Goal: Task Accomplishment & Management: Manage account settings

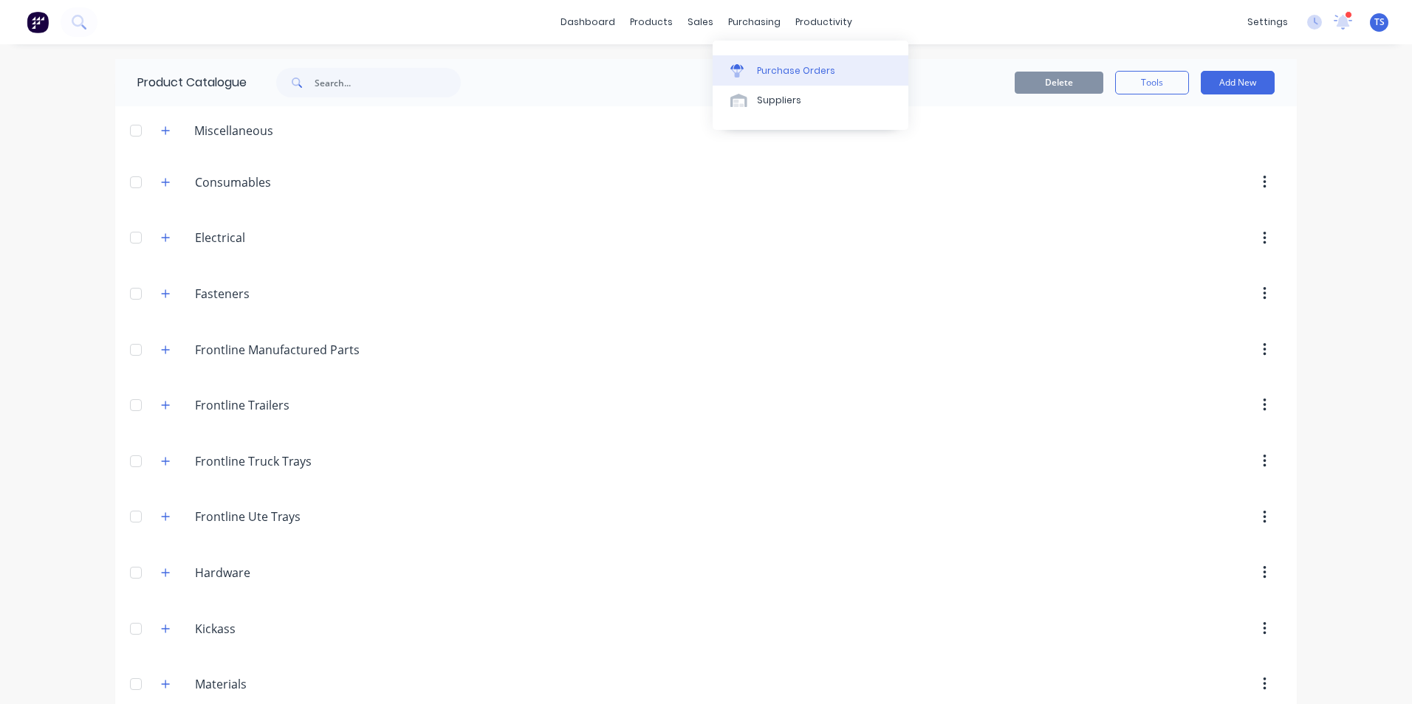
click at [764, 71] on div "Purchase Orders" at bounding box center [796, 70] width 78 height 13
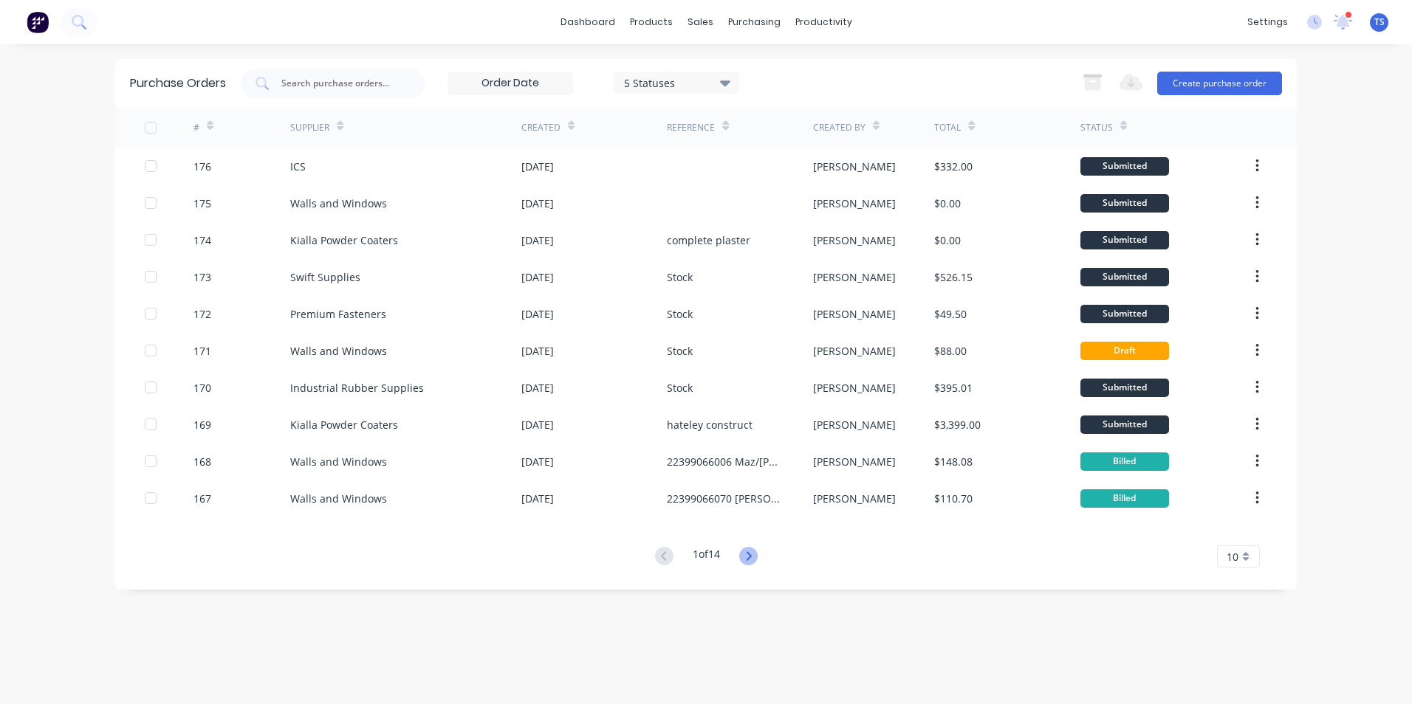
click at [755, 560] on icon at bounding box center [748, 556] width 18 height 18
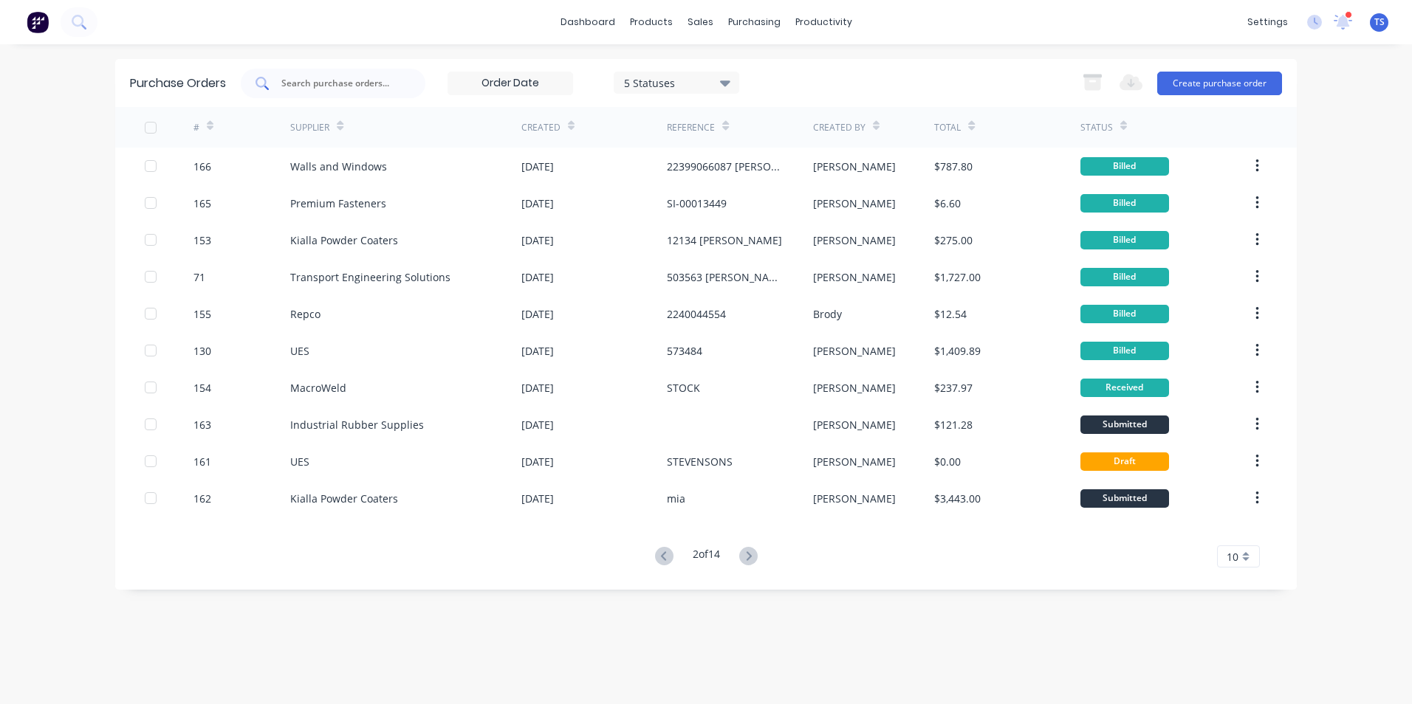
click at [380, 82] on input "text" at bounding box center [341, 83] width 123 height 15
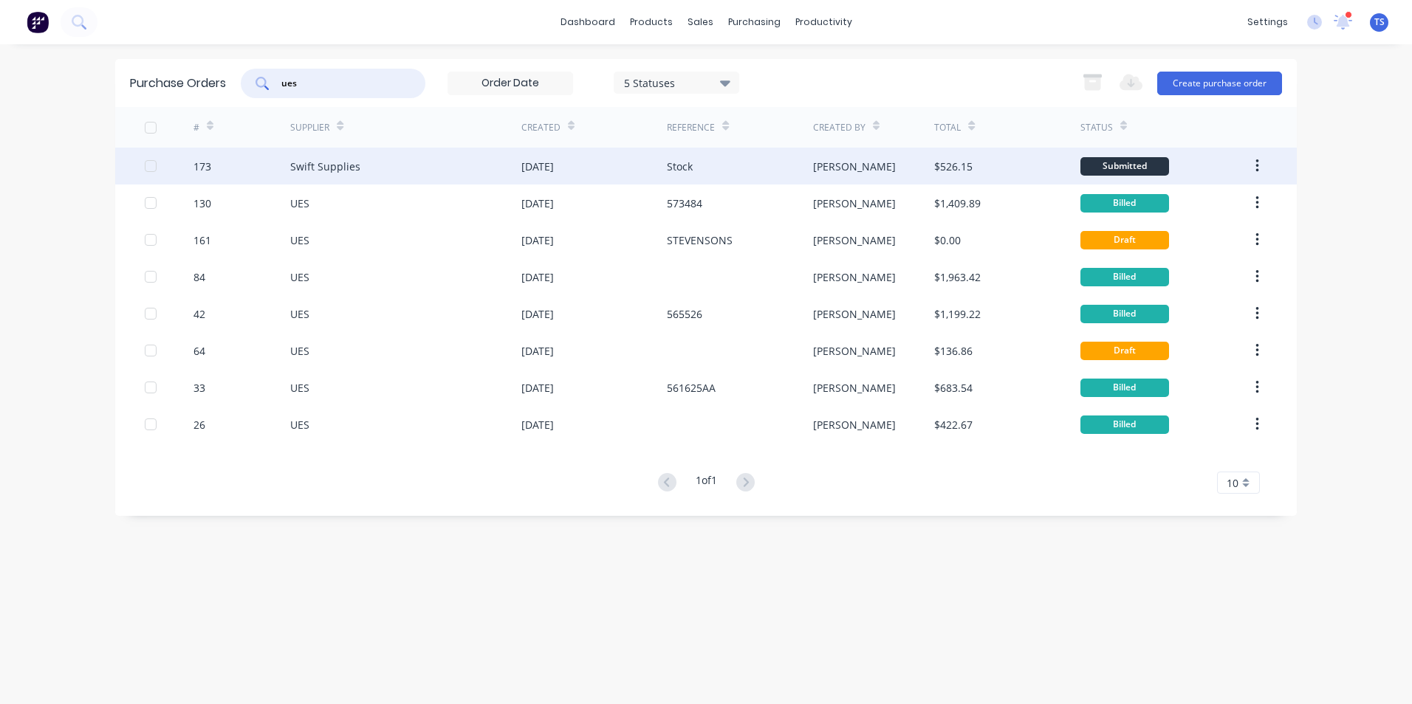
type input "ues"
click at [335, 171] on div "Swift Supplies" at bounding box center [325, 167] width 70 height 16
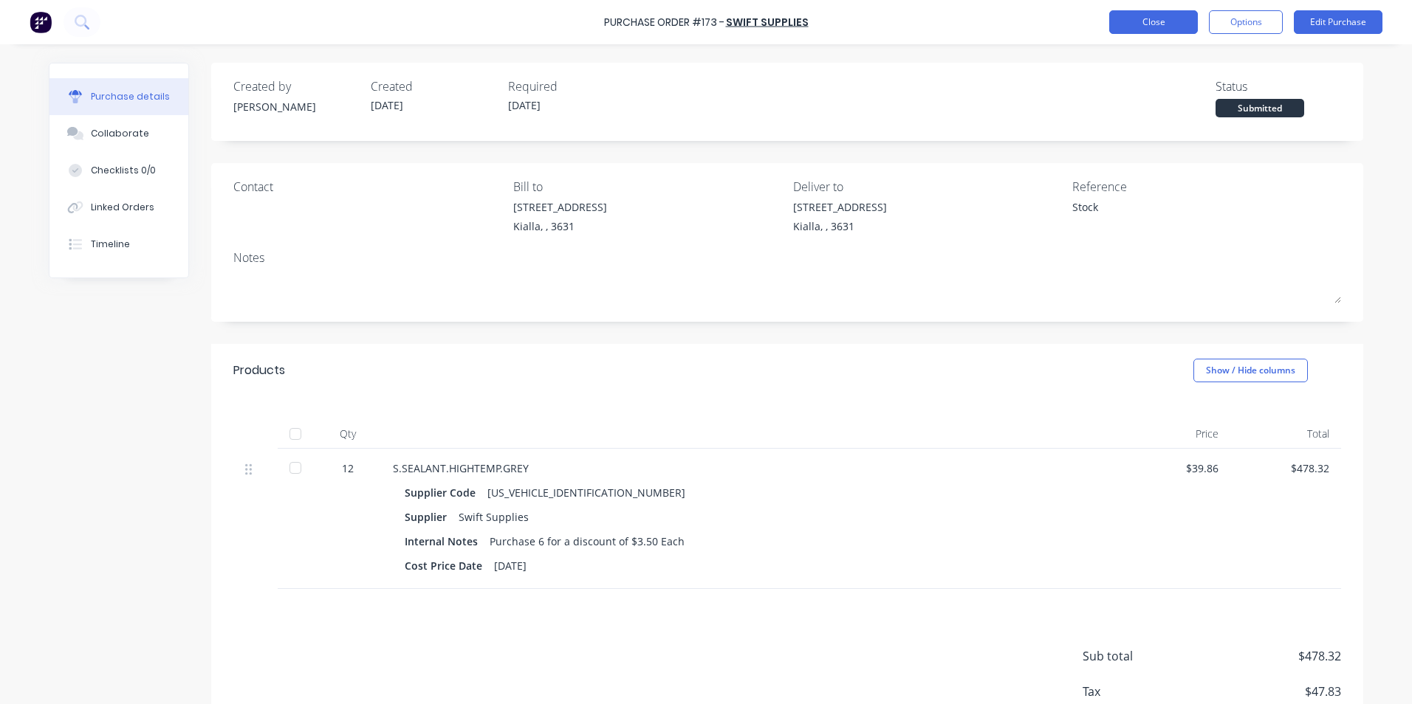
click at [1128, 21] on button "Close" at bounding box center [1153, 22] width 89 height 24
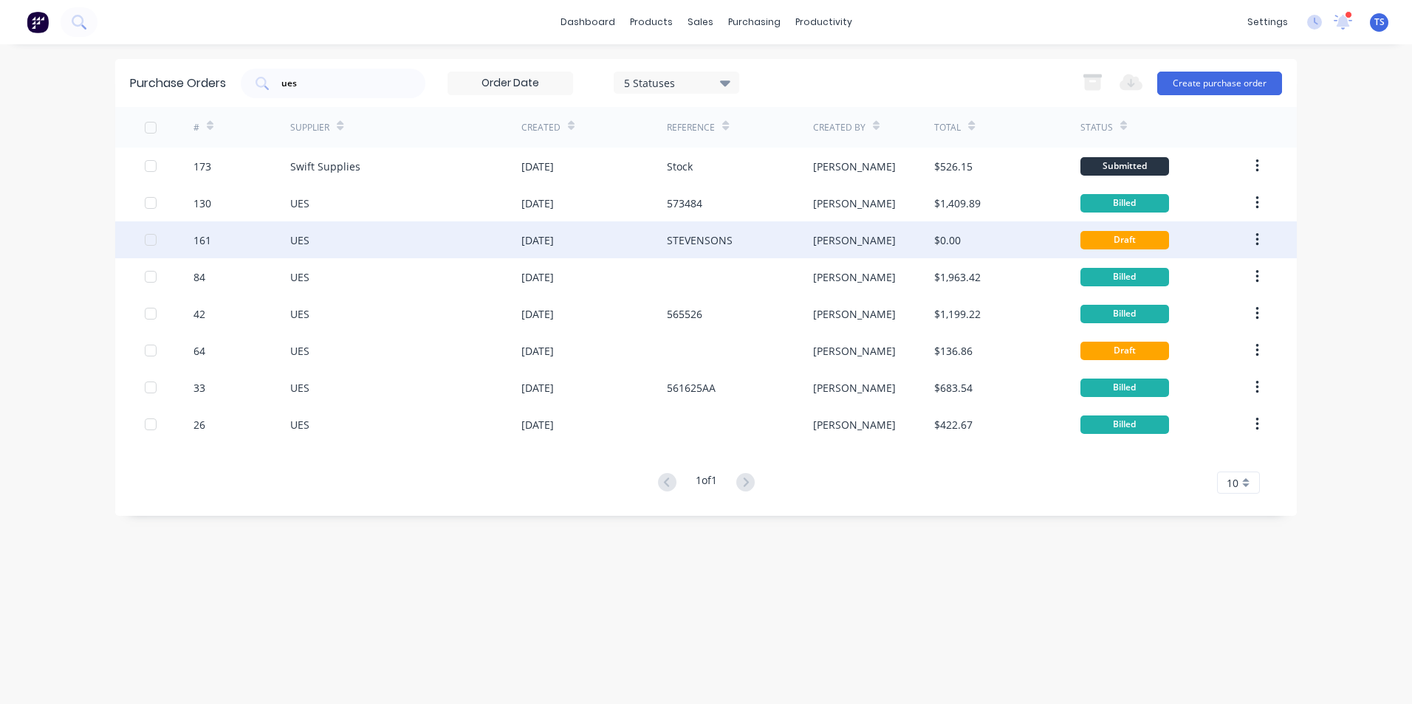
click at [397, 241] on div "UES" at bounding box center [405, 240] width 231 height 37
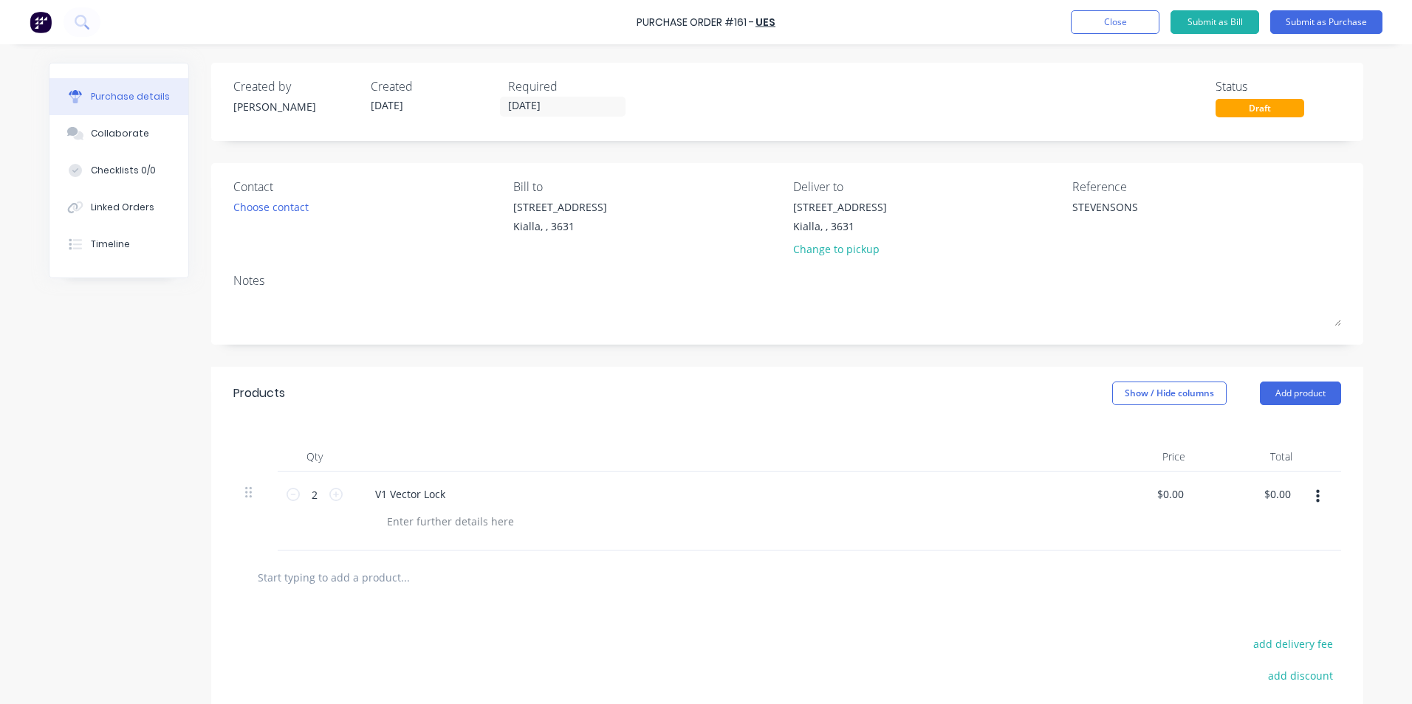
type textarea "x"
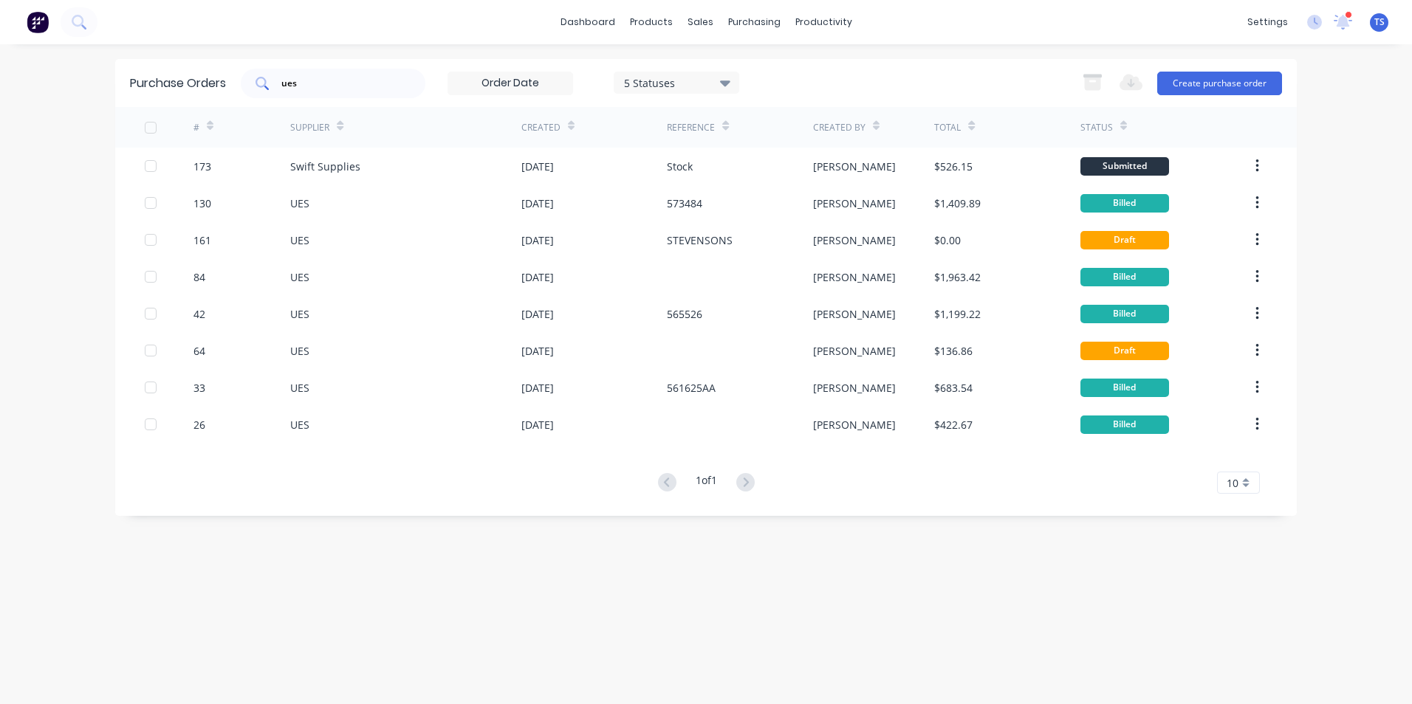
click at [307, 83] on input "ues" at bounding box center [341, 83] width 123 height 15
type input "u"
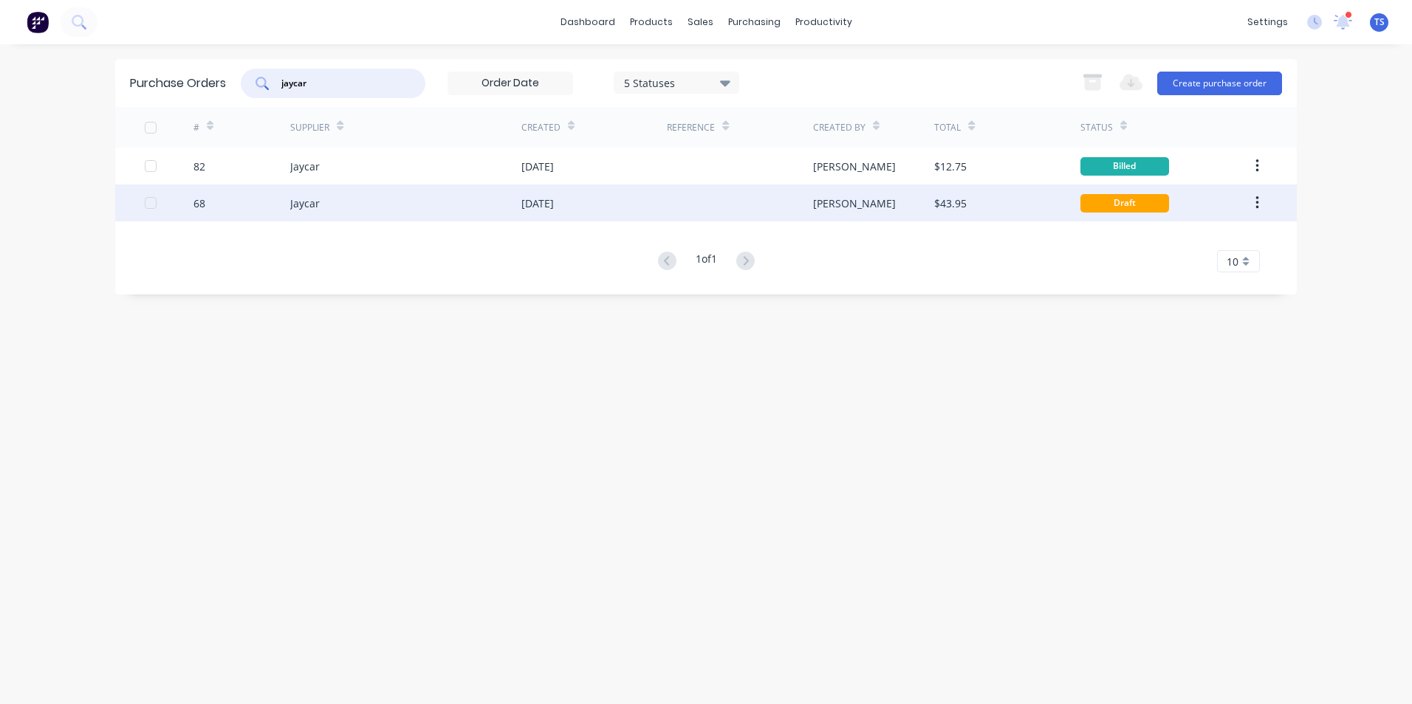
type input "jaycar"
click at [311, 201] on div "Jaycar" at bounding box center [305, 204] width 30 height 16
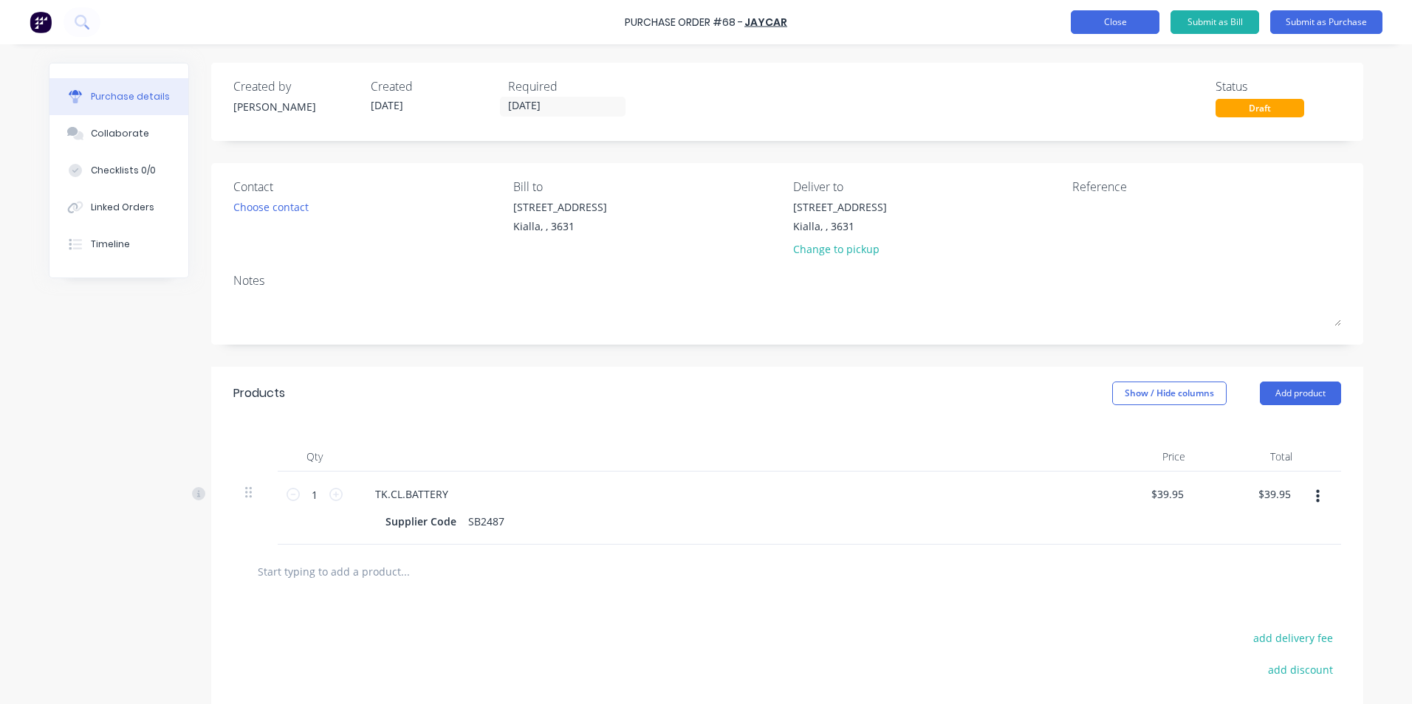
click at [1102, 24] on button "Close" at bounding box center [1115, 22] width 89 height 24
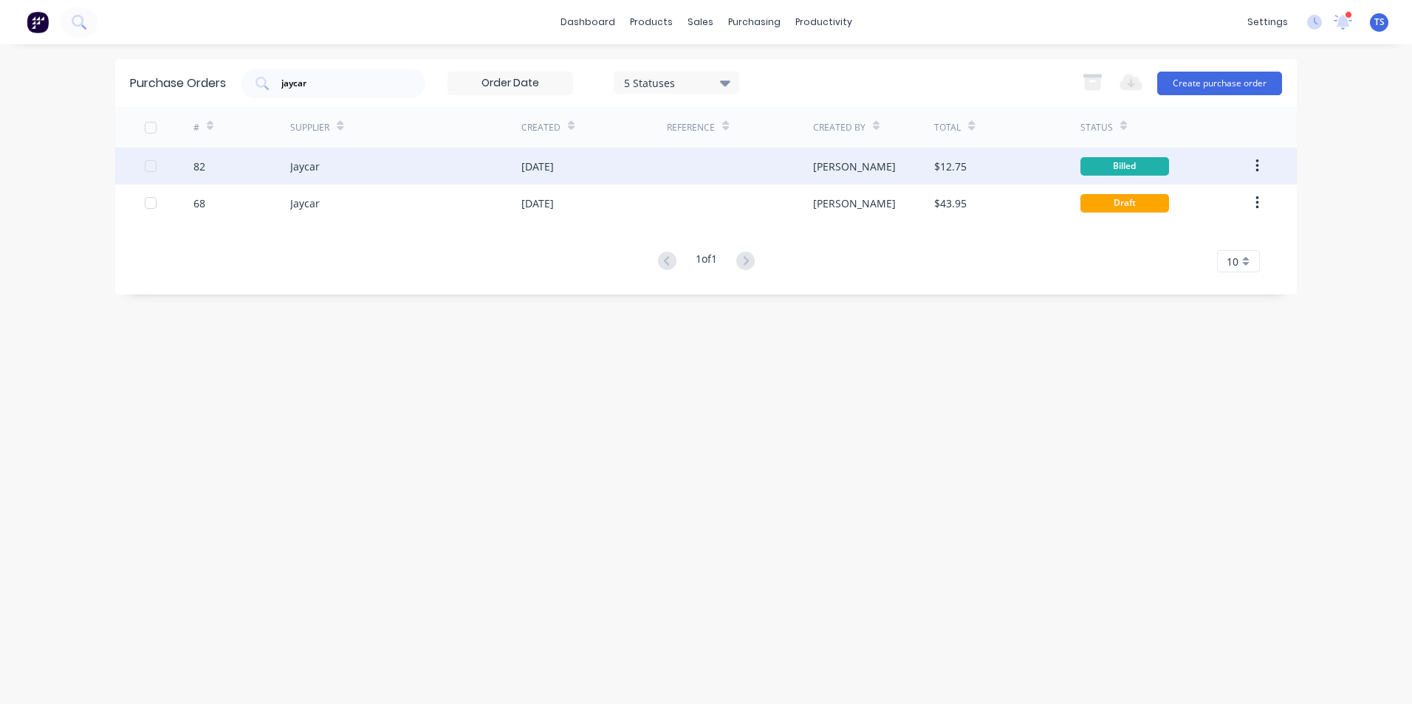
click at [327, 169] on div "Jaycar" at bounding box center [405, 166] width 231 height 37
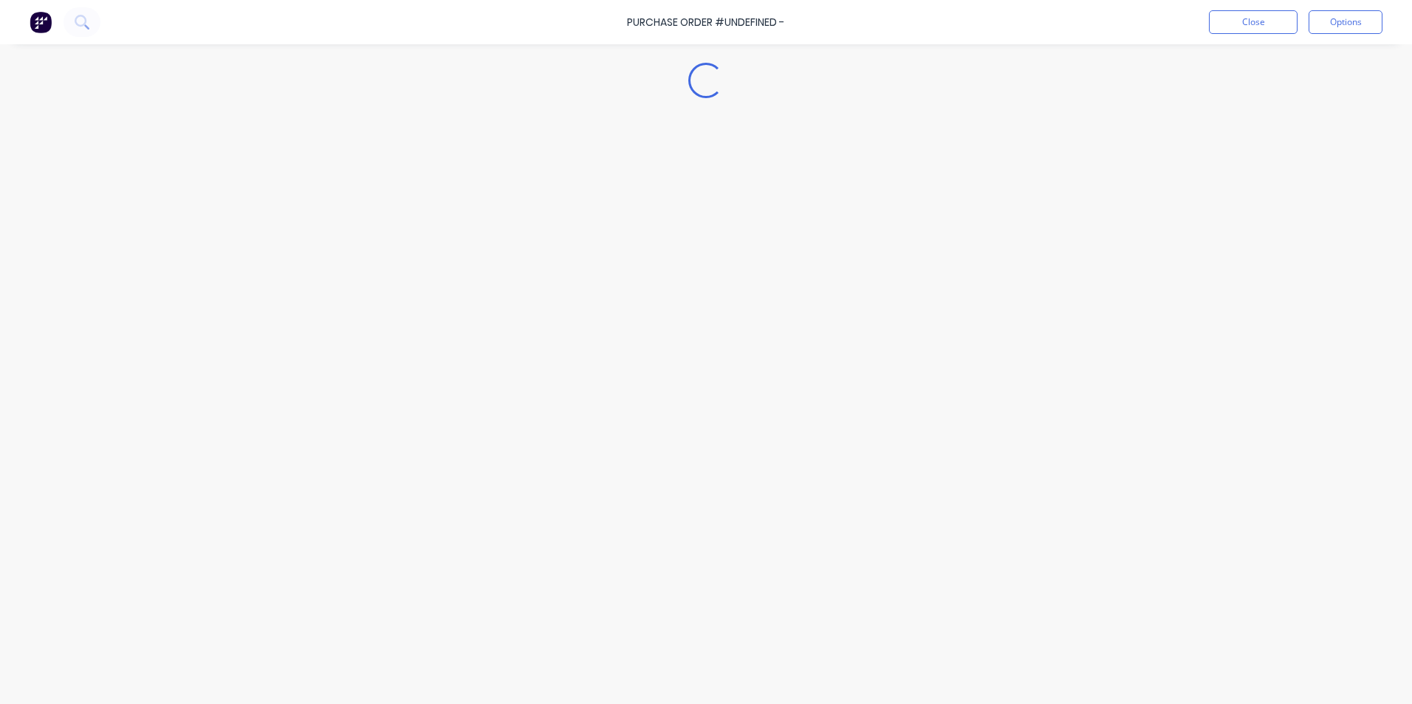
type textarea "x"
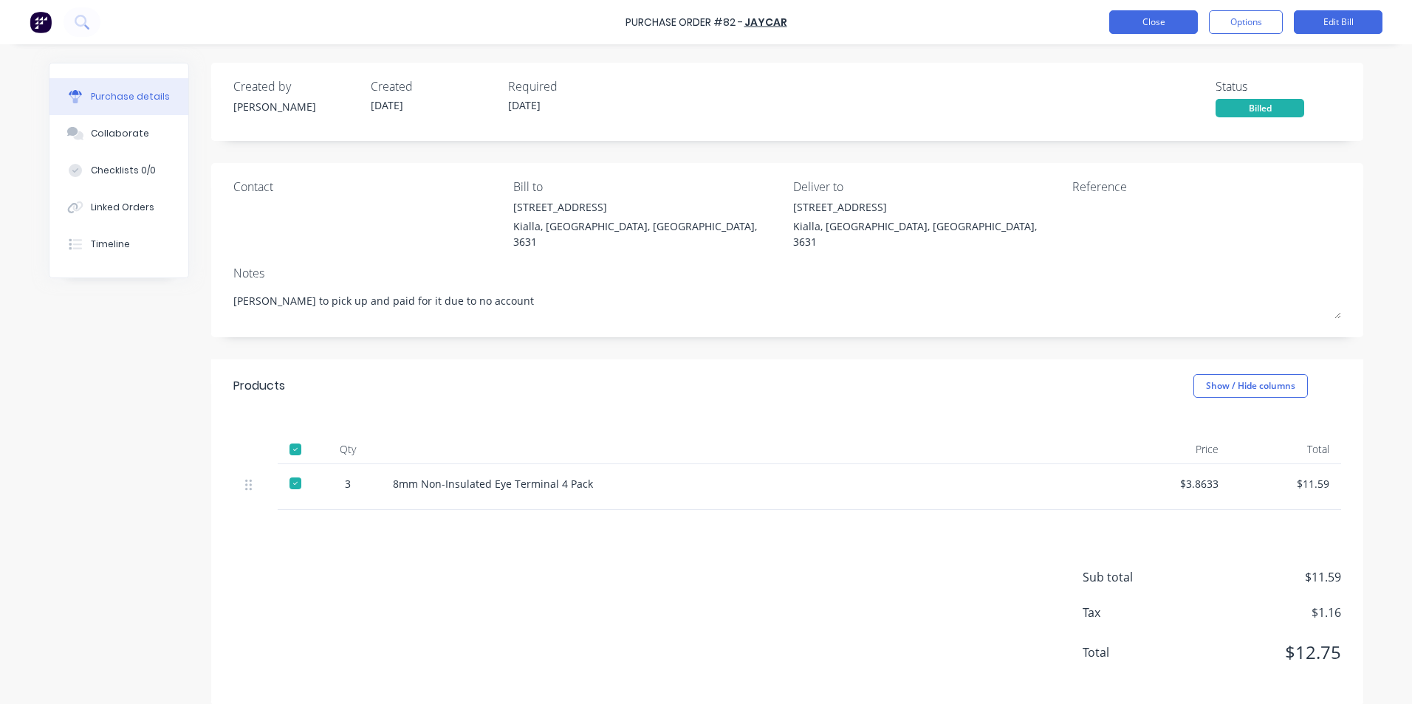
click at [1150, 26] on button "Close" at bounding box center [1153, 22] width 89 height 24
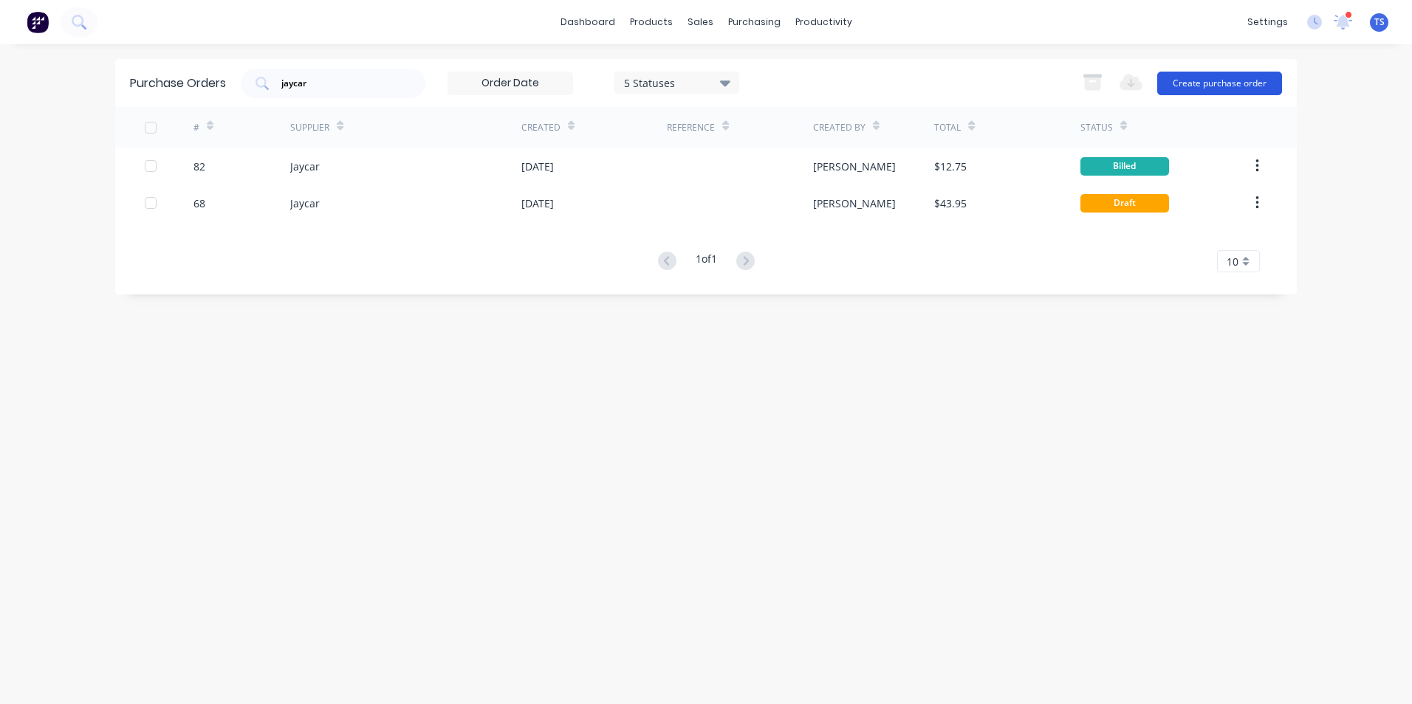
click at [1235, 80] on button "Create purchase order" at bounding box center [1219, 84] width 125 height 24
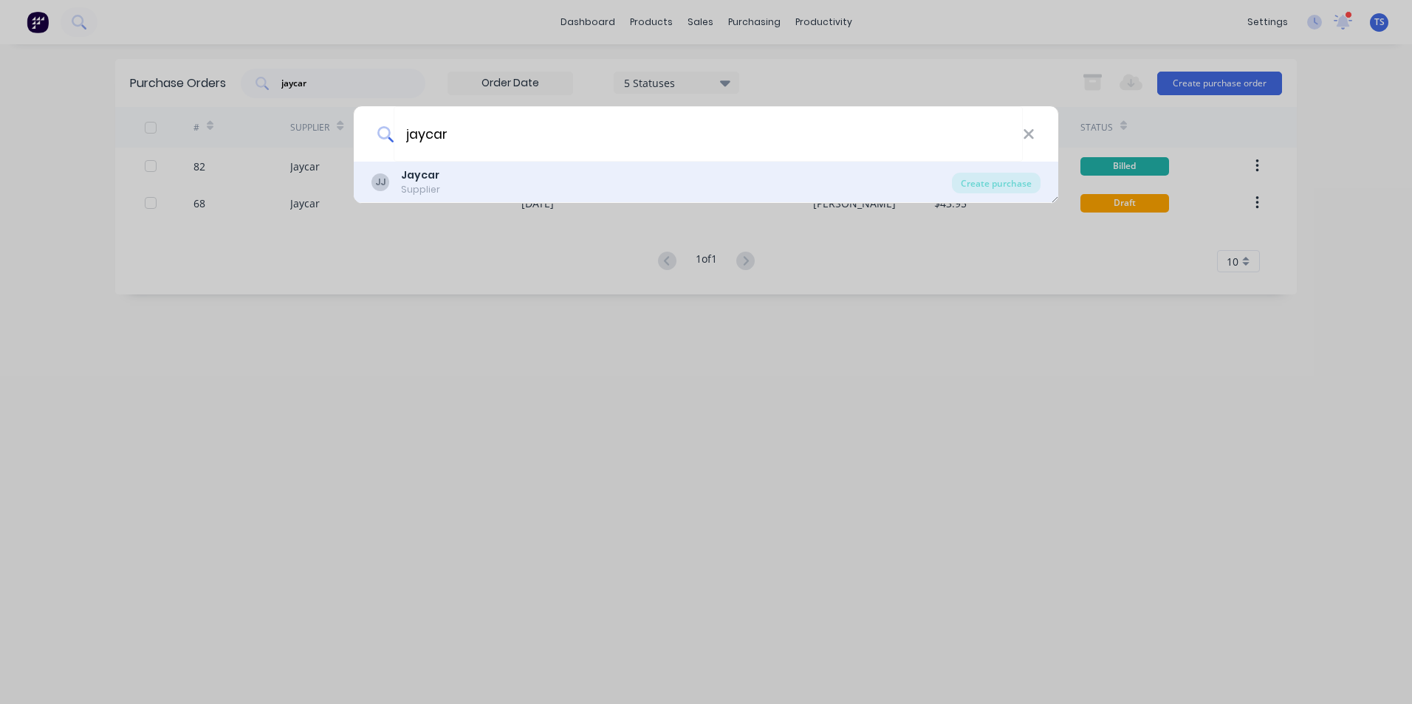
type input "jaycar"
click at [442, 182] on div "[PERSON_NAME] Supplier" at bounding box center [661, 182] width 580 height 29
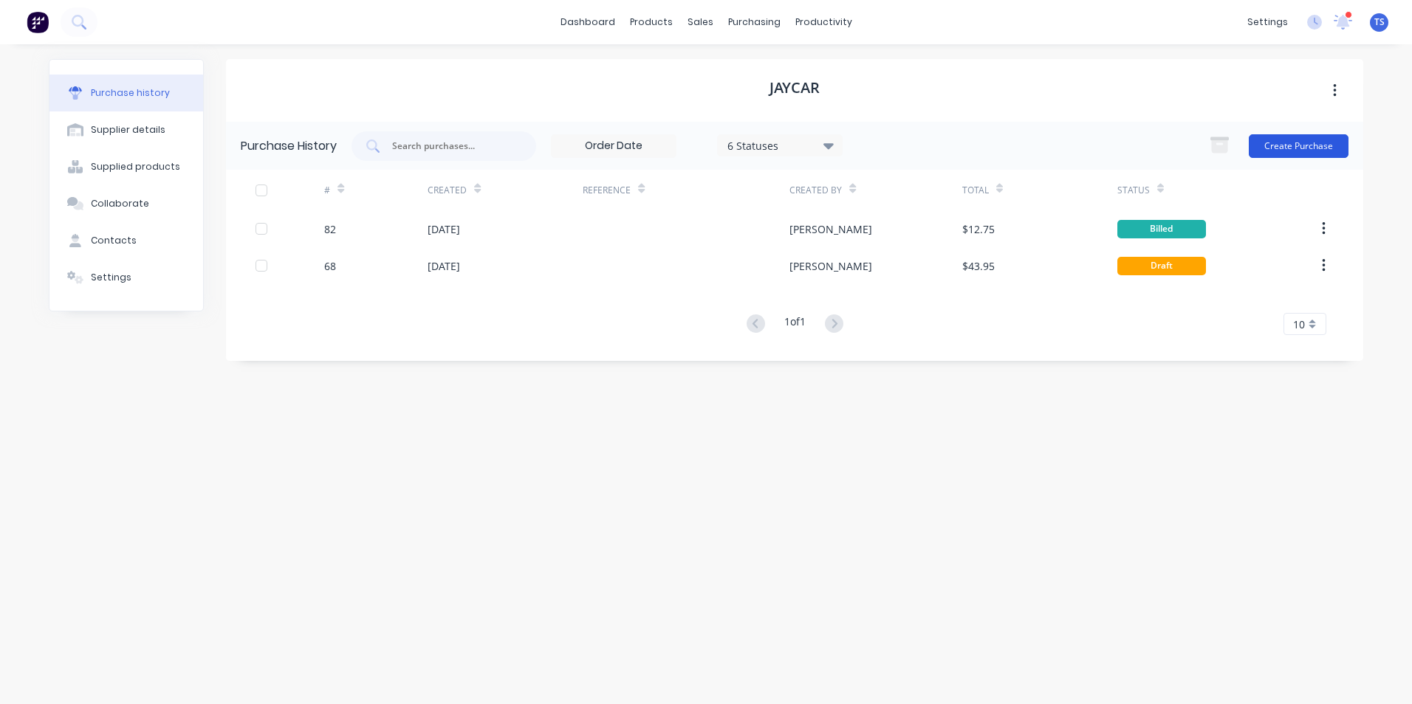
click at [1289, 148] on button "Create Purchase" at bounding box center [1299, 146] width 100 height 24
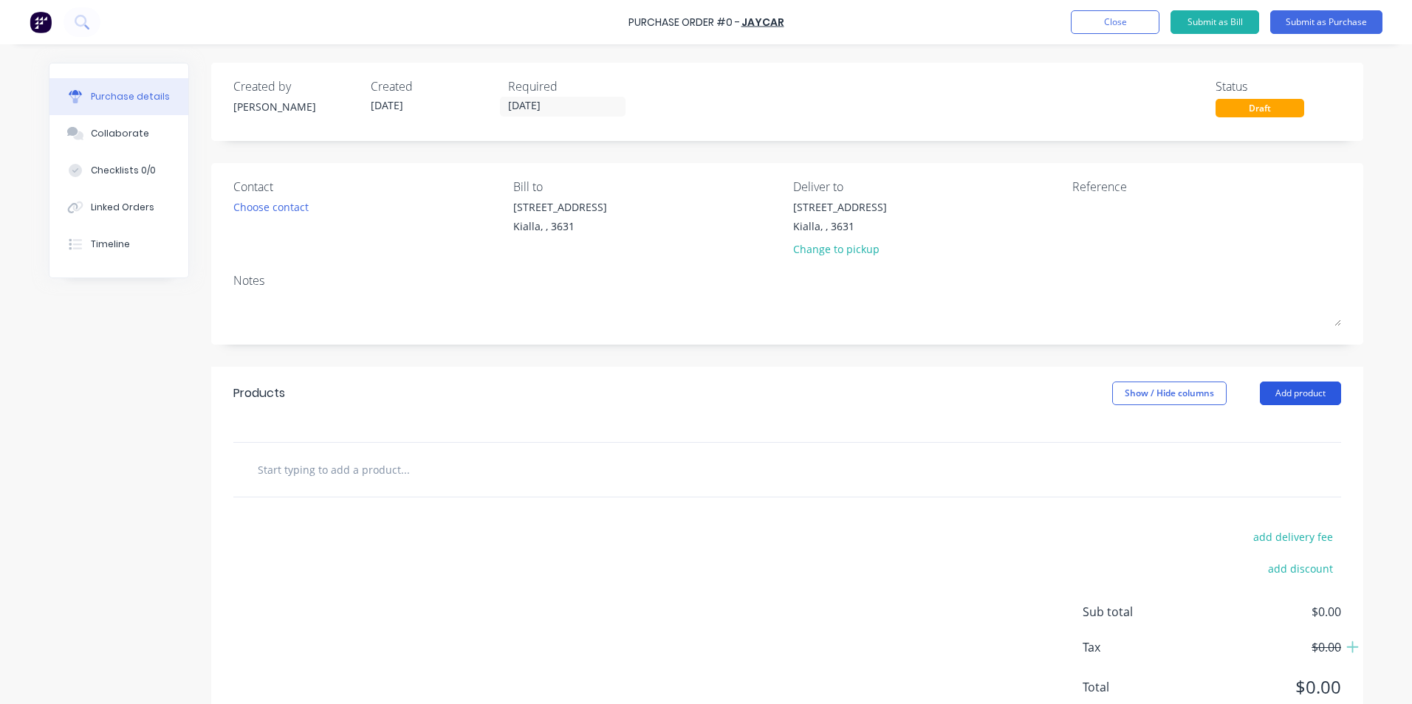
click at [1291, 397] on button "Add product" at bounding box center [1300, 394] width 81 height 24
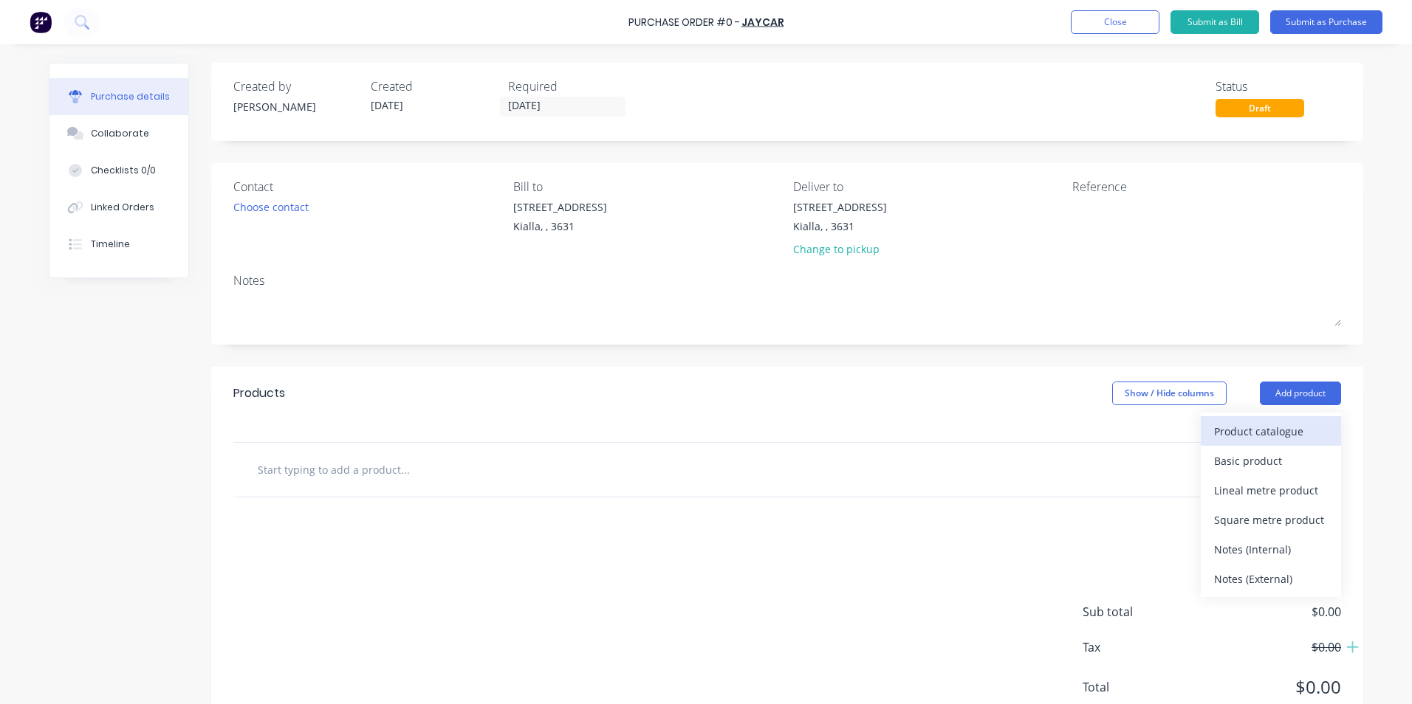
click at [1246, 433] on div "Product catalogue" at bounding box center [1271, 431] width 114 height 21
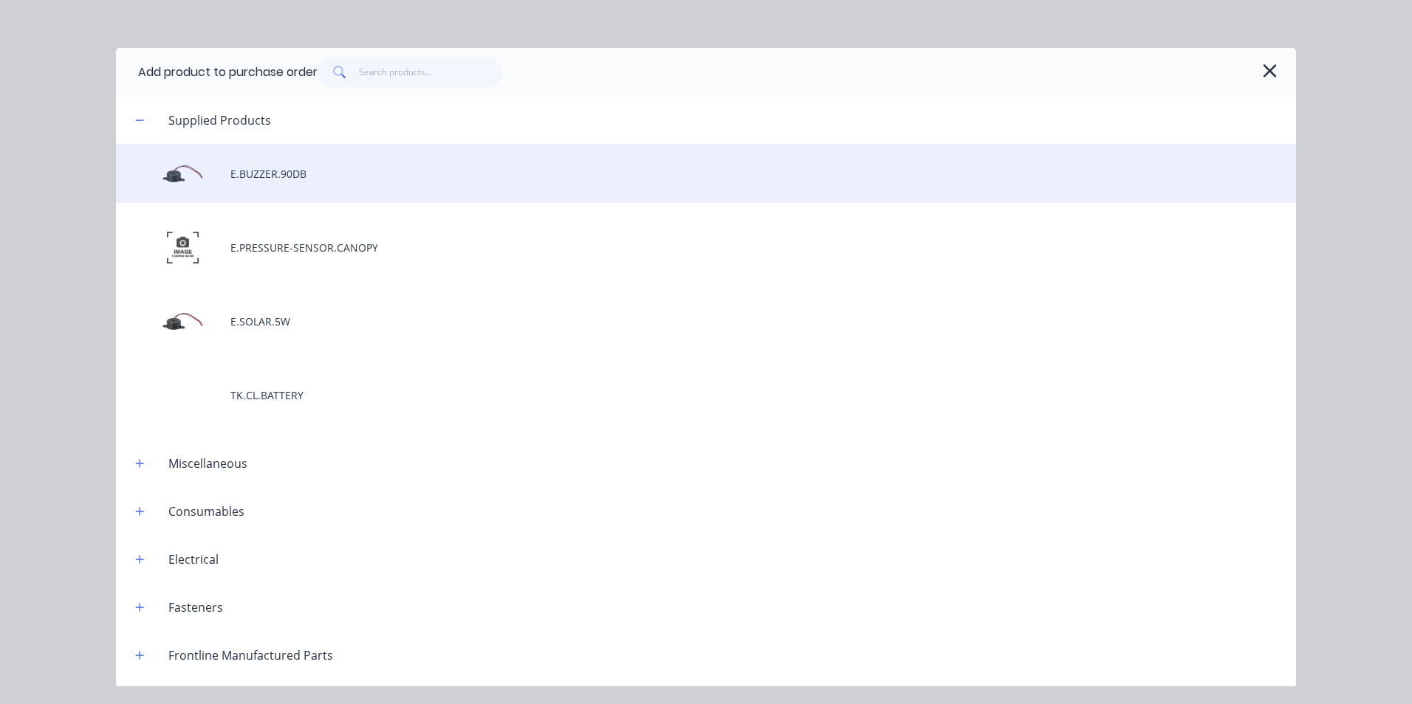
click at [255, 175] on div "E.BUZZER.90DB" at bounding box center [706, 173] width 1180 height 59
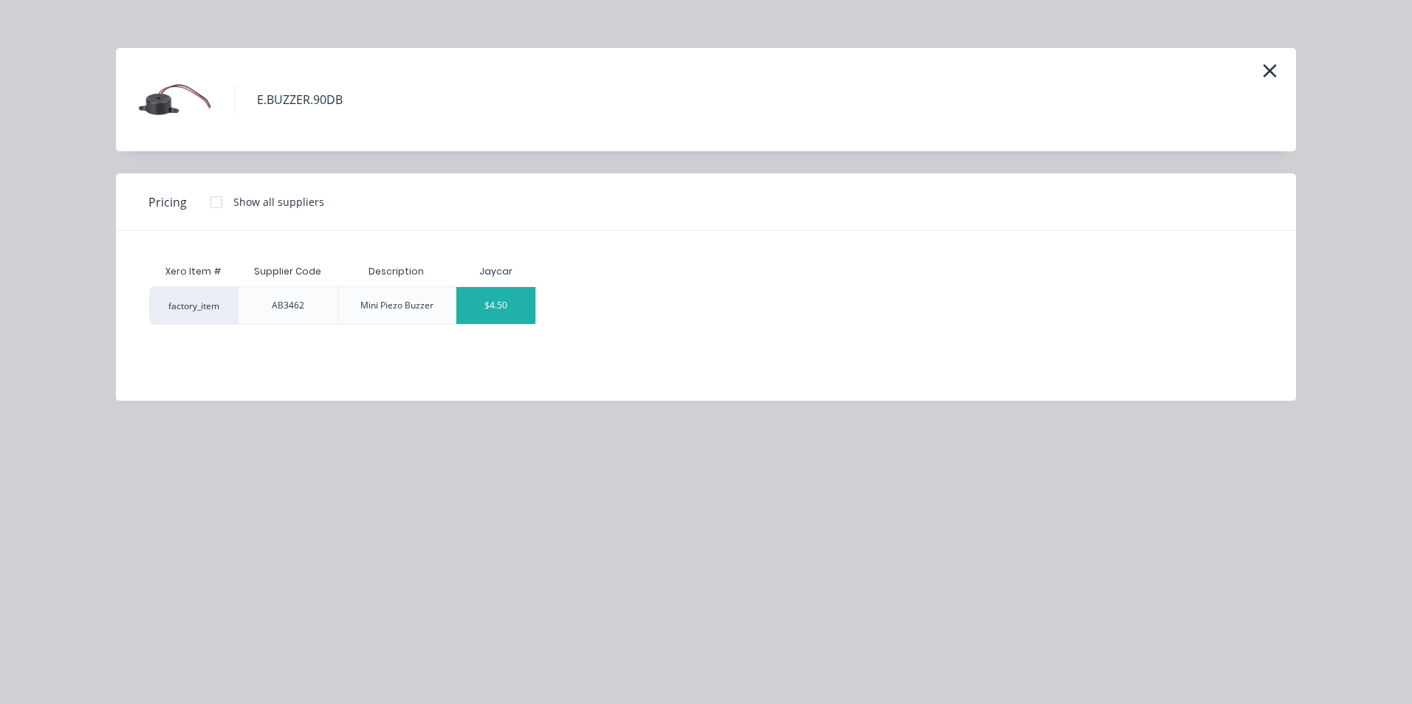
click at [527, 306] on div "$4.50" at bounding box center [495, 305] width 79 height 37
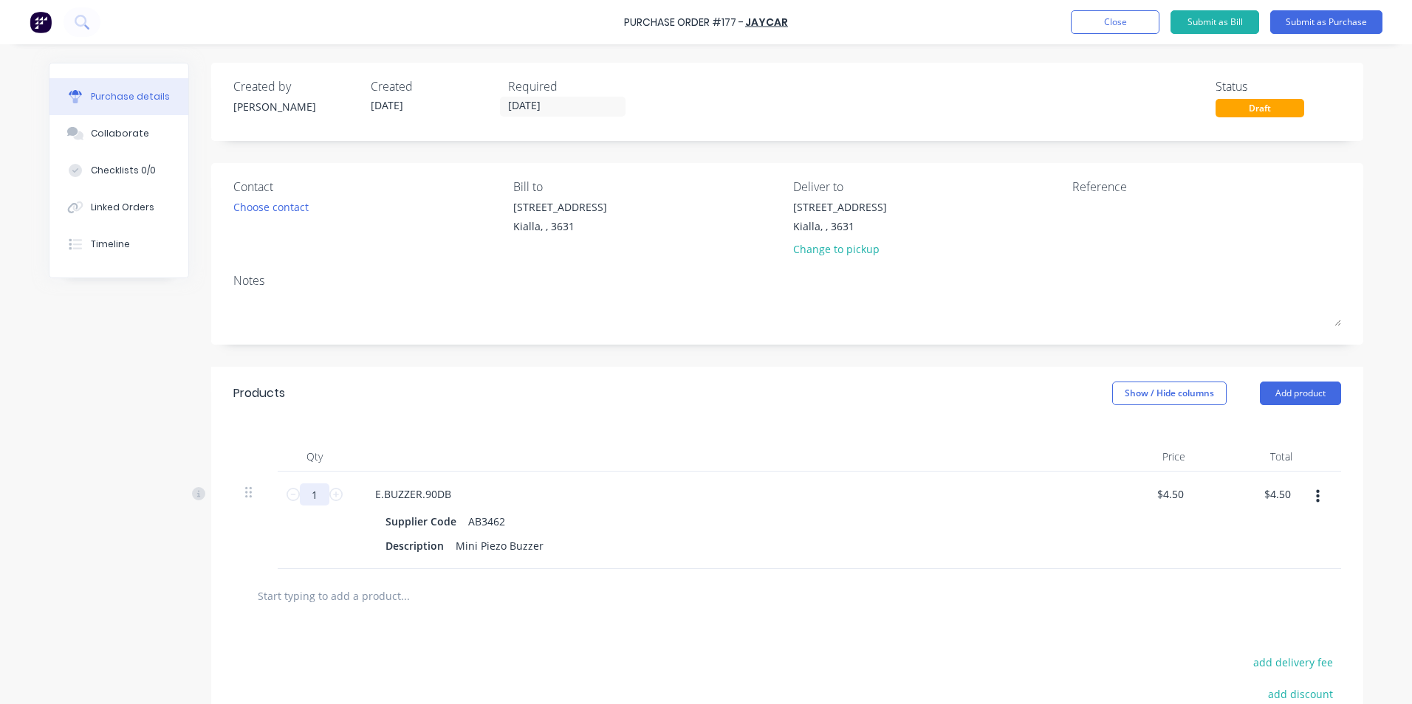
click at [315, 497] on input "1" at bounding box center [315, 495] width 30 height 22
type input "4"
type input "$18.00"
type input "4"
click at [582, 519] on div "Supplier Code AB3462" at bounding box center [718, 521] width 676 height 21
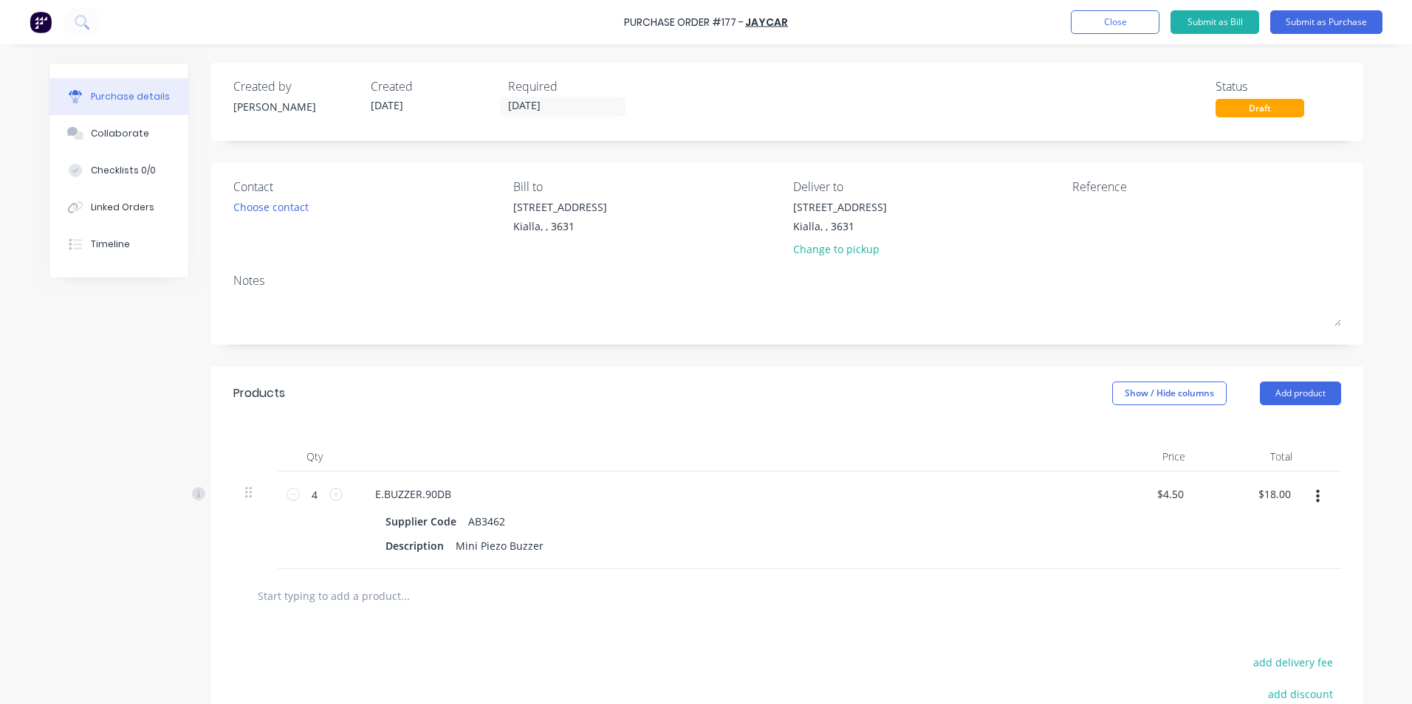
click at [363, 590] on input "text" at bounding box center [404, 596] width 295 height 30
click at [1306, 391] on button "Add product" at bounding box center [1300, 394] width 81 height 24
click at [1265, 433] on div "Product catalogue" at bounding box center [1271, 431] width 114 height 21
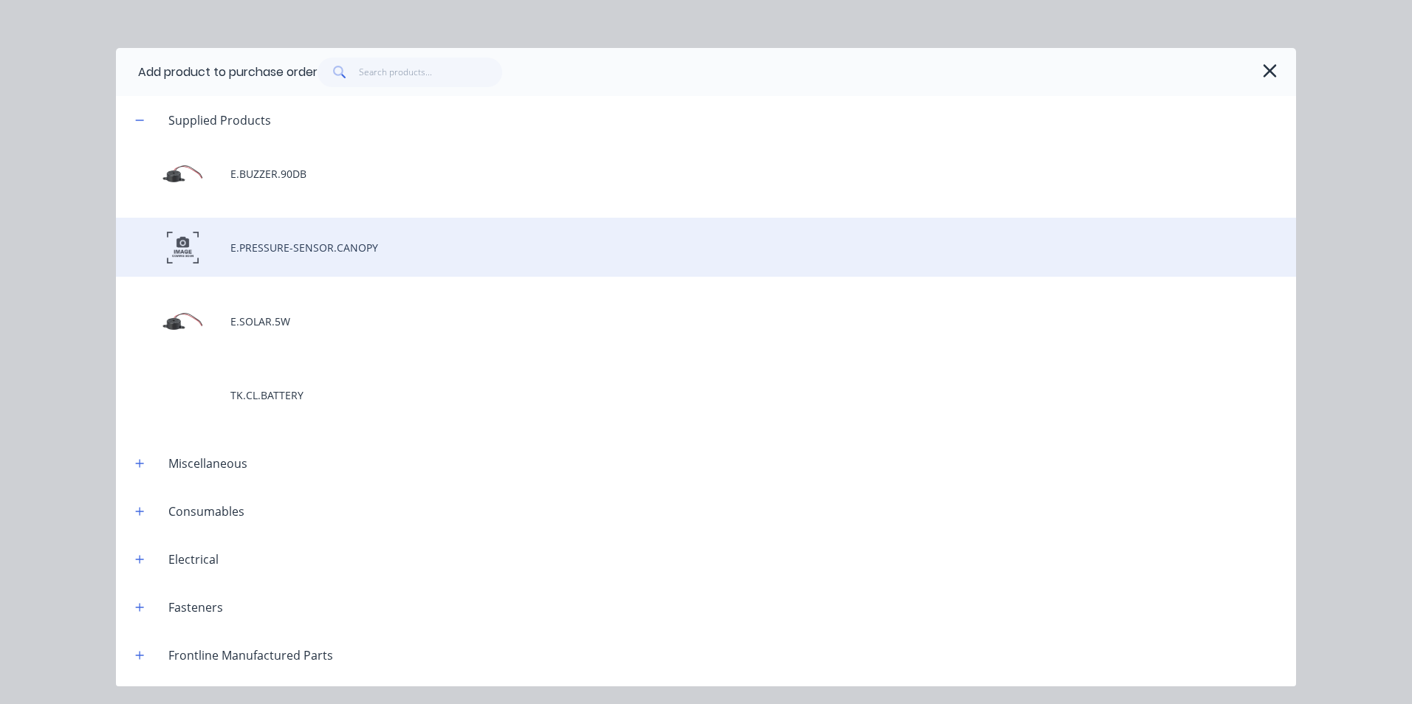
click at [274, 244] on div "E.PRESSURE-SENSOR.CANOPY" at bounding box center [706, 247] width 1180 height 59
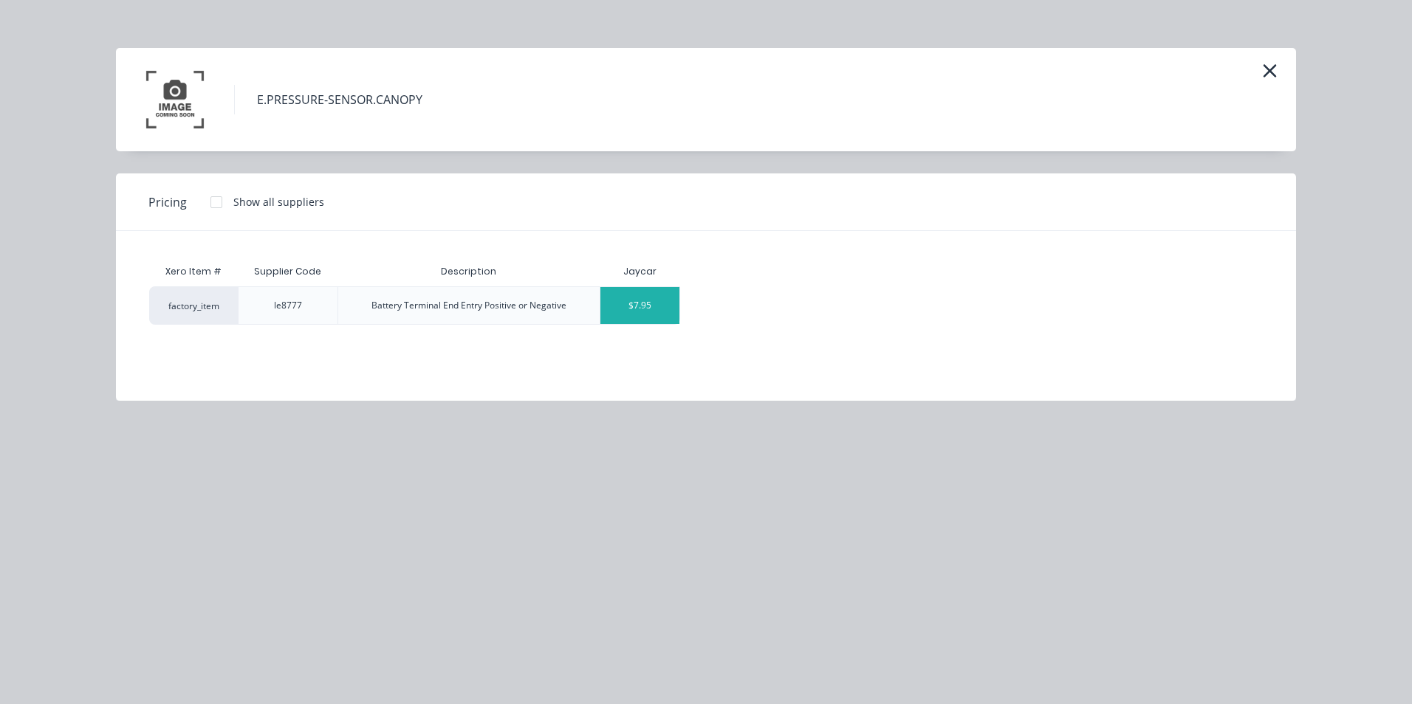
click at [671, 306] on div "$7.95" at bounding box center [639, 305] width 79 height 37
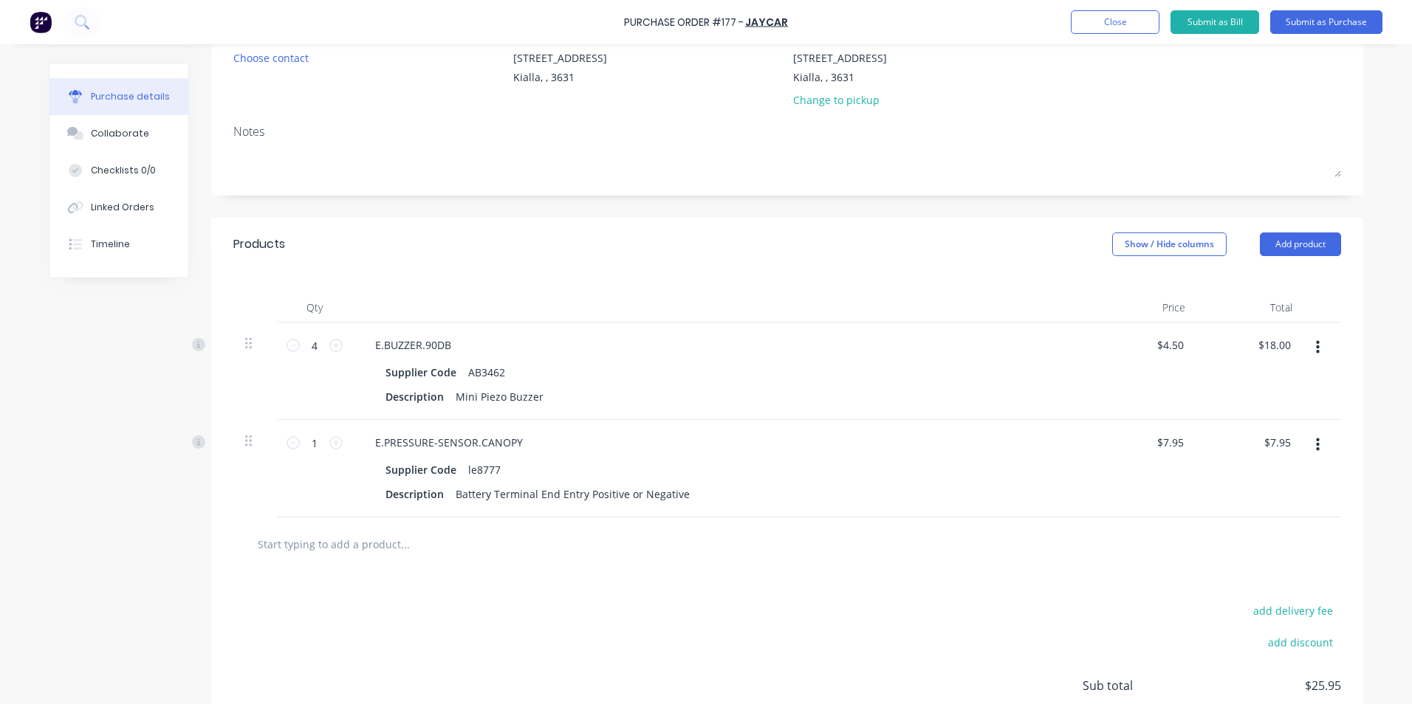
scroll to position [222, 0]
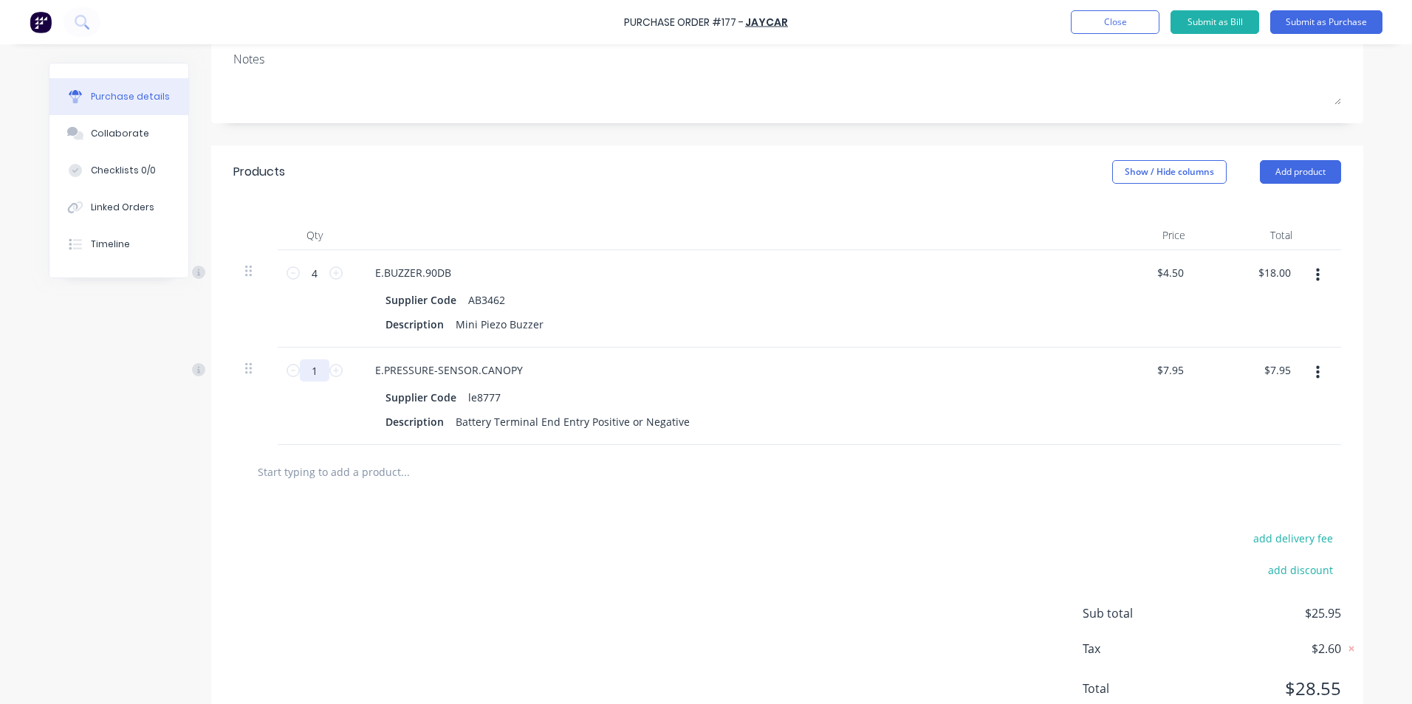
drag, startPoint x: 312, startPoint y: 368, endPoint x: 305, endPoint y: 373, distance: 8.0
click at [305, 373] on input "1" at bounding box center [315, 371] width 30 height 22
type input "3"
type input "$23.85"
type input "3"
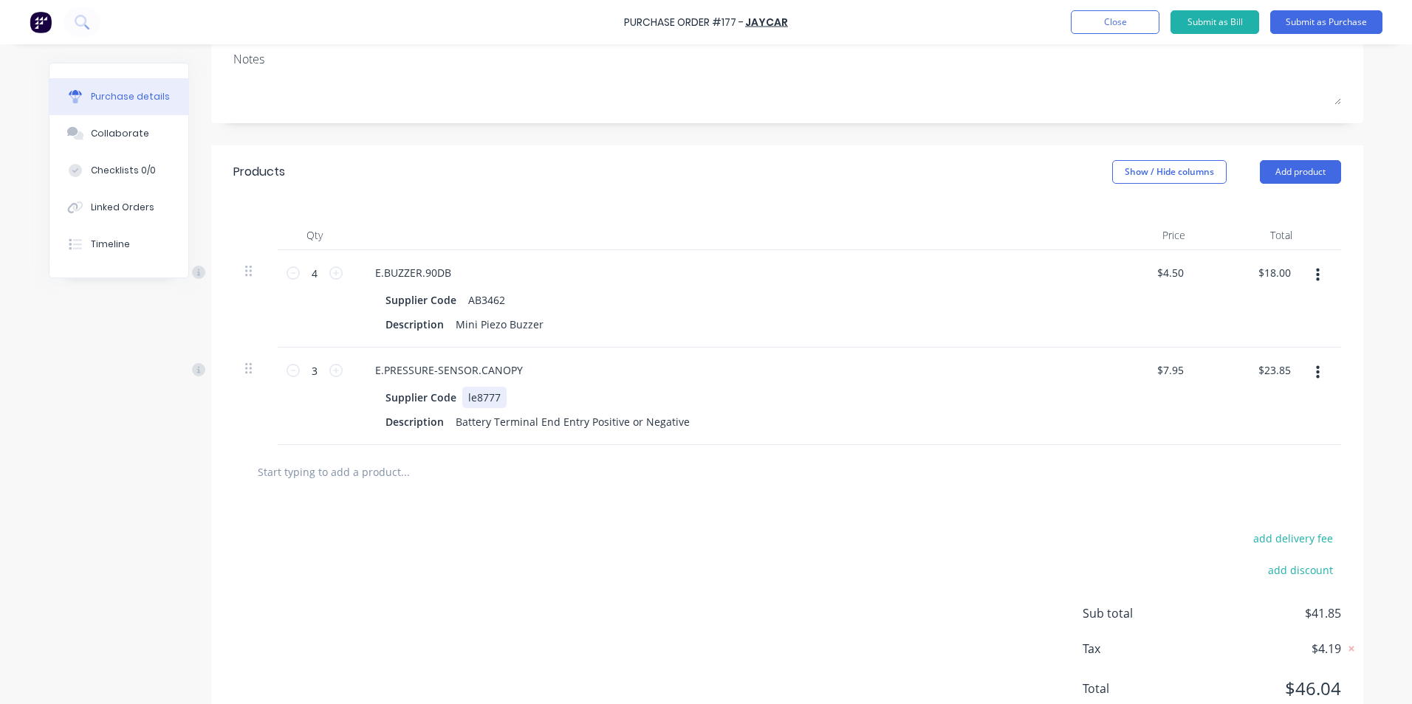
click at [798, 403] on div "Supplier Code le8777" at bounding box center [718, 397] width 676 height 21
click at [354, 476] on input "text" at bounding box center [404, 472] width 295 height 30
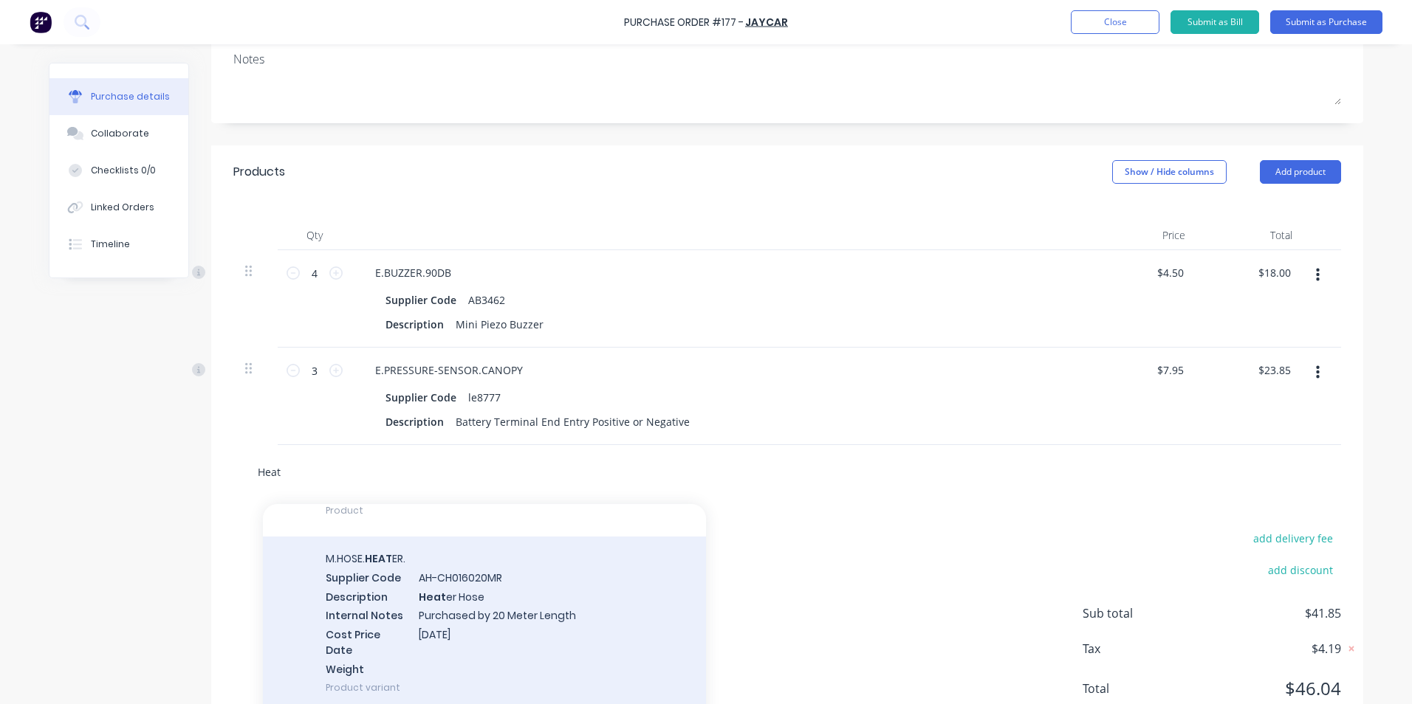
scroll to position [0, 0]
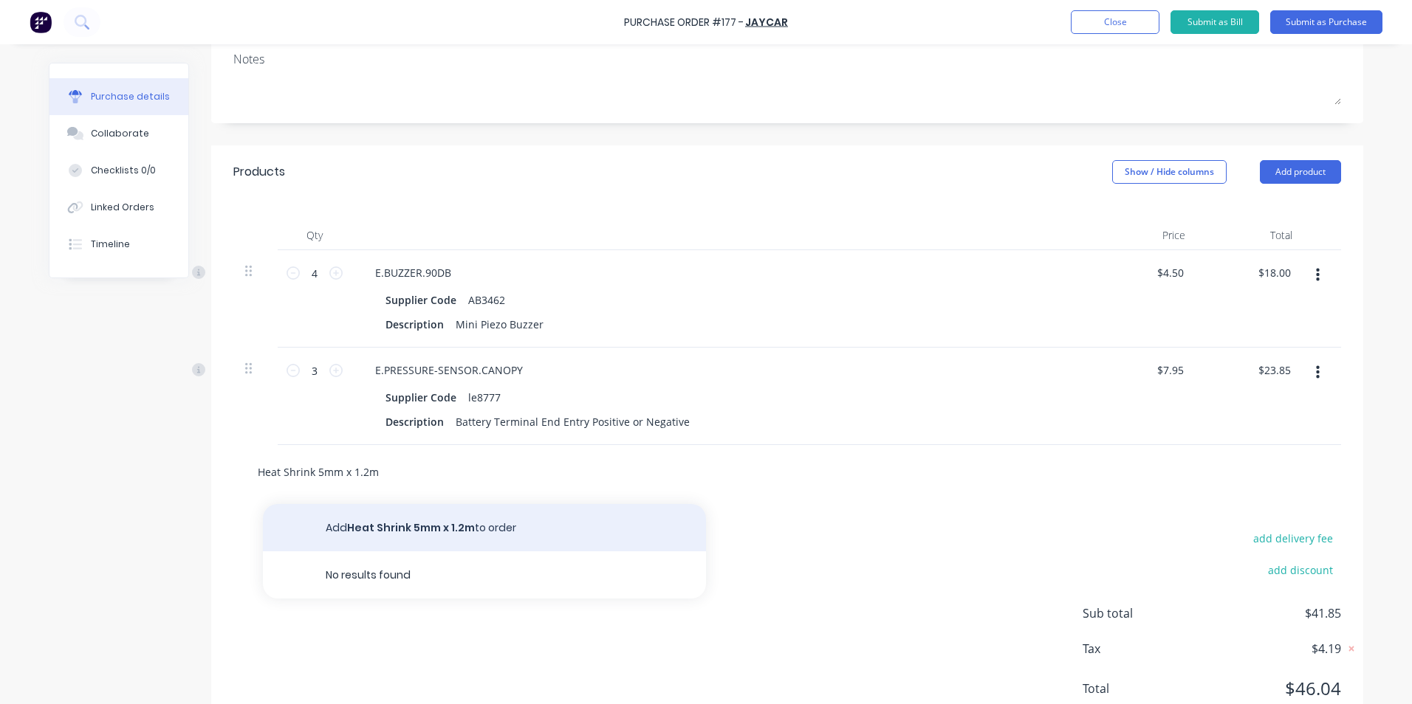
type input "Heat Shrink 5mm x 1.2m"
click at [380, 529] on button "Add Heat Shrink 5mm x 1.2m to order" at bounding box center [484, 527] width 443 height 47
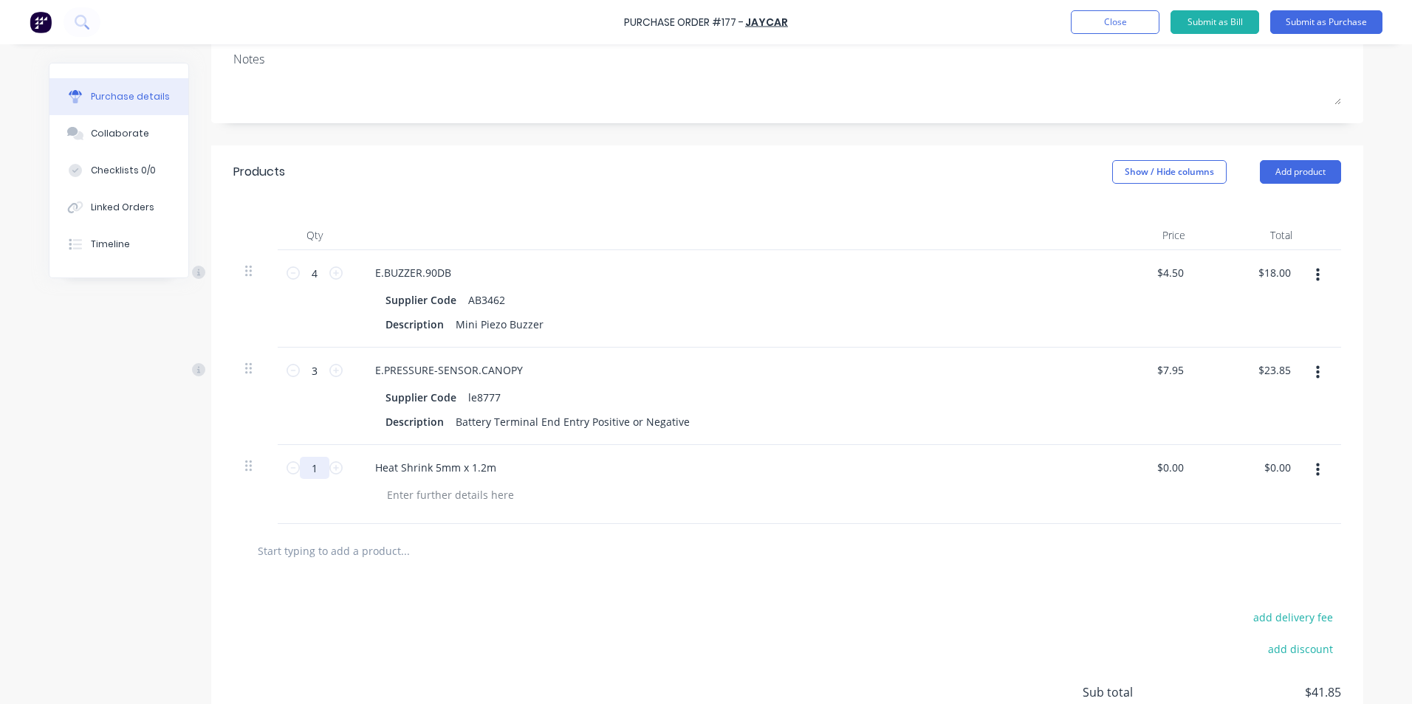
click at [312, 467] on input "1" at bounding box center [315, 468] width 30 height 22
type input "2"
click at [616, 477] on div "Heat Shrink 5mm x 1.2m" at bounding box center [720, 467] width 715 height 21
click at [401, 494] on div at bounding box center [450, 494] width 151 height 21
click at [388, 558] on input "text" at bounding box center [404, 551] width 295 height 30
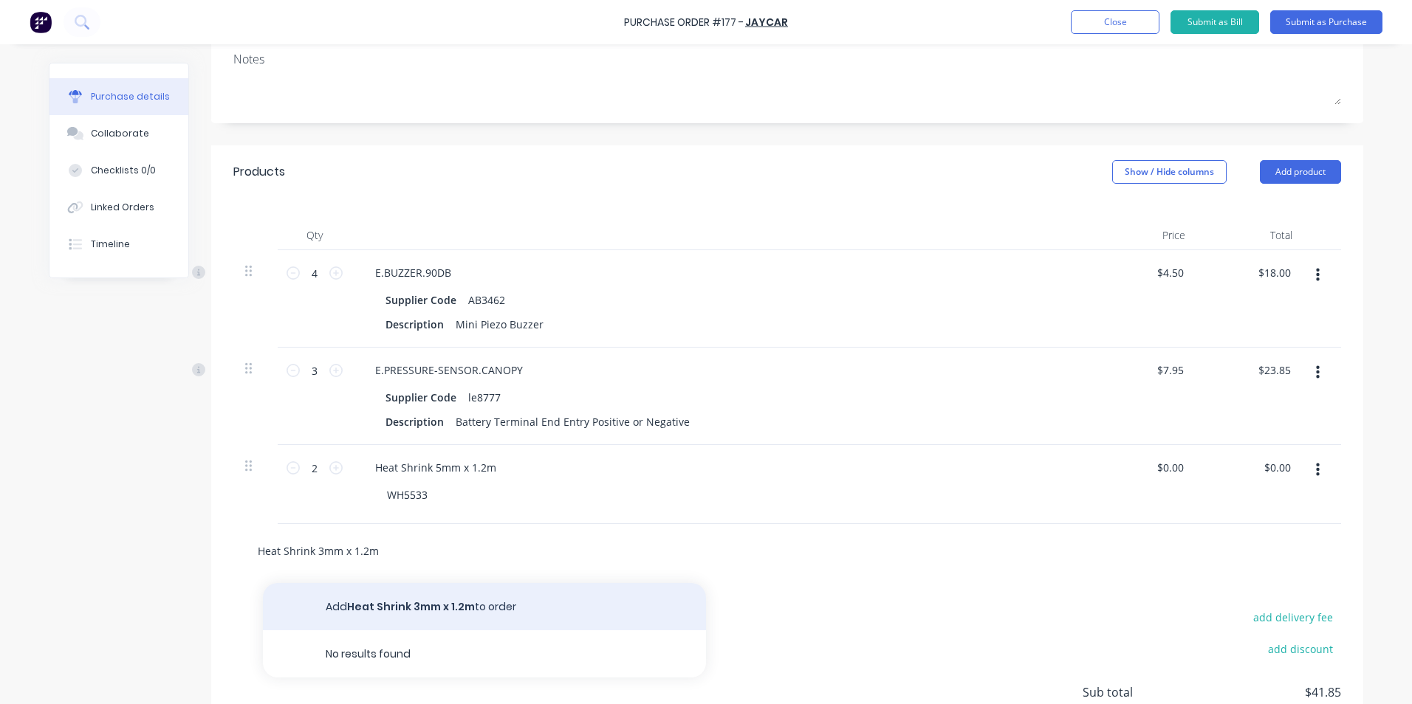
type input "Heat Shrink 3mm x 1.2m"
click at [413, 605] on button "Add Heat Shrink 3mm x 1.2m to order" at bounding box center [484, 606] width 443 height 47
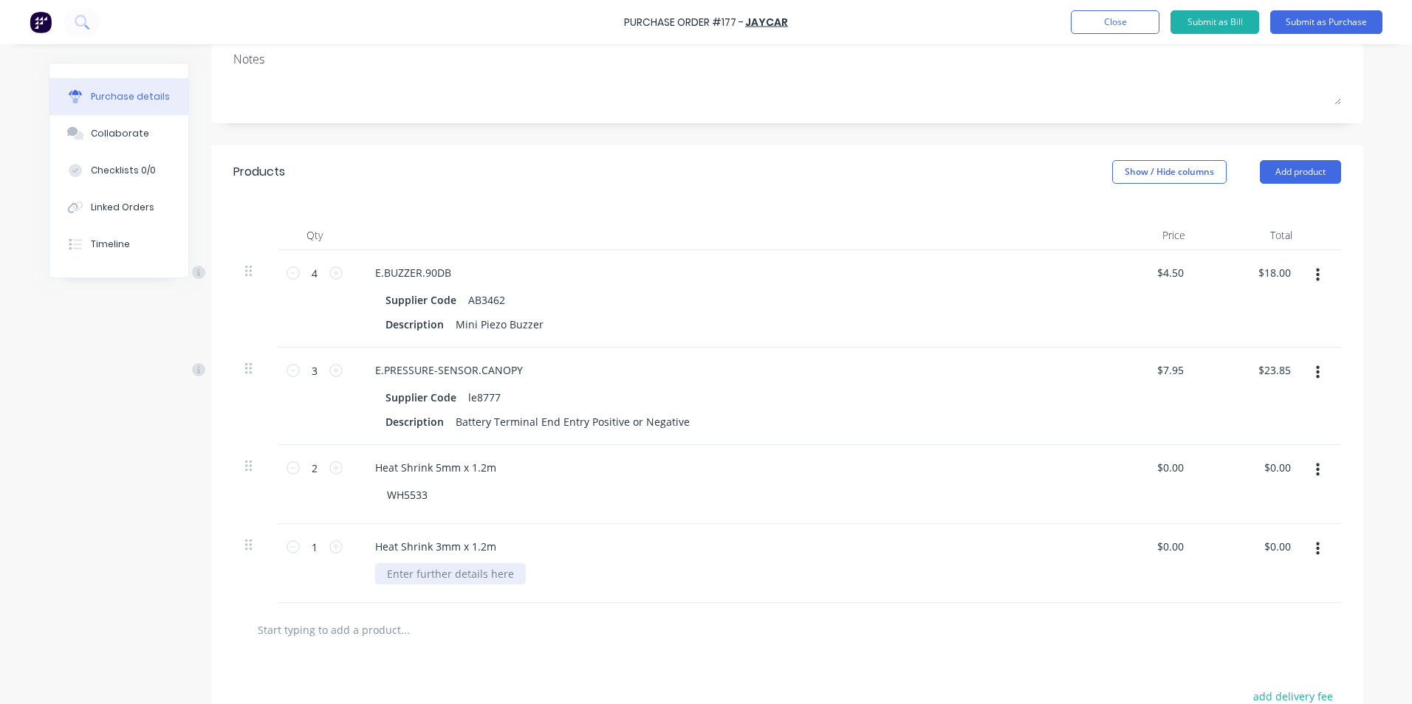
click at [416, 576] on div at bounding box center [450, 573] width 151 height 21
click at [989, 530] on div "Heat Shrink 3mm x 1.2m WH5532" at bounding box center [720, 563] width 738 height 79
click at [1179, 468] on input "0.00" at bounding box center [1173, 467] width 28 height 21
type input "0"
type input "$1.75"
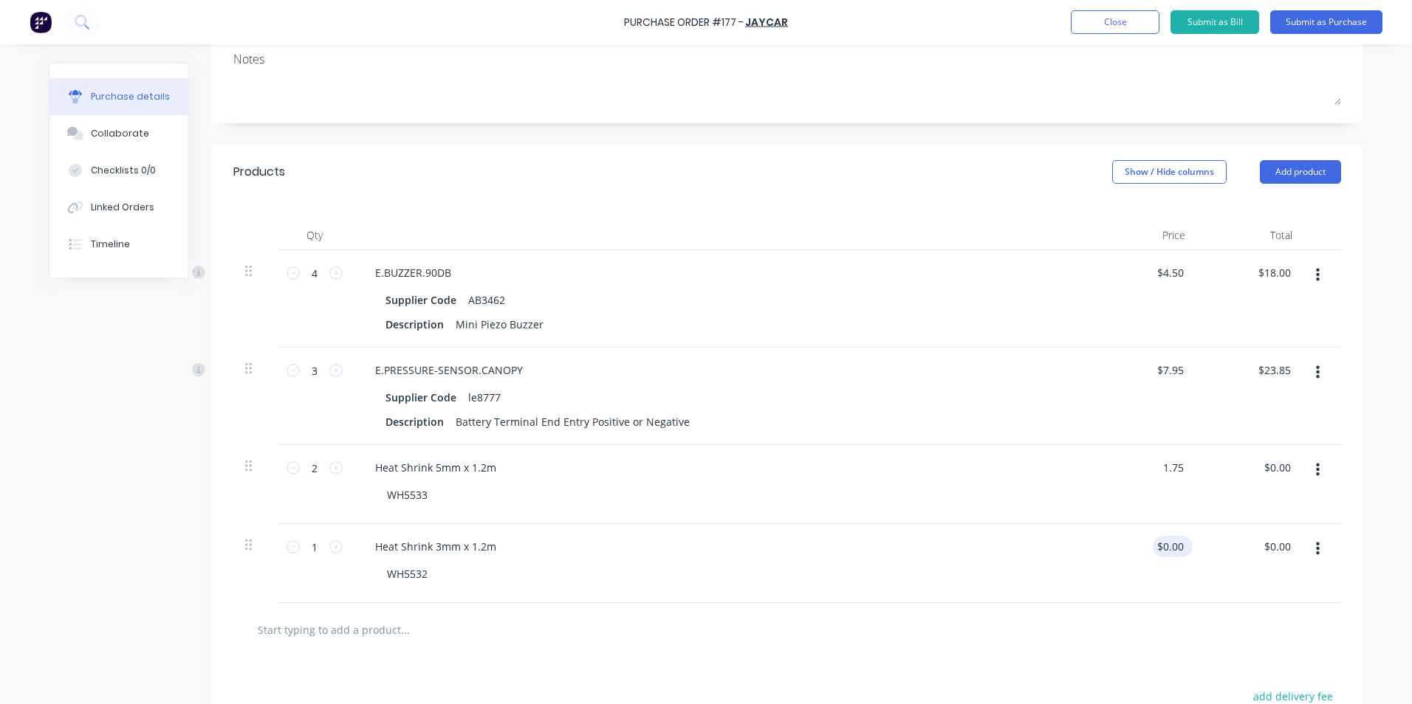
type input "$3.50"
click at [1167, 552] on input "0.00" at bounding box center [1170, 546] width 34 height 21
drag, startPoint x: 1179, startPoint y: 546, endPoint x: 1131, endPoint y: 549, distance: 47.3
click at [1133, 549] on div "0.00 0.00" at bounding box center [1143, 563] width 107 height 79
type input "$1.65"
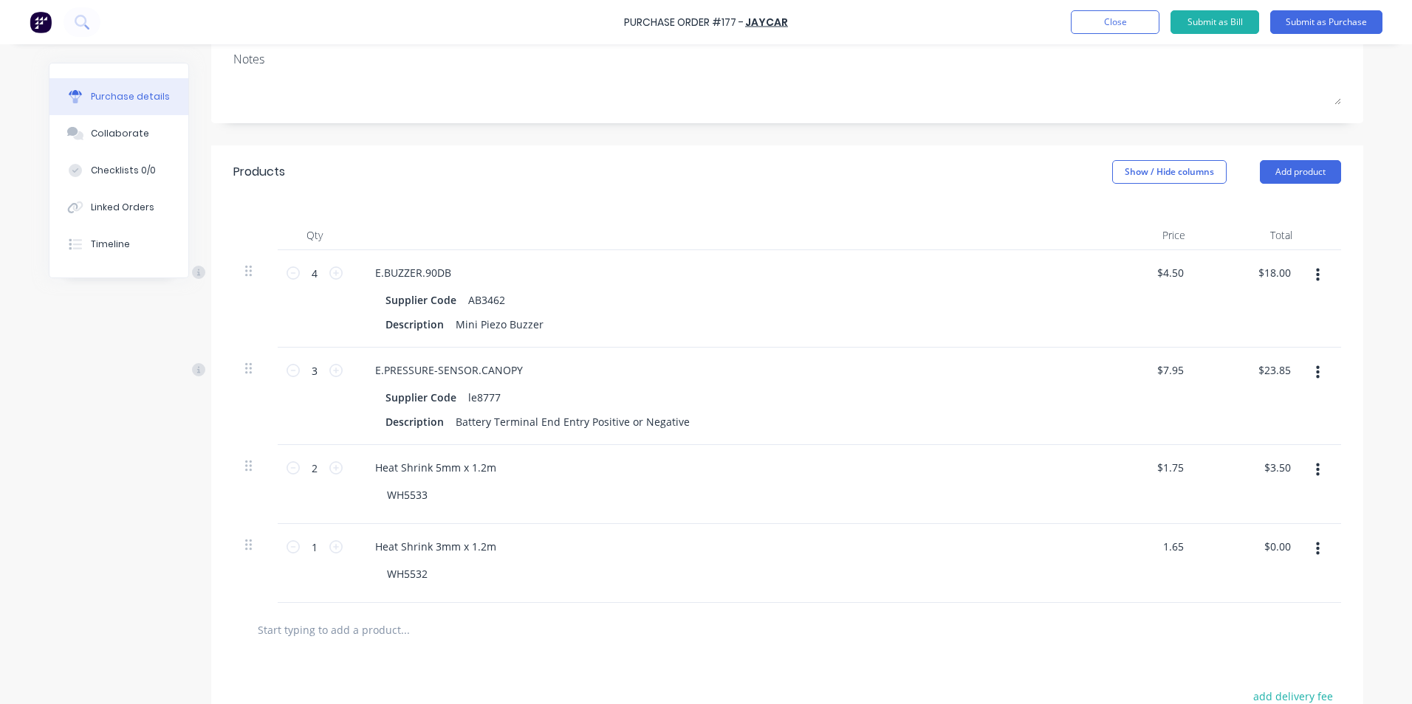
type input "$1.65"
click at [1228, 562] on div "$1.65 $1.65" at bounding box center [1250, 563] width 107 height 79
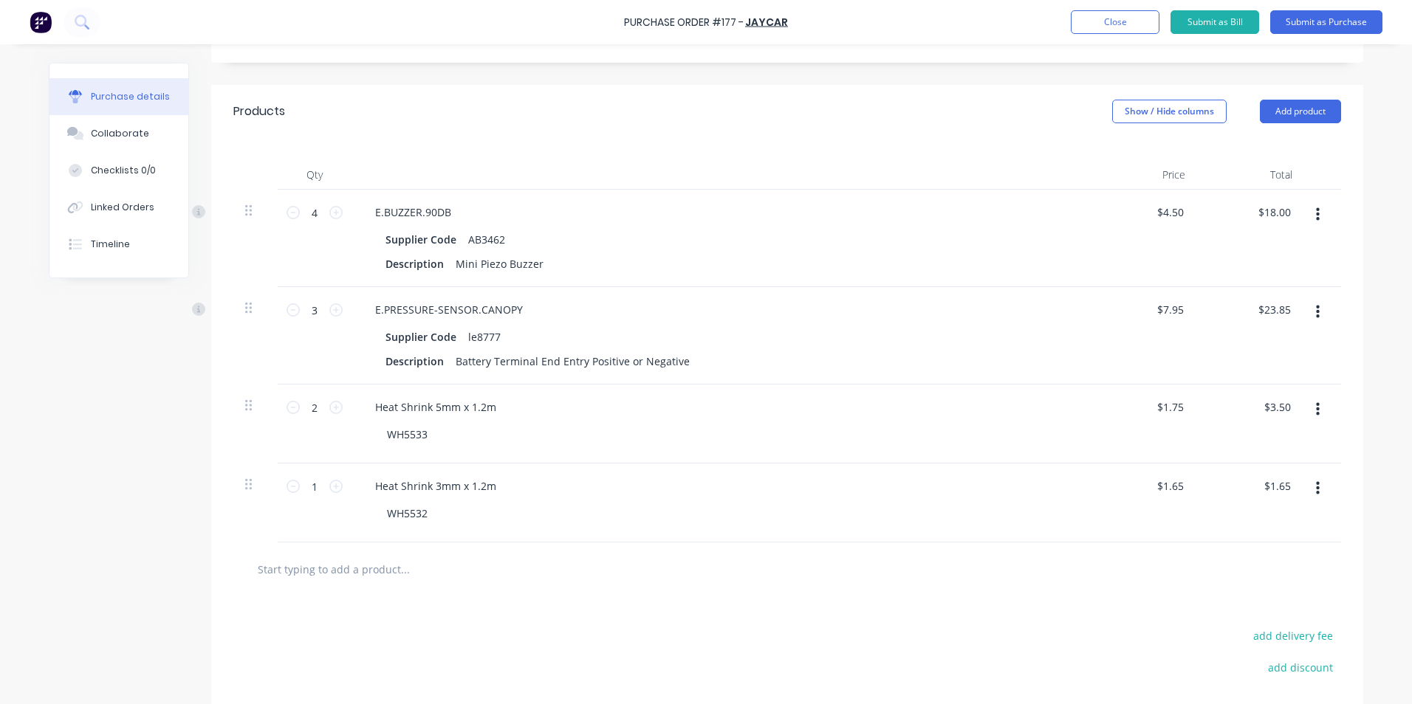
scroll to position [284, 0]
click at [424, 211] on div "E.BUZZER.90DB" at bounding box center [413, 209] width 100 height 21
click at [697, 232] on div "Supplier Code AB3462" at bounding box center [718, 237] width 676 height 21
click at [1183, 209] on div "$4.50 $4.50" at bounding box center [1173, 209] width 40 height 21
drag, startPoint x: 1179, startPoint y: 206, endPoint x: 1143, endPoint y: 213, distance: 36.8
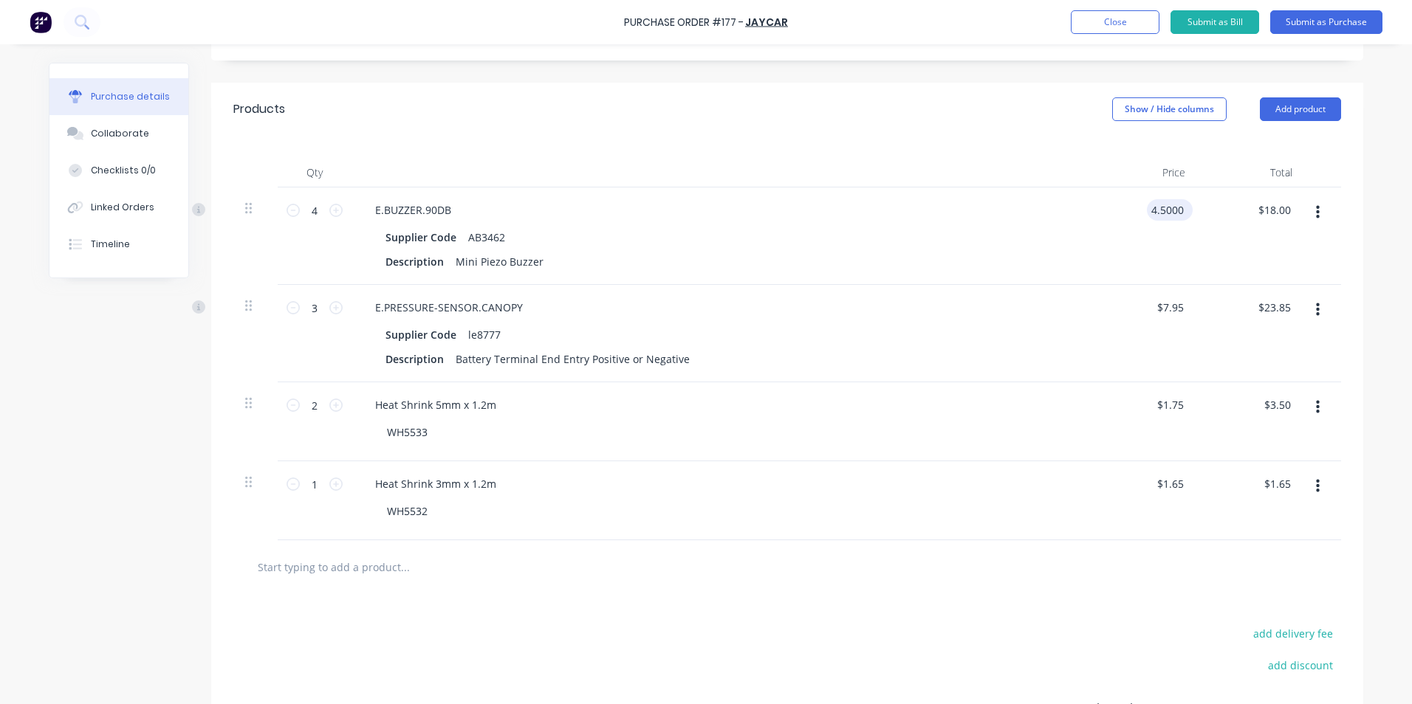
click at [1147, 213] on input "4.5000" at bounding box center [1167, 209] width 40 height 21
type input "$19.95"
type input "$79.80"
click at [1041, 343] on div "Supplier Code le8777" at bounding box center [718, 334] width 676 height 21
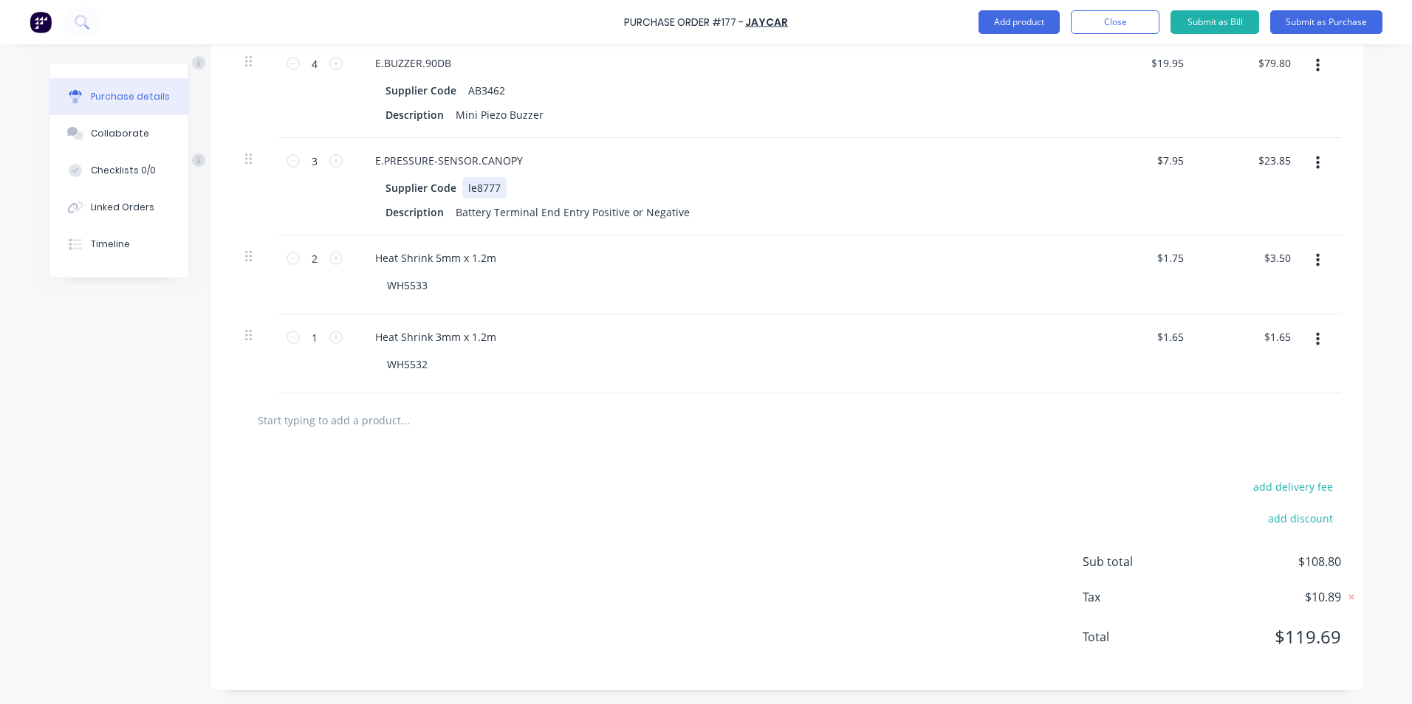
scroll to position [432, 0]
click at [1179, 61] on input "19.95" at bounding box center [1167, 62] width 40 height 21
type input "$18.13"
type input "$72.52"
click at [1181, 159] on div "$7.95 $7.95" at bounding box center [1173, 159] width 40 height 21
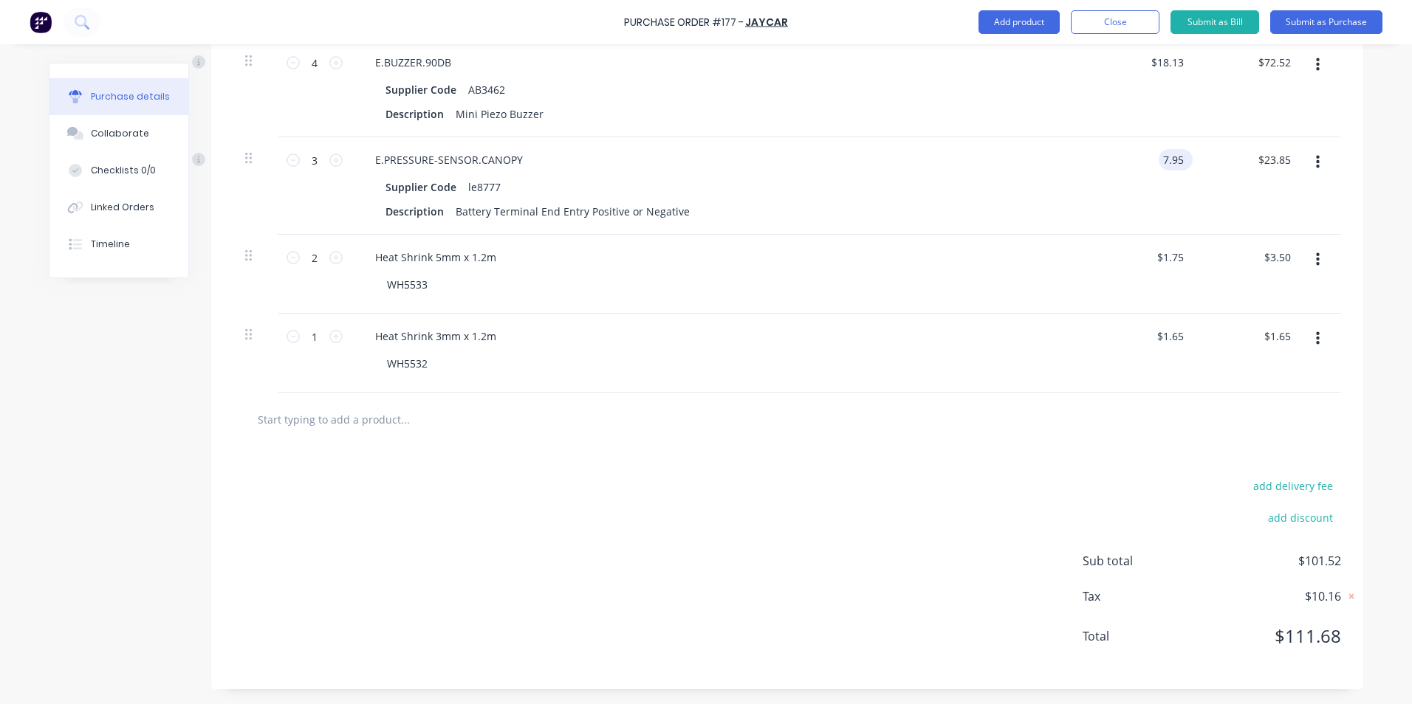
click at [1177, 160] on input "7.95" at bounding box center [1173, 159] width 28 height 21
type input "7"
type input "$7.22"
type input "$21.66"
drag, startPoint x: 1177, startPoint y: 255, endPoint x: 1141, endPoint y: 258, distance: 36.3
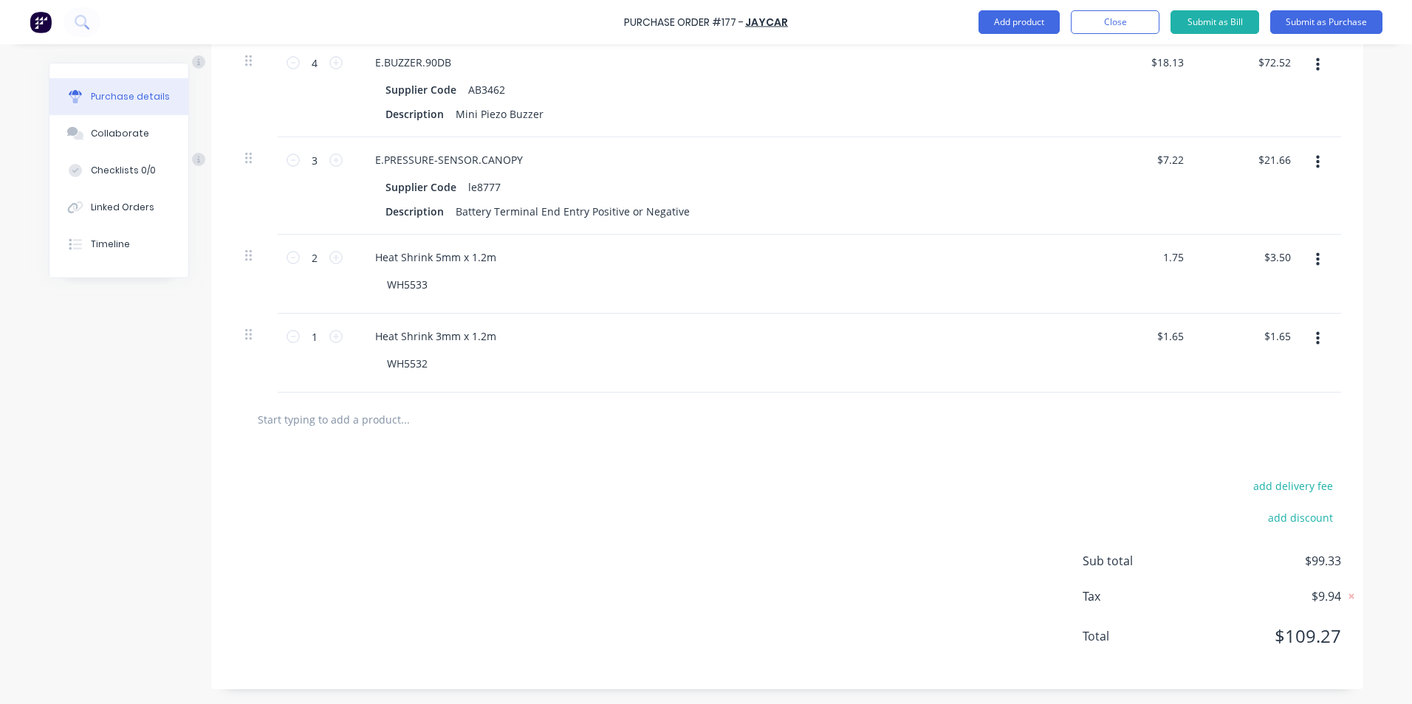
click at [1144, 259] on div "1.75 1.75" at bounding box center [1143, 274] width 107 height 79
type input "$1.59"
type input "$3.18"
drag, startPoint x: 1179, startPoint y: 336, endPoint x: 1144, endPoint y: 338, distance: 35.5
click at [1159, 340] on input "1.65" at bounding box center [1173, 336] width 28 height 21
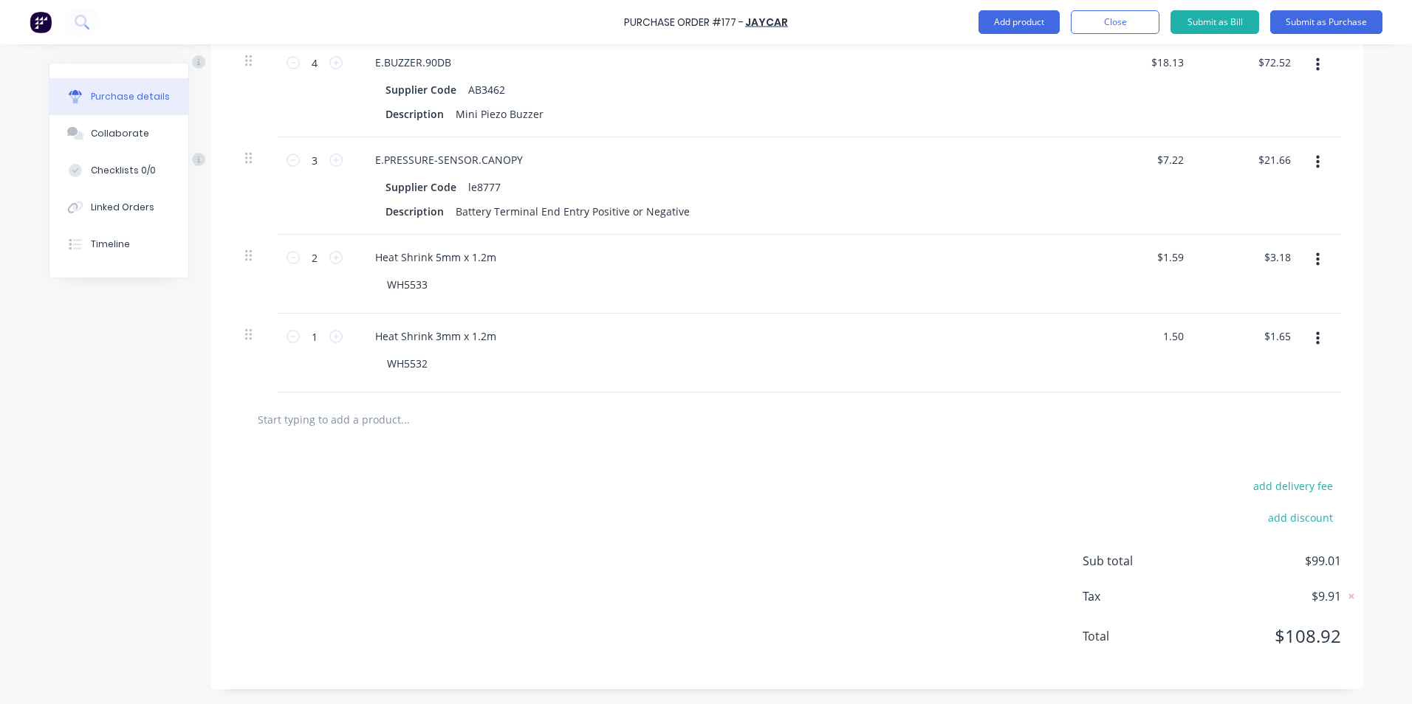
type input "$1.50"
click at [1242, 363] on div "$1.50 $1.50" at bounding box center [1250, 353] width 107 height 79
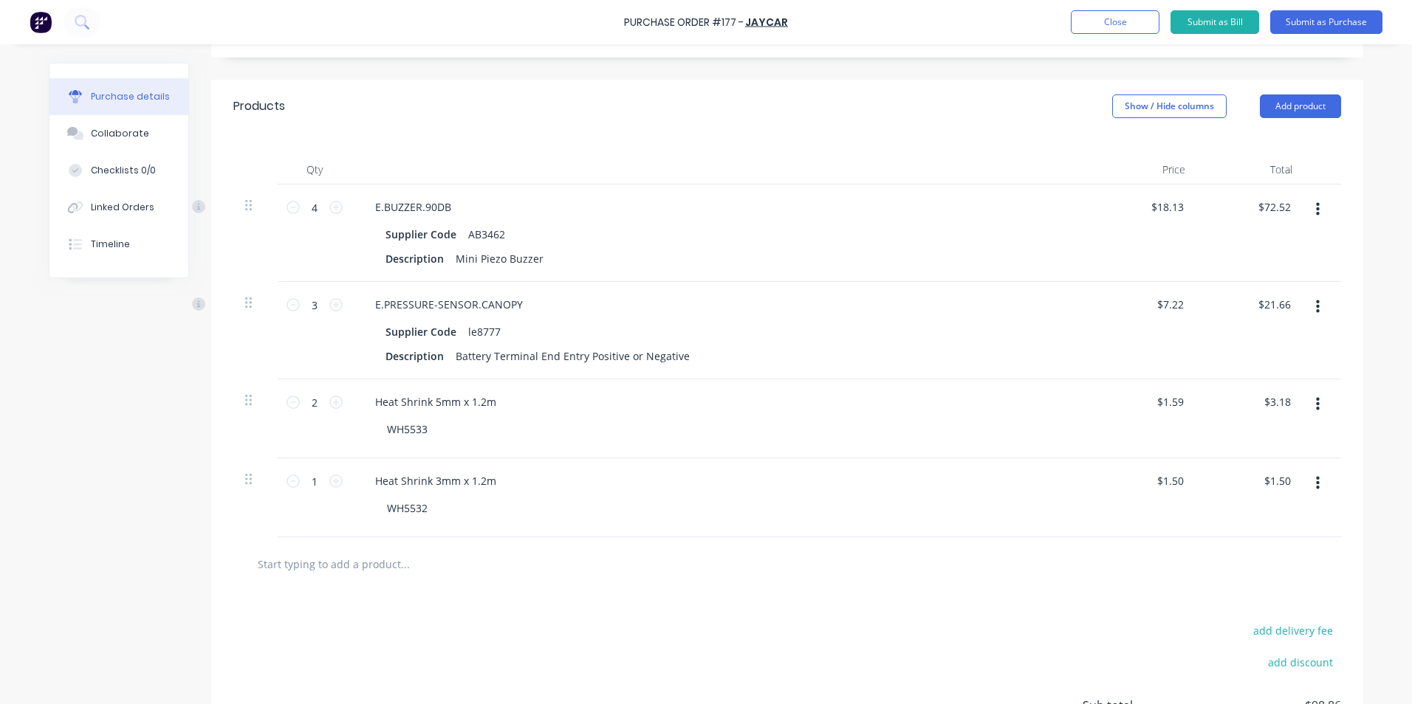
scroll to position [284, 0]
click at [1286, 405] on input "3.18" at bounding box center [1280, 404] width 28 height 21
type input "3.20"
type input "$1.60"
type input "$3.20"
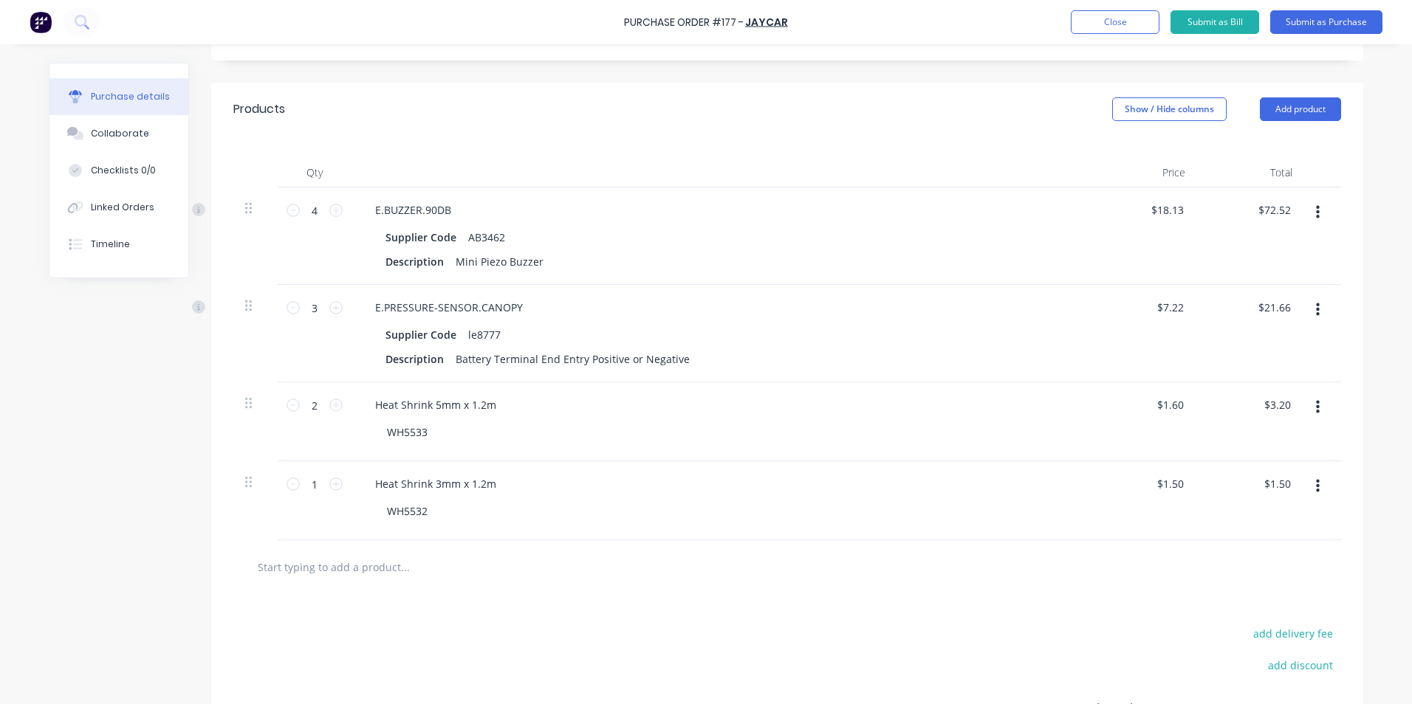
click at [947, 674] on div "add delivery fee add discount Sub total $98.88 Tax $9.89 Total $108.77" at bounding box center [787, 715] width 1152 height 243
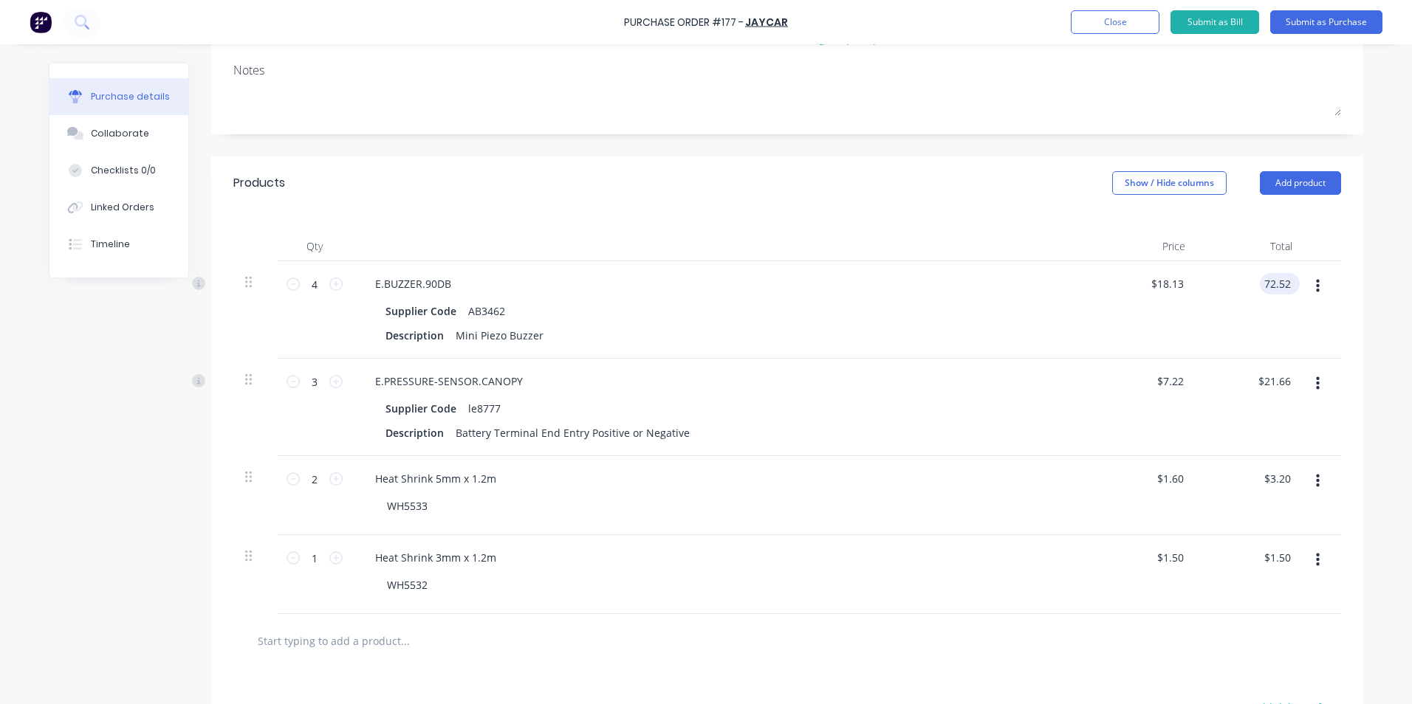
click at [1286, 284] on input "72.52" at bounding box center [1277, 283] width 34 height 21
type input "72.55"
type input "$18.1375"
type input "$72.55"
click at [895, 640] on div at bounding box center [787, 641] width 1084 height 30
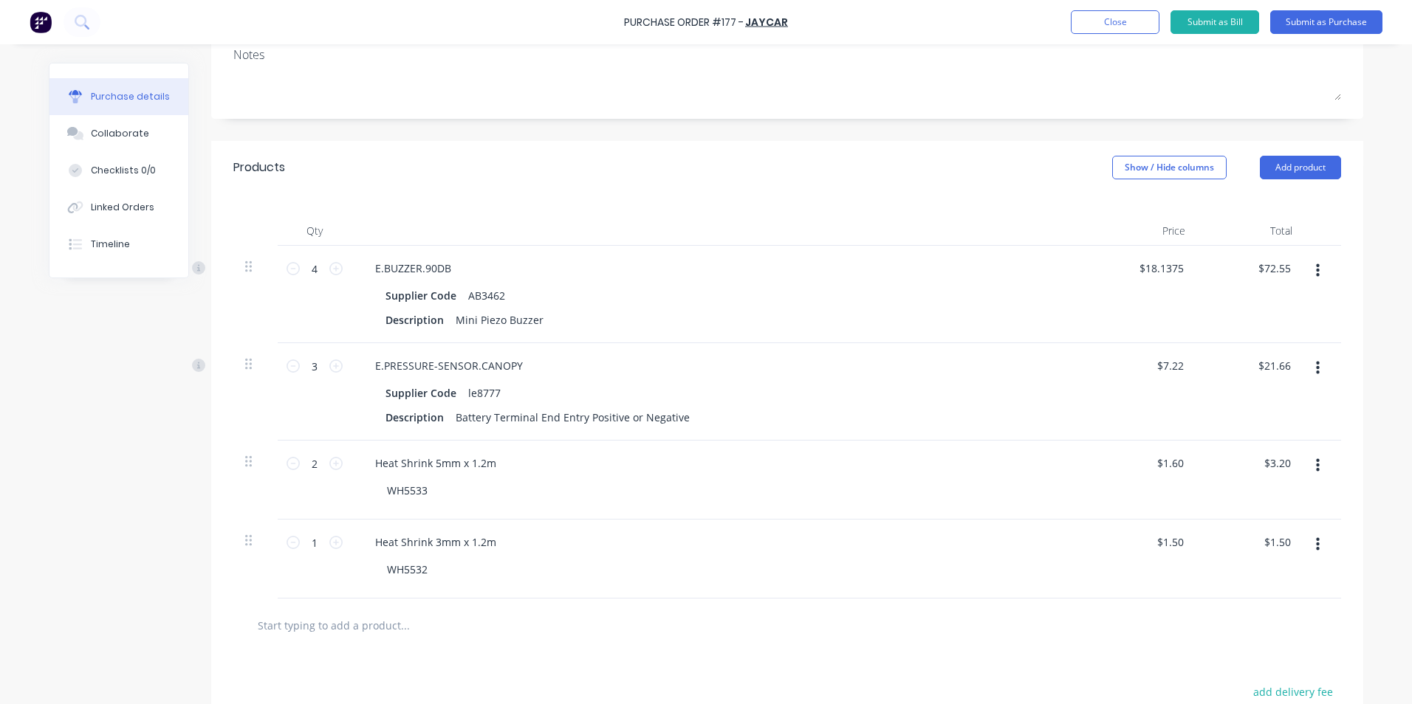
scroll to position [137, 0]
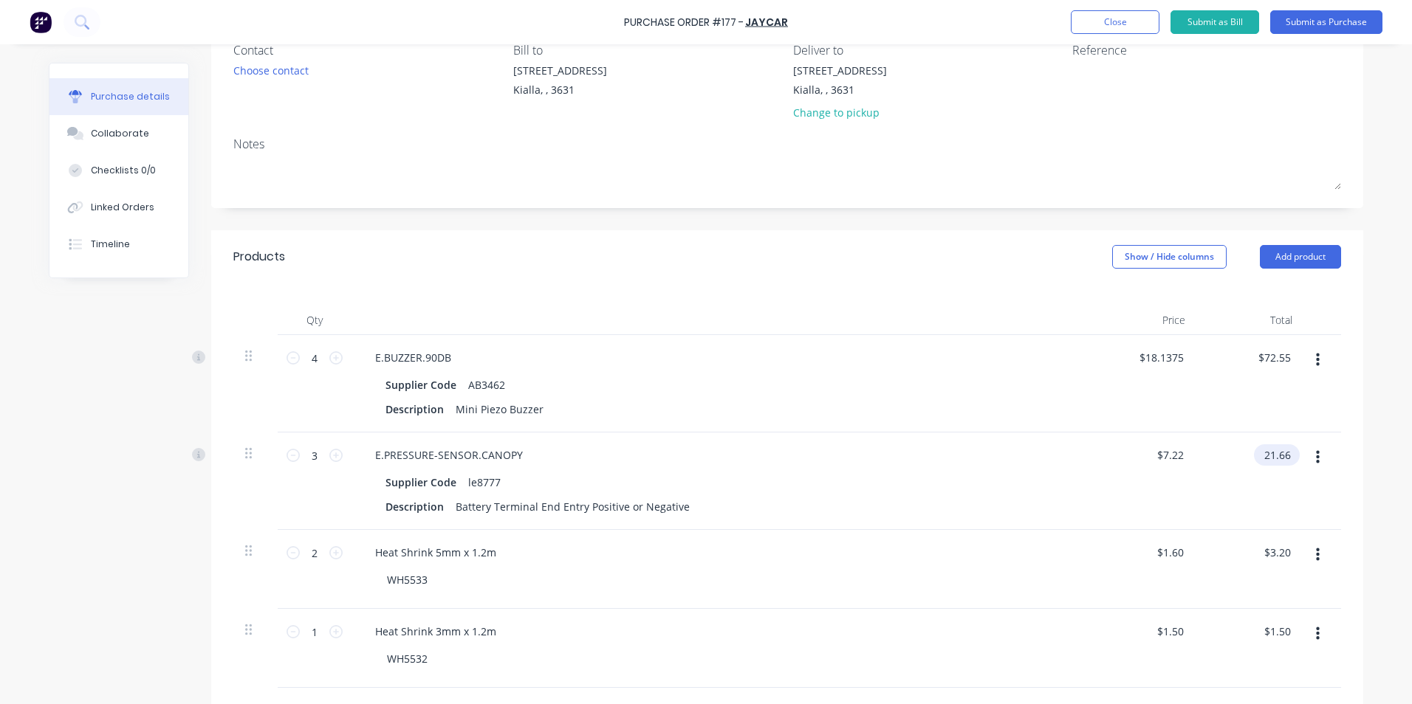
click at [1285, 454] on input "21.66" at bounding box center [1274, 455] width 40 height 21
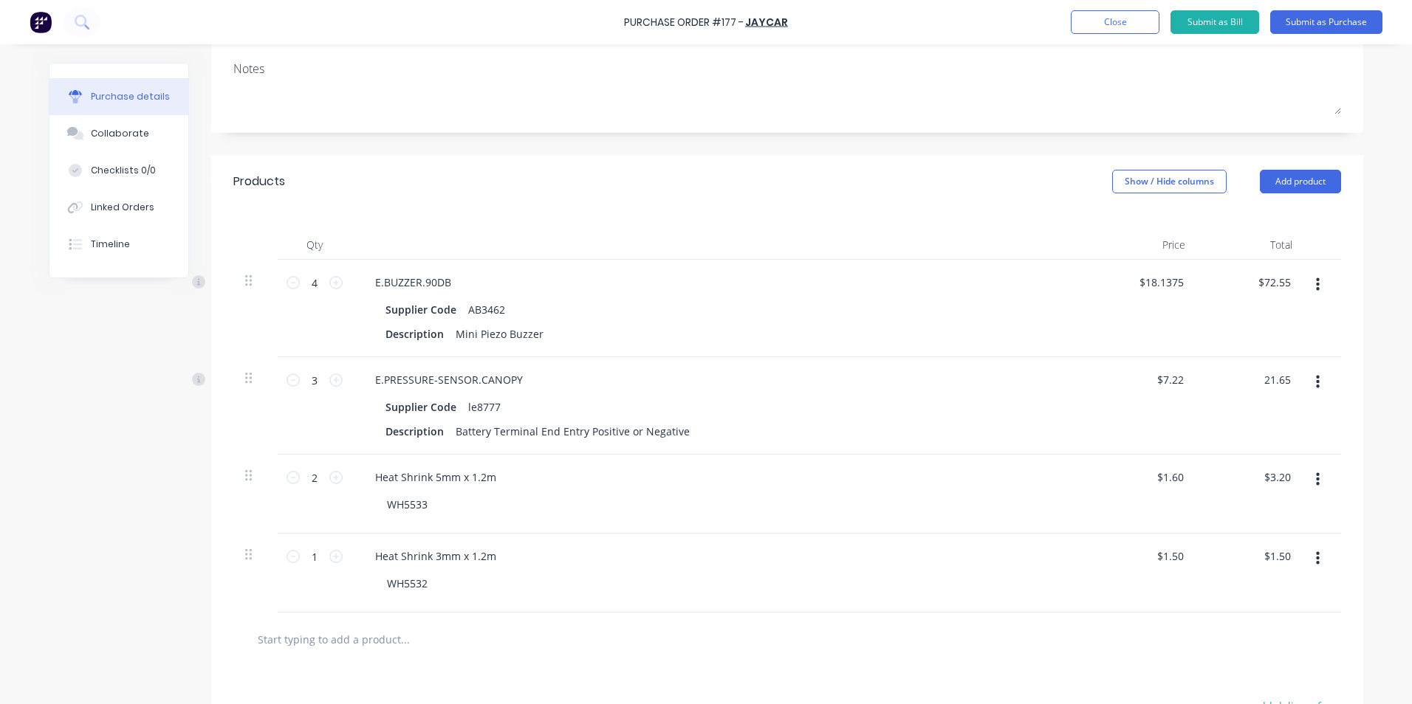
scroll to position [358, 0]
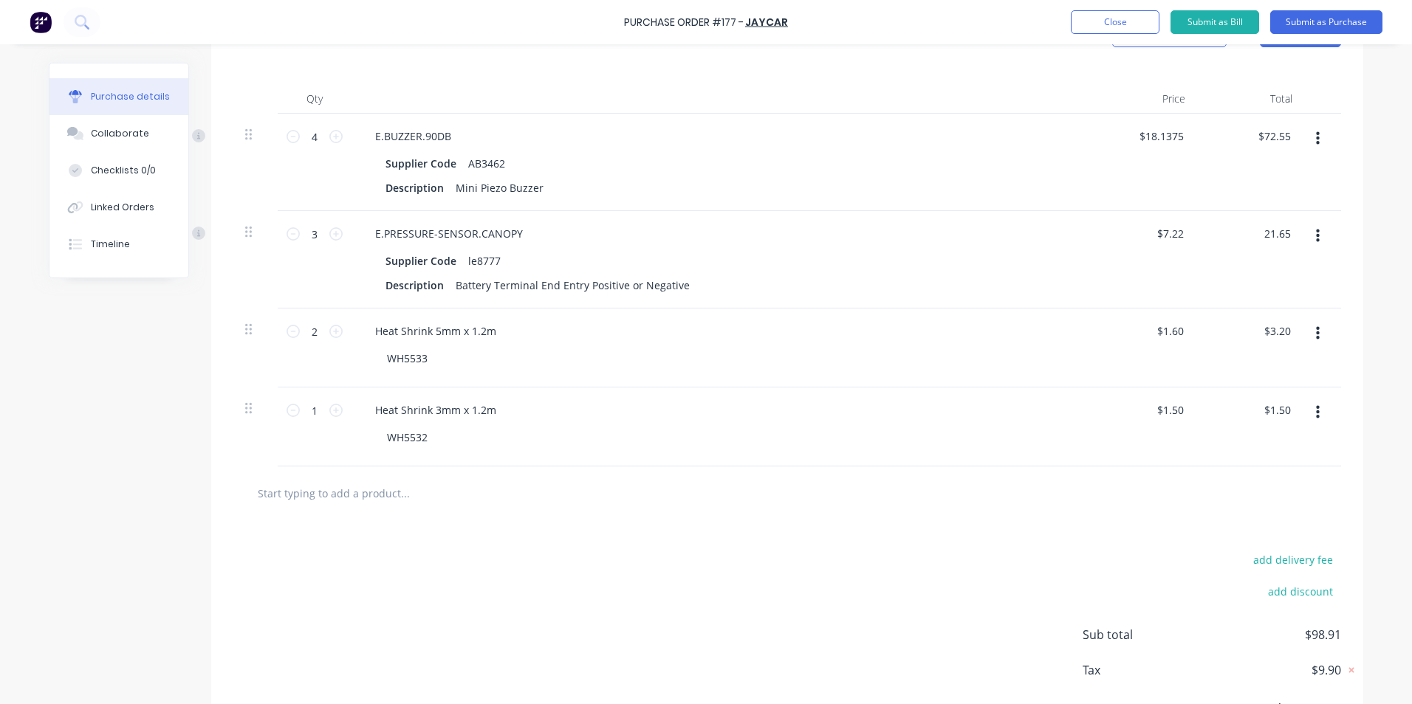
type input "21.65"
type input "$7.2167"
type input "$21.65"
click at [967, 617] on div "add delivery fee add discount Sub total $98.91 Tax $9.90 Total $108.81" at bounding box center [787, 642] width 1152 height 243
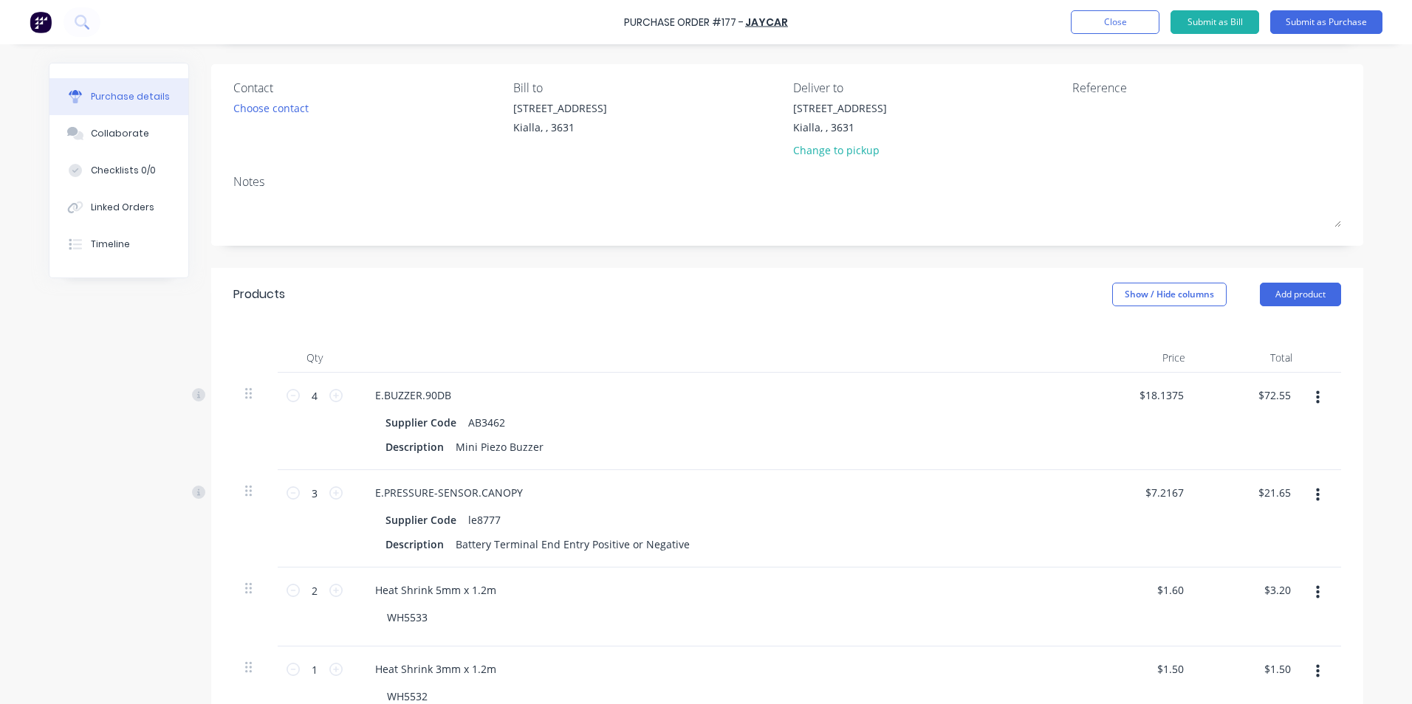
scroll to position [0, 0]
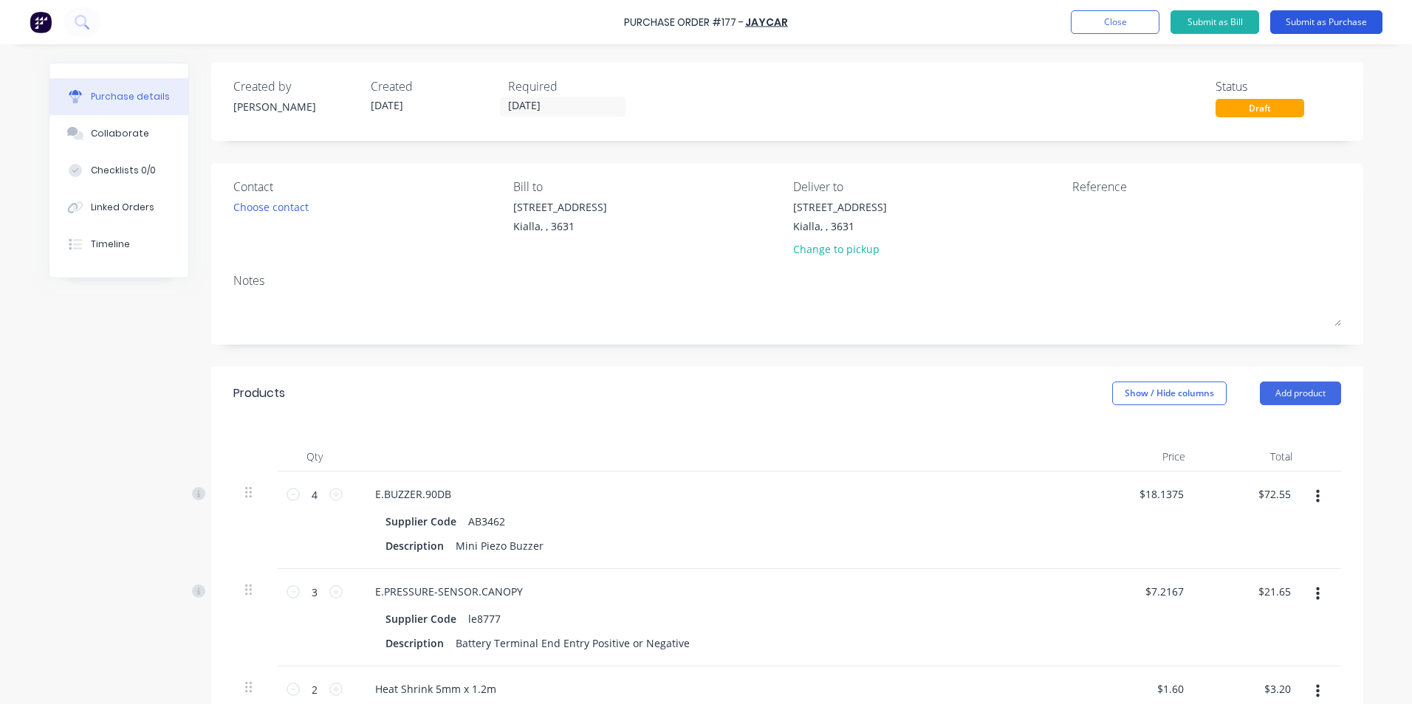
click at [1320, 24] on button "Submit as Purchase" at bounding box center [1326, 22] width 112 height 24
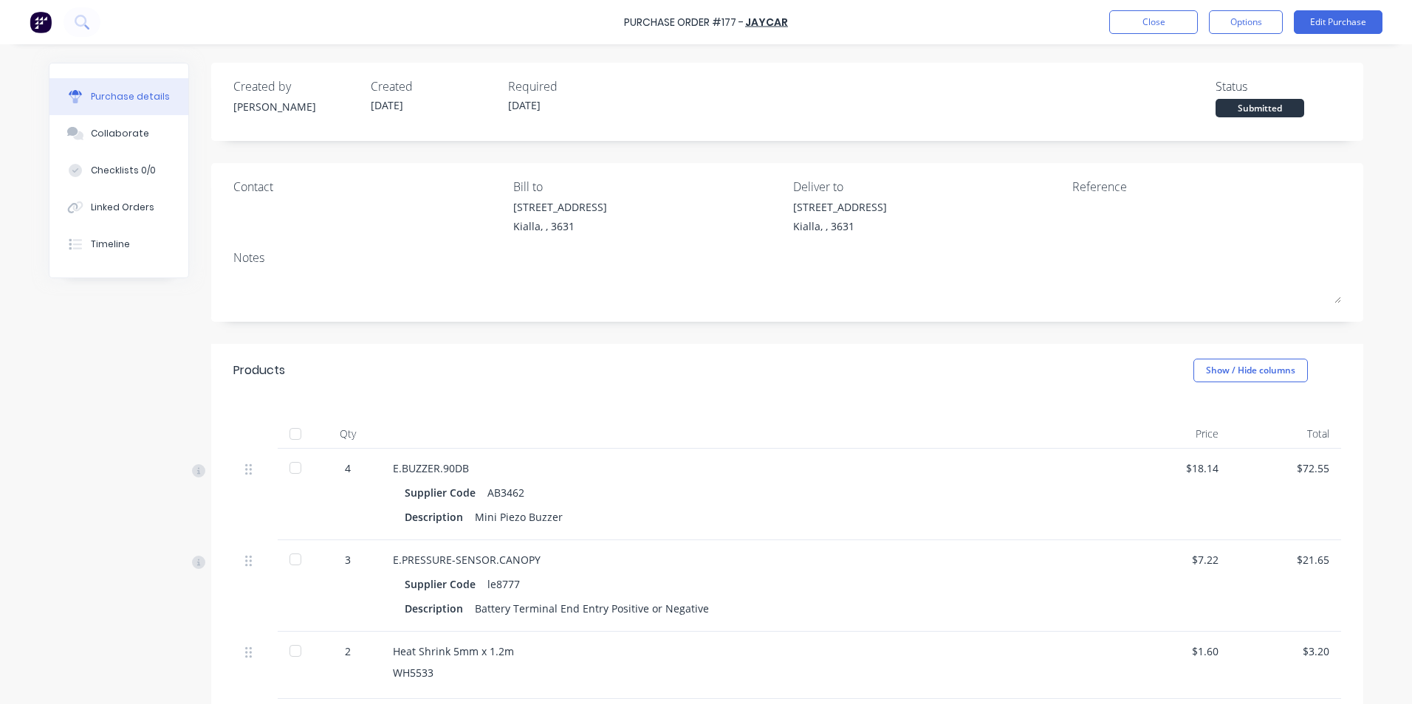
click at [288, 435] on div at bounding box center [296, 434] width 30 height 30
click at [1345, 21] on button "Edit Purchase" at bounding box center [1338, 22] width 89 height 24
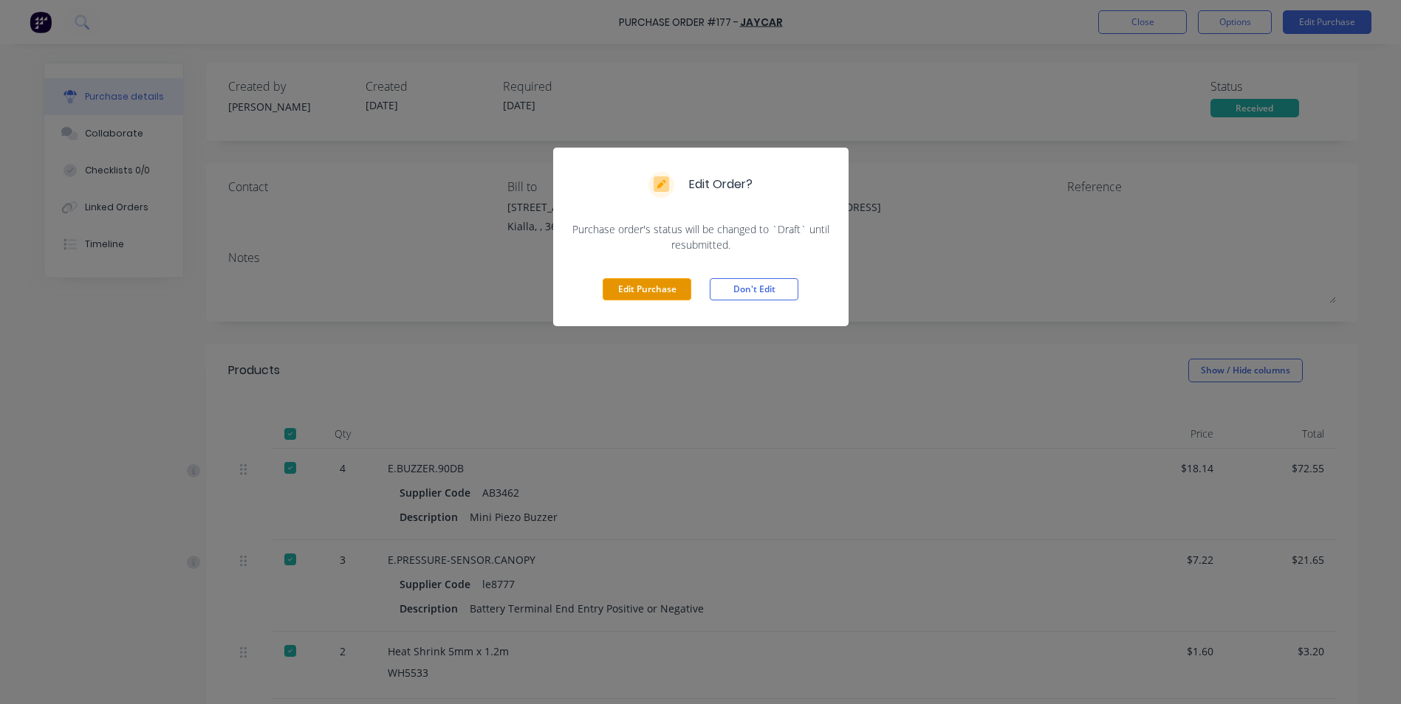
click at [654, 287] on button "Edit Purchase" at bounding box center [647, 289] width 89 height 22
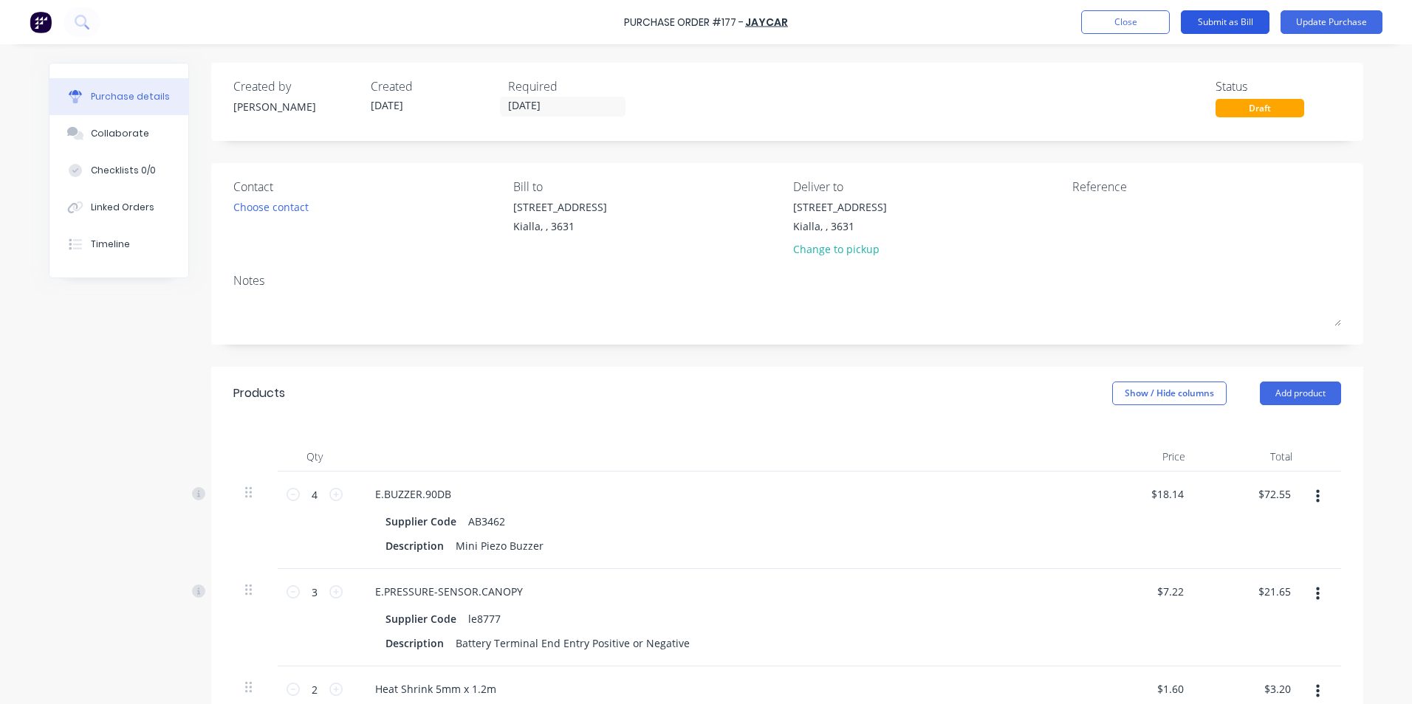
click at [1232, 20] on button "Submit as Bill" at bounding box center [1225, 22] width 89 height 24
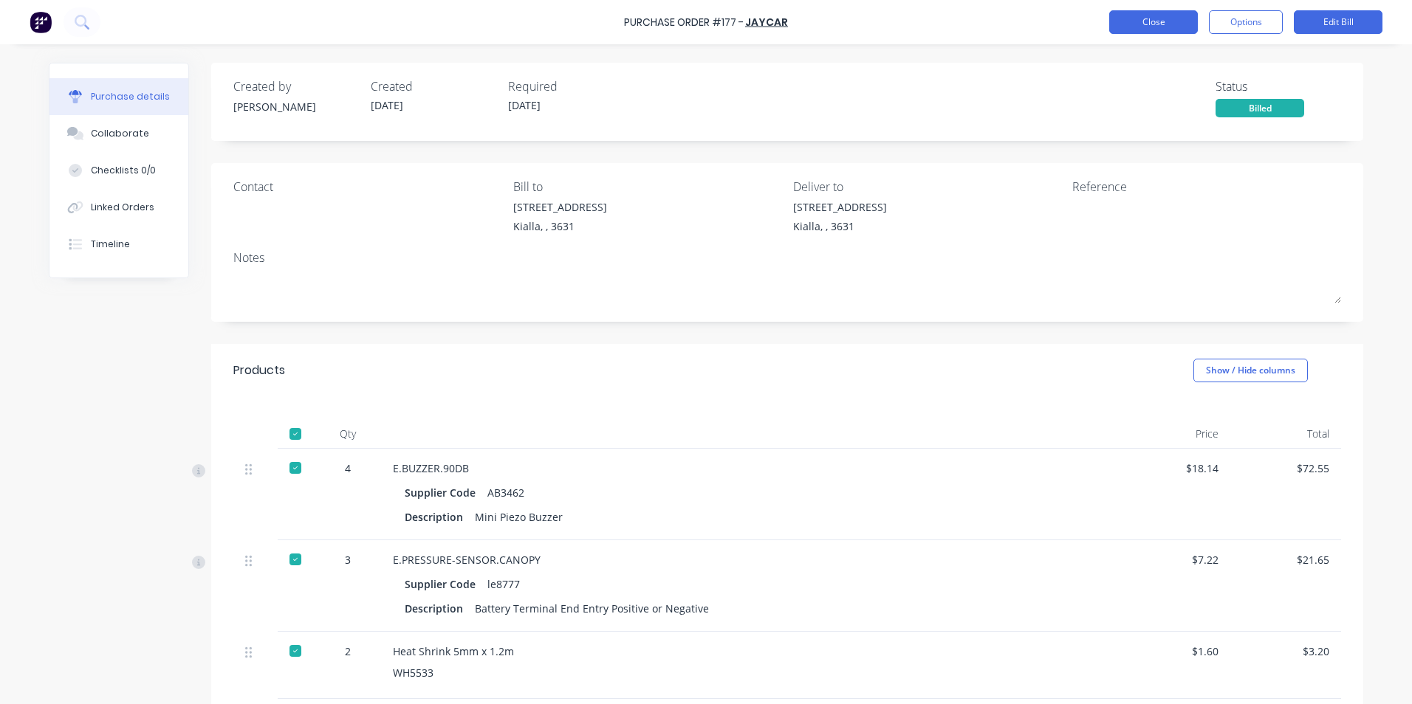
click at [1163, 21] on button "Close" at bounding box center [1153, 22] width 89 height 24
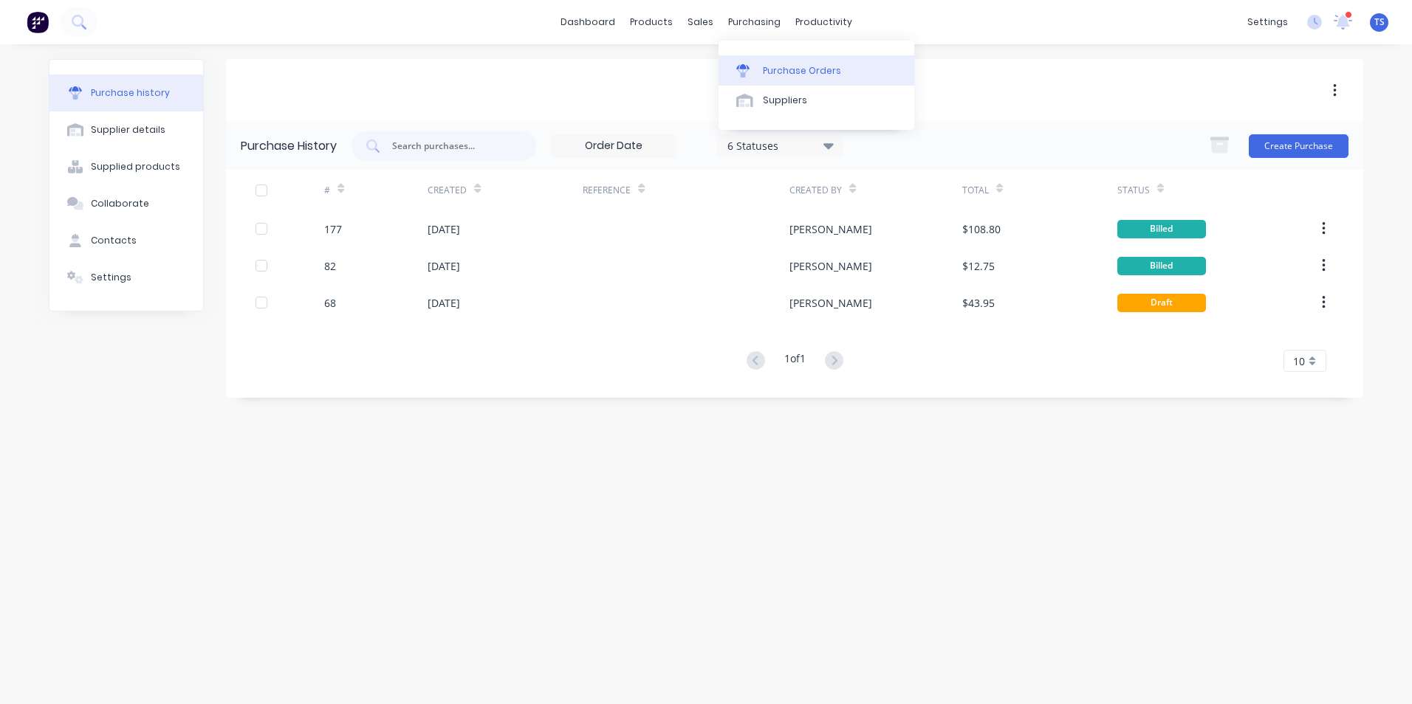
click at [786, 74] on div "Purchase Orders" at bounding box center [802, 70] width 78 height 13
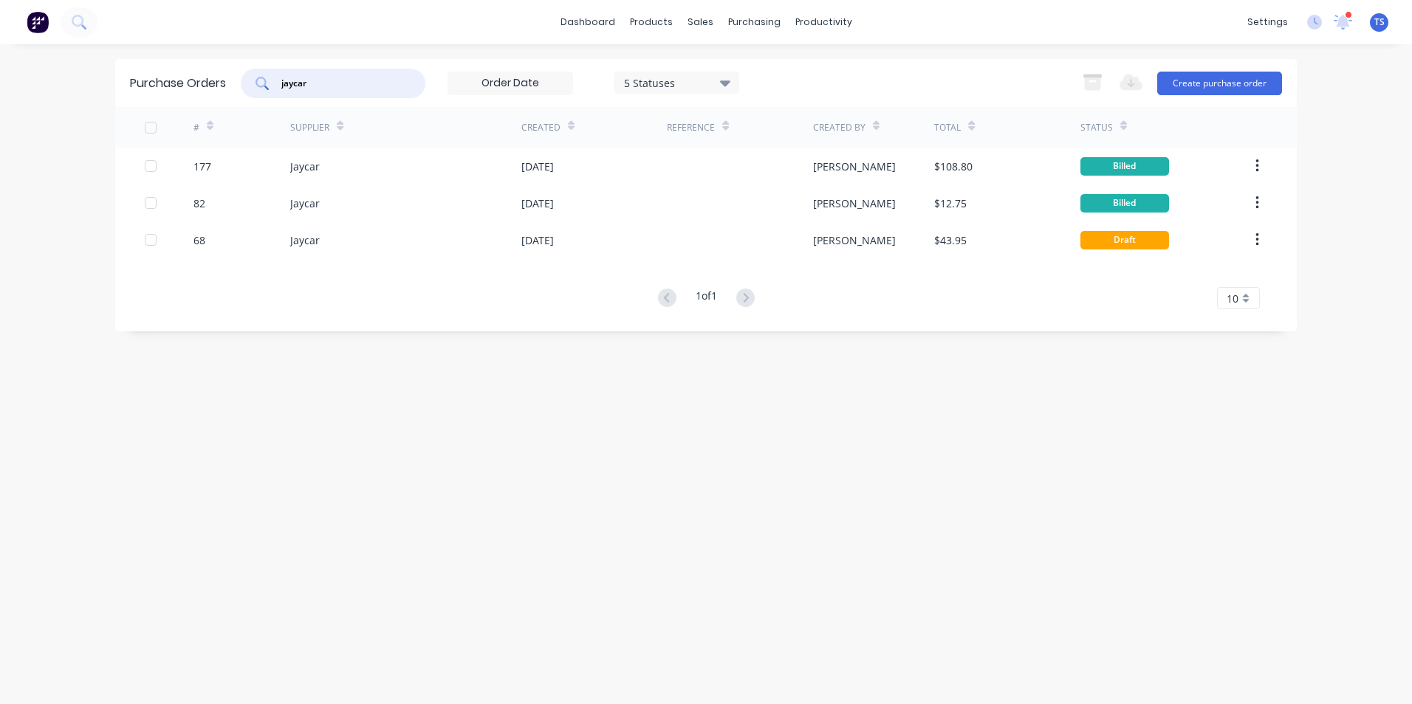
click at [316, 87] on input "jaycar" at bounding box center [341, 83] width 123 height 15
type input "j"
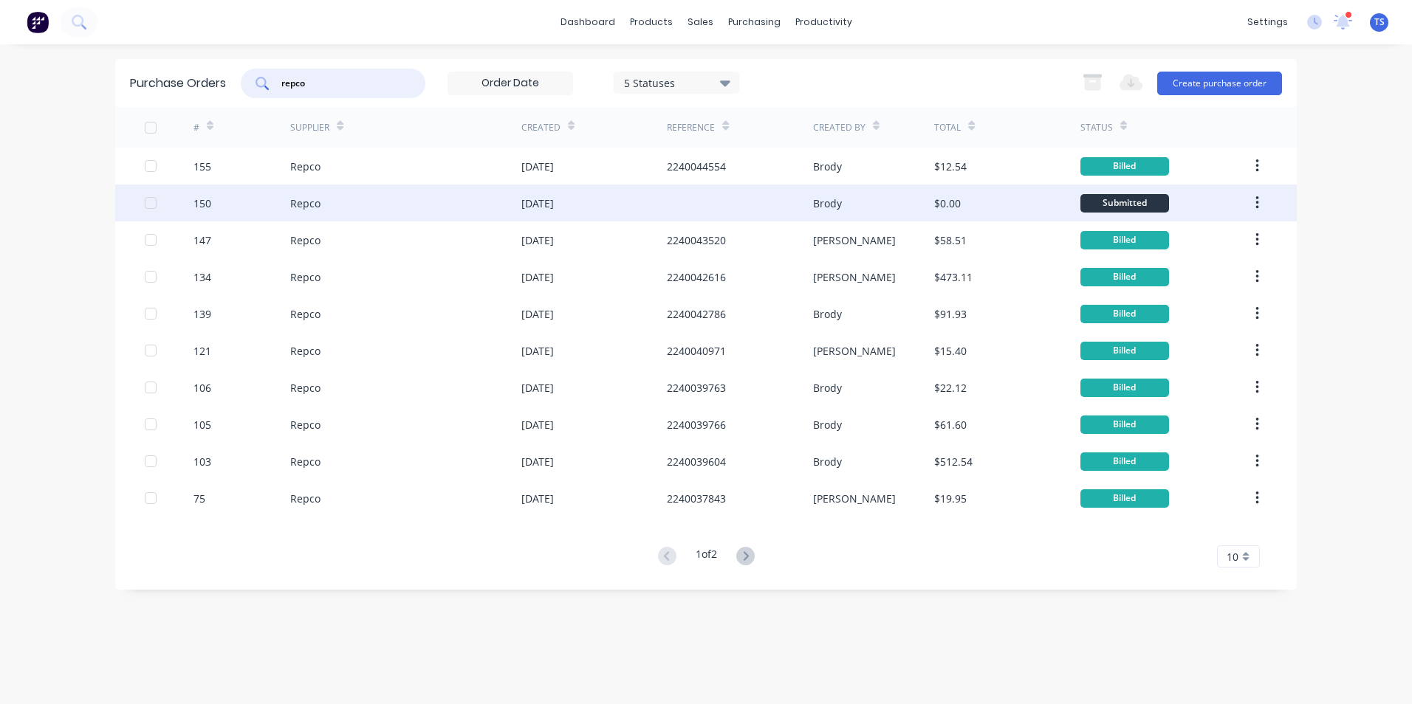
type input "repco"
click at [205, 206] on div "150" at bounding box center [202, 204] width 18 height 16
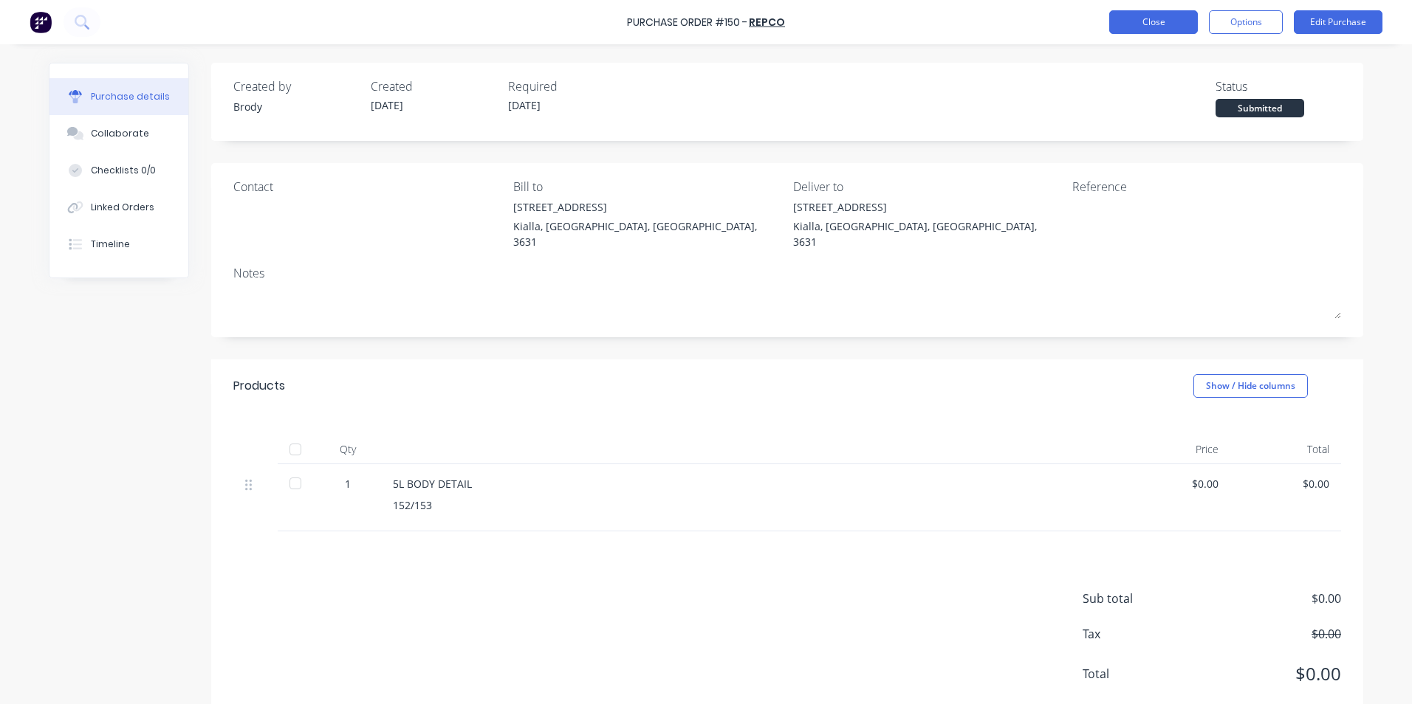
click at [1148, 21] on button "Close" at bounding box center [1153, 22] width 89 height 24
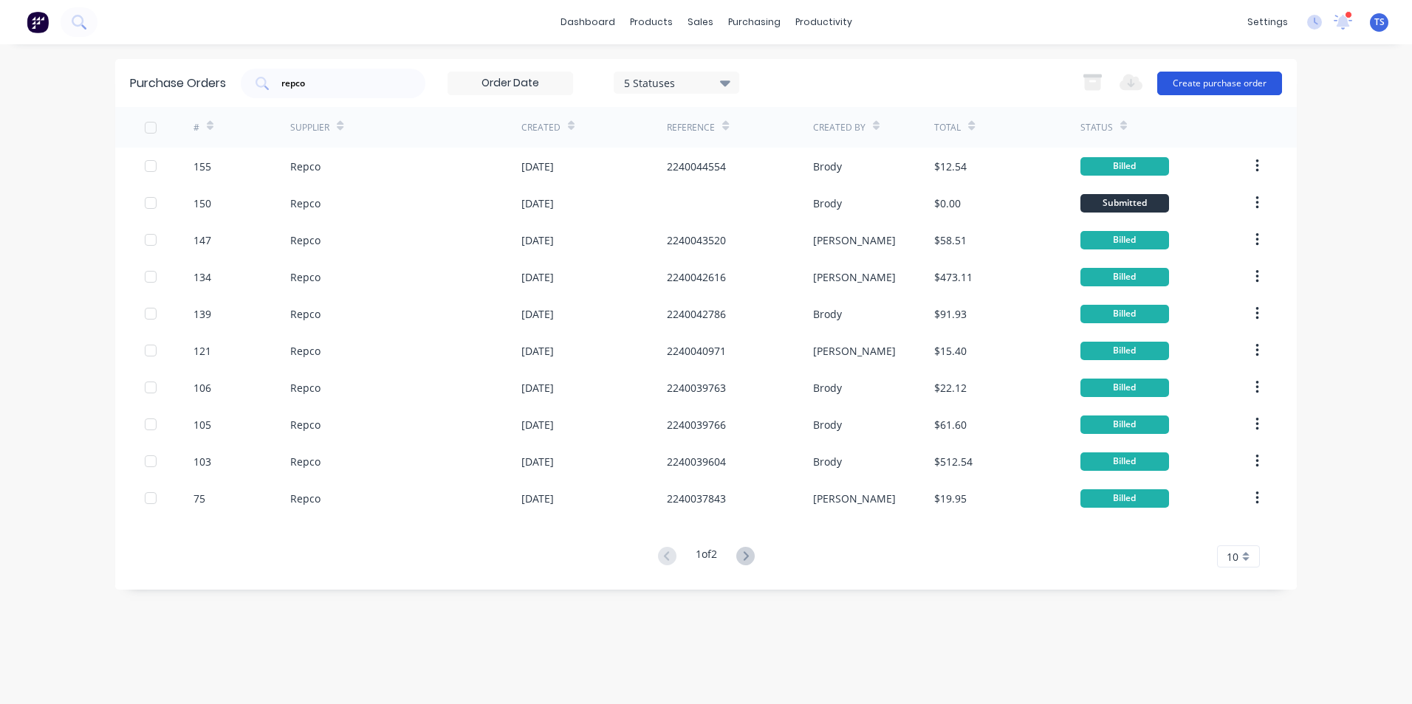
click at [1232, 81] on button "Create purchase order" at bounding box center [1219, 84] width 125 height 24
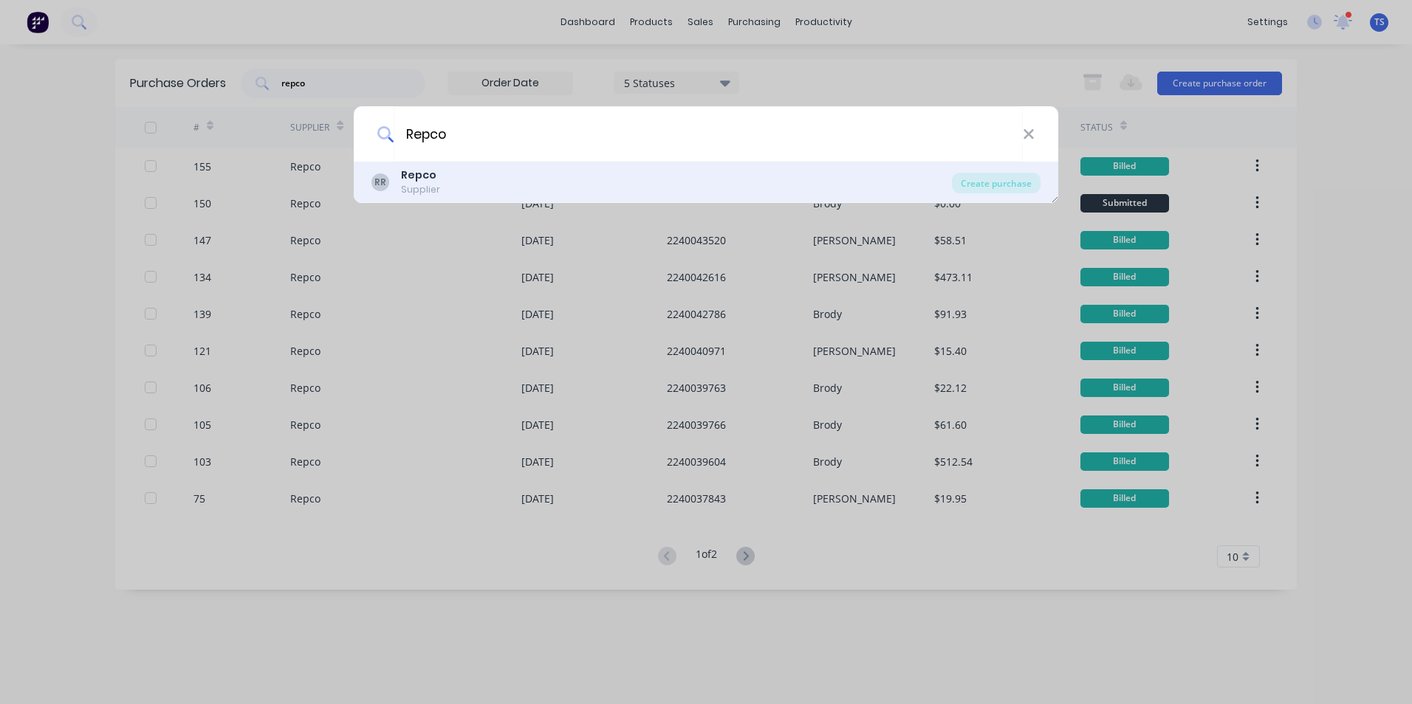
type input "Repco"
click at [408, 179] on b "Repco" at bounding box center [418, 175] width 35 height 15
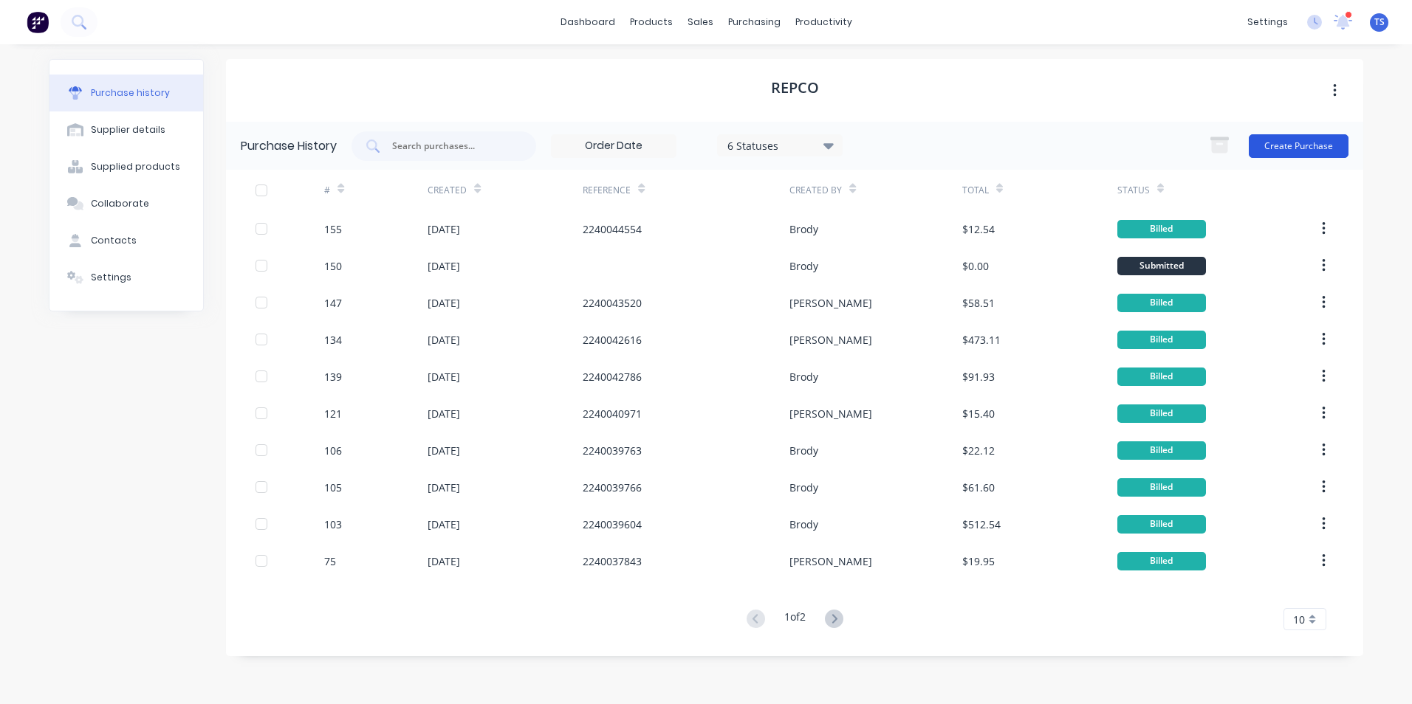
click at [1280, 148] on button "Create Purchase" at bounding box center [1299, 146] width 100 height 24
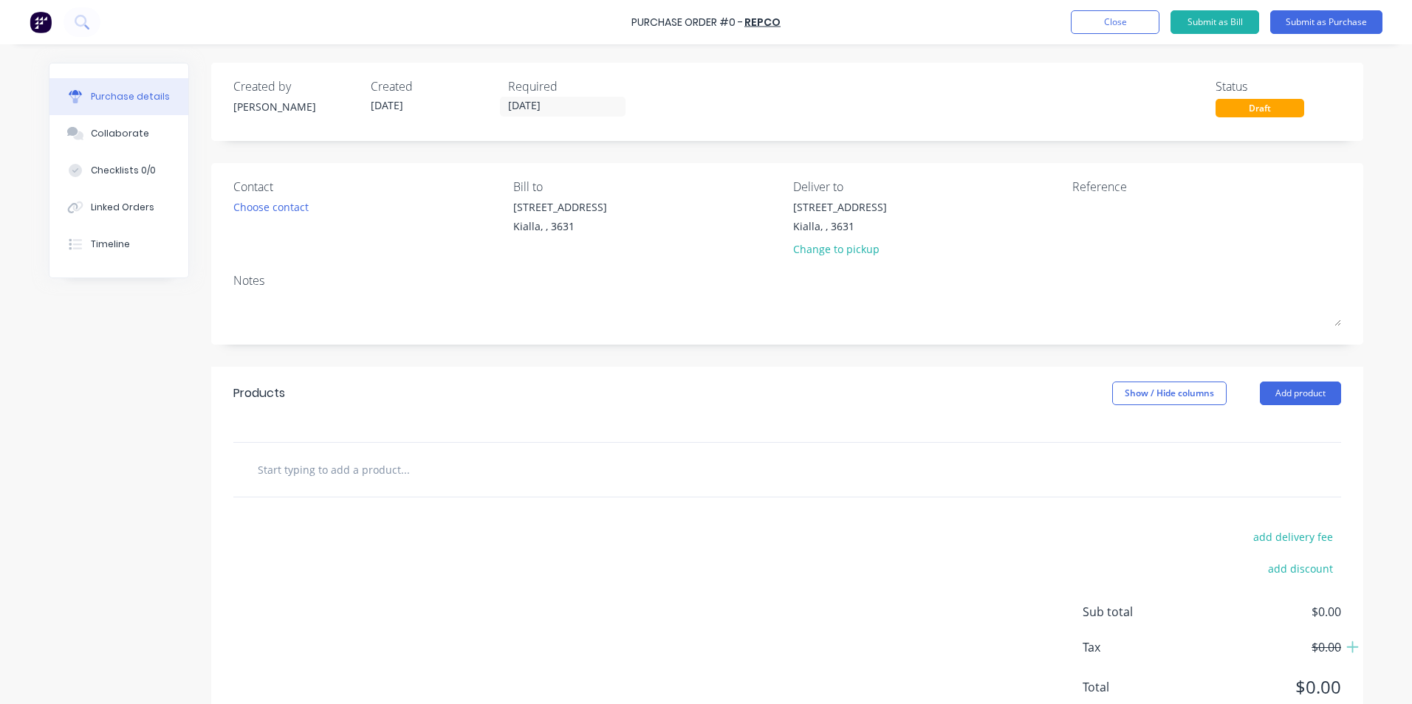
click at [312, 472] on input "text" at bounding box center [404, 470] width 295 height 30
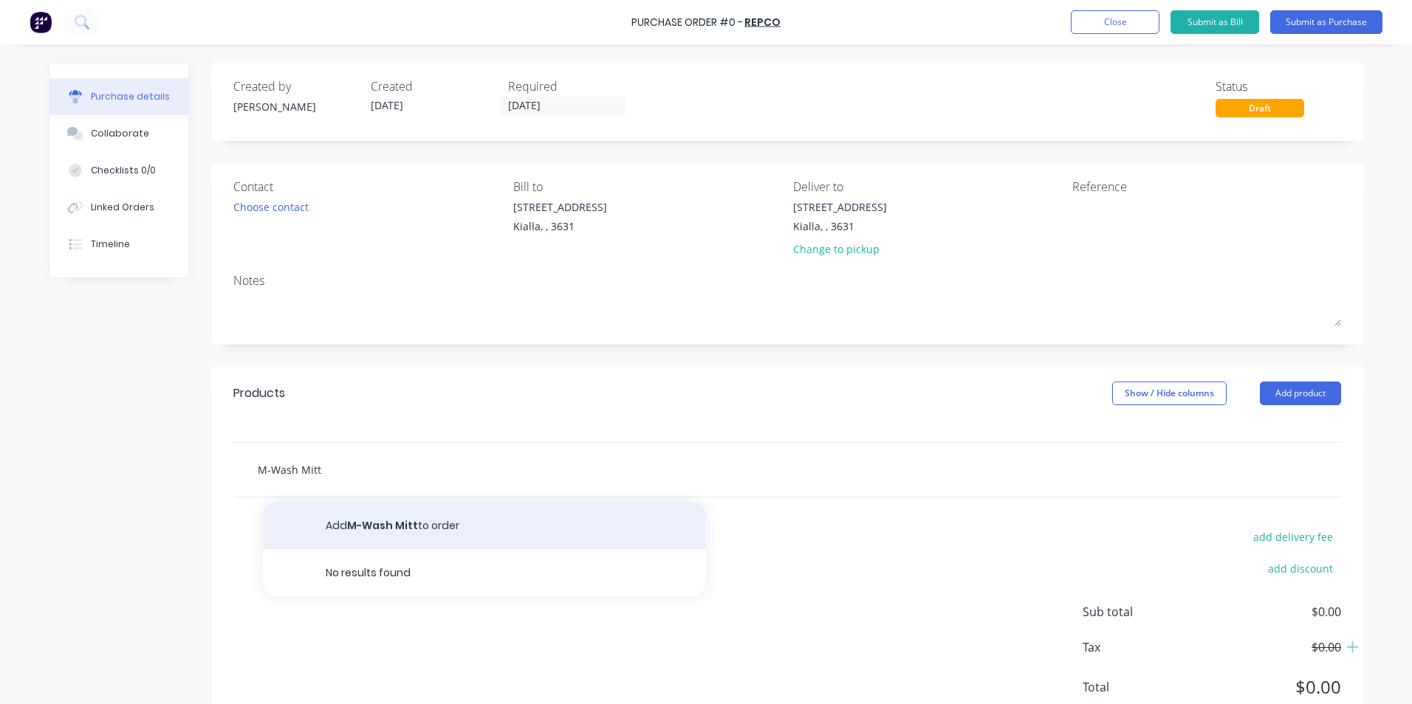
type input "M-Wash Mitt"
click at [456, 527] on button "Add M-Wash Mitt to order" at bounding box center [484, 525] width 443 height 47
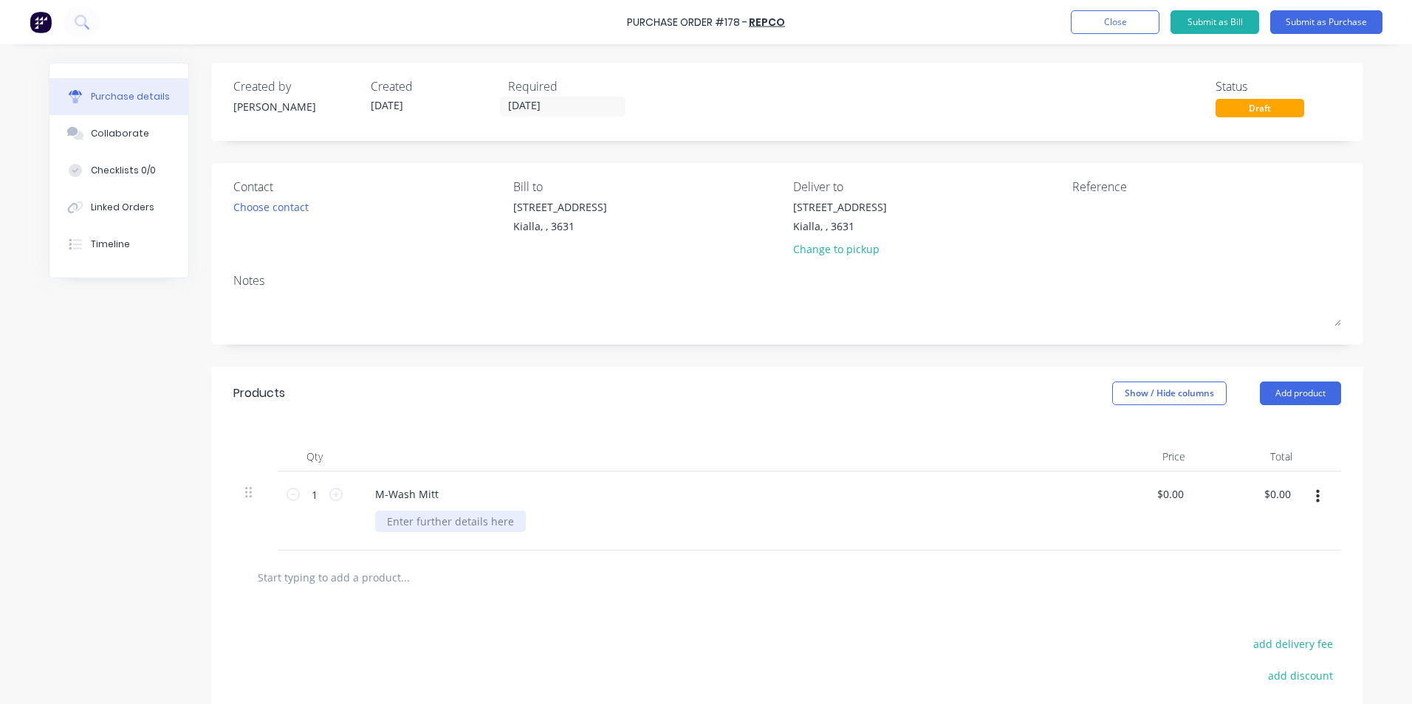
click at [396, 521] on div at bounding box center [450, 521] width 151 height 21
click at [1179, 493] on input "0.0000" at bounding box center [1167, 494] width 40 height 21
drag, startPoint x: 1179, startPoint y: 493, endPoint x: 1131, endPoint y: 500, distance: 47.8
click at [1131, 500] on div "0.0000 0.0000" at bounding box center [1143, 511] width 107 height 79
type input "$9.09"
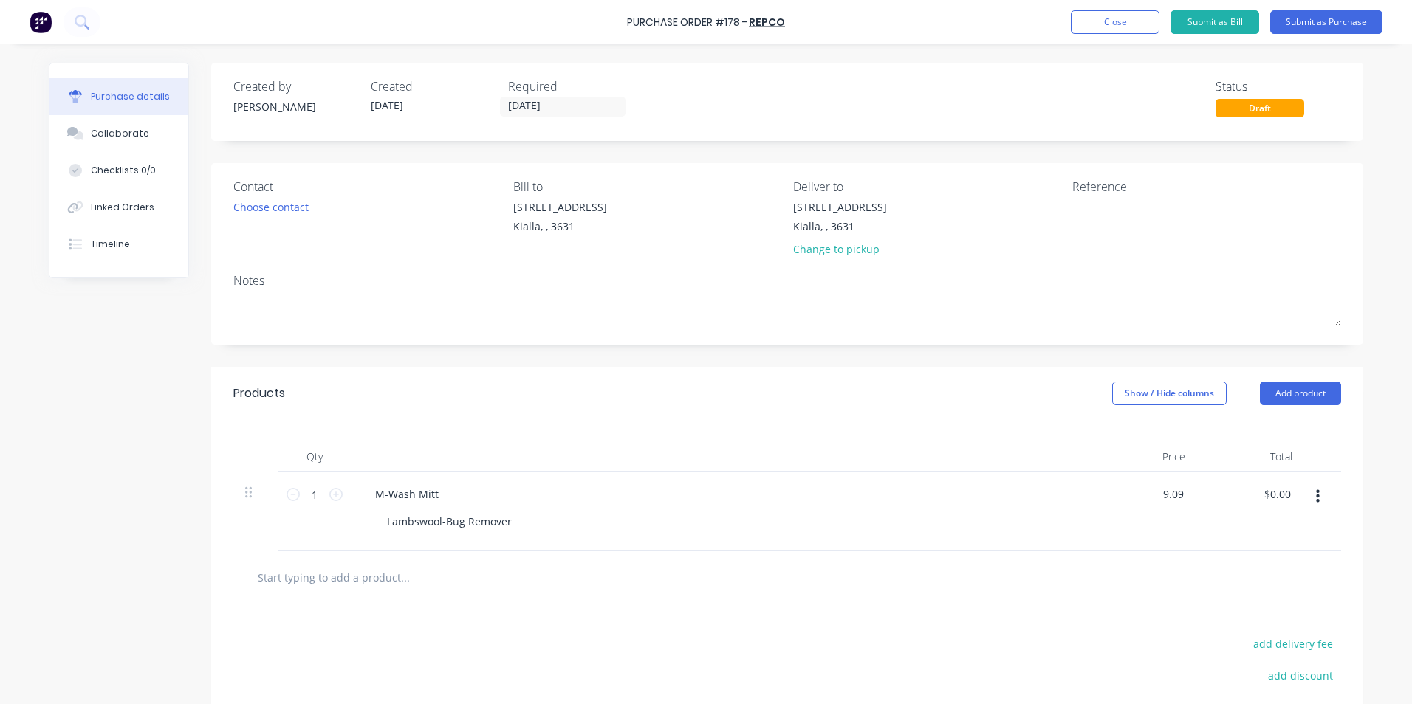
type input "$9.09"
click at [386, 582] on input "text" at bounding box center [404, 578] width 295 height 30
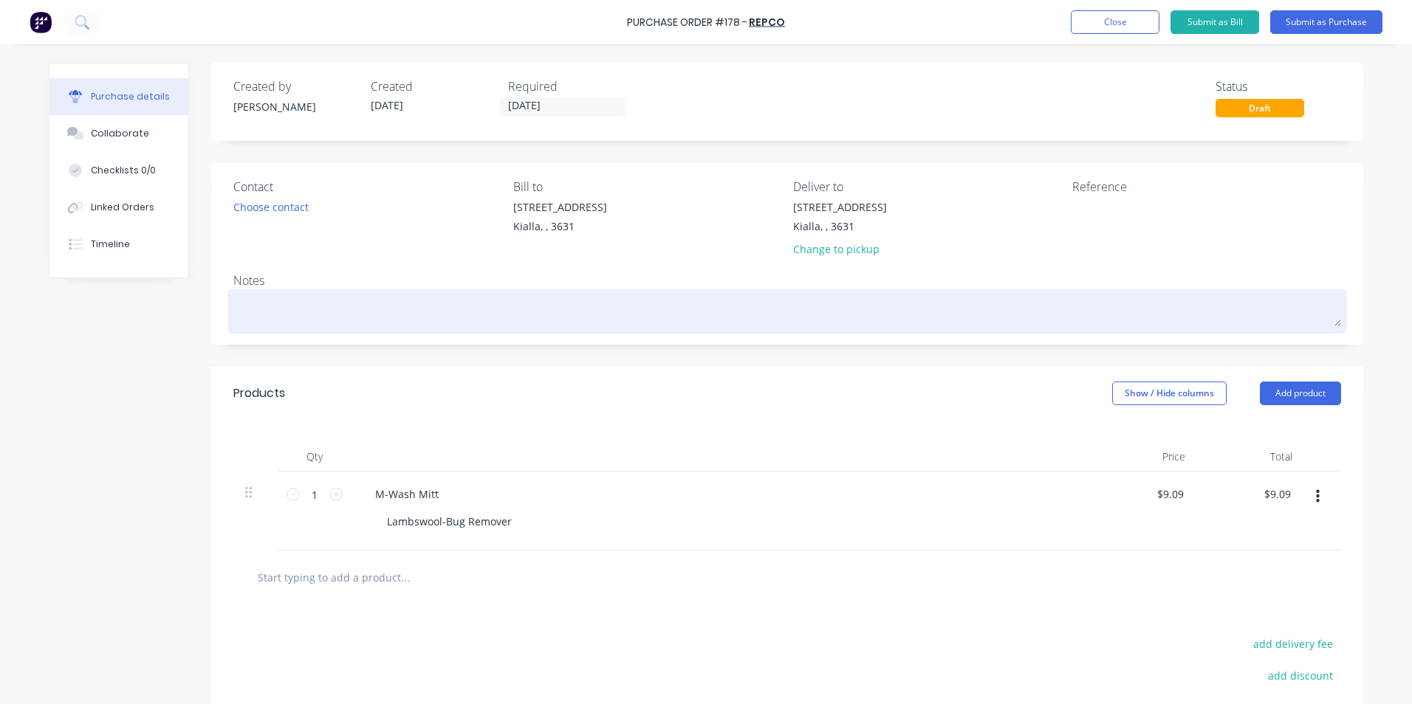
click at [239, 300] on textarea at bounding box center [787, 309] width 1108 height 33
type textarea "x"
type textarea "S"
type textarea "x"
type textarea "Se"
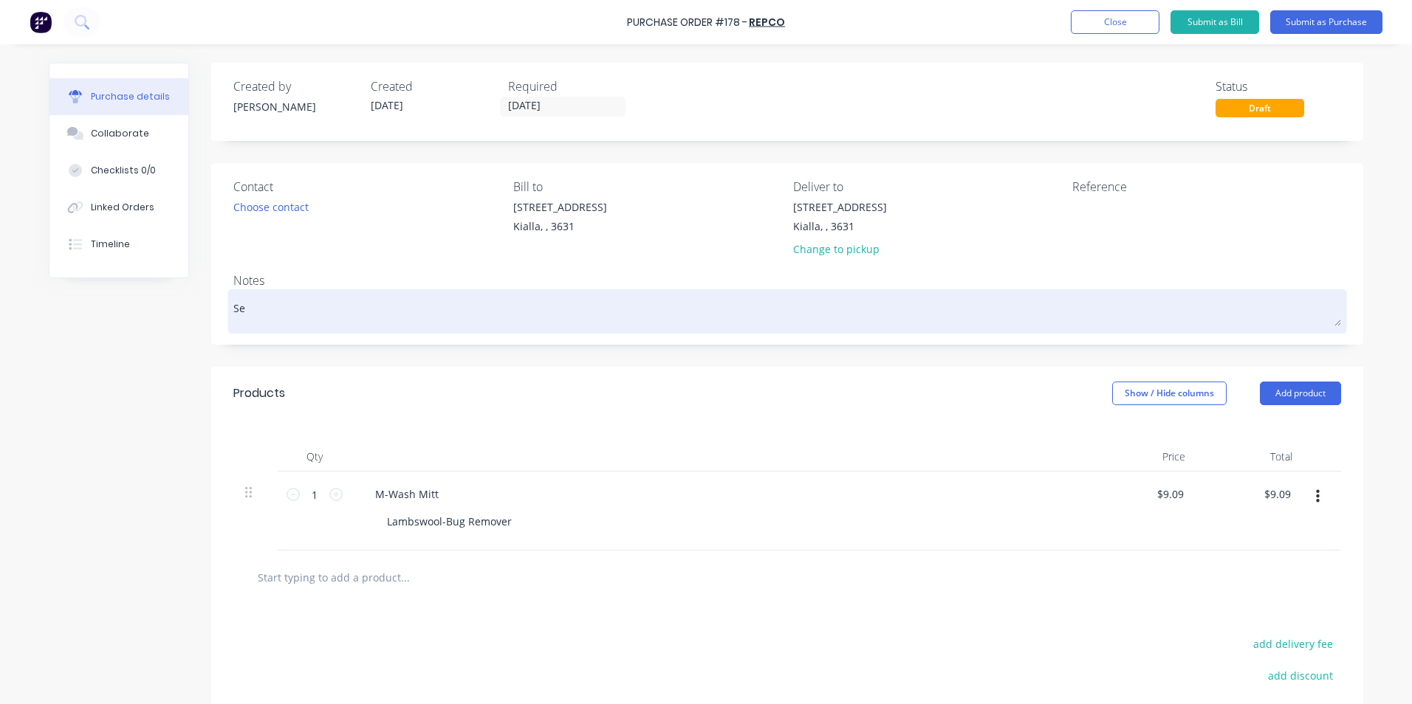
type textarea "x"
type textarea "Sea"
type textarea "x"
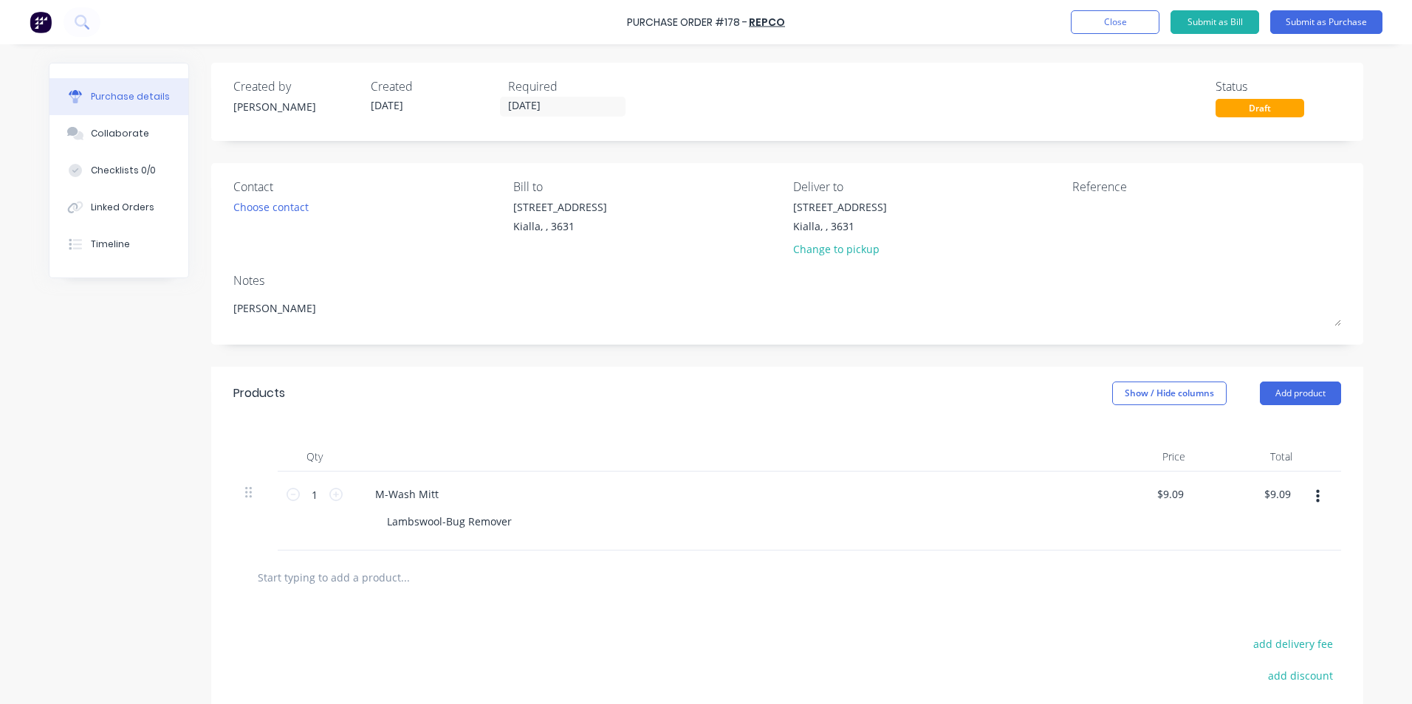
type textarea "[PERSON_NAME]"
type textarea "x"
type textarea "[PERSON_NAME]"
click at [318, 579] on input "text" at bounding box center [404, 578] width 295 height 30
type input "B"
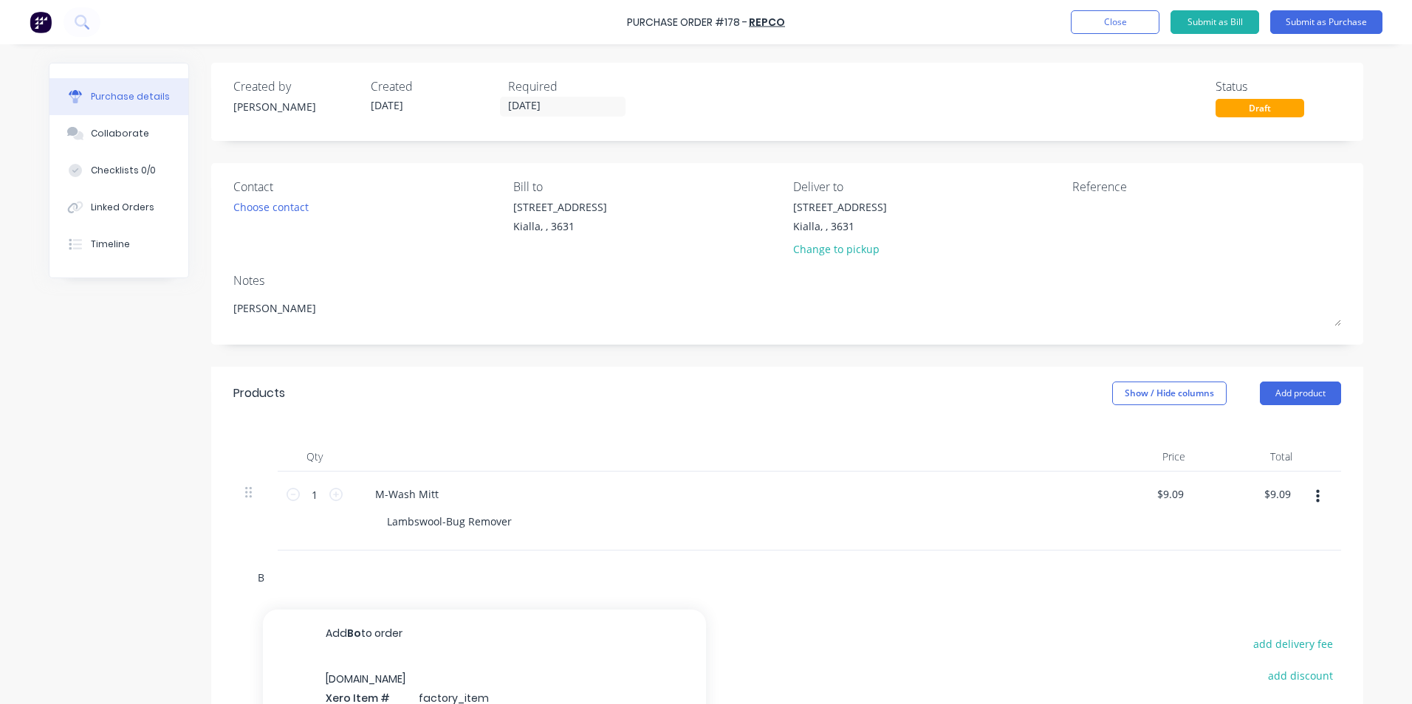
type textarea "x"
type input "Bo"
type textarea "x"
type input "Bo-"
type textarea "x"
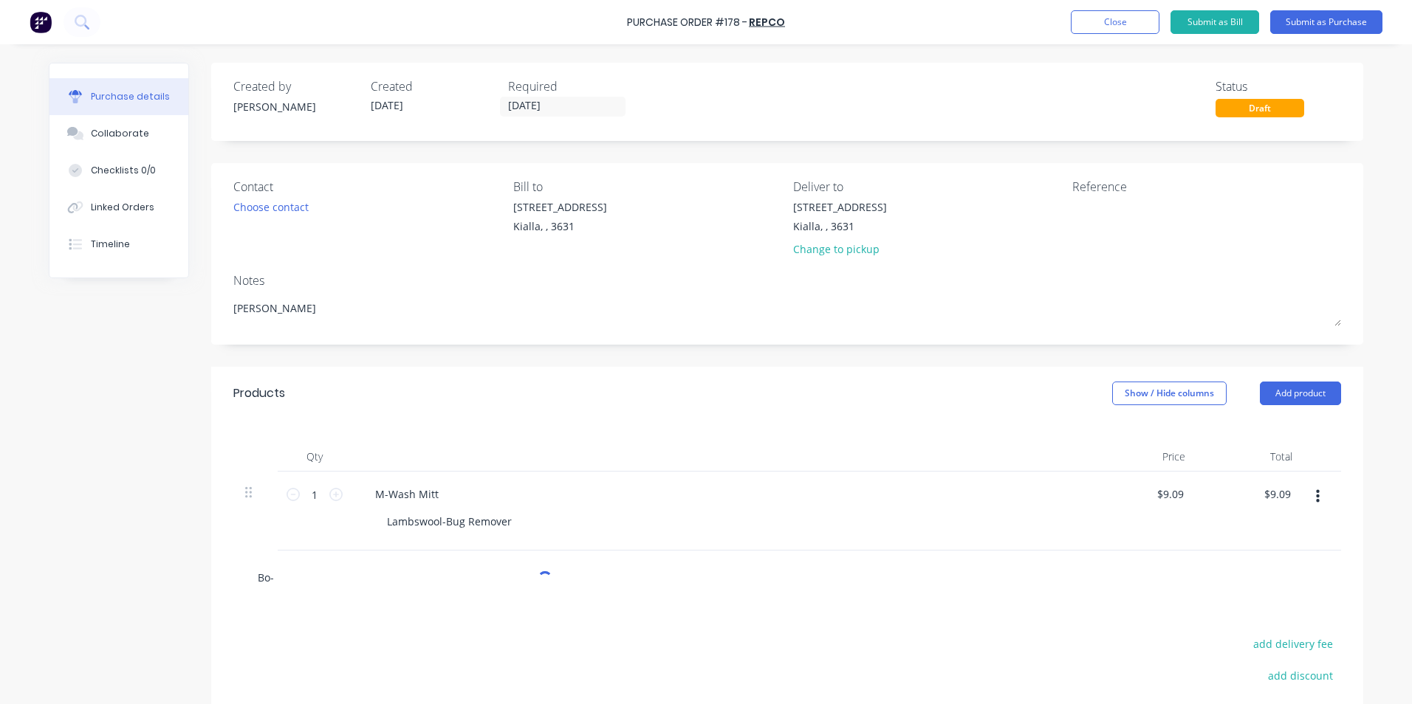
type input "Bo-B"
type textarea "x"
type input "Bo-Bu"
type textarea "x"
type input "Bo-Bug"
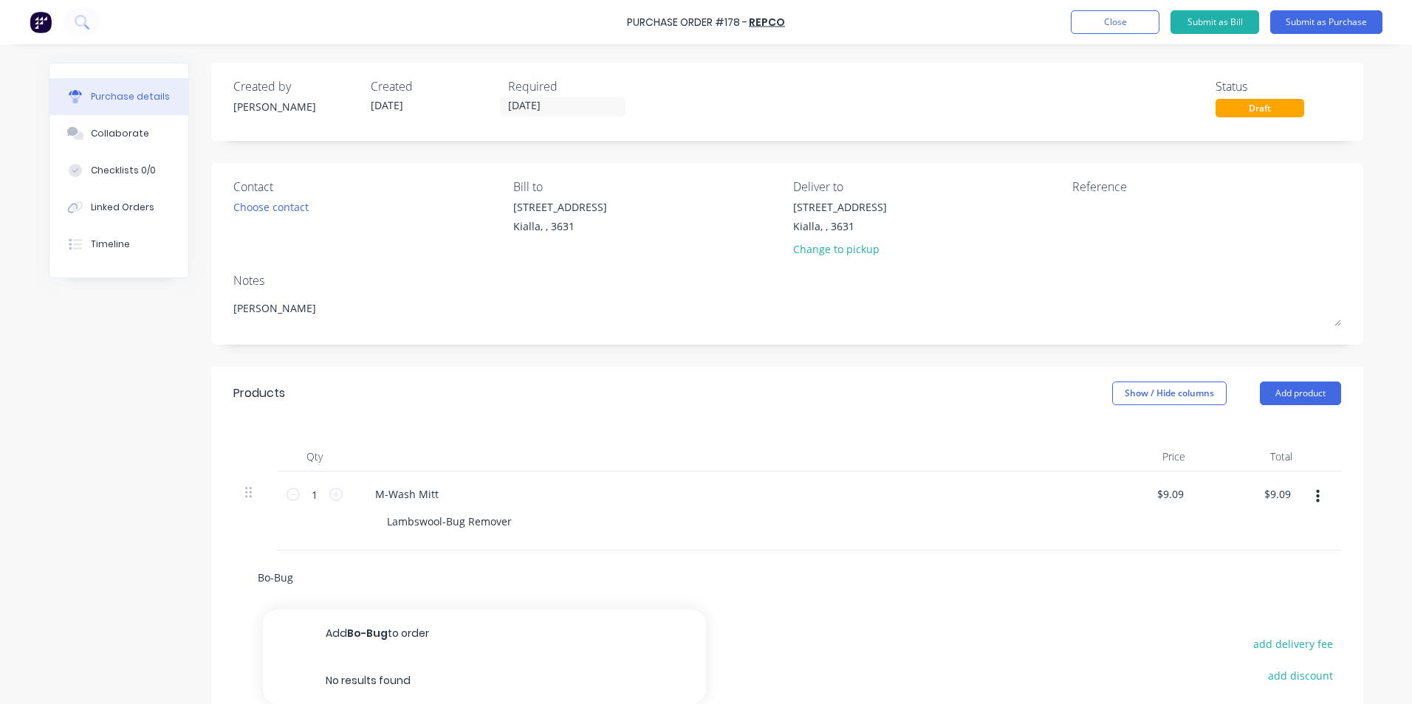
type textarea "x"
type input "Bo-[PERSON_NAME]"
type textarea "x"
type input "Bo-[PERSON_NAME]"
type textarea "x"
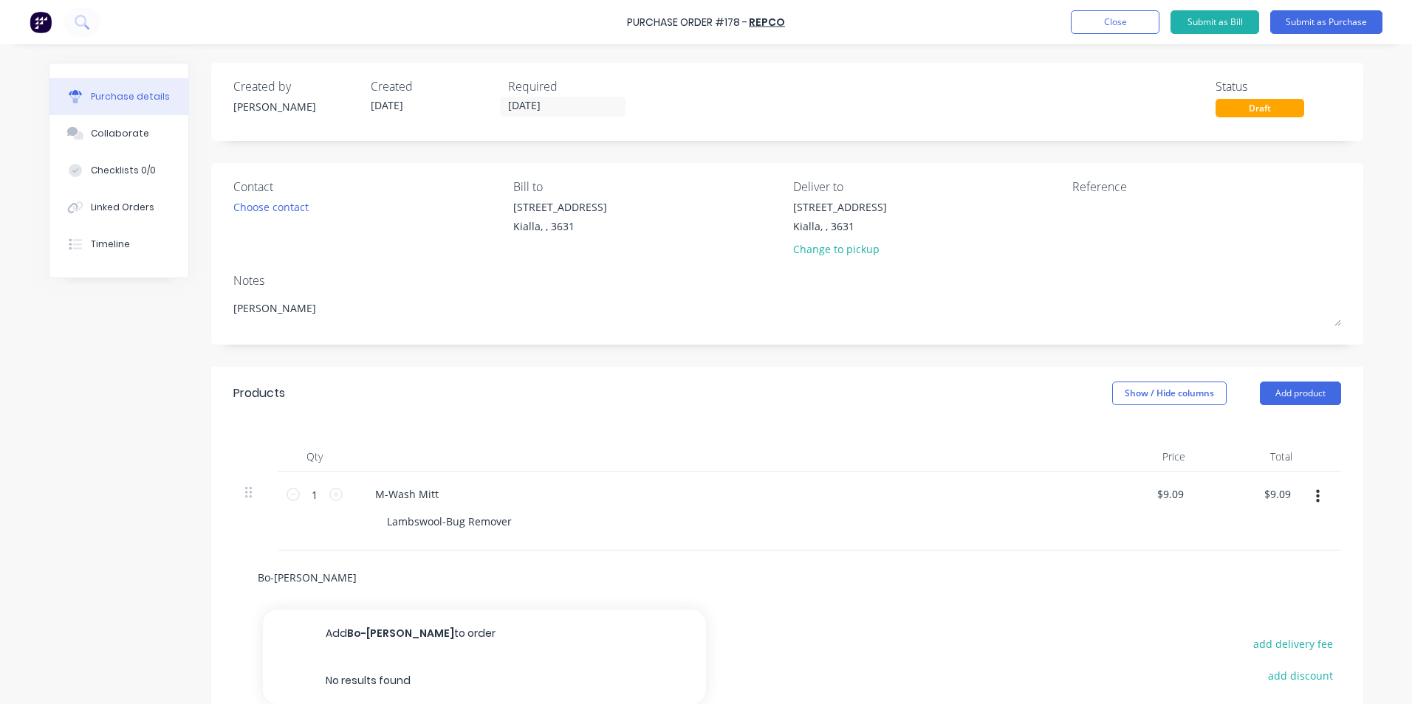
type input "Bo-Bugger"
type textarea "x"
type input "Bo-Bugger"
type textarea "x"
type input "Bo-Bugger O"
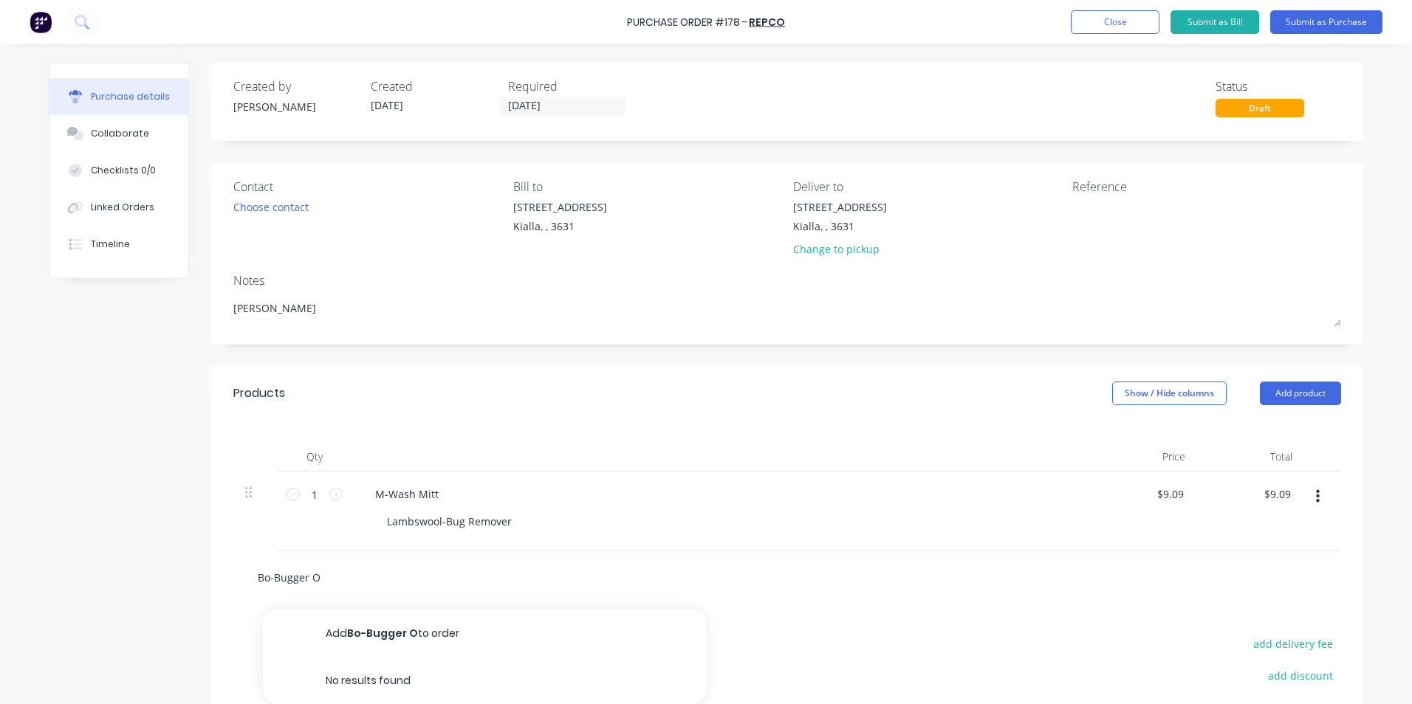
type textarea "x"
type input "Bo-Bugger Of"
type textarea "x"
type input "Bo-Bugger Off"
type textarea "x"
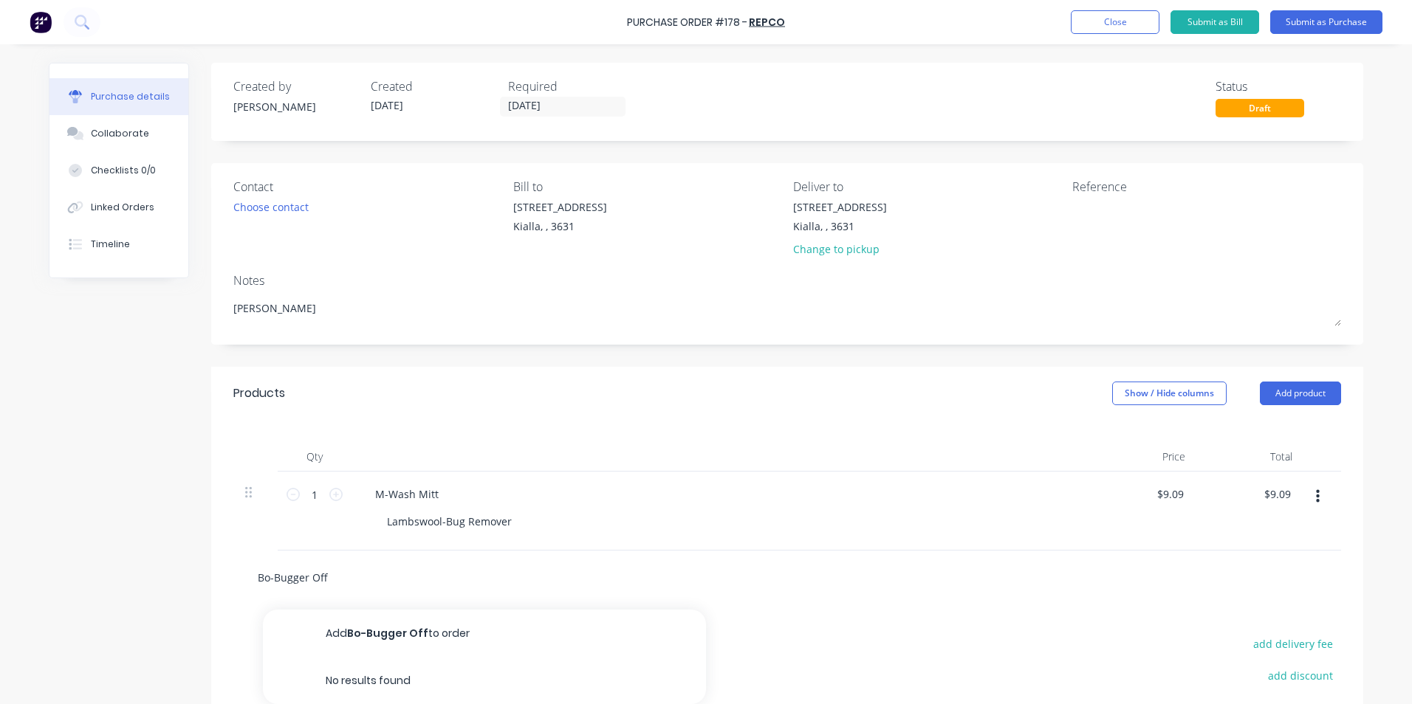
type input "Bo-Bugger Off"
type textarea "x"
type input "Bo-Bugger Off 5"
type textarea "x"
type input "Bo-Bugger Off 50"
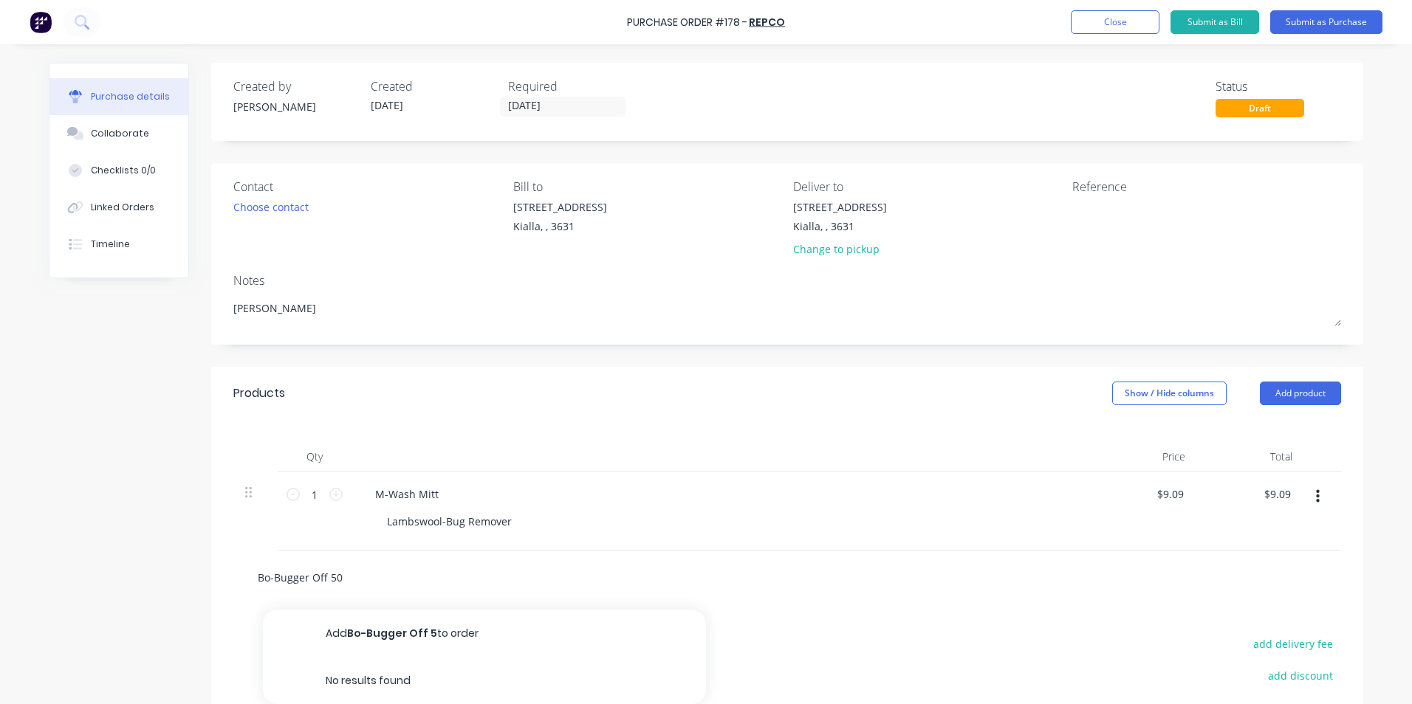
type textarea "x"
type input "Bo-Bugger Off 500"
type textarea "x"
type input "Bo-Bugger Off 500m"
type textarea "x"
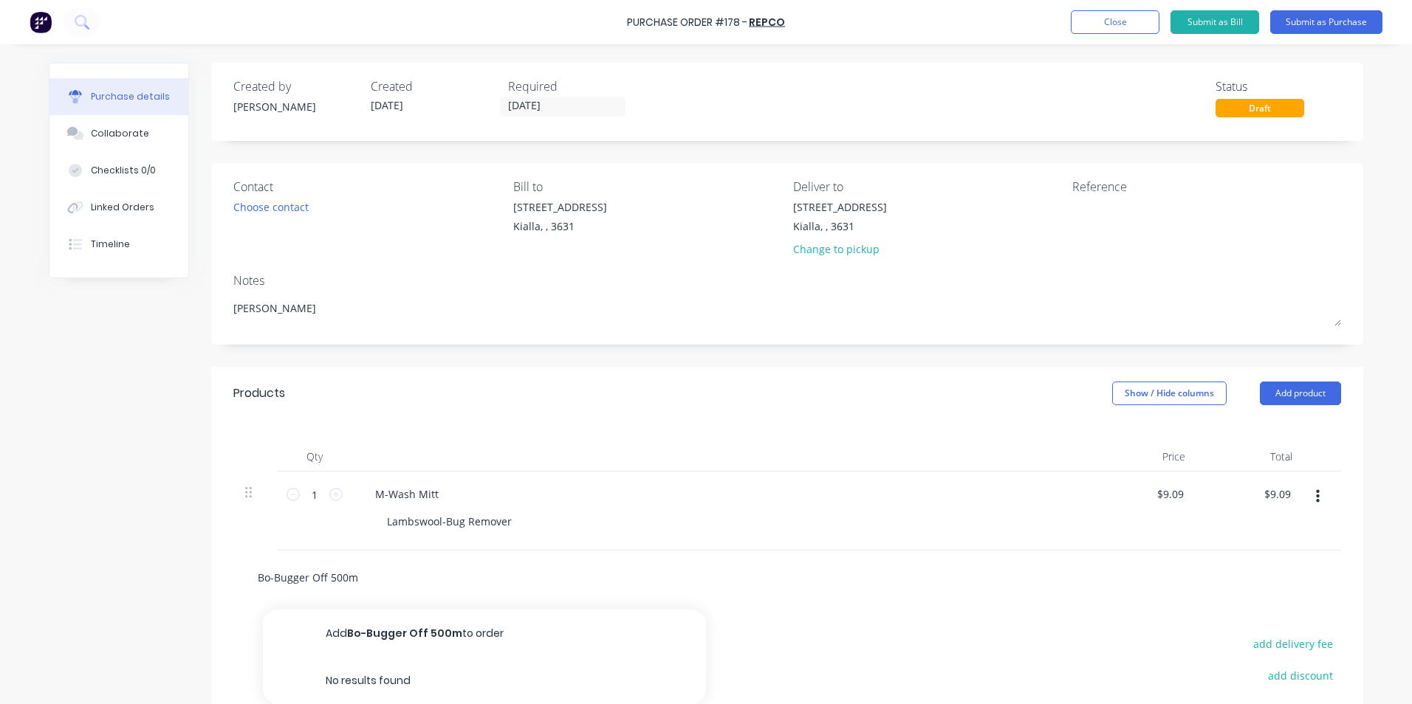
type input "Bo-Bugger Off 500ml"
type textarea "x"
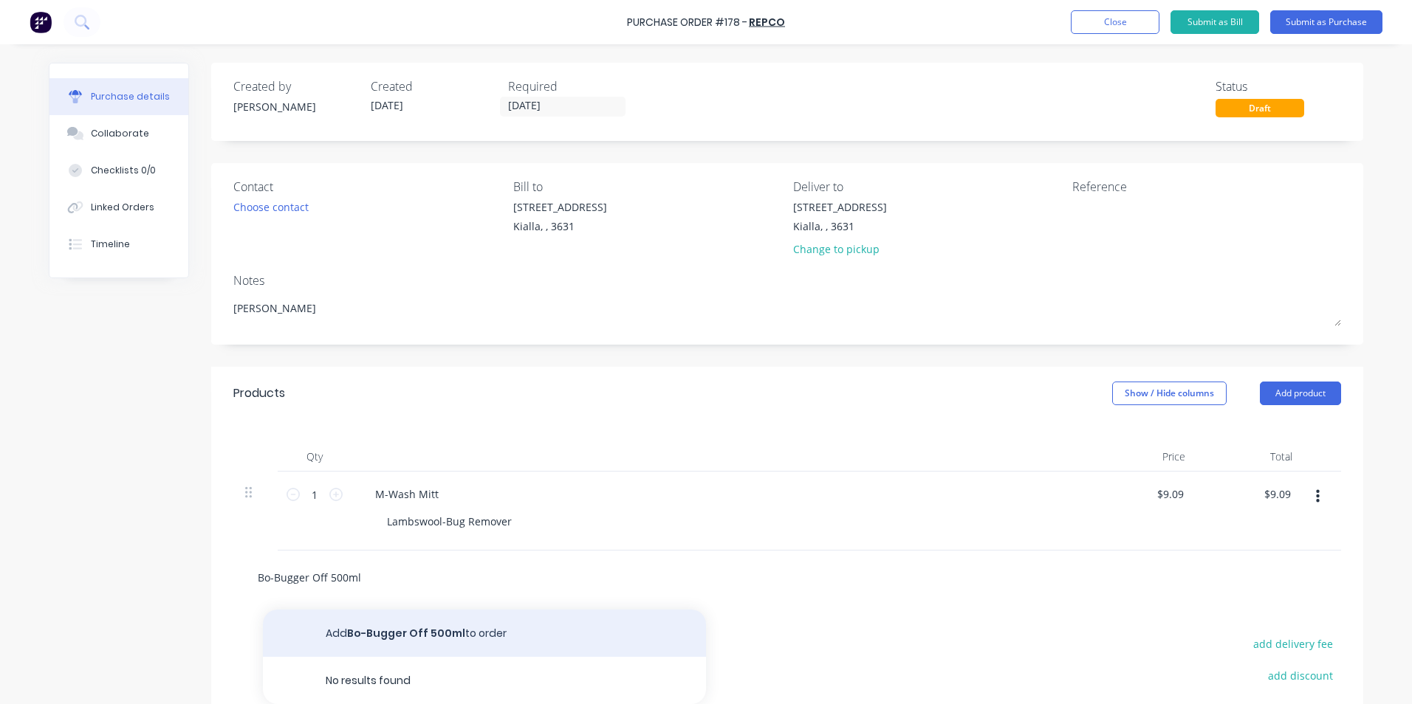
type input "Bo-Bugger Off 500ml"
click at [405, 635] on button "Add Bo-Bugger Off 500ml to order" at bounding box center [484, 633] width 443 height 47
type textarea "x"
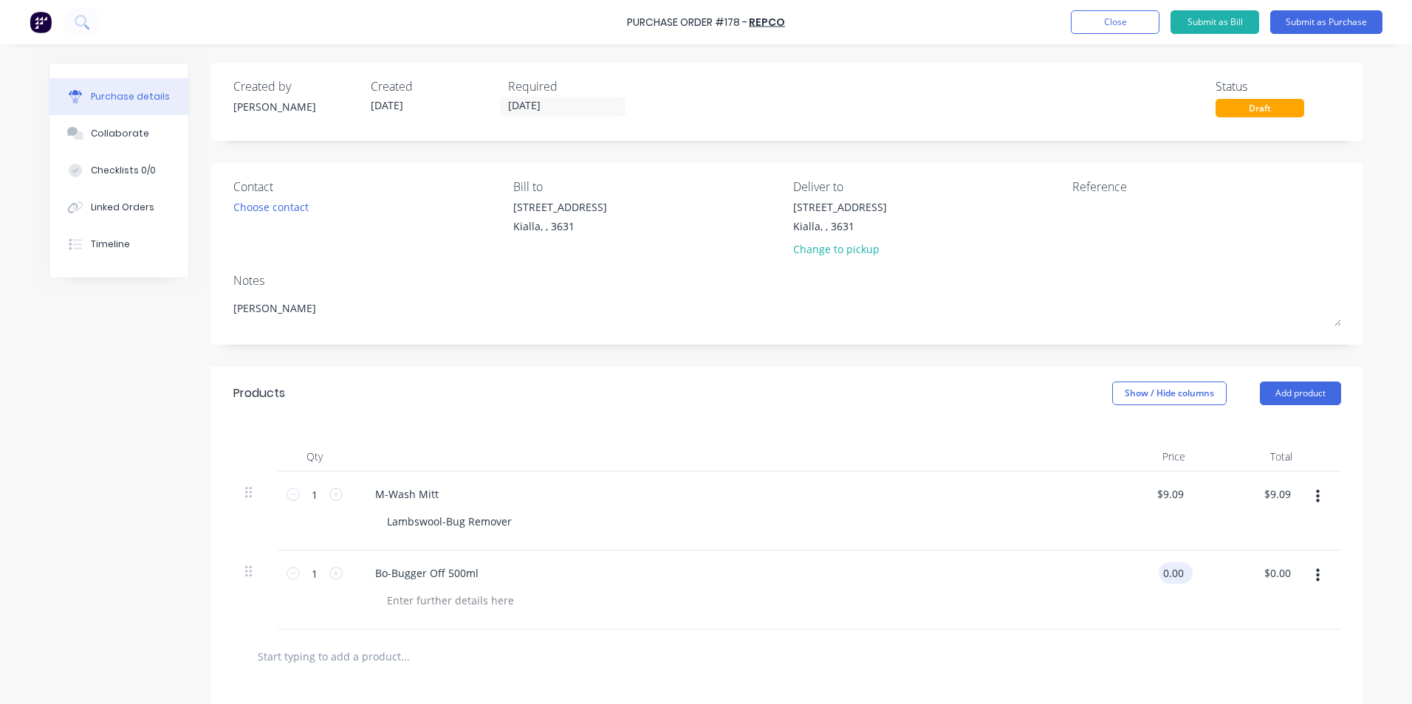
type textarea "x"
drag, startPoint x: 1177, startPoint y: 572, endPoint x: 1132, endPoint y: 580, distance: 45.8
click at [1132, 580] on div "0.00 0.00" at bounding box center [1143, 590] width 107 height 79
type input "14.32"
type textarea "x"
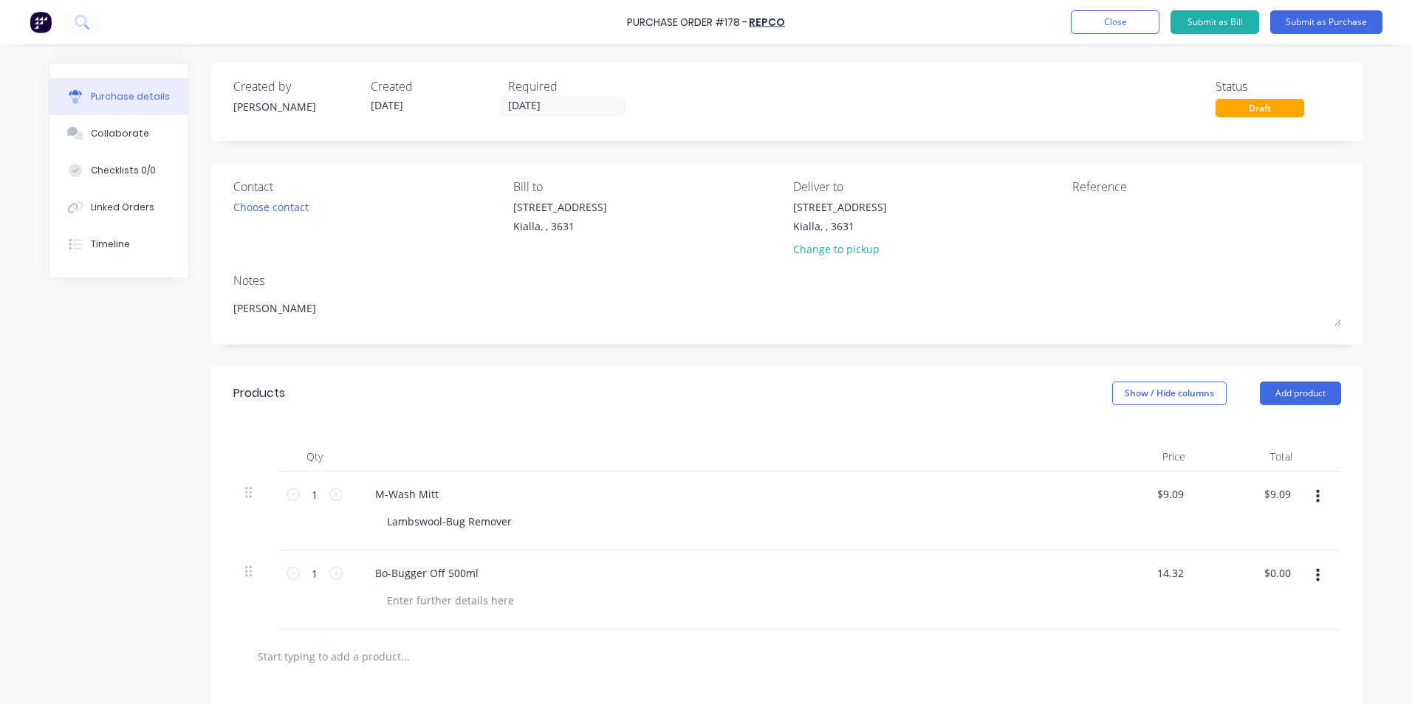
type input "$14.32"
click at [1222, 594] on div "$14.32 $0.00" at bounding box center [1250, 590] width 107 height 79
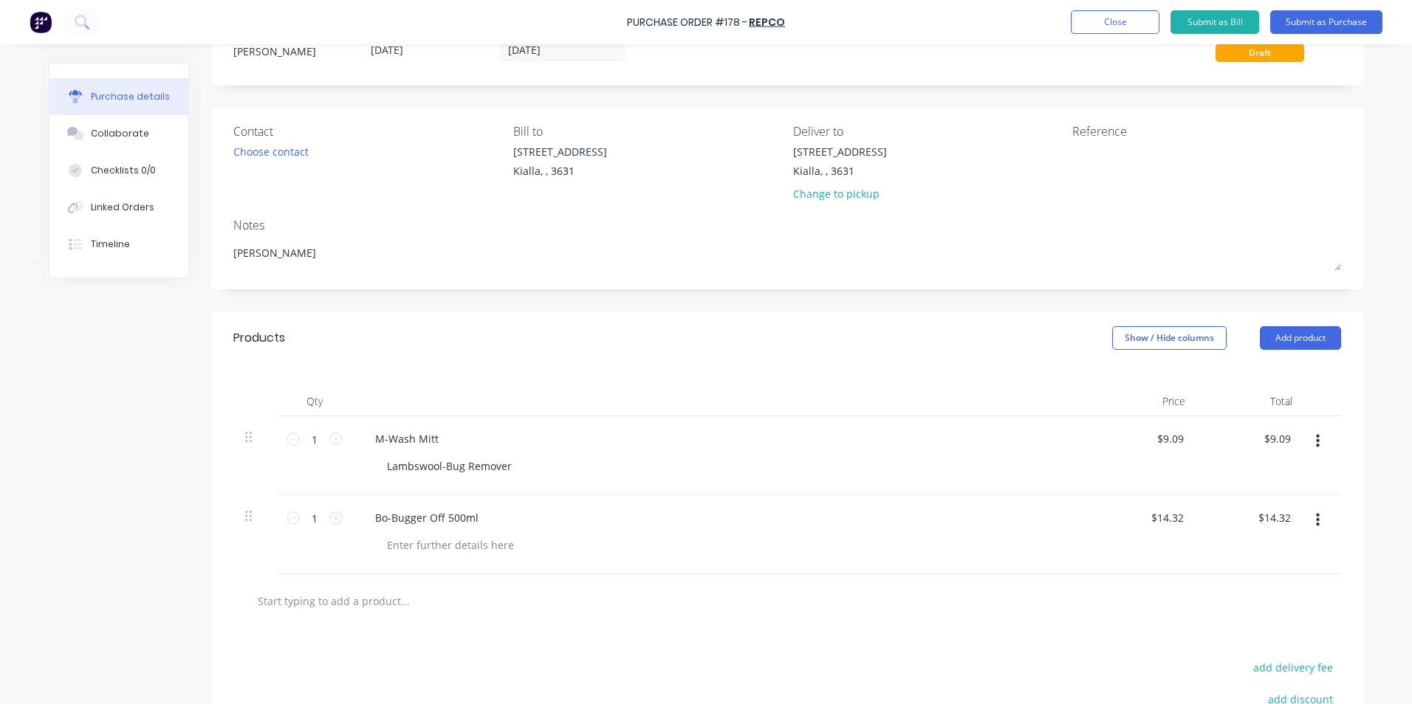
scroll to position [222, 0]
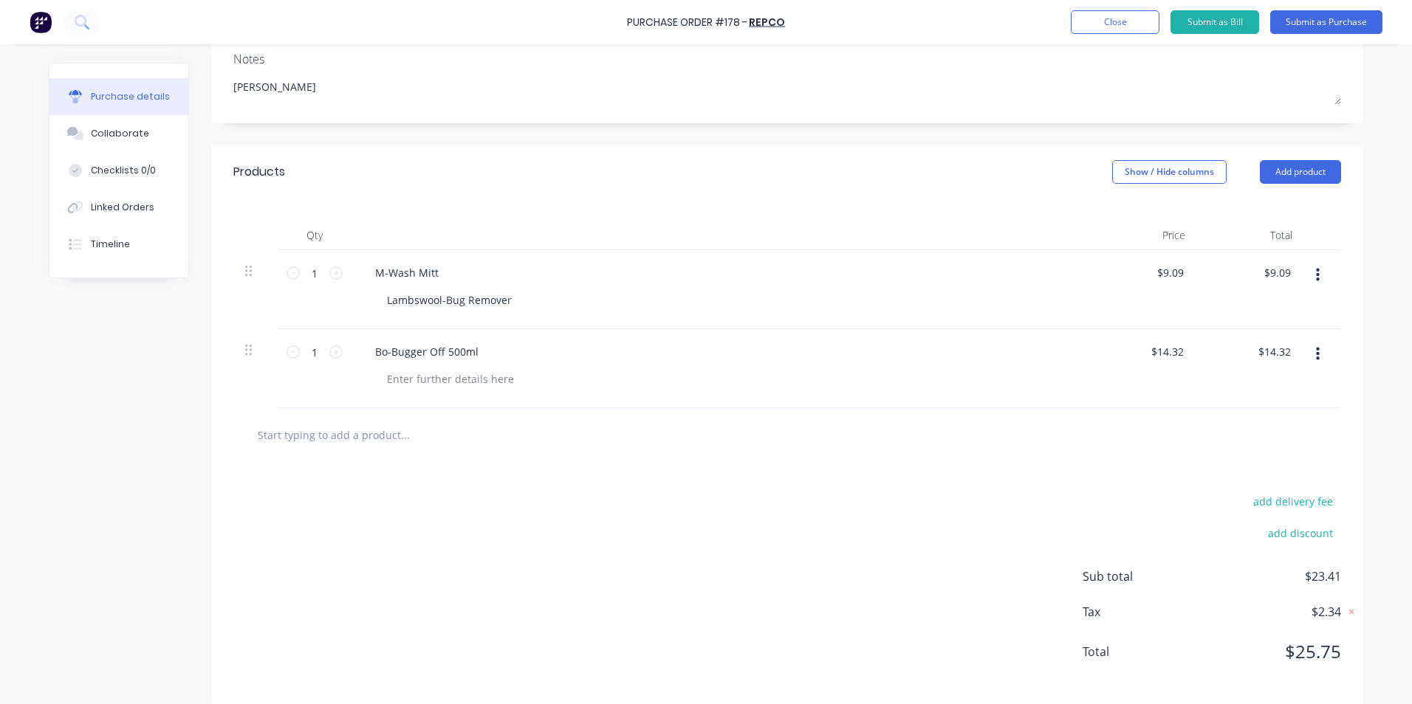
click at [342, 436] on input "text" at bounding box center [404, 435] width 295 height 30
type textarea "x"
type input "B"
type textarea "x"
type input "Bo"
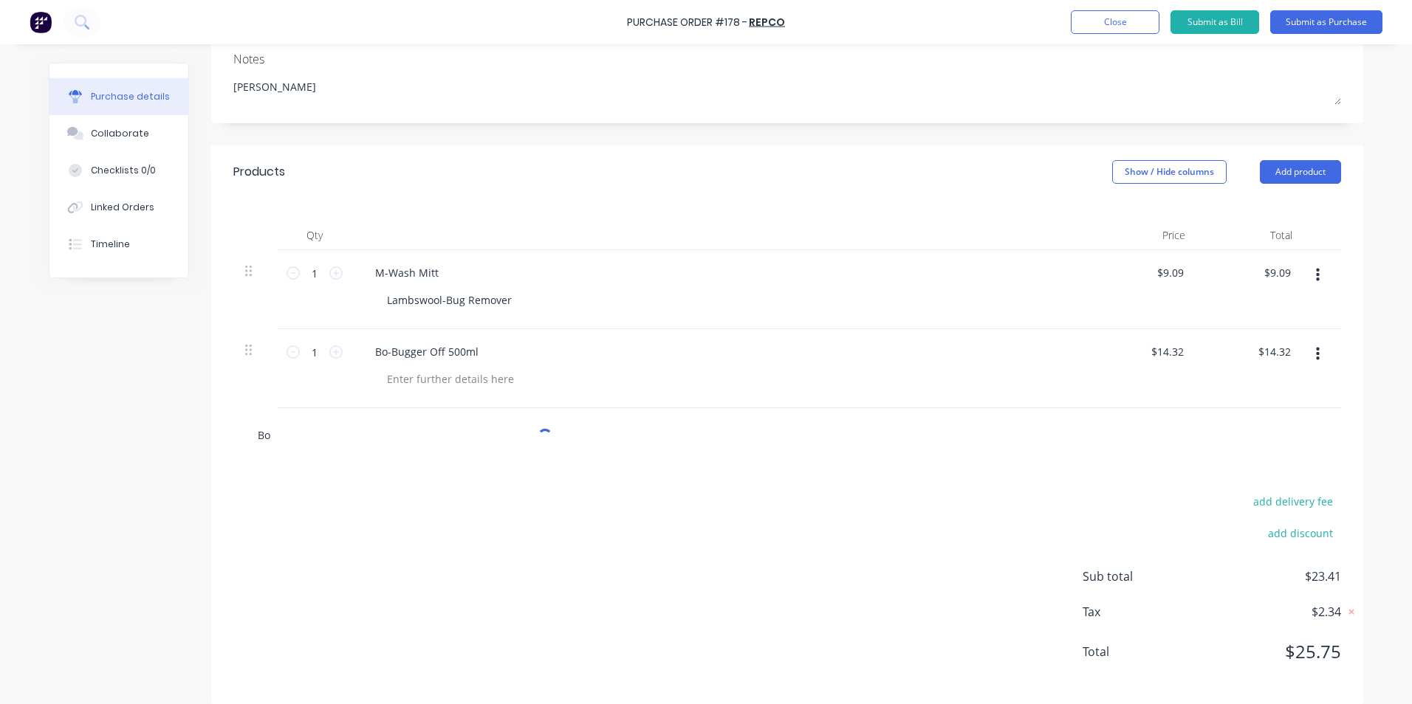
type textarea "x"
type input "Bow"
type textarea "x"
type input "Bowd"
type textarea "x"
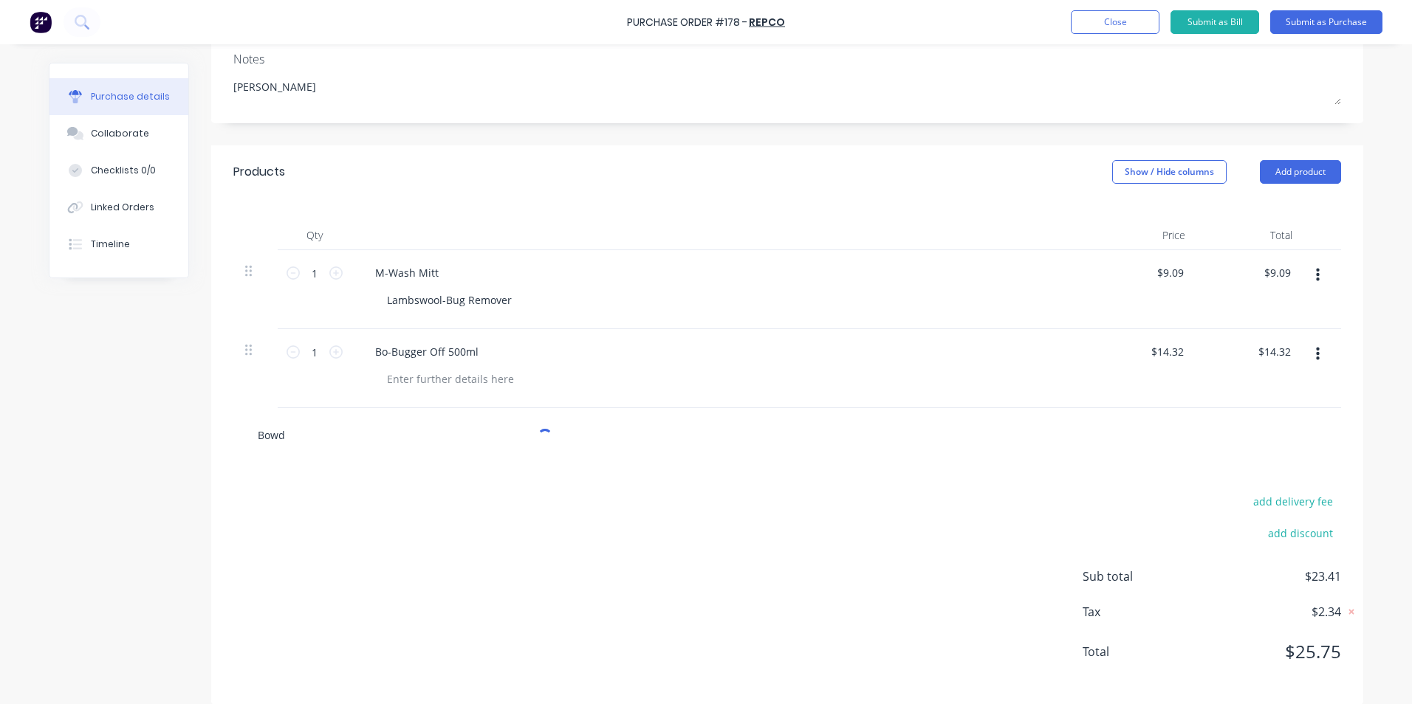
type input "Bowde"
type textarea "x"
type input "[PERSON_NAME]"
type textarea "x"
type input "Bowdens"
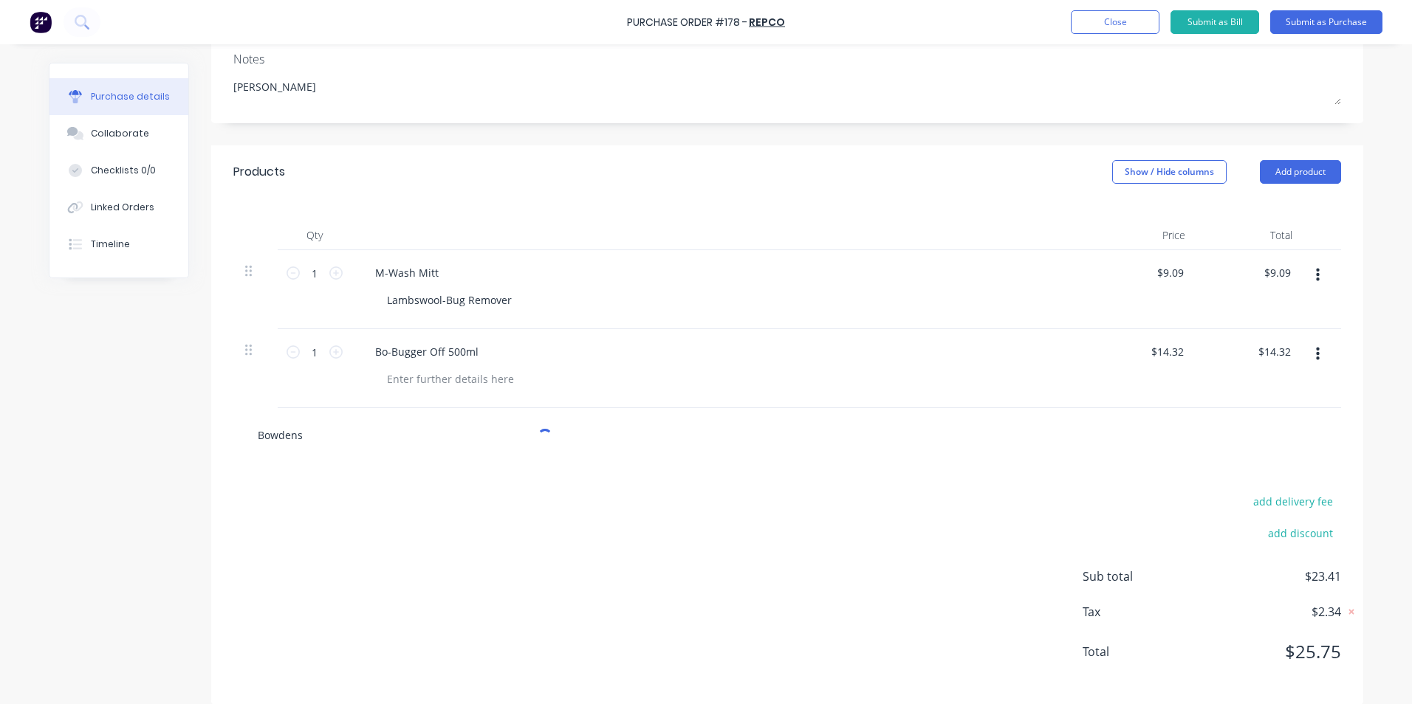
type textarea "x"
type input "Bowdens"
type textarea "x"
type input "Bowdens O"
type textarea "x"
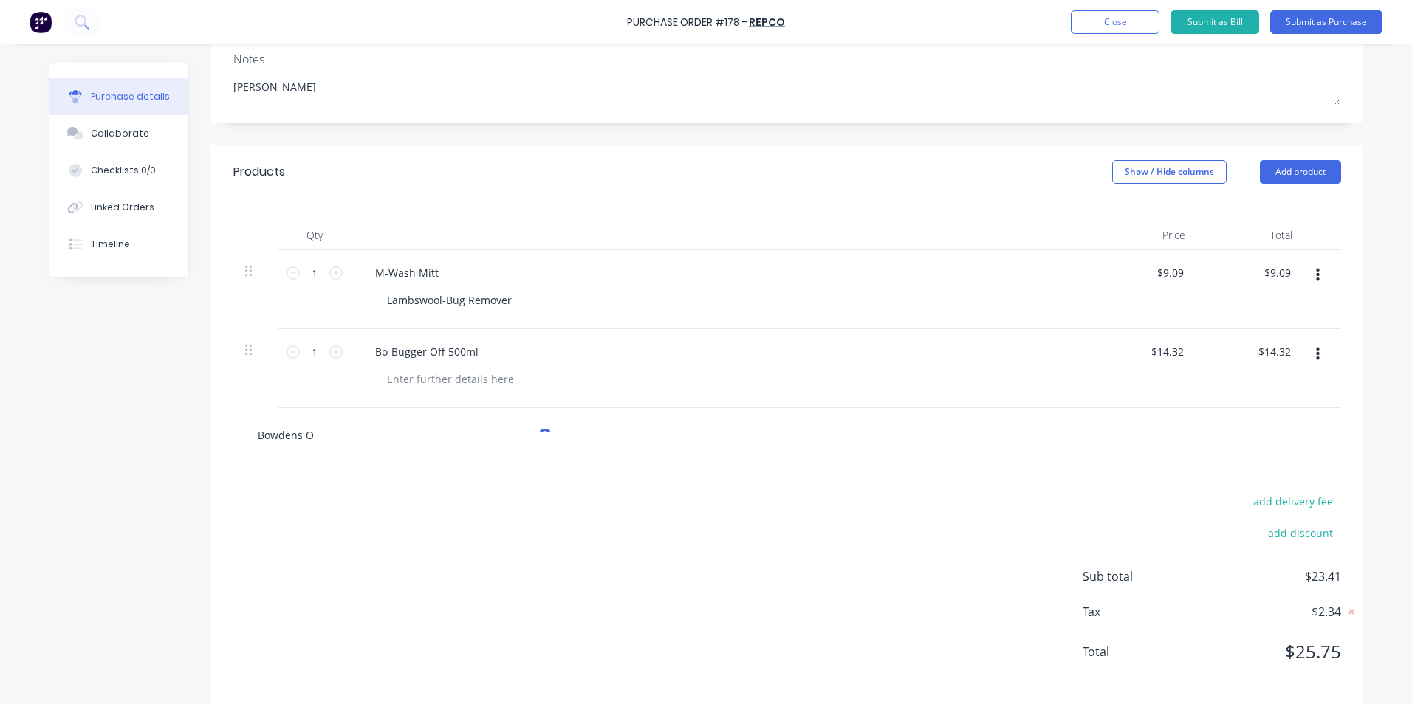
type input "Bowdens Ow"
type textarea "x"
type input "Bowdens Own"
type textarea "x"
type input "Bowdens Own"
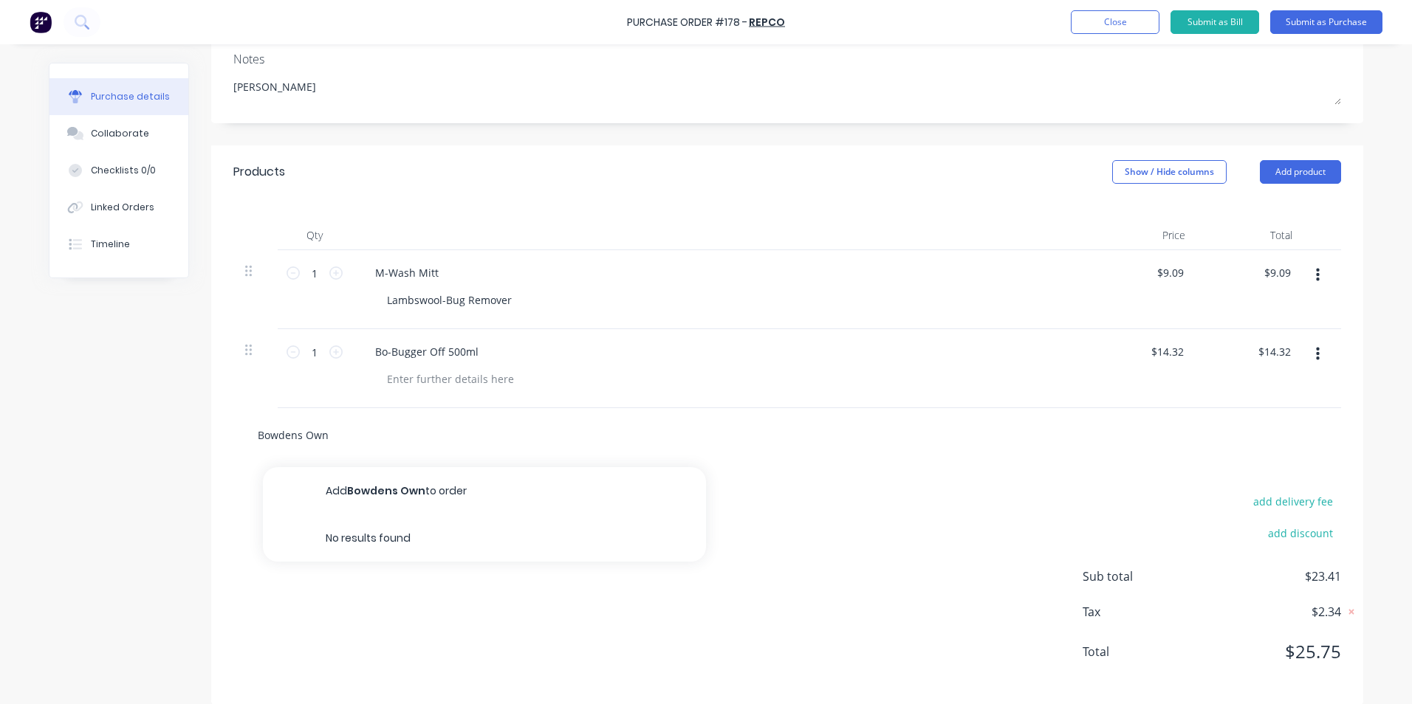
type textarea "x"
type input "Bowdens Own S"
type textarea "x"
type input "Bowdens Own Sw"
type textarea "x"
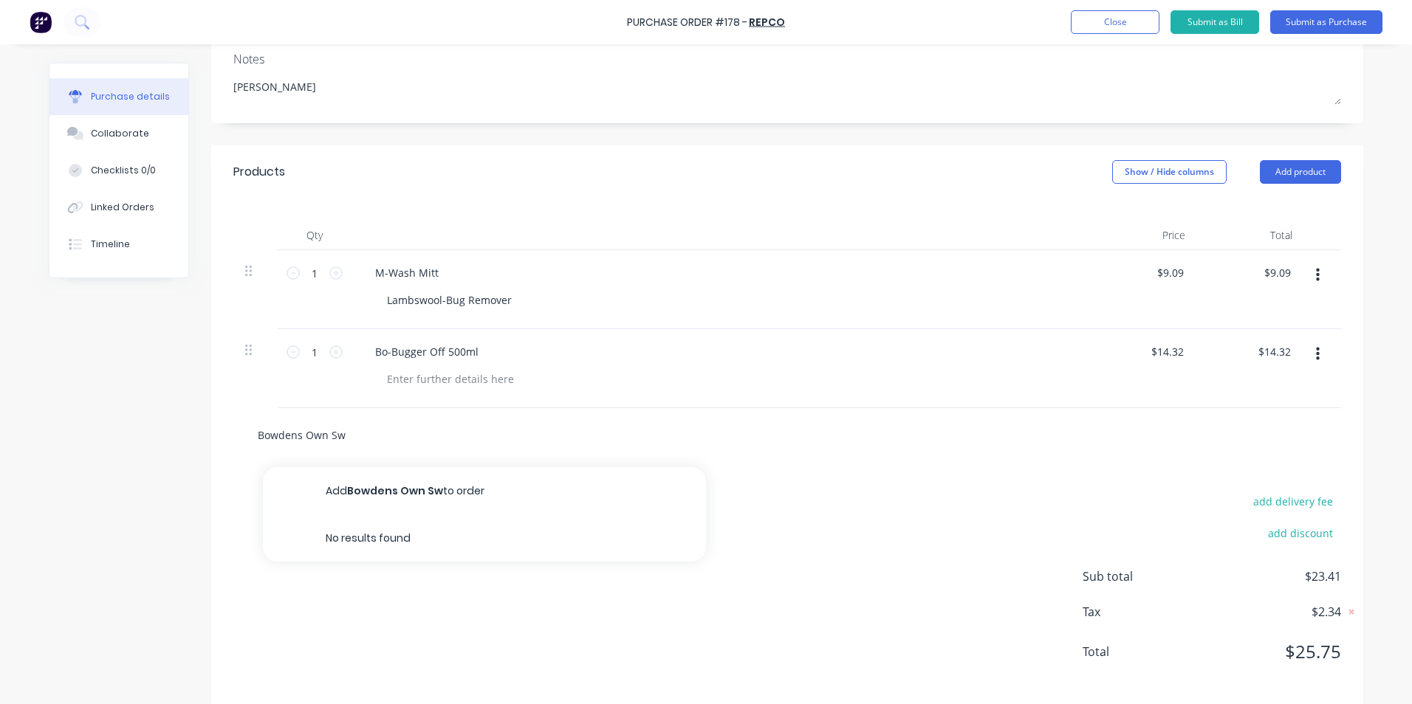
type input "Bowdens Own Swe"
type textarea "x"
type input "Bowdens Own Swee"
type textarea "x"
type input "Bowdens Own Sweet"
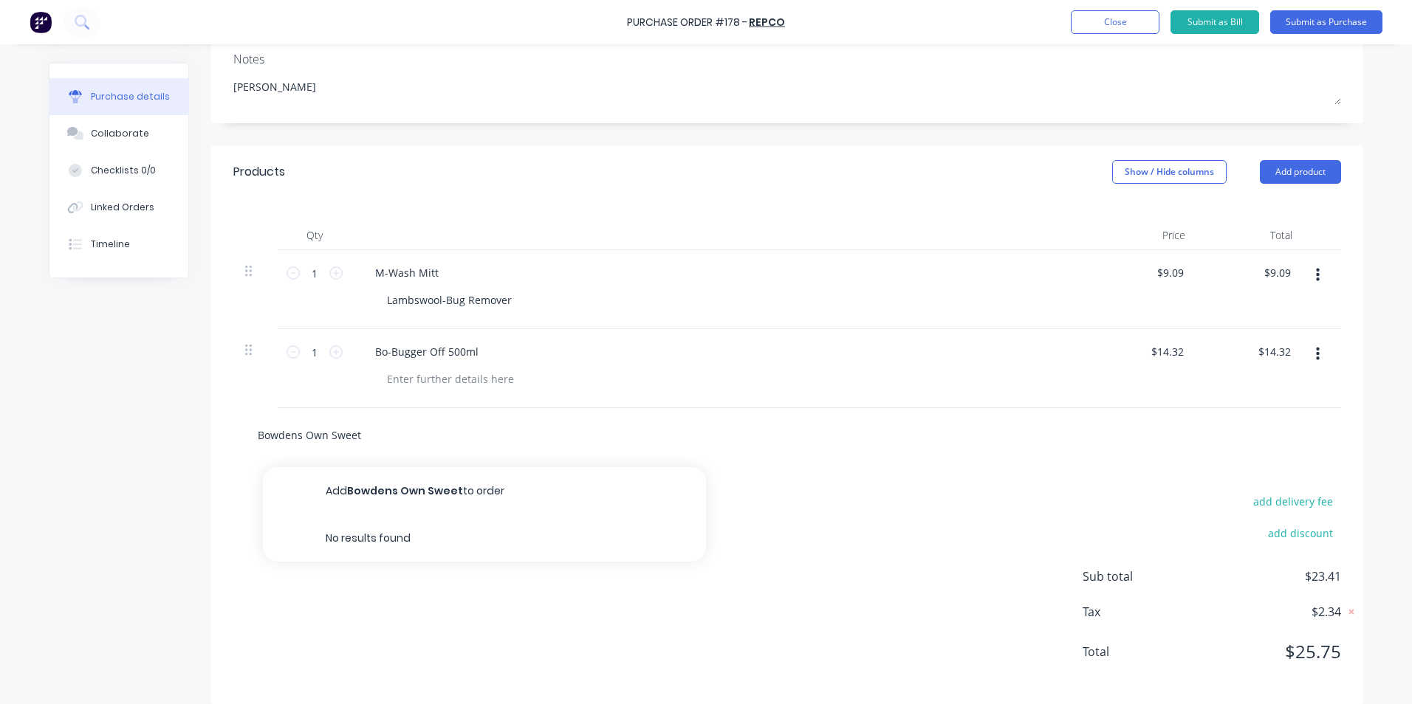
type textarea "x"
type input "Bowdens Own Sweet"
type textarea "x"
type input "Bowdens Own Sweet R"
type textarea "x"
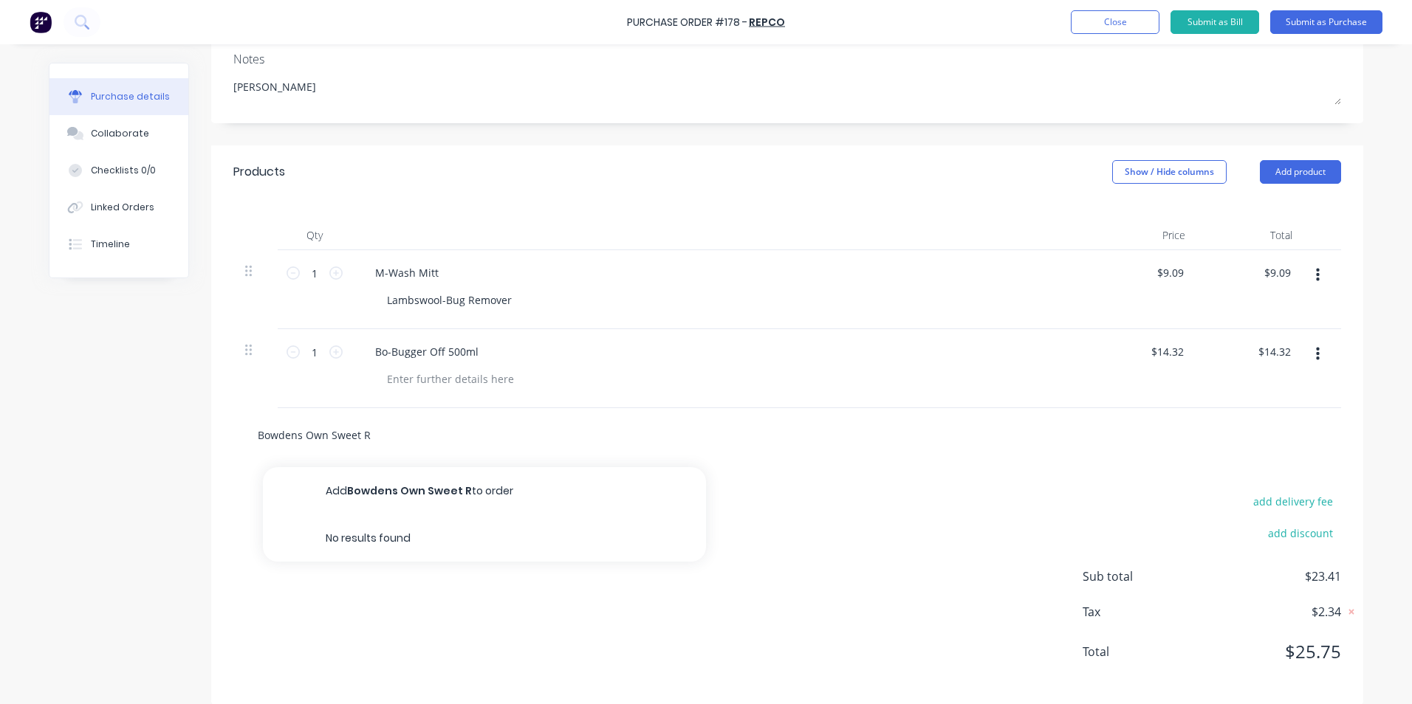
type input "Bowdens Own Sweet Ru"
type textarea "x"
type input "Bowdens Own Sweet Rub"
type textarea "x"
type input "Bowdens Own Sweet Rubb"
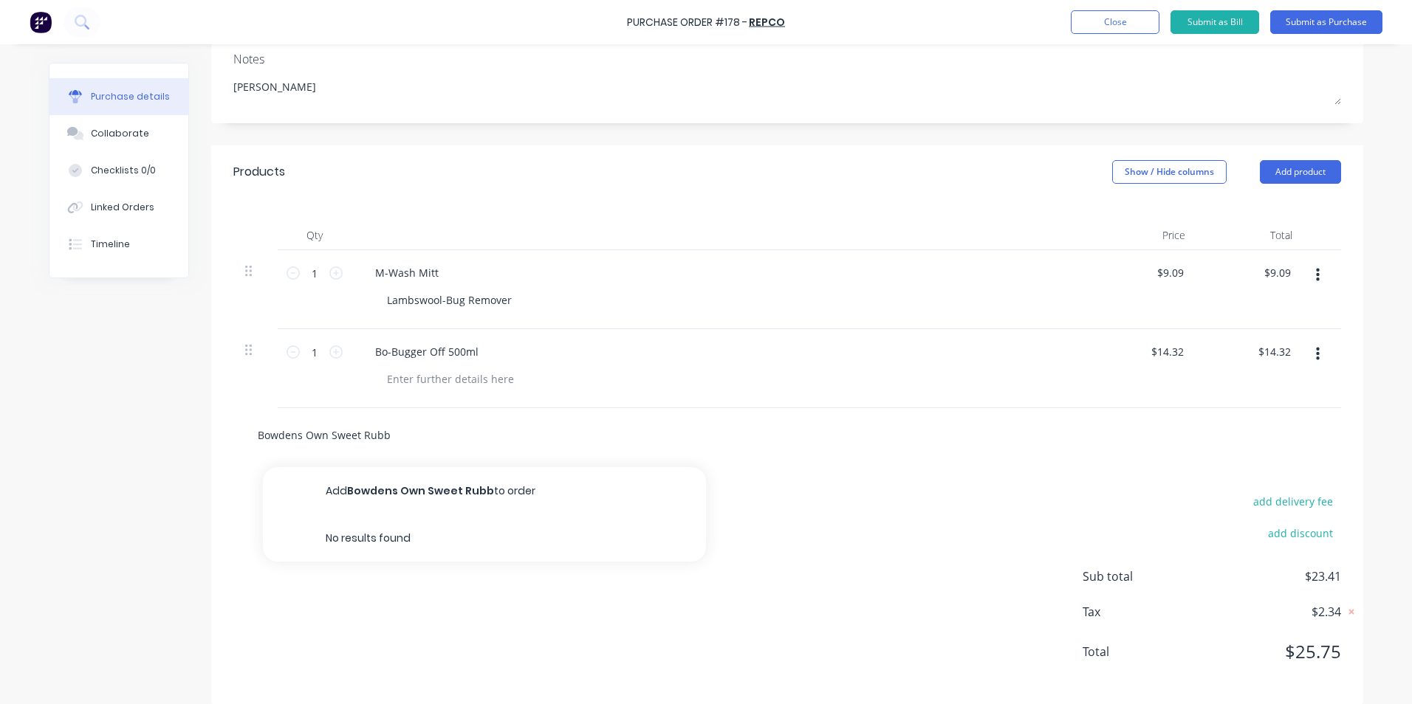
type textarea "x"
type input "Bowdens Own Sweet Rubbe"
type textarea "x"
type input "Bowdens Own Sweet Rubber"
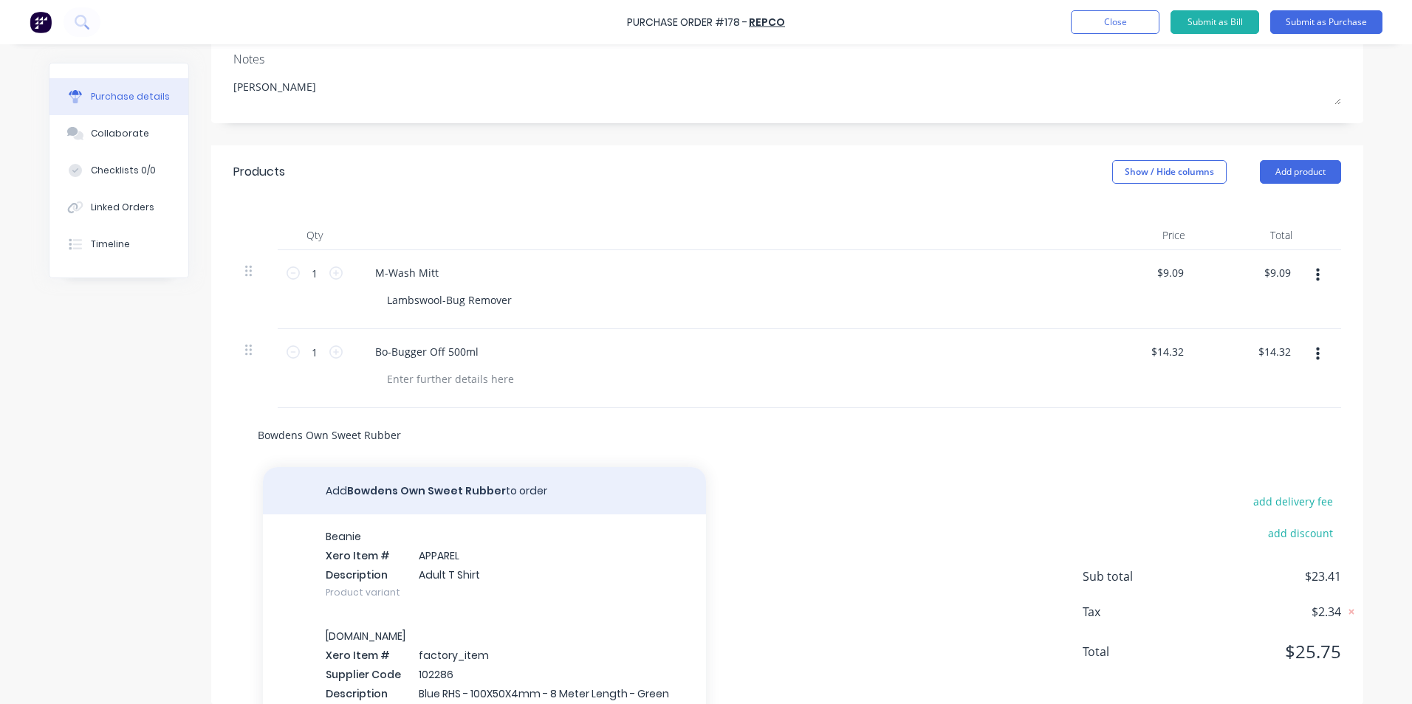
type textarea "x"
type input "Bowdens Own Sweet Rubber"
click at [408, 493] on button "Add Bowdens Own Sweet Rubber to order" at bounding box center [484, 490] width 443 height 47
type textarea "x"
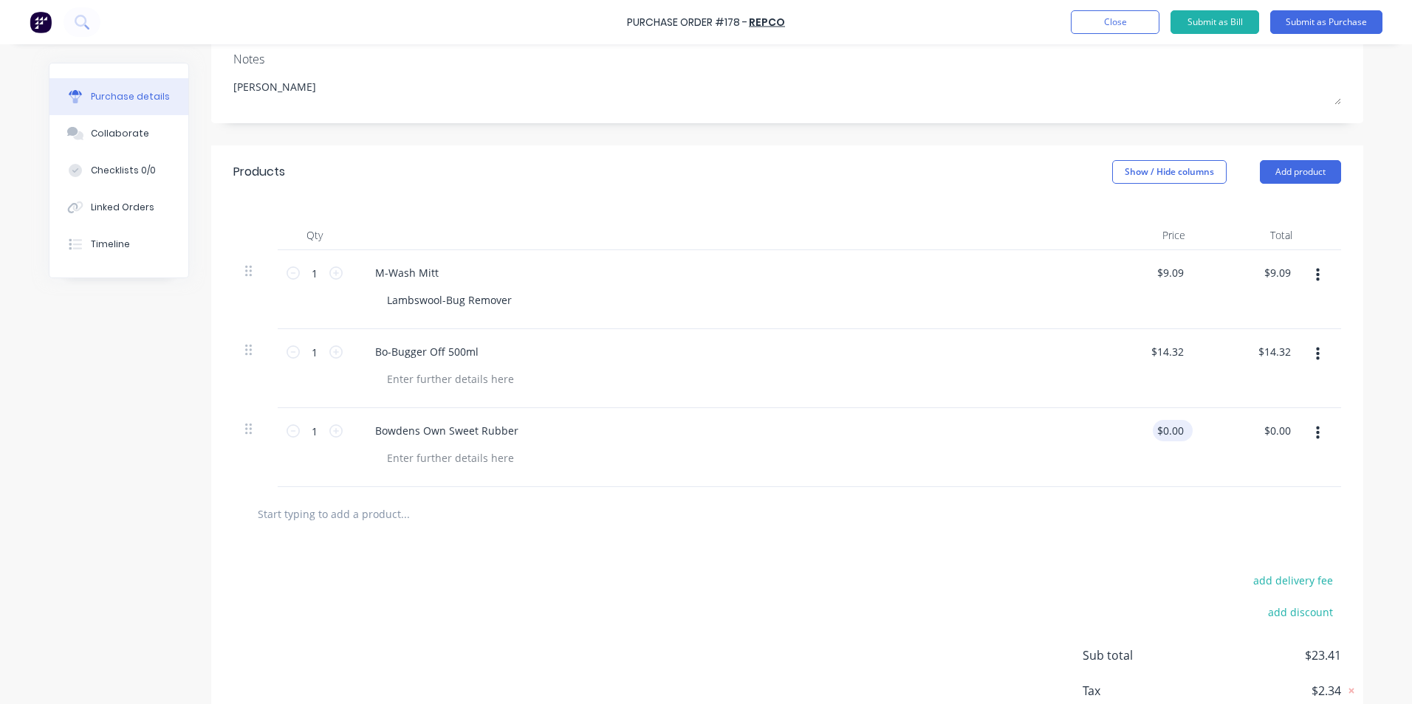
click at [1181, 428] on div "$0.00 $0.00" at bounding box center [1173, 430] width 40 height 21
type textarea "x"
drag, startPoint x: 1181, startPoint y: 428, endPoint x: 1120, endPoint y: 427, distance: 60.6
click at [1120, 427] on div "0.00 0.00" at bounding box center [1143, 447] width 107 height 79
type input "18.41"
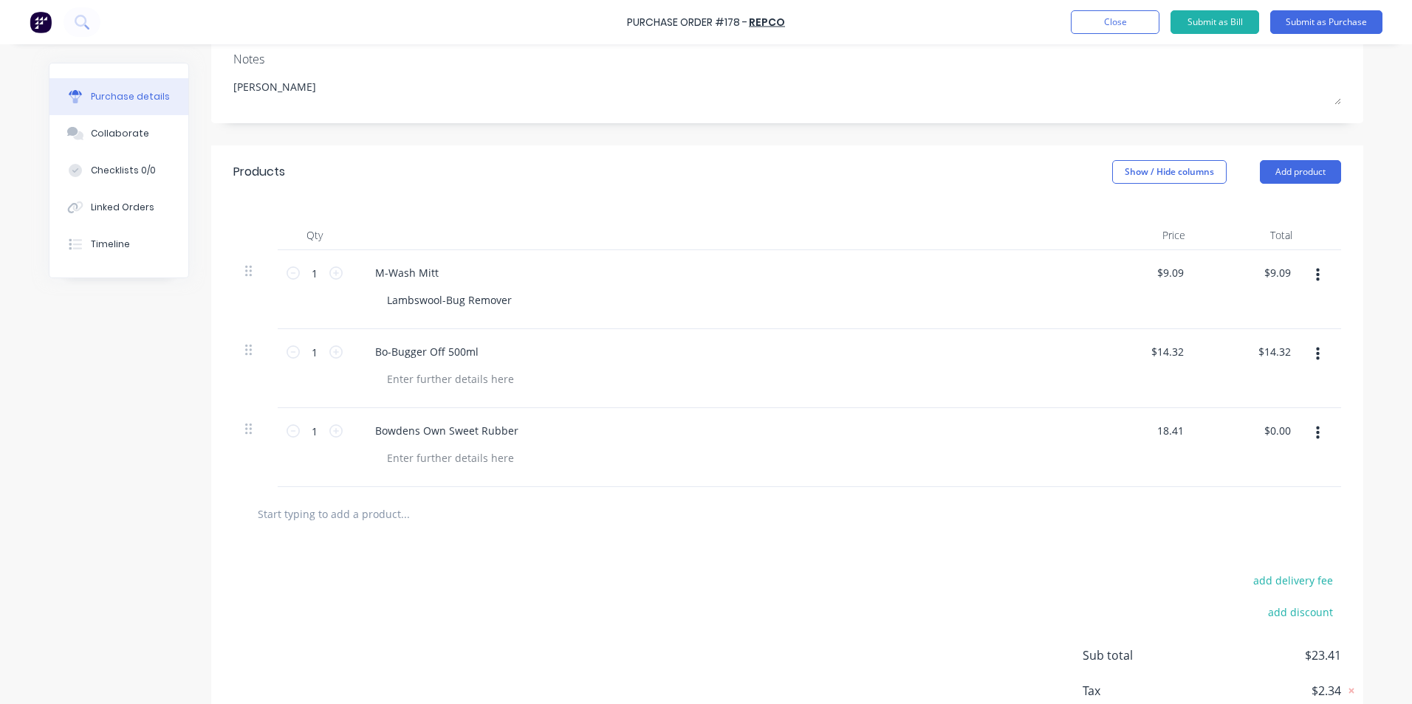
type textarea "x"
type input "$18.41"
click at [1259, 470] on div "$18.41 $0.00" at bounding box center [1250, 447] width 107 height 79
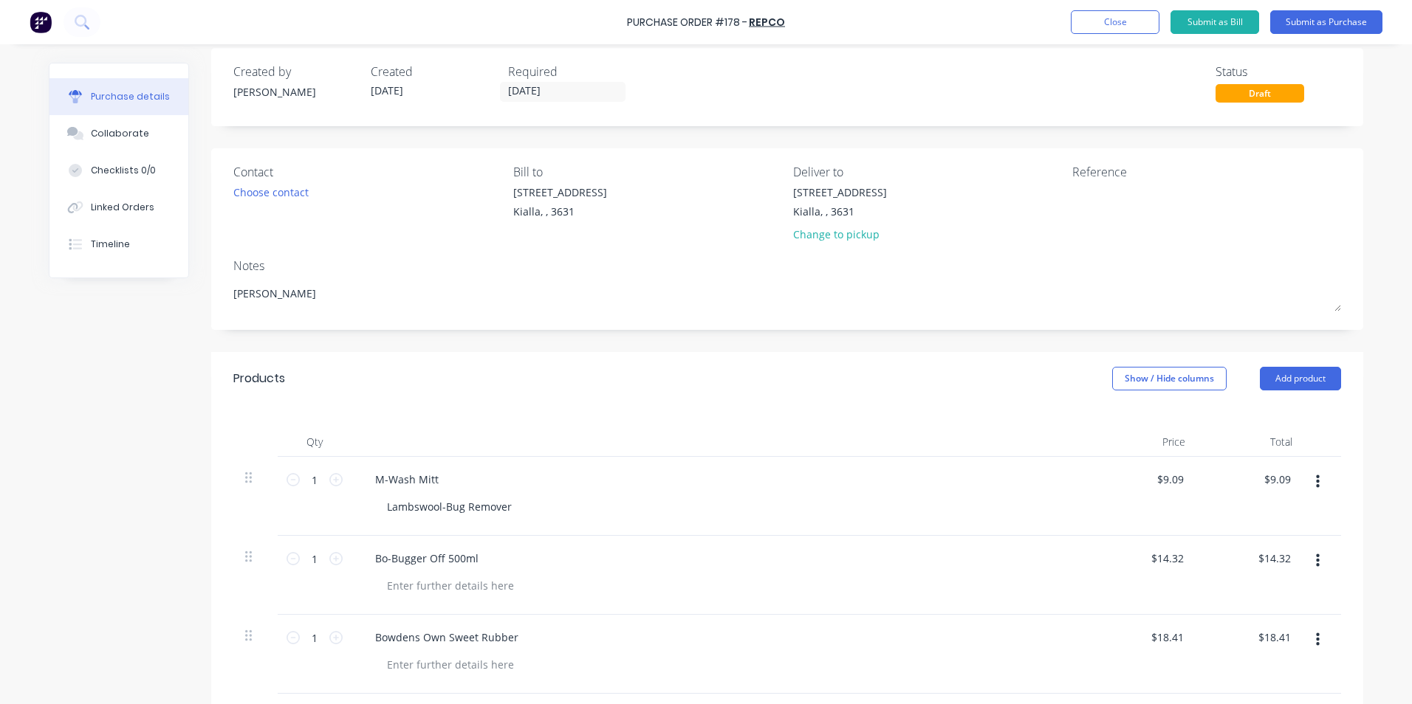
scroll to position [0, 0]
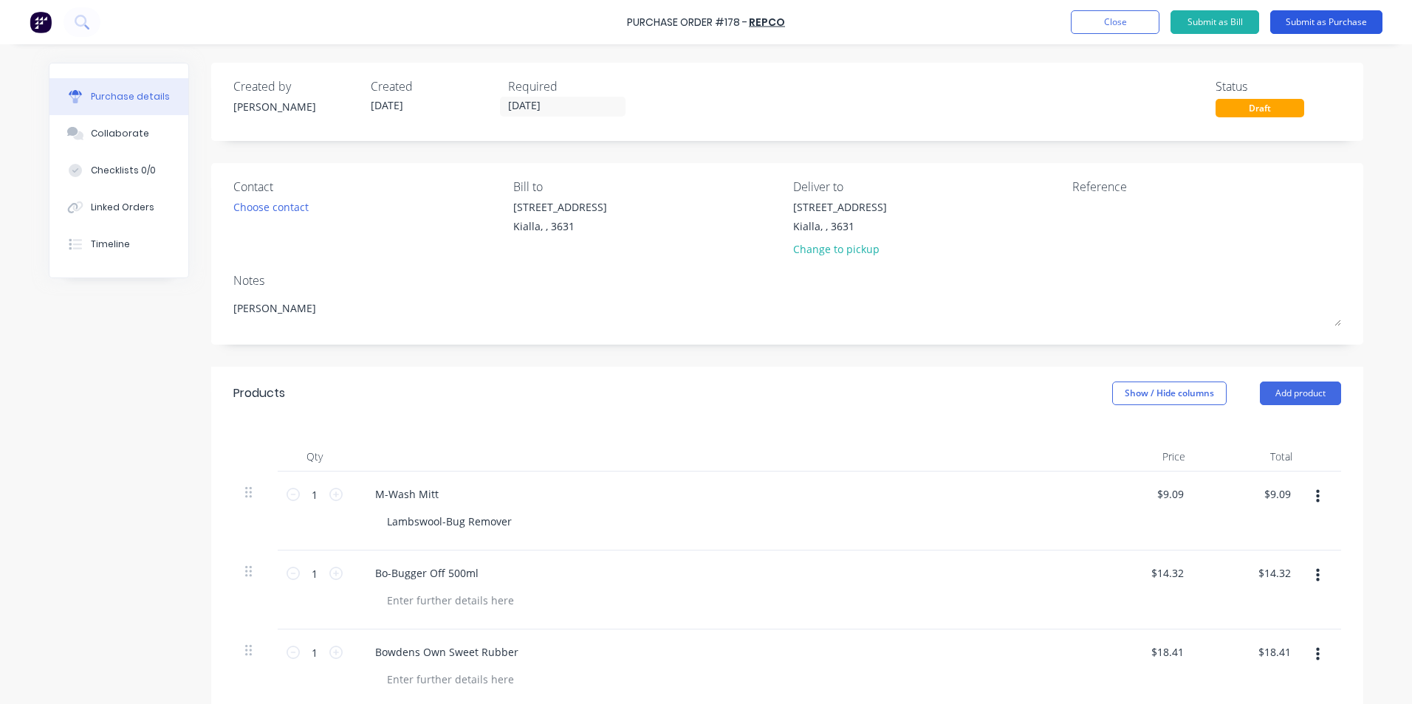
click at [1340, 22] on button "Submit as Purchase" at bounding box center [1326, 22] width 112 height 24
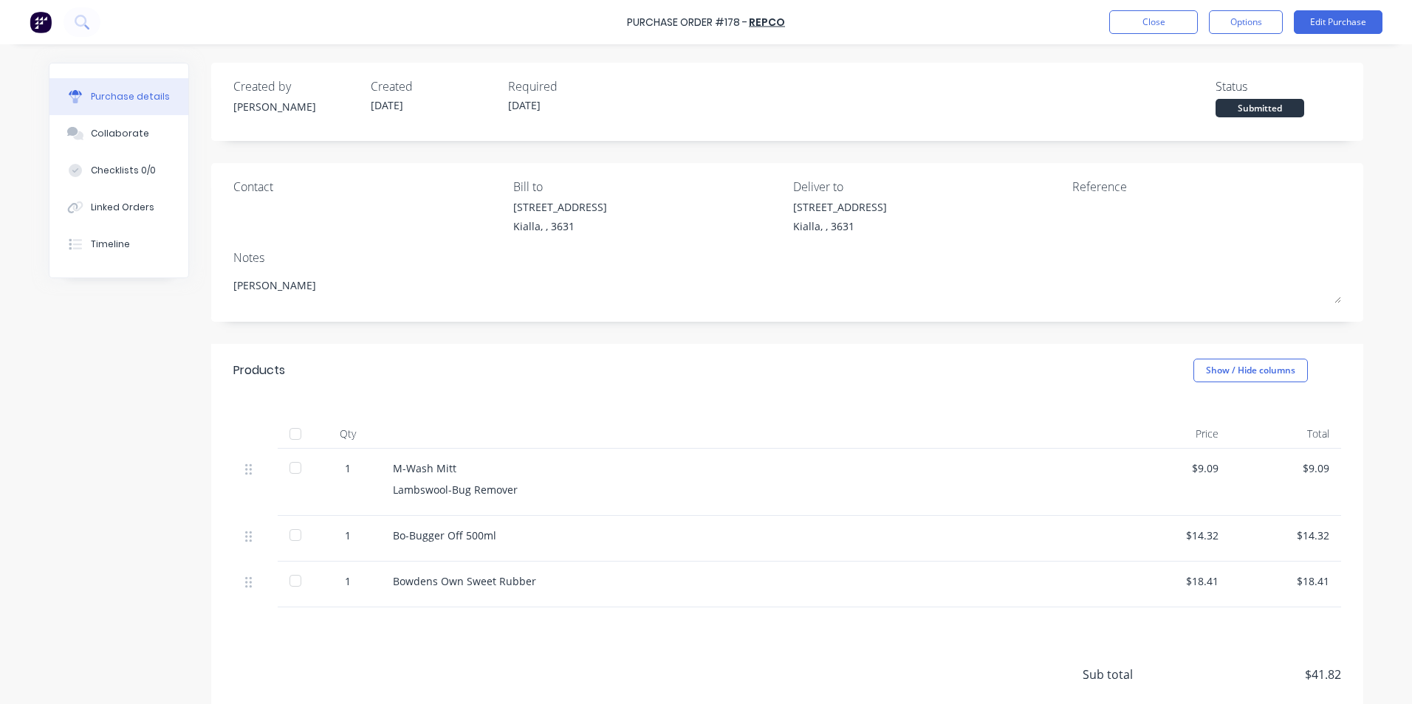
click at [289, 433] on div at bounding box center [296, 434] width 30 height 30
click at [1324, 19] on button "Edit Purchase" at bounding box center [1338, 22] width 89 height 24
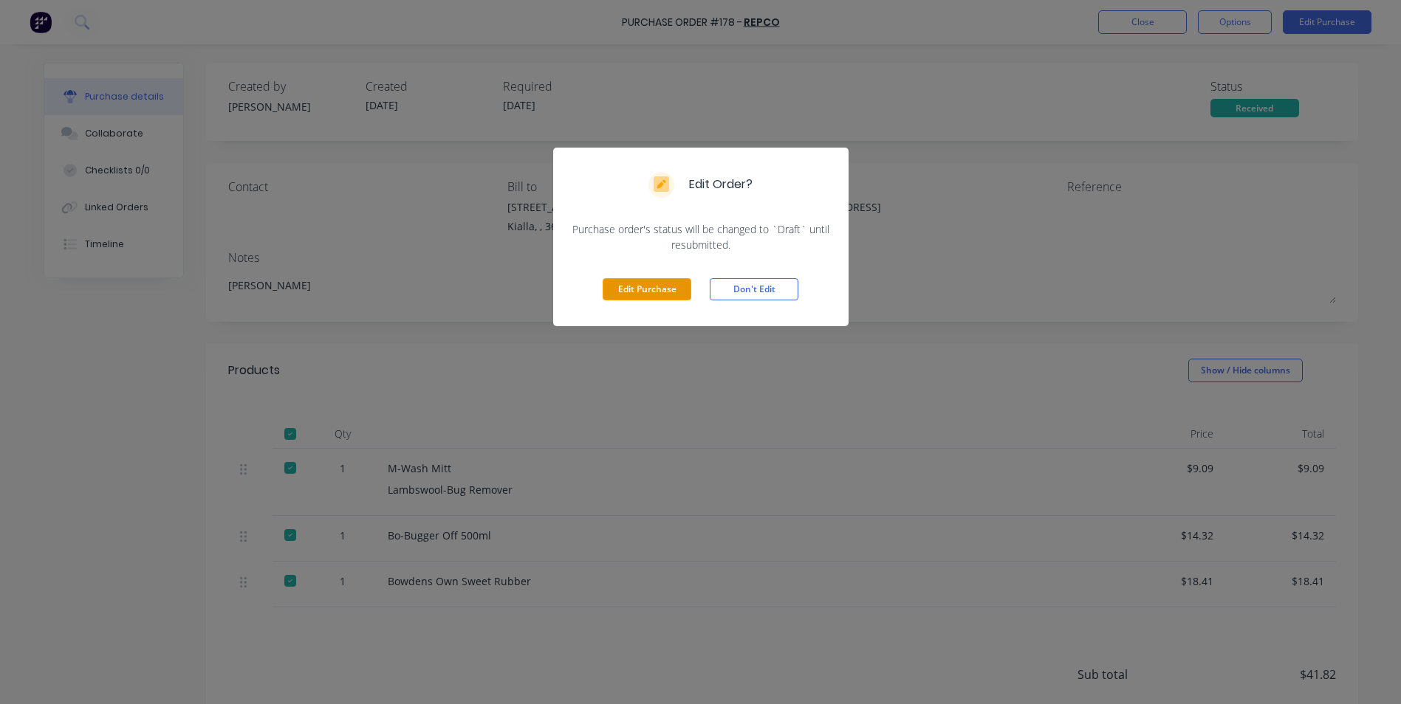
click at [642, 298] on button "Edit Purchase" at bounding box center [647, 289] width 89 height 22
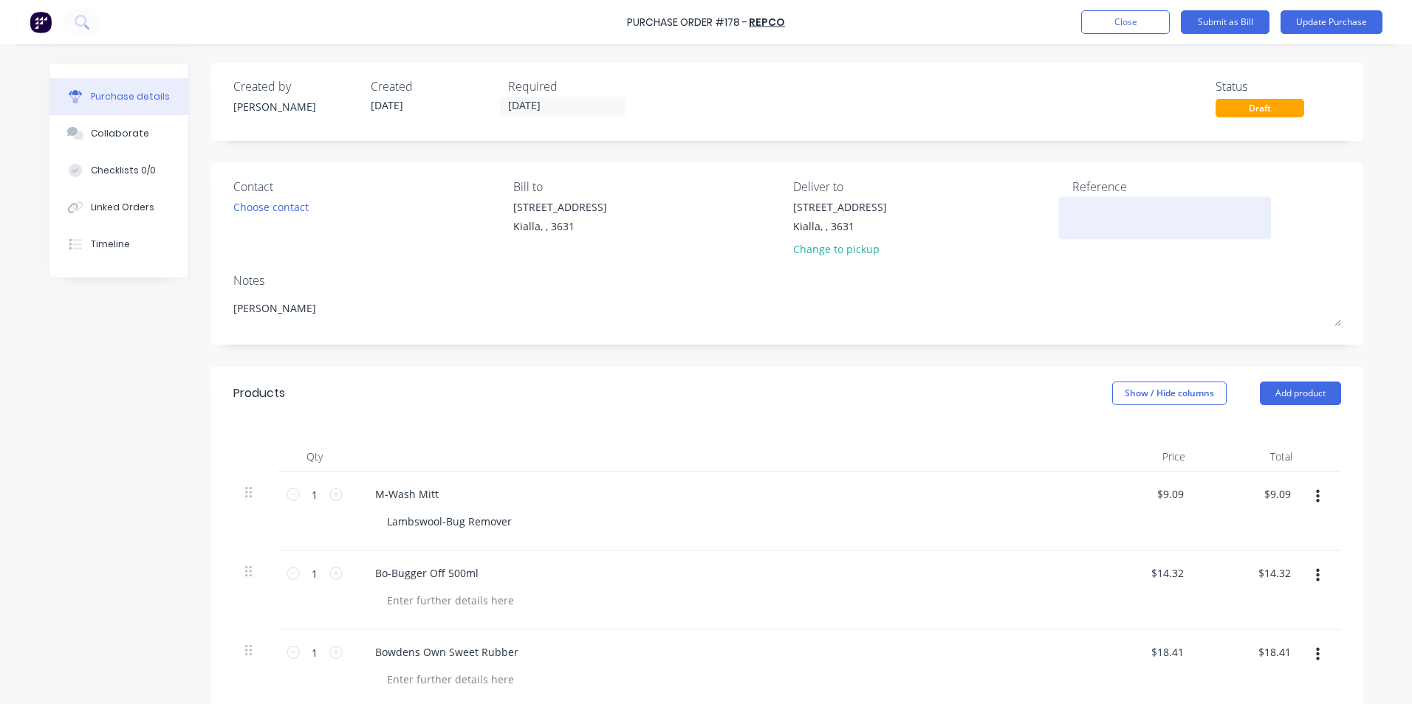
type textarea "x"
click at [1072, 207] on div at bounding box center [1164, 217] width 185 height 37
click at [1072, 207] on textarea at bounding box center [1164, 215] width 185 height 33
type textarea "22400"
type textarea "x"
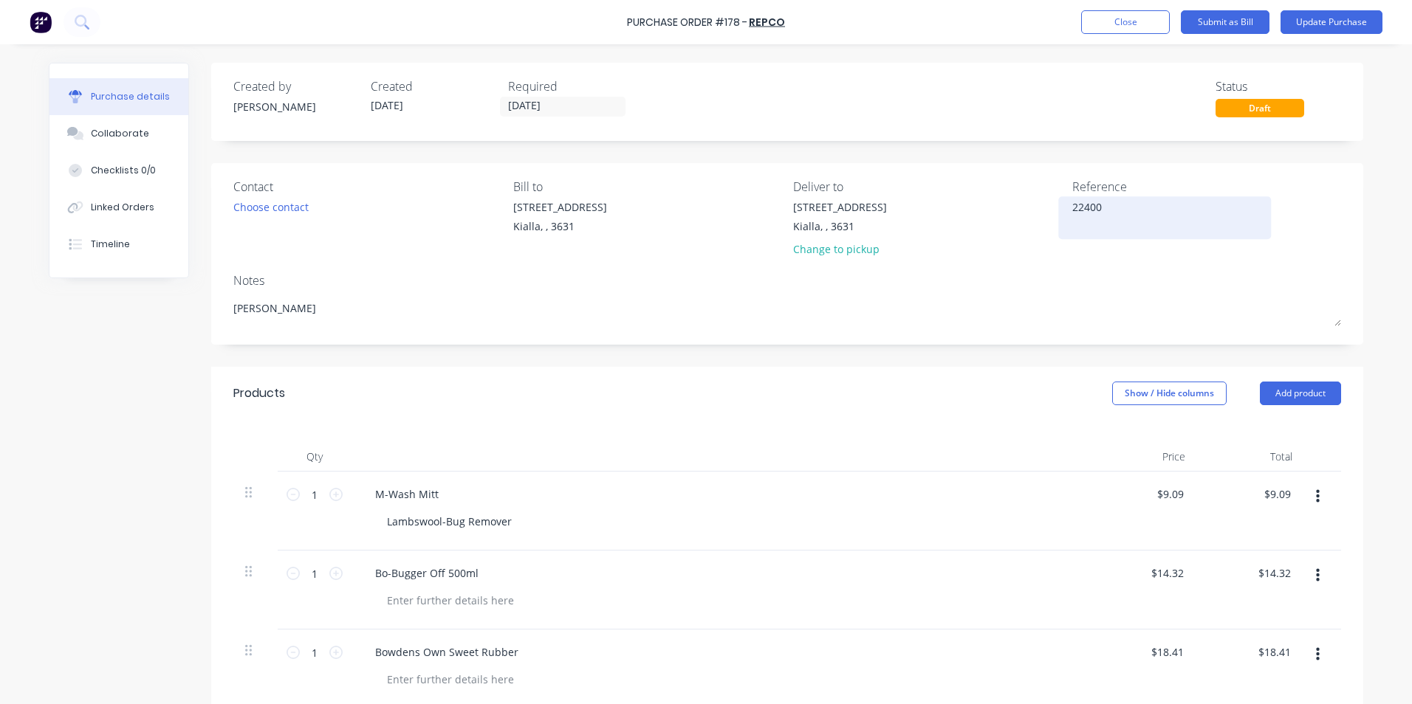
type textarea "224004"
type textarea "x"
type textarea "2240045"
type textarea "x"
type textarea "22400450"
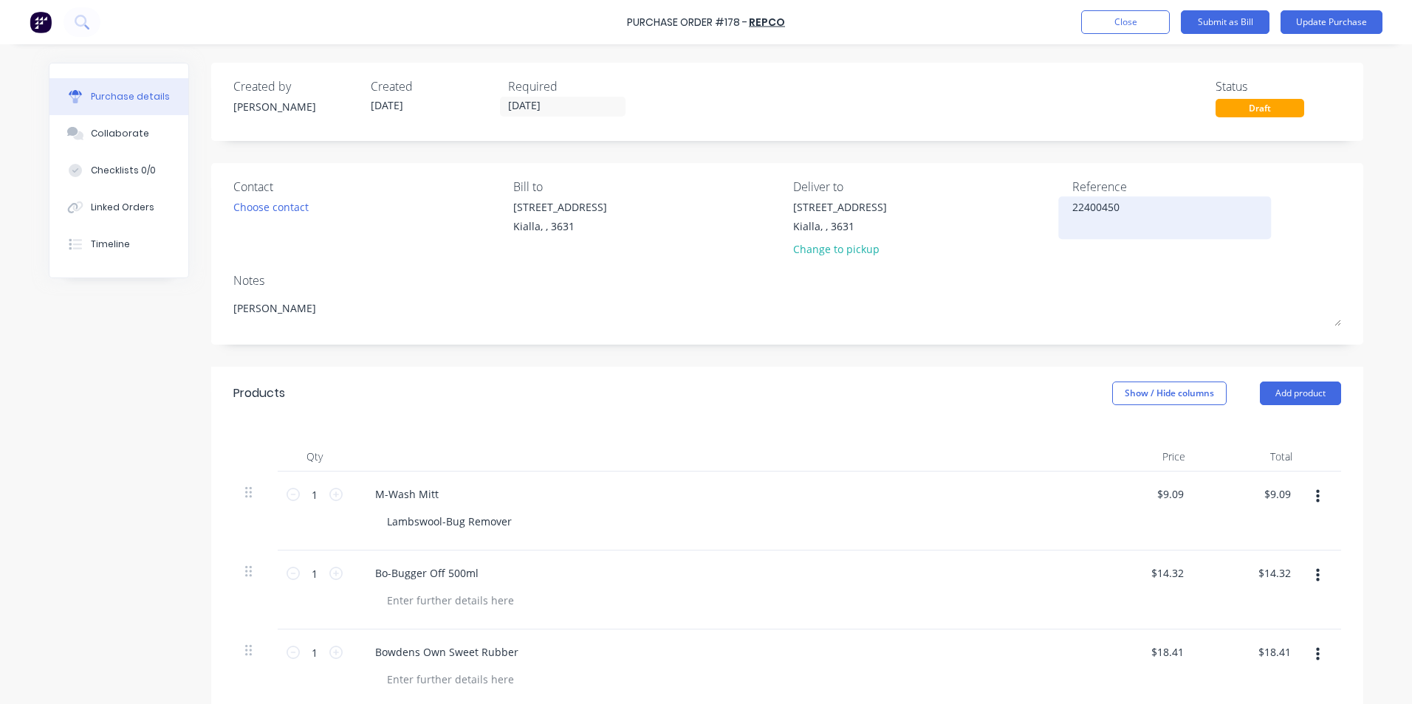
type textarea "x"
type textarea "224004508"
type textarea "x"
type textarea "2240045083"
type textarea "x"
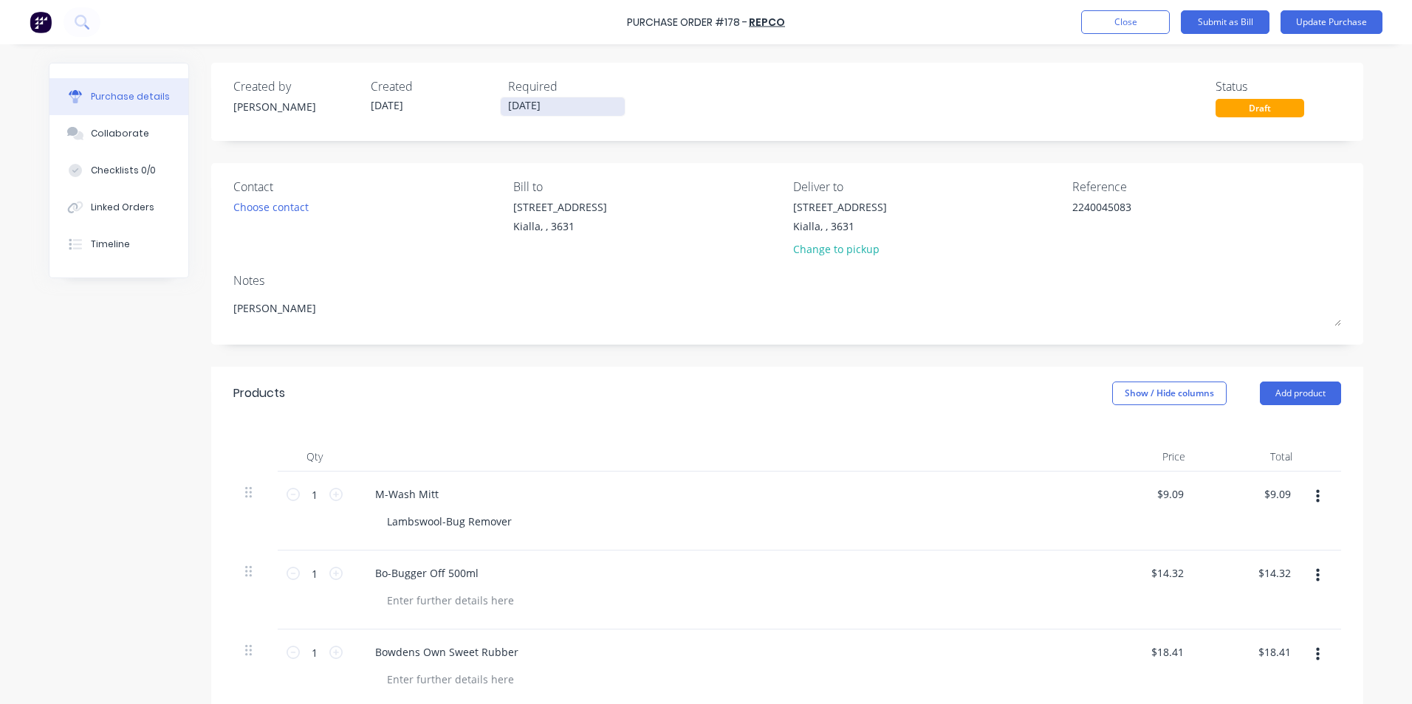
type textarea "2240045083"
click at [560, 106] on input "[DATE]" at bounding box center [563, 106] width 124 height 18
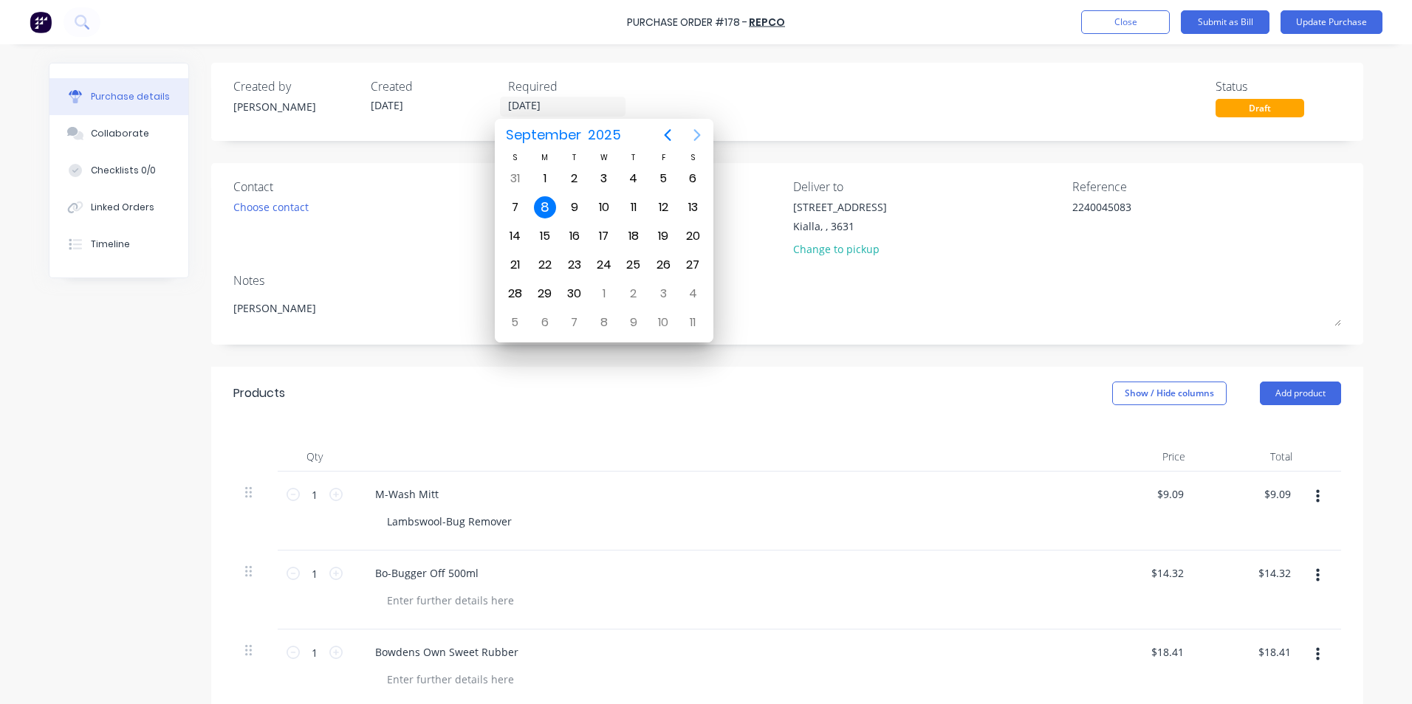
click at [699, 137] on icon "Next page" at bounding box center [697, 135] width 7 height 12
click at [630, 291] on div "30" at bounding box center [633, 294] width 22 height 22
type textarea "x"
type input "[DATE]"
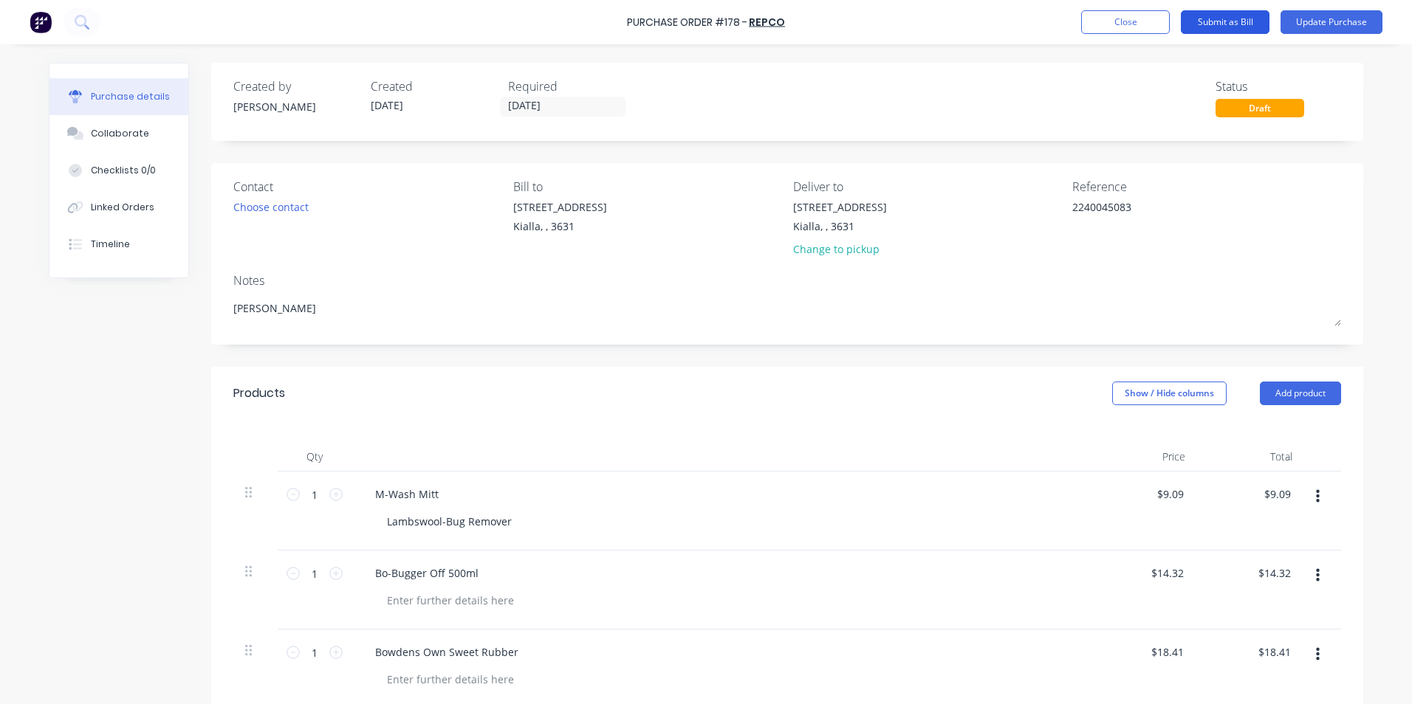
click at [1229, 21] on button "Submit as Bill" at bounding box center [1225, 22] width 89 height 24
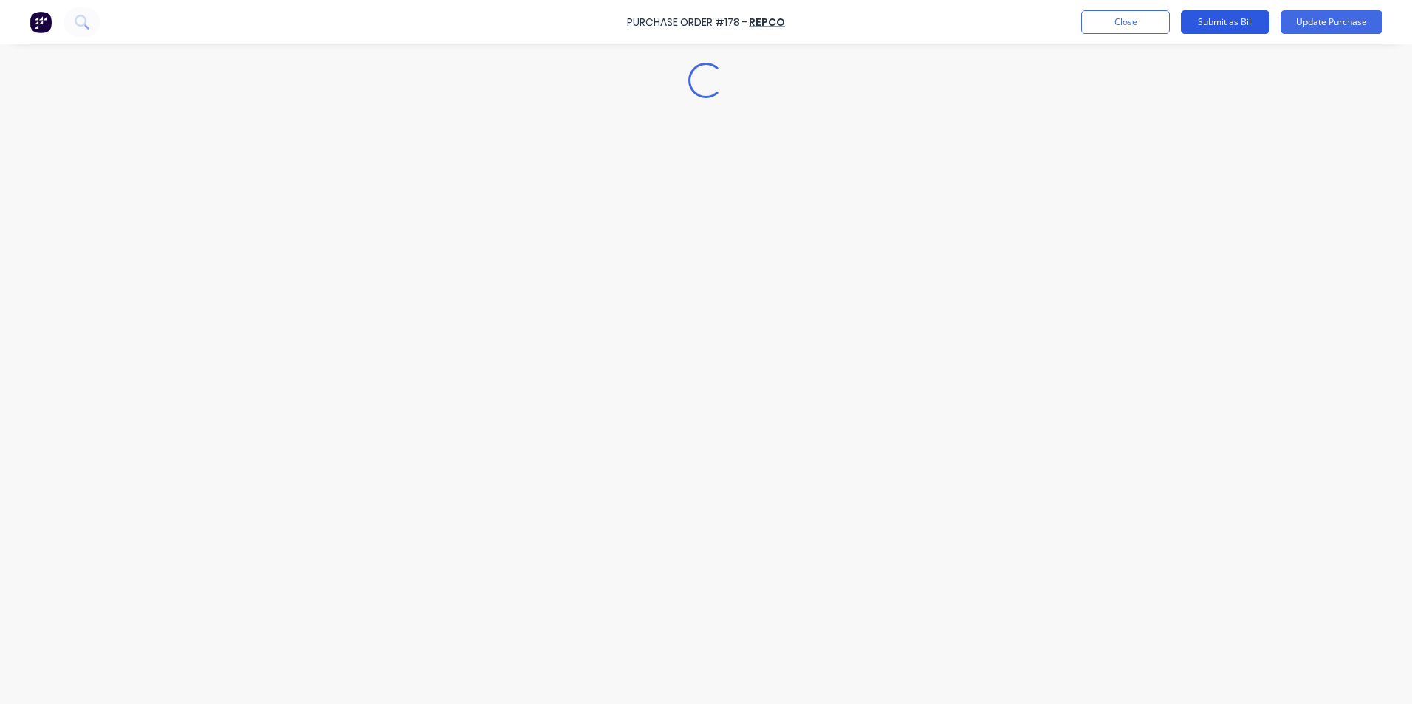
type textarea "x"
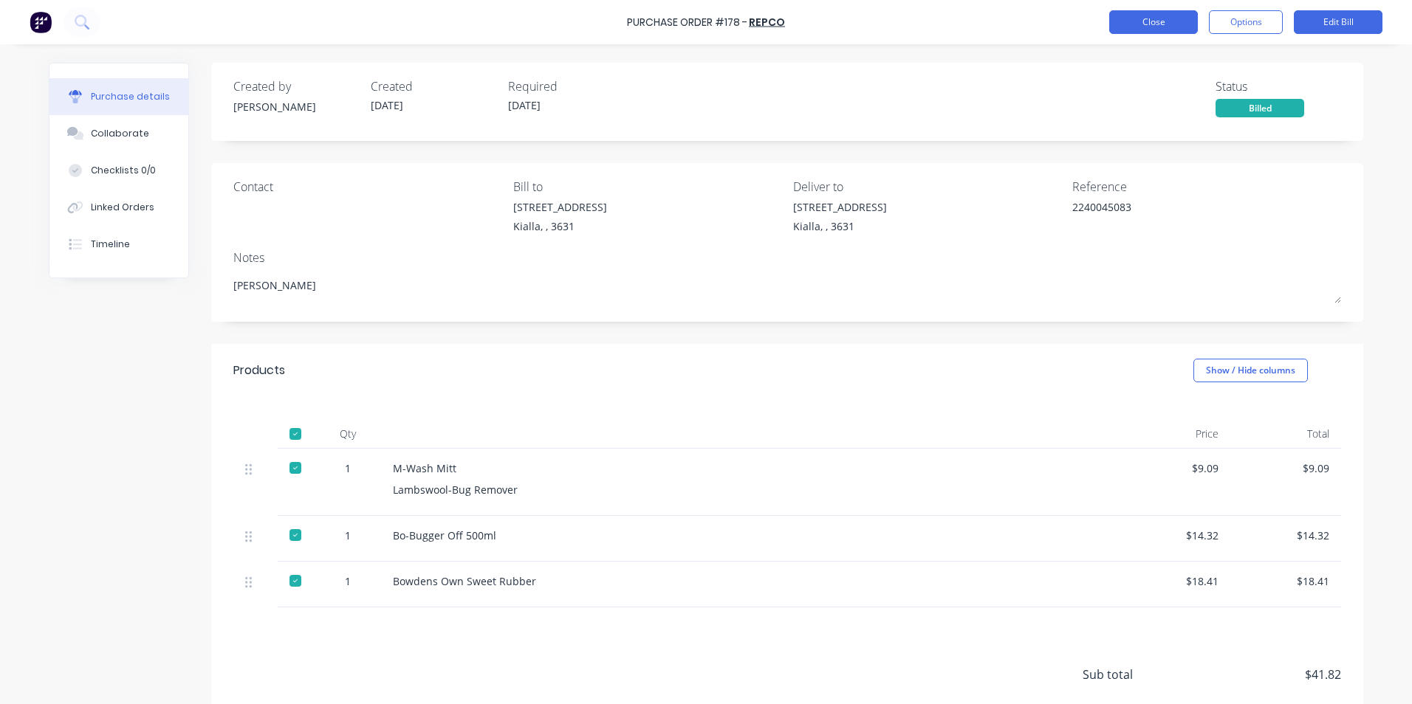
click at [1176, 21] on button "Close" at bounding box center [1153, 22] width 89 height 24
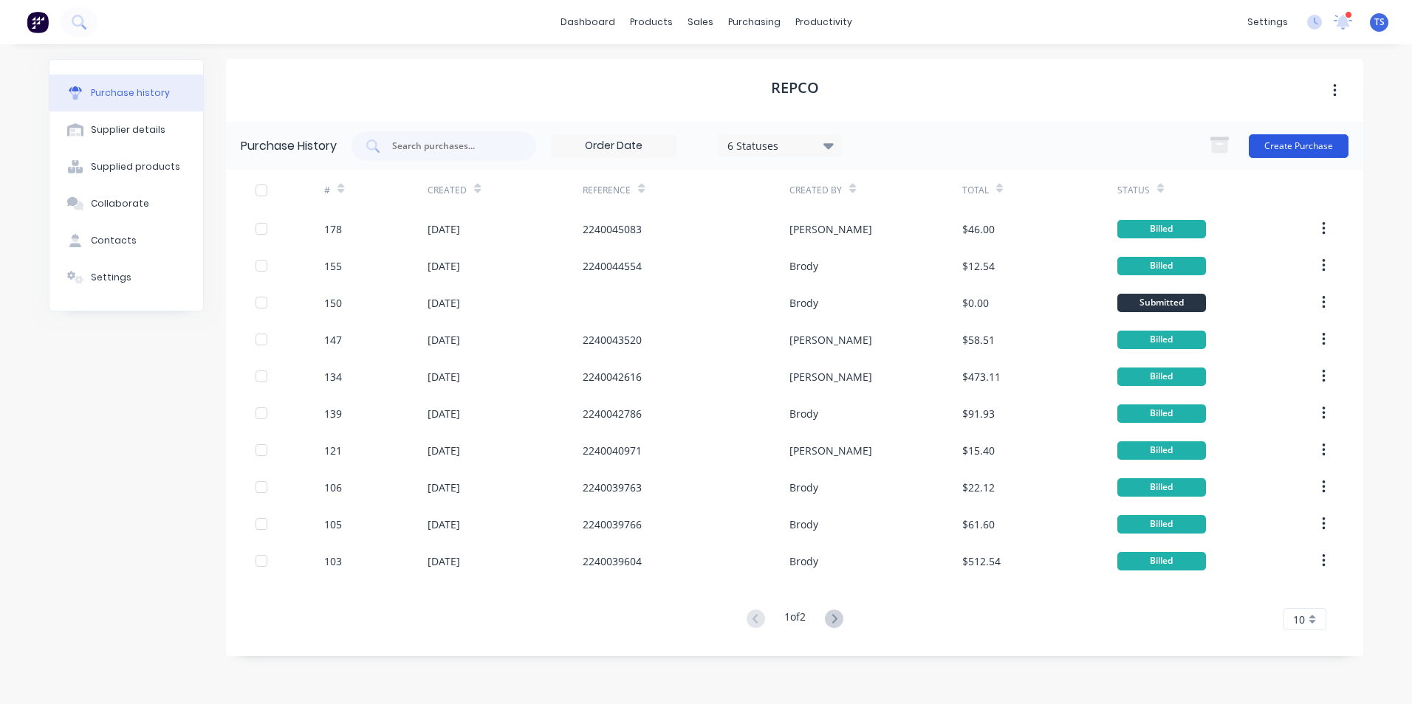
click at [1285, 148] on button "Create Purchase" at bounding box center [1299, 146] width 100 height 24
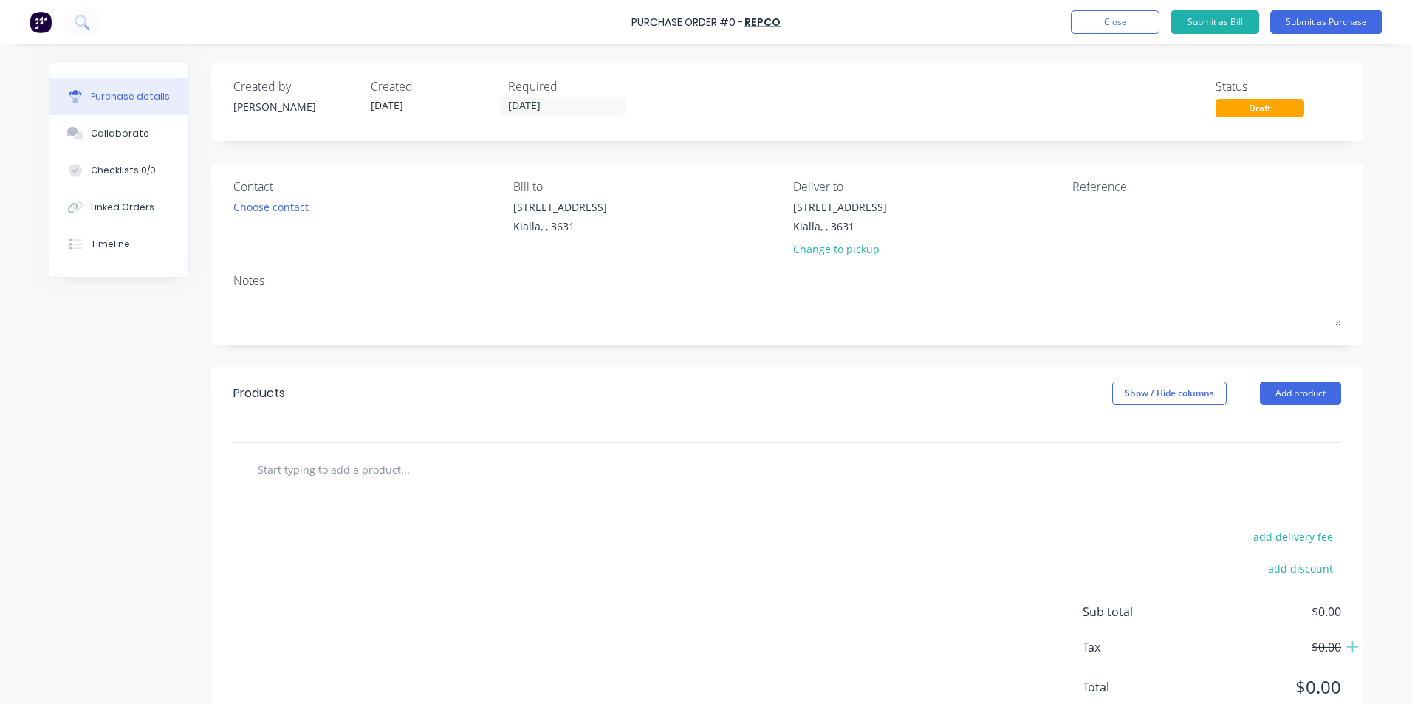
click at [310, 476] on input "text" at bounding box center [404, 470] width 295 height 30
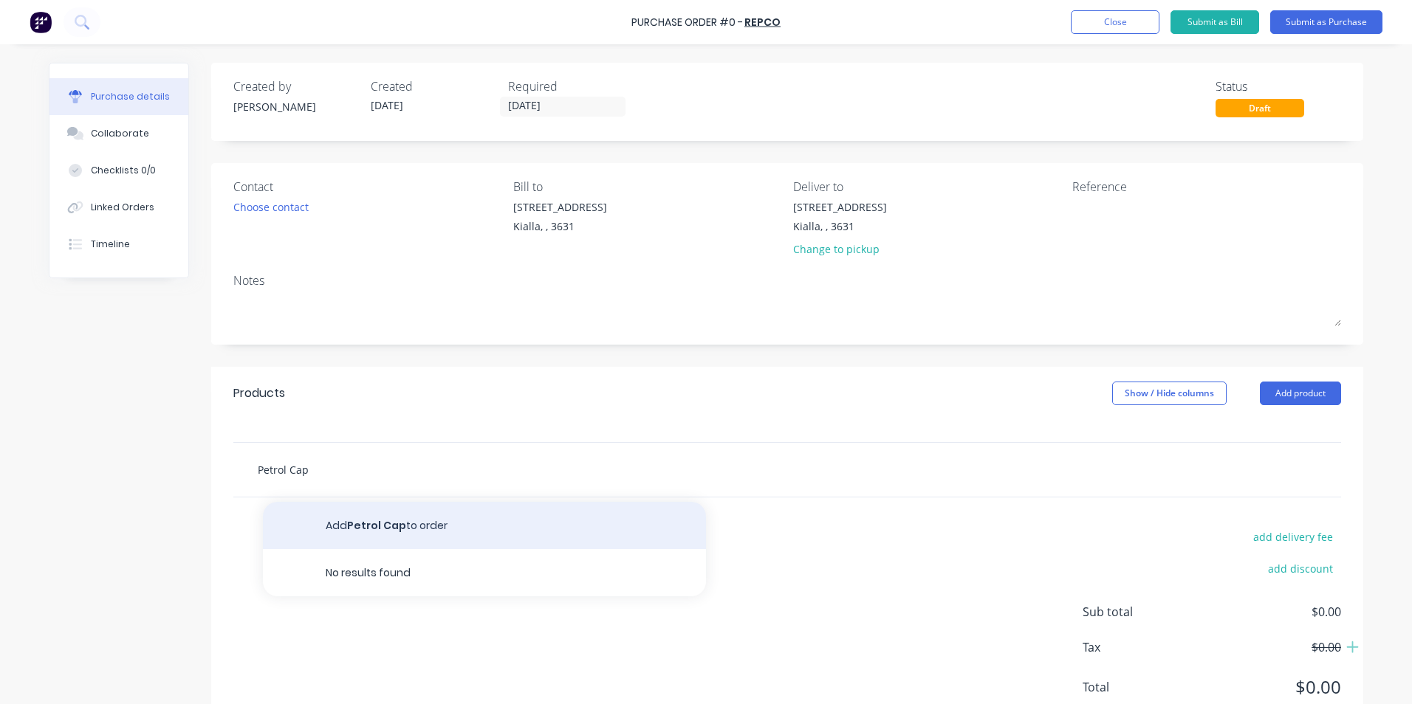
type input "Petrol Cap"
click at [373, 528] on button "Add Petrol Cap to order" at bounding box center [484, 525] width 443 height 47
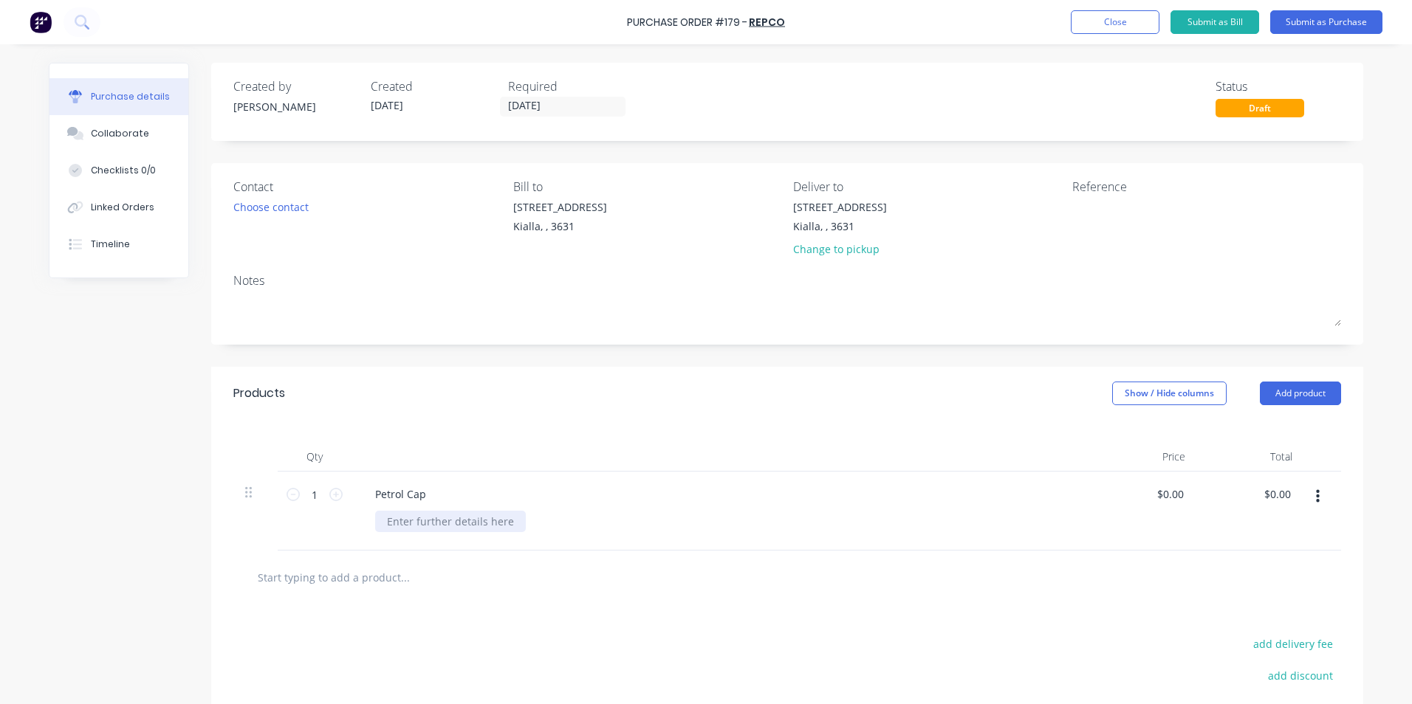
click at [383, 521] on div at bounding box center [450, 521] width 151 height 21
click at [1179, 495] on input "0.0000" at bounding box center [1167, 494] width 40 height 21
drag, startPoint x: 1179, startPoint y: 495, endPoint x: 1162, endPoint y: 495, distance: 17.7
click at [1162, 495] on input "0.0000" at bounding box center [1167, 494] width 40 height 21
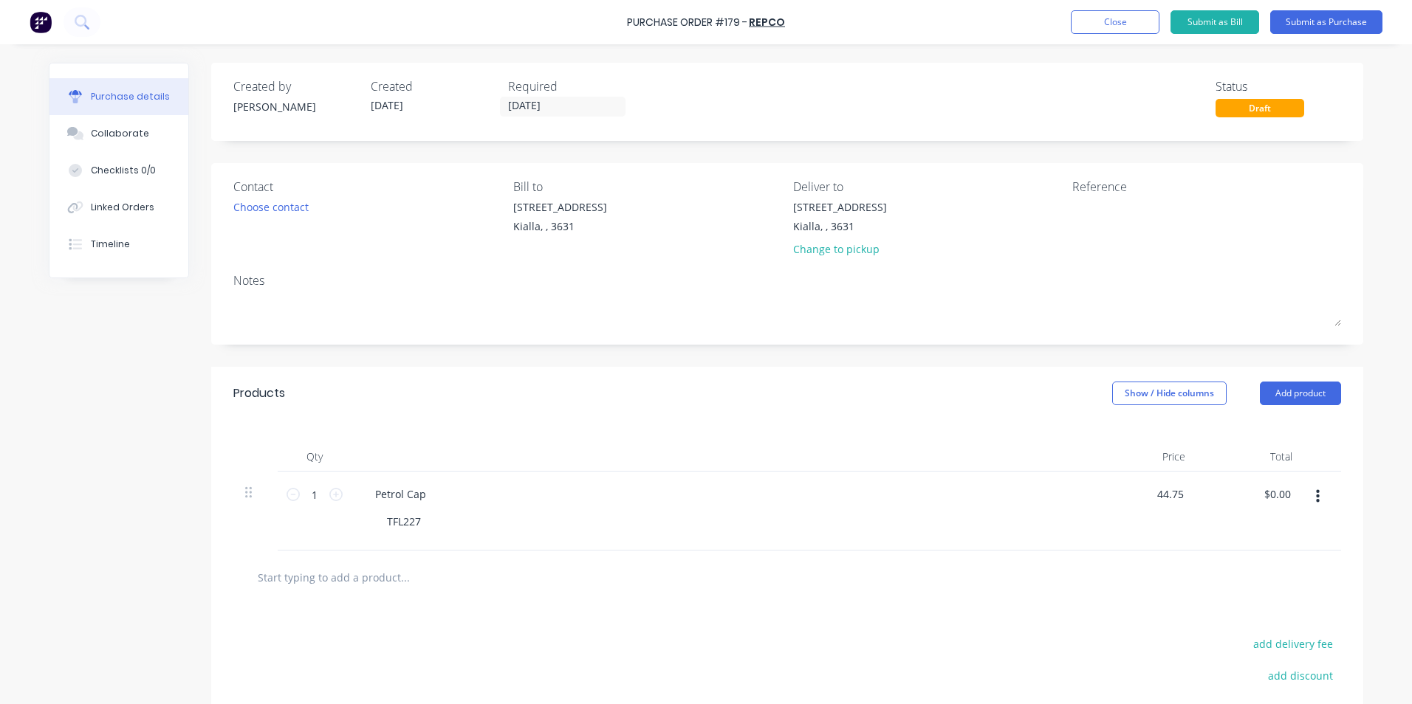
type input "$44.75"
click at [1260, 535] on div "$44.75 $0.00" at bounding box center [1250, 511] width 107 height 79
click at [1325, 24] on button "Submit as Purchase" at bounding box center [1326, 22] width 112 height 24
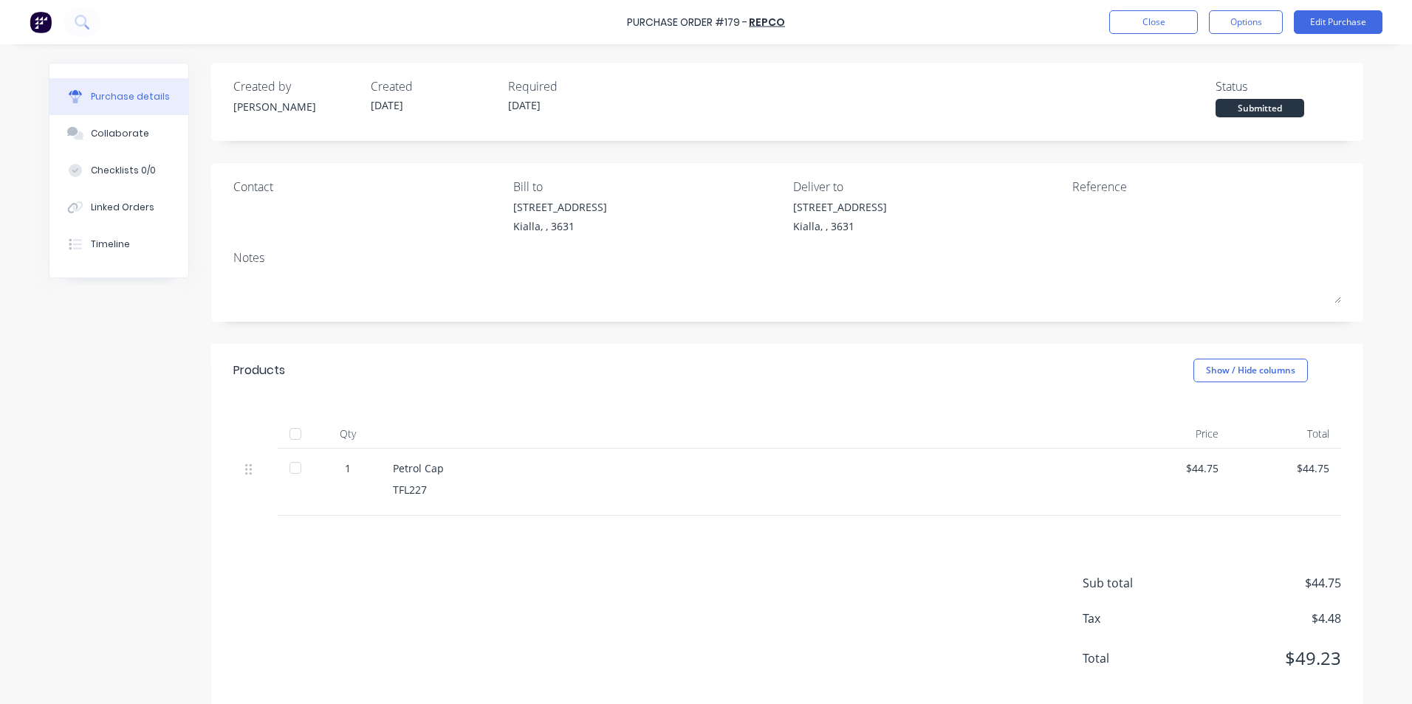
click at [293, 433] on div at bounding box center [296, 434] width 30 height 30
click at [1311, 20] on button "Edit Purchase" at bounding box center [1338, 22] width 89 height 24
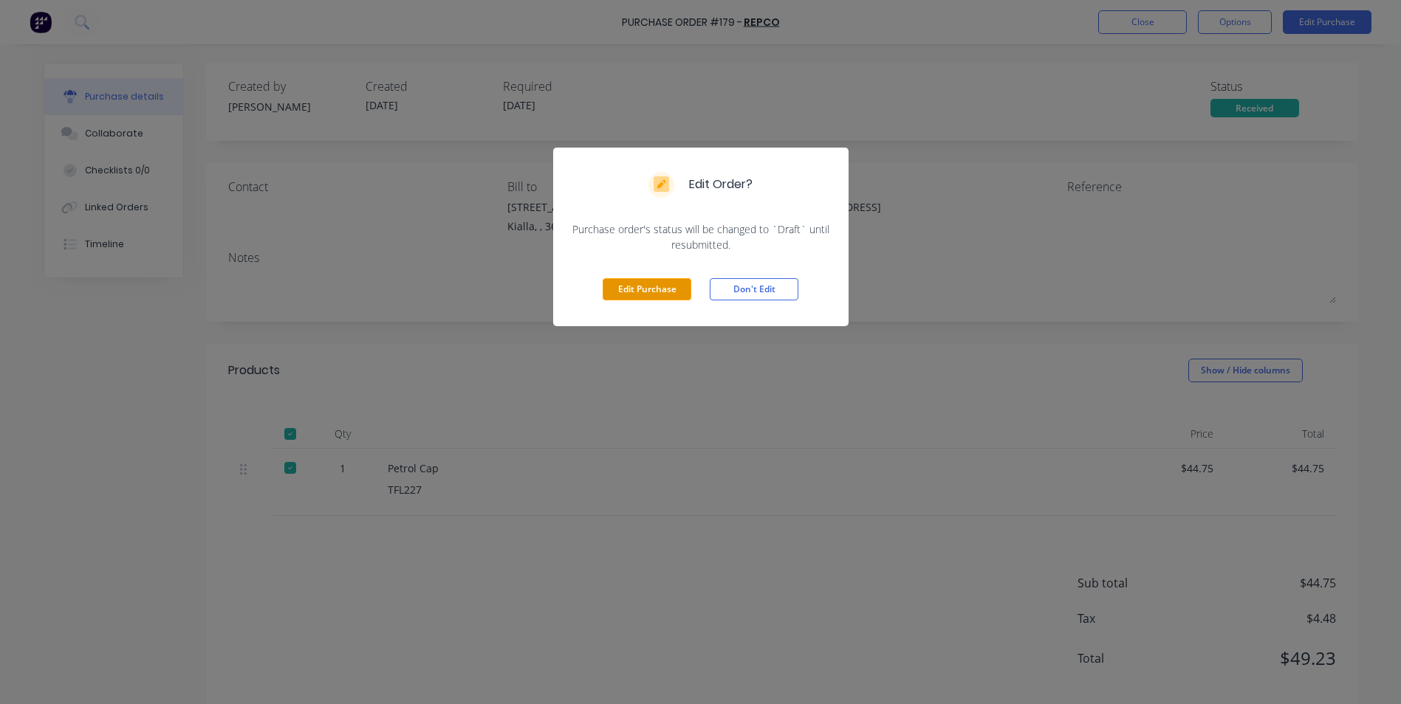
click at [656, 289] on button "Edit Purchase" at bounding box center [647, 289] width 89 height 22
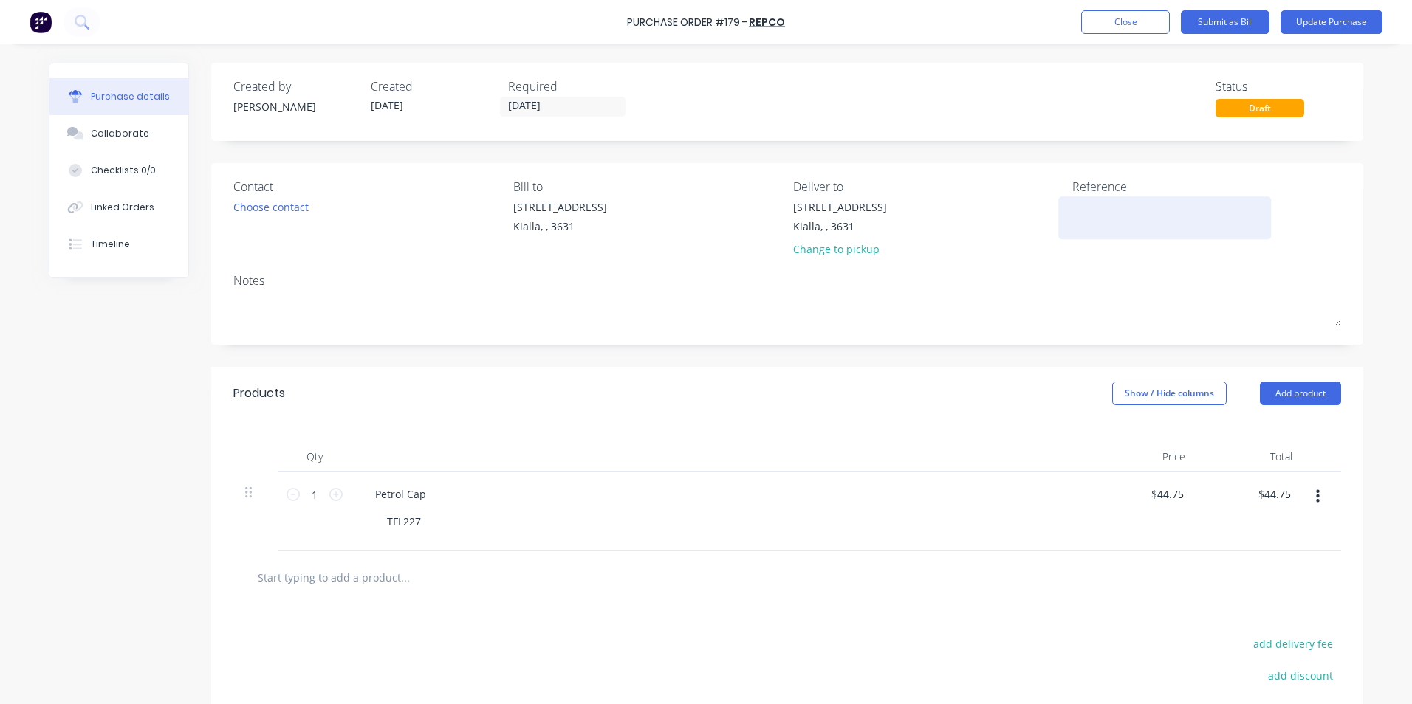
click at [1072, 206] on textarea at bounding box center [1164, 215] width 185 height 33
type textarea "2240044905"
type textarea "x"
type textarea "2240044905"
click at [549, 106] on input "[DATE]" at bounding box center [563, 106] width 124 height 18
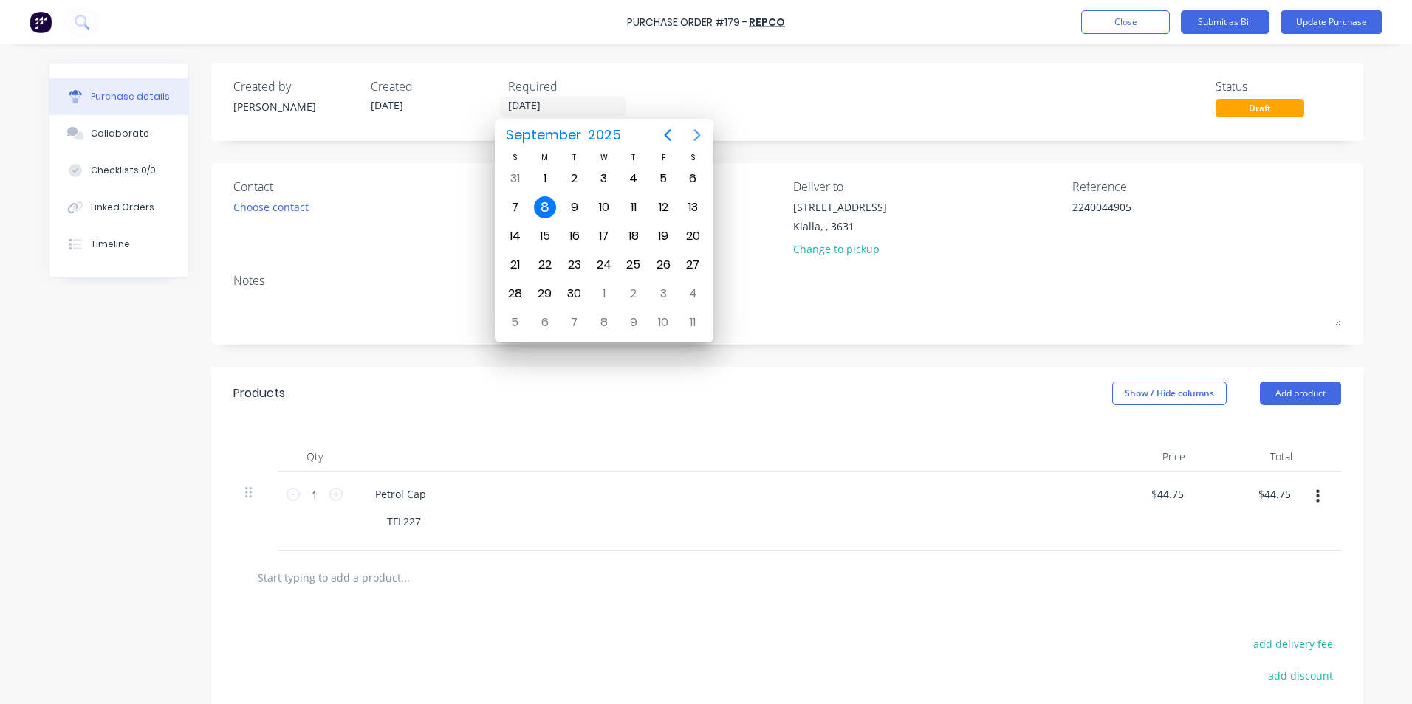
click at [697, 131] on icon "Next page" at bounding box center [697, 135] width 7 height 12
click at [628, 294] on div "30" at bounding box center [633, 294] width 22 height 22
type textarea "x"
type input "[DATE]"
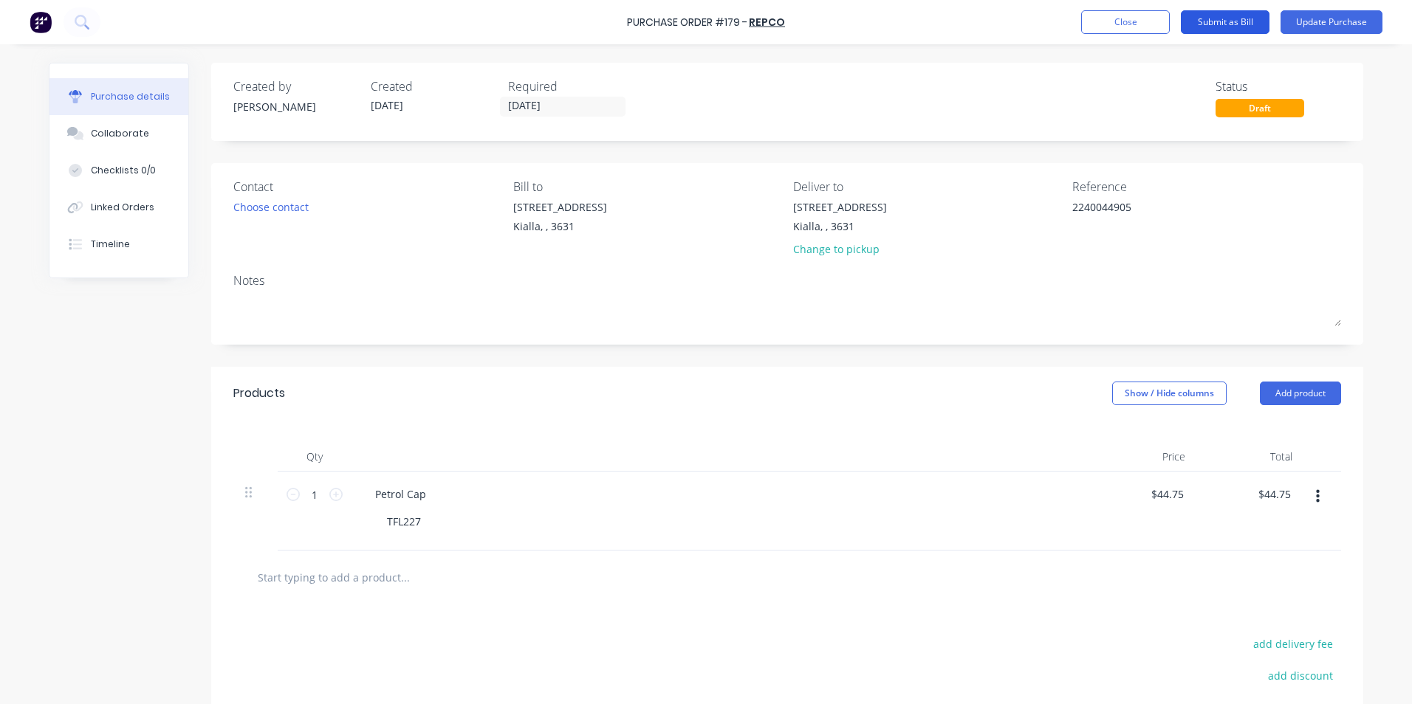
click at [1206, 19] on button "Submit as Bill" at bounding box center [1225, 22] width 89 height 24
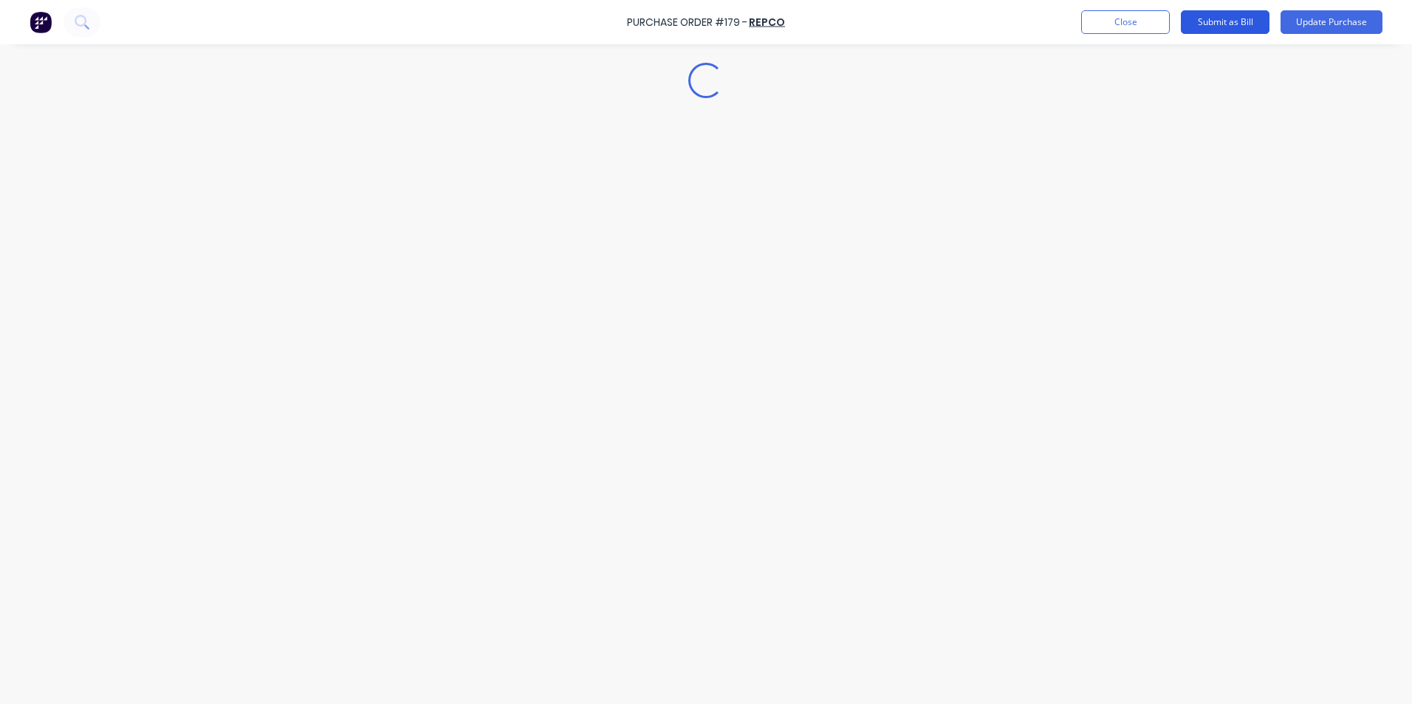
type textarea "x"
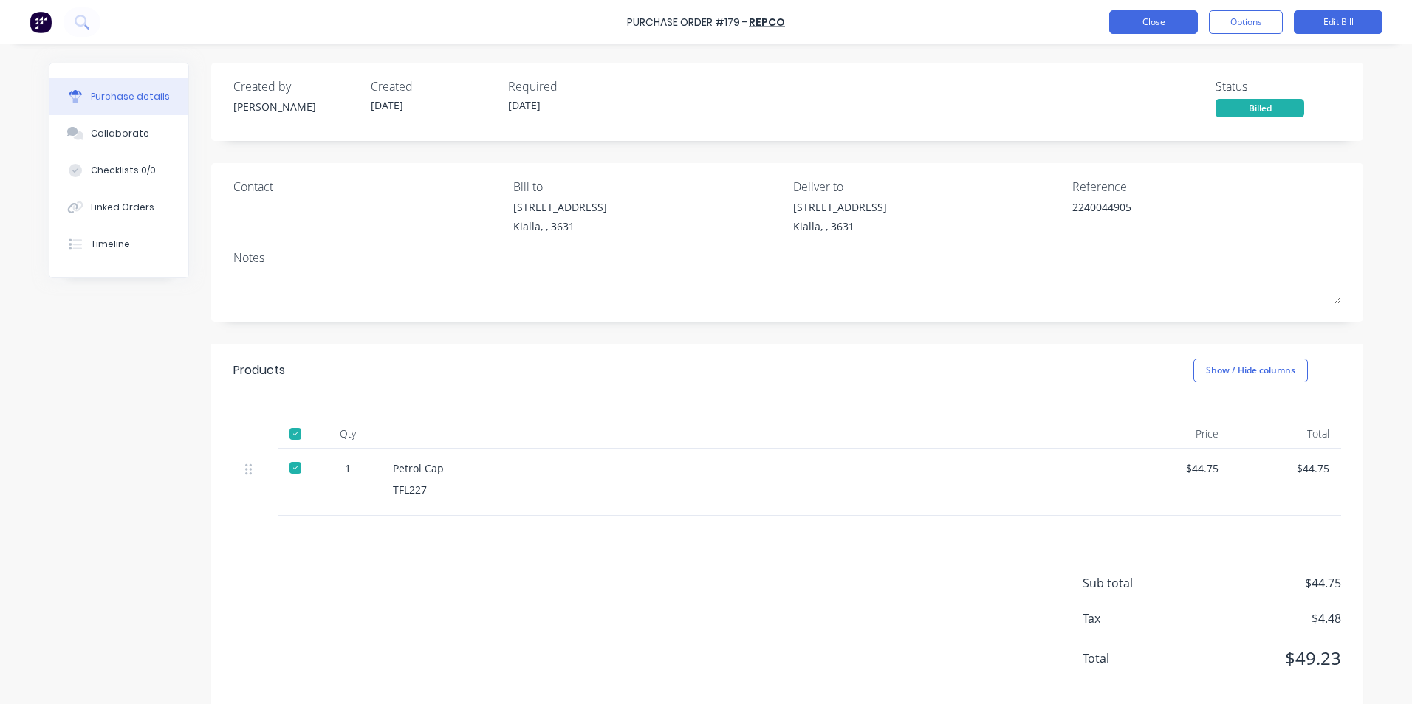
click at [1138, 22] on button "Close" at bounding box center [1153, 22] width 89 height 24
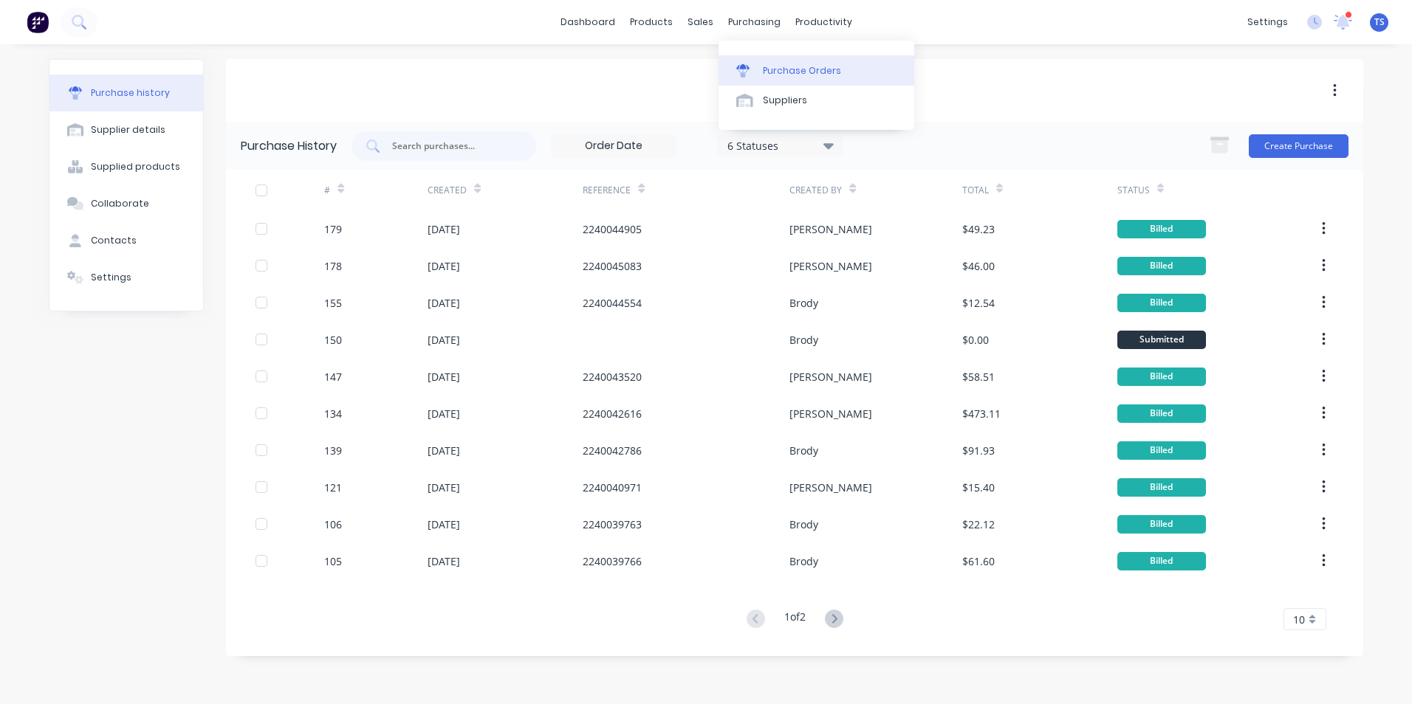
click at [772, 75] on div "Purchase Orders" at bounding box center [802, 70] width 78 height 13
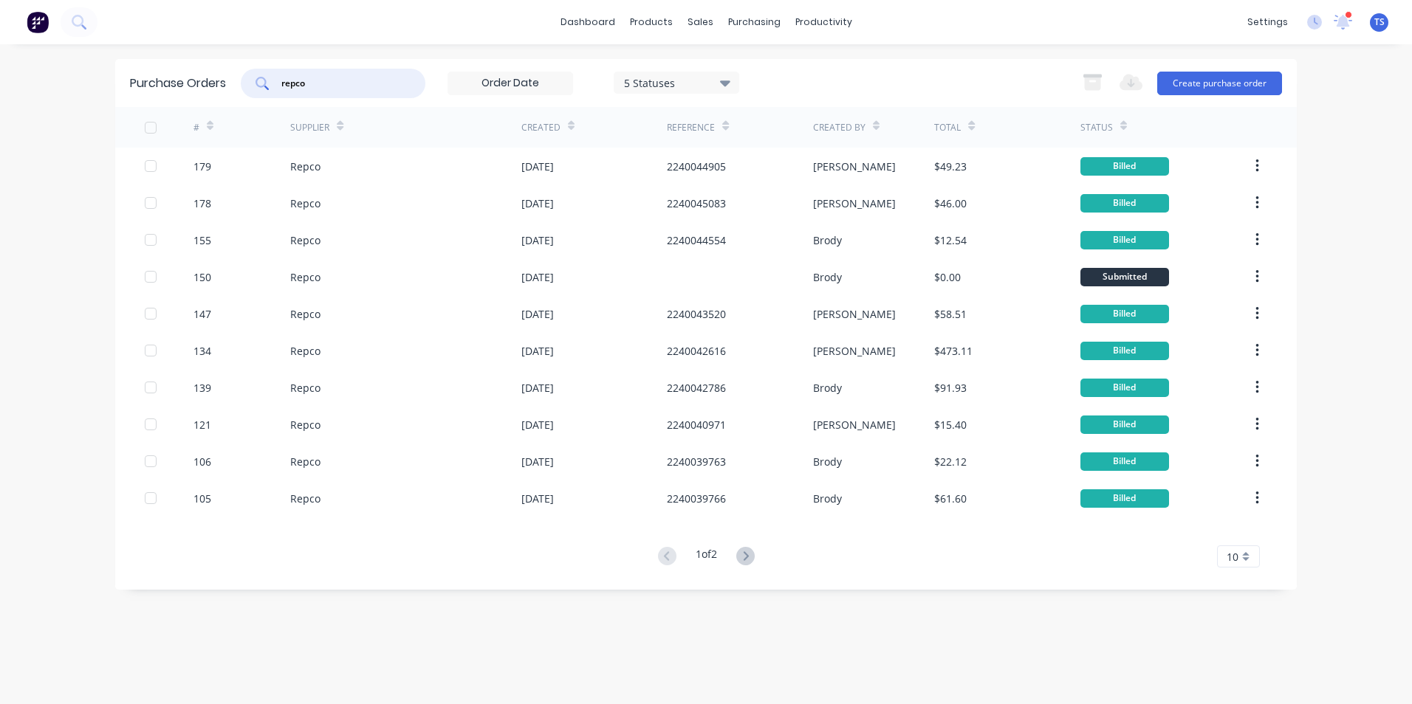
click at [309, 84] on input "repco" at bounding box center [341, 83] width 123 height 15
type input "r"
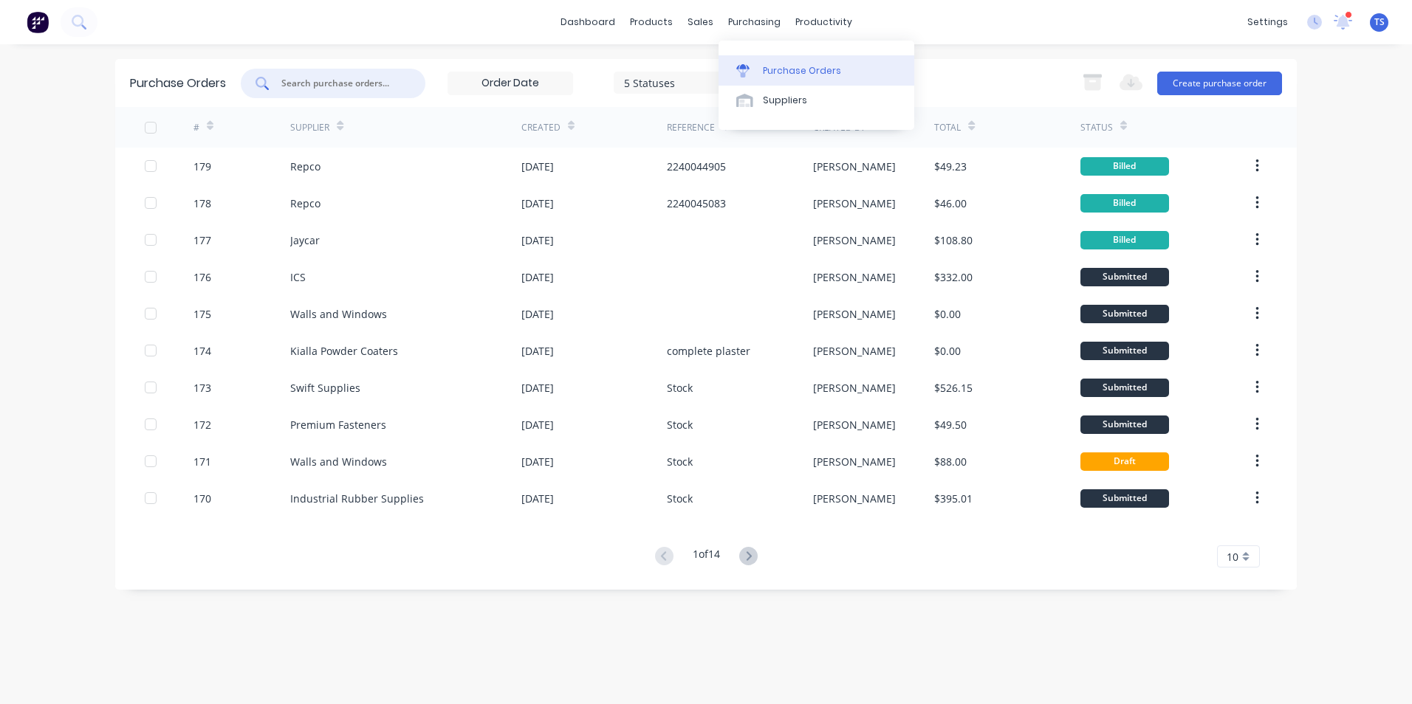
click at [766, 73] on div "Purchase Orders" at bounding box center [802, 70] width 78 height 13
click at [755, 557] on icon at bounding box center [748, 556] width 18 height 18
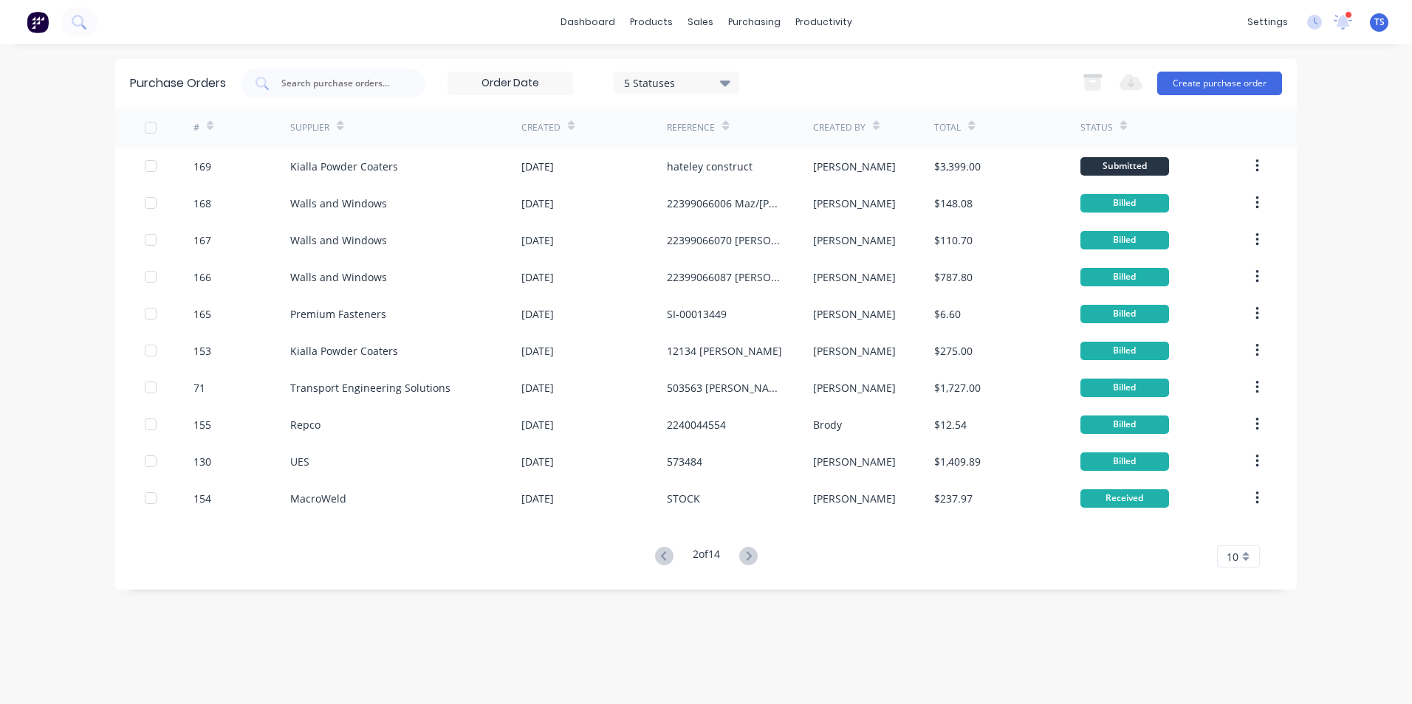
click at [755, 557] on icon at bounding box center [748, 556] width 18 height 18
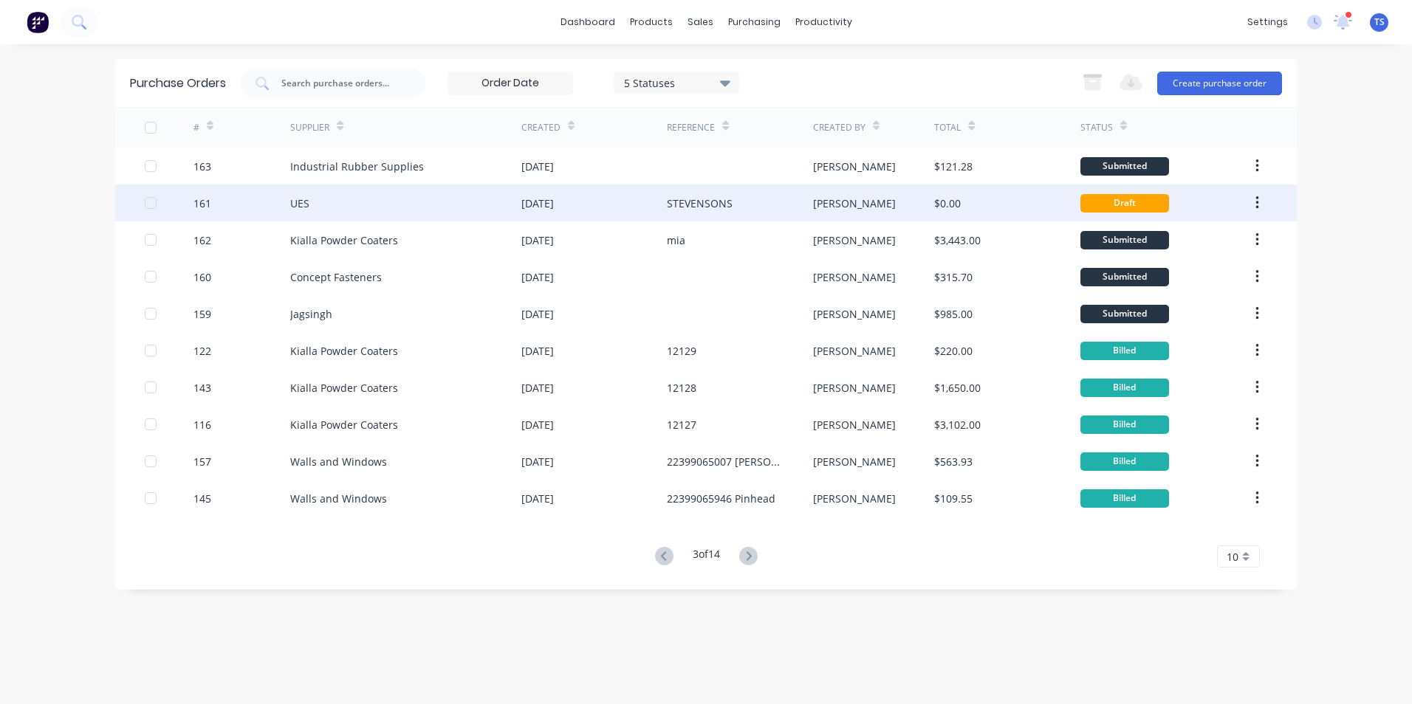
click at [282, 204] on div "161" at bounding box center [241, 203] width 97 height 37
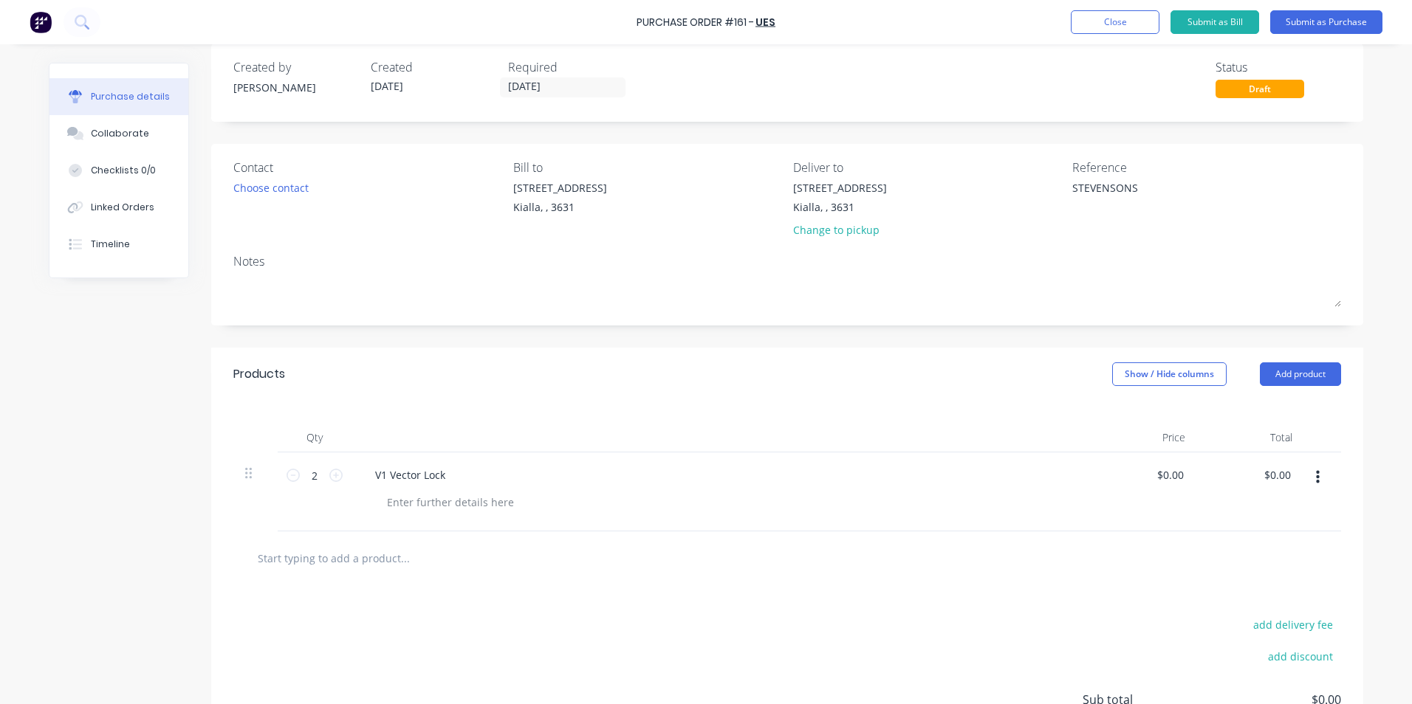
scroll to position [10, 0]
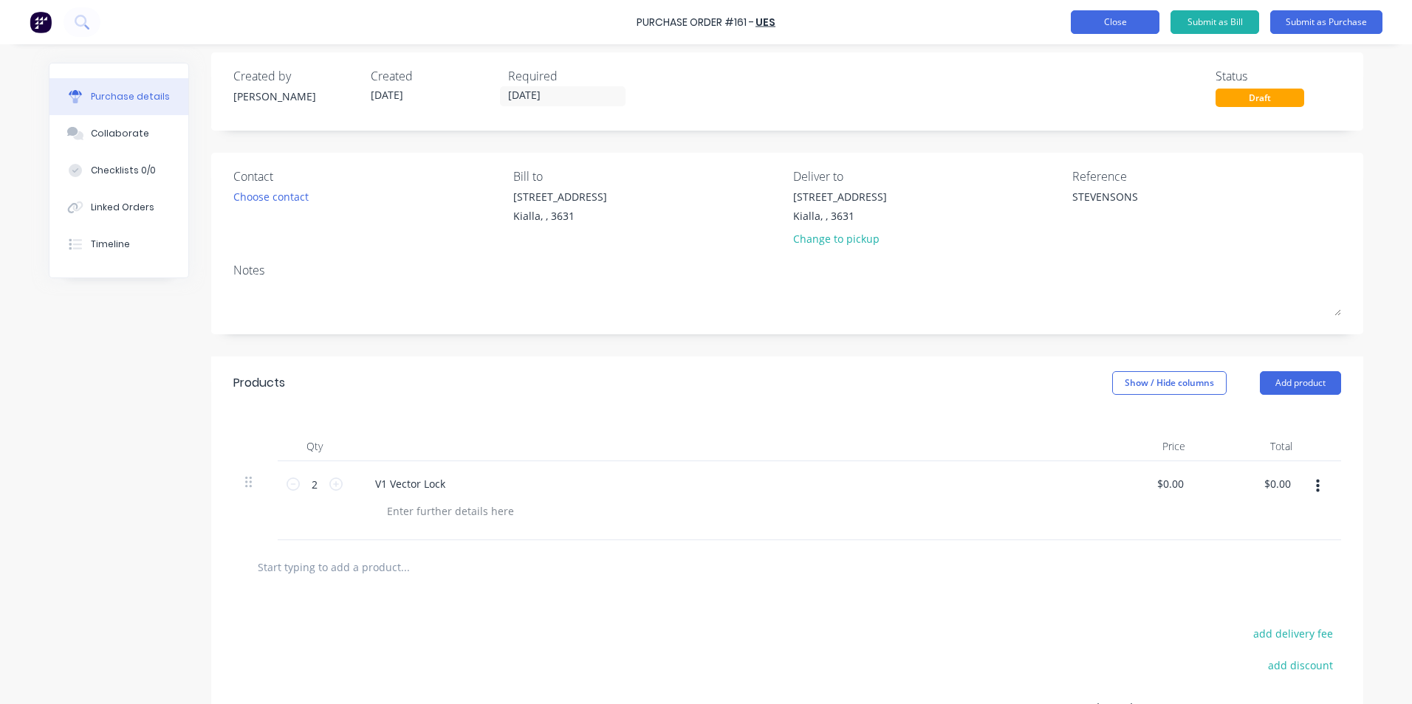
type textarea "x"
click at [1109, 26] on button "Close" at bounding box center [1115, 22] width 89 height 24
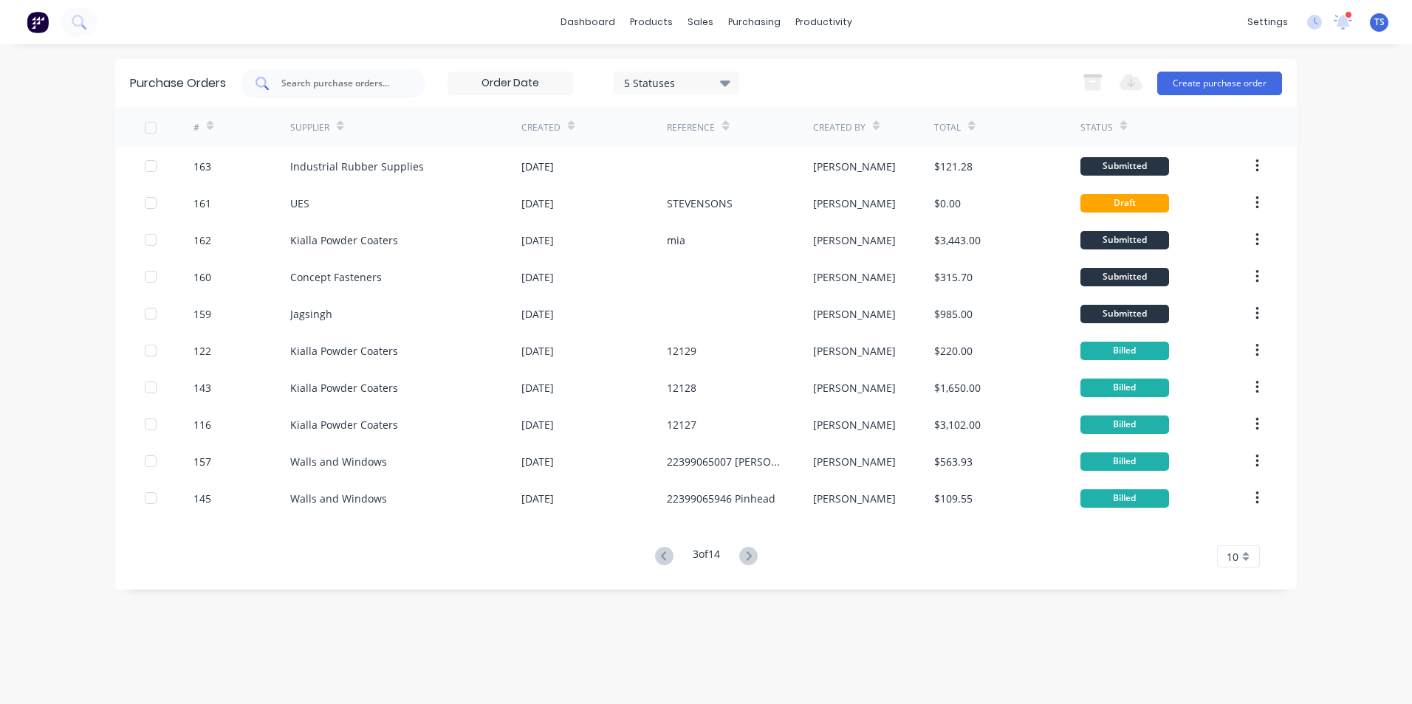
click at [338, 85] on input "text" at bounding box center [341, 83] width 123 height 15
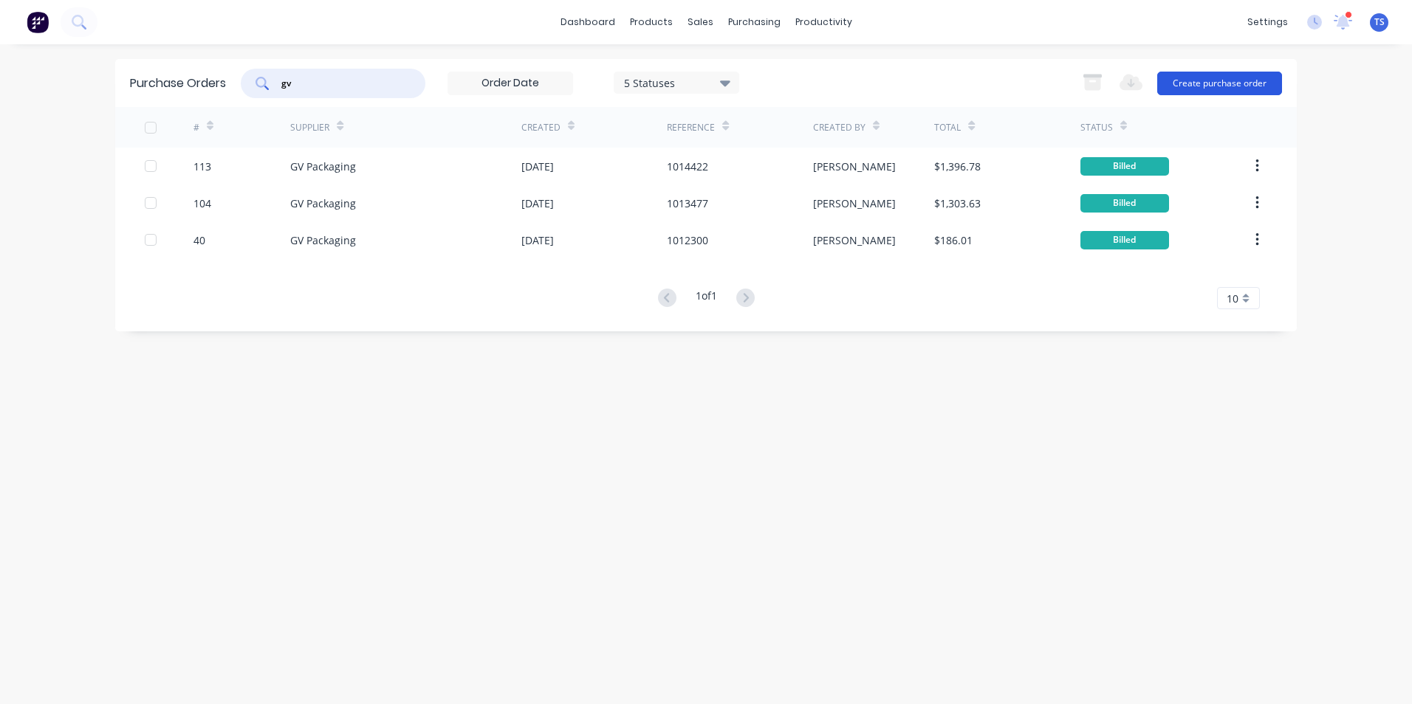
type input "gv"
click at [1213, 85] on button "Create purchase order" at bounding box center [1219, 84] width 125 height 24
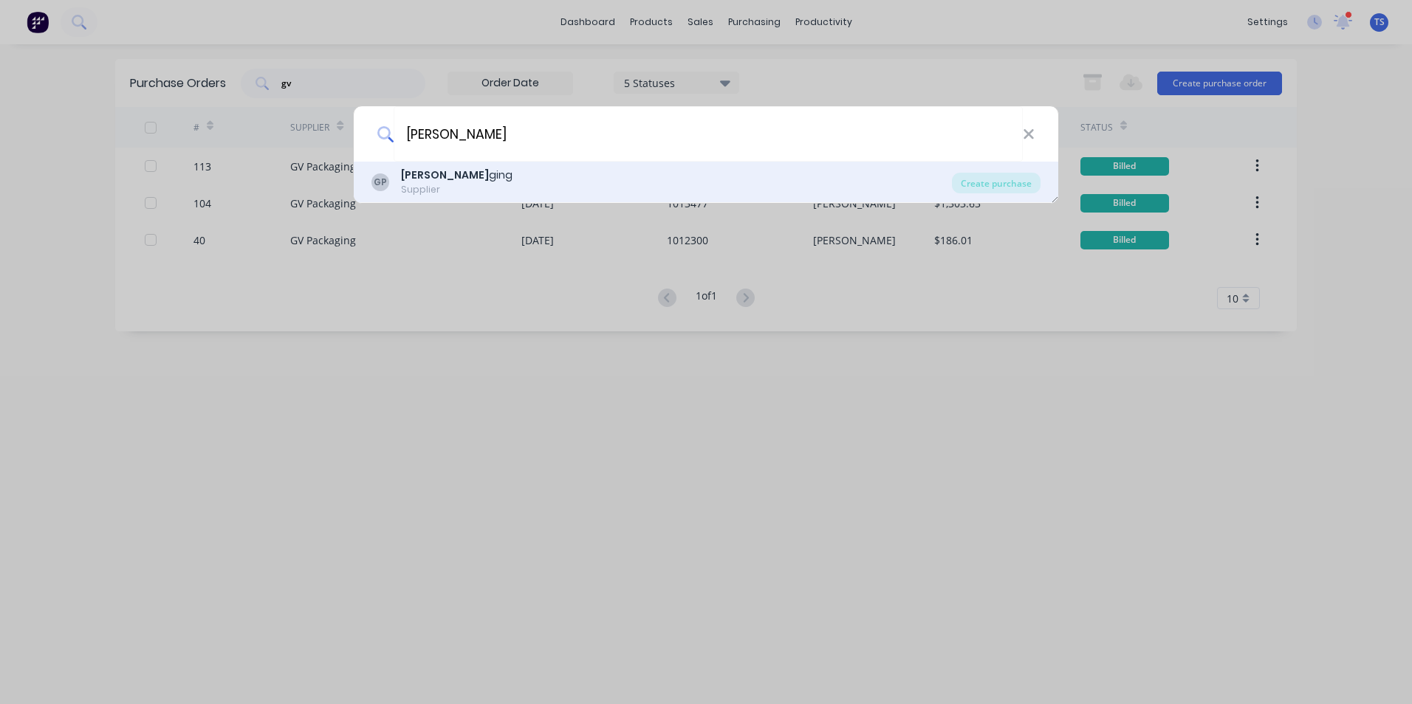
type input "[PERSON_NAME]"
click at [422, 185] on div "Supplier" at bounding box center [457, 189] width 112 height 13
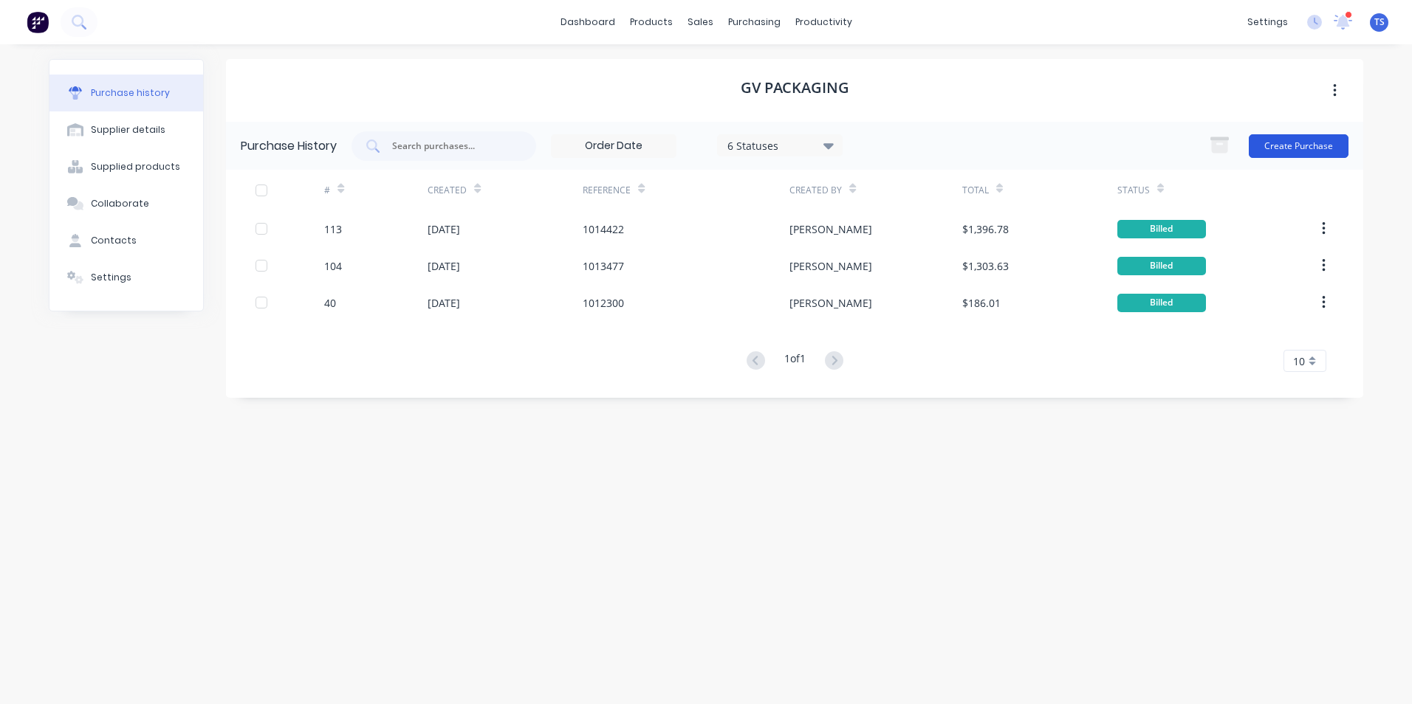
click at [1305, 145] on button "Create Purchase" at bounding box center [1299, 146] width 100 height 24
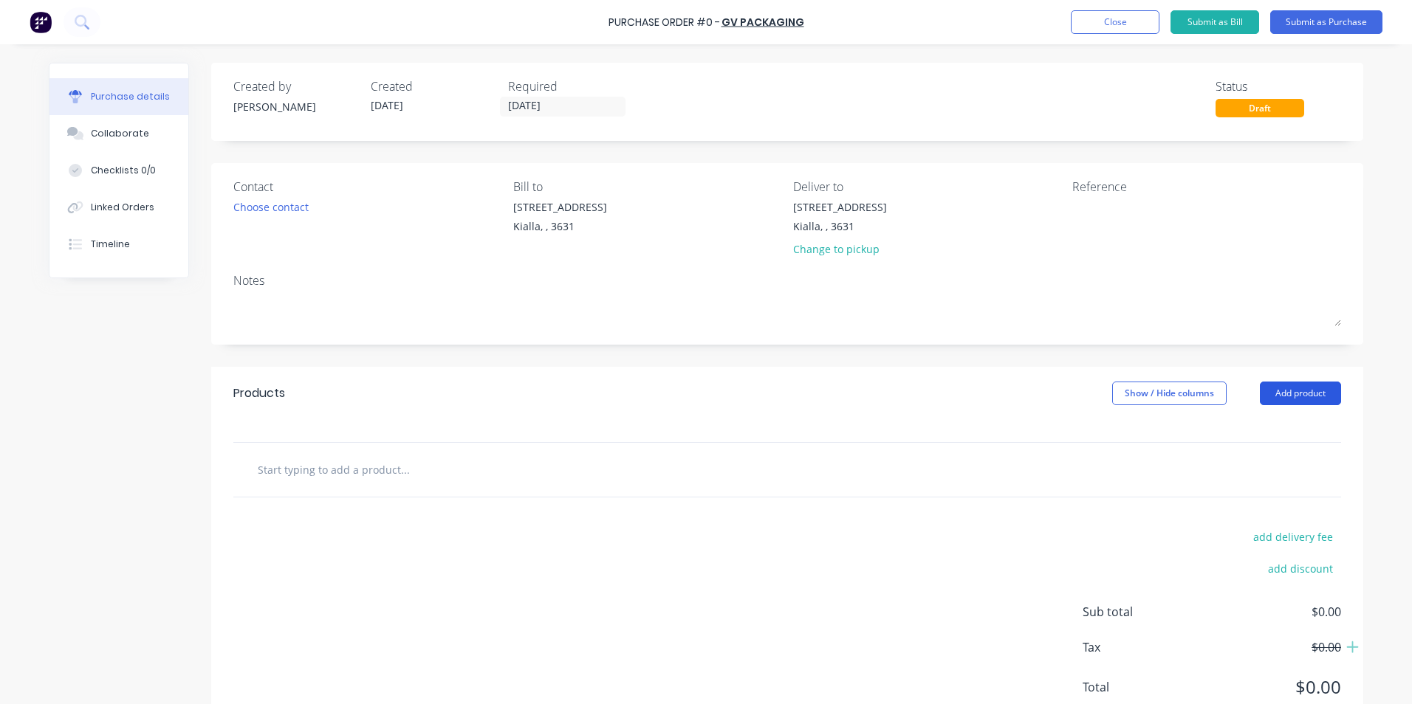
click at [1286, 386] on button "Add product" at bounding box center [1300, 394] width 81 height 24
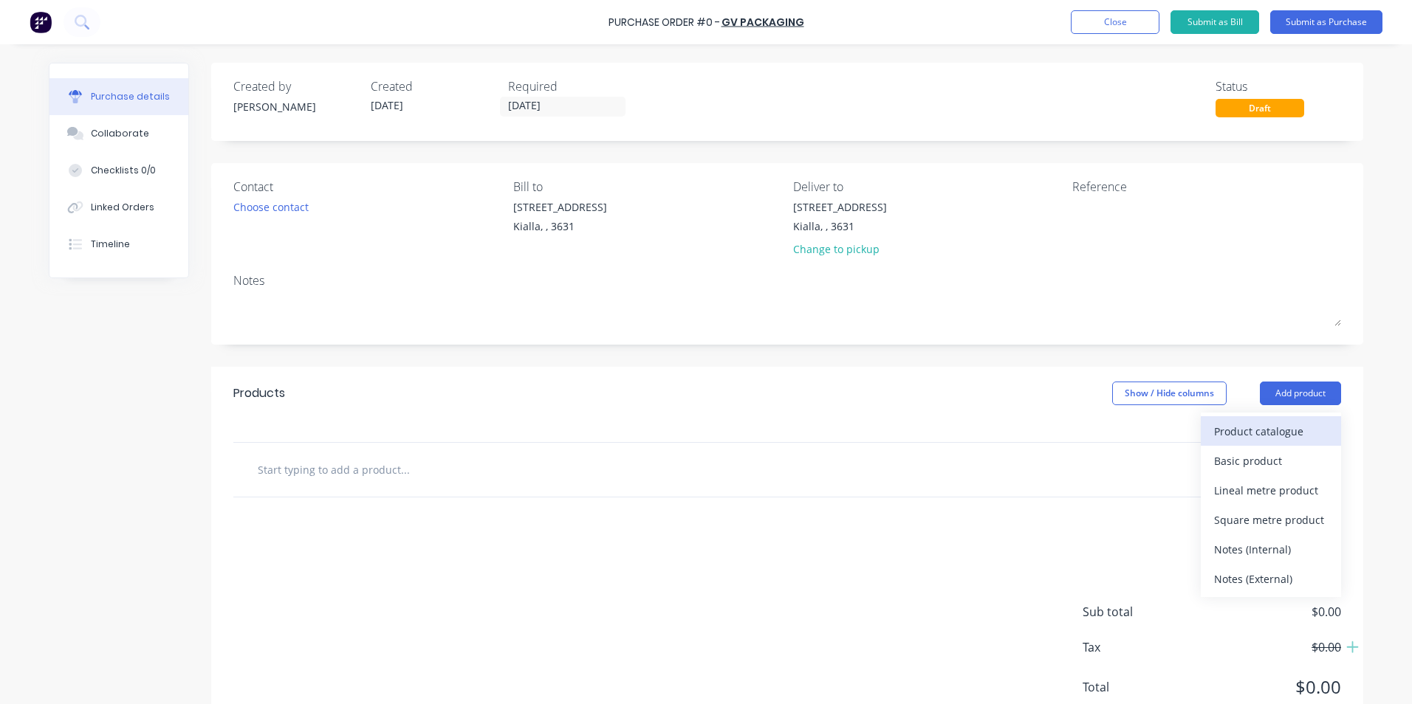
click at [1285, 437] on div "Product catalogue" at bounding box center [1271, 431] width 114 height 21
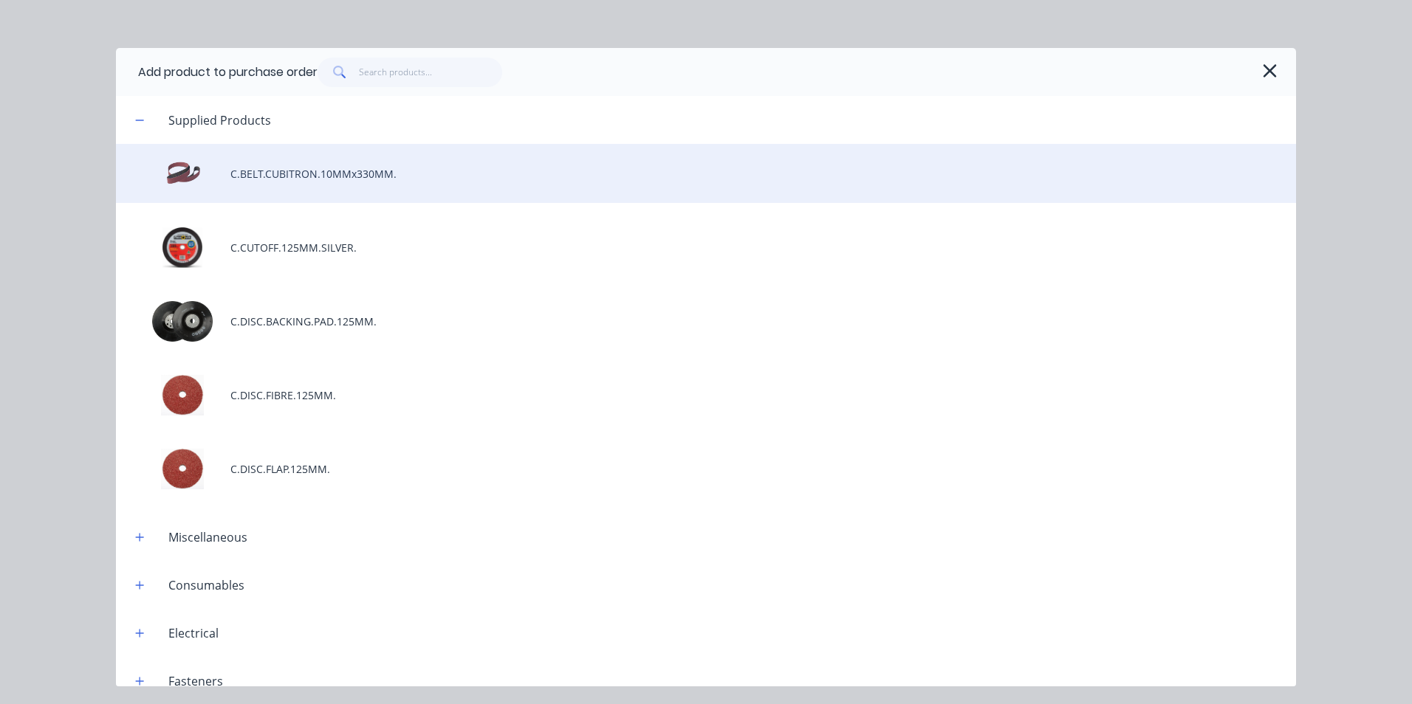
click at [293, 174] on div "C.BELT.CUBITRON.10MMx330MM." at bounding box center [706, 173] width 1180 height 59
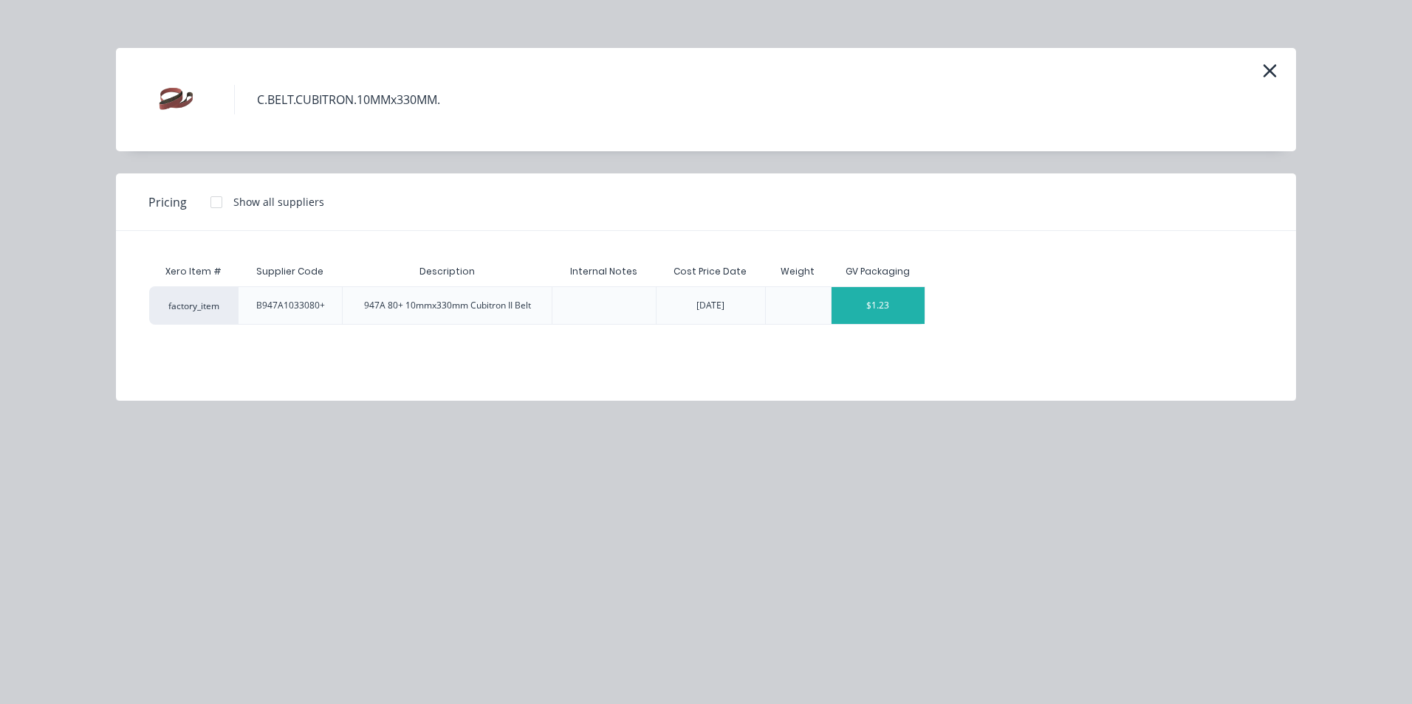
click at [915, 312] on div "$1.23" at bounding box center [877, 305] width 93 height 37
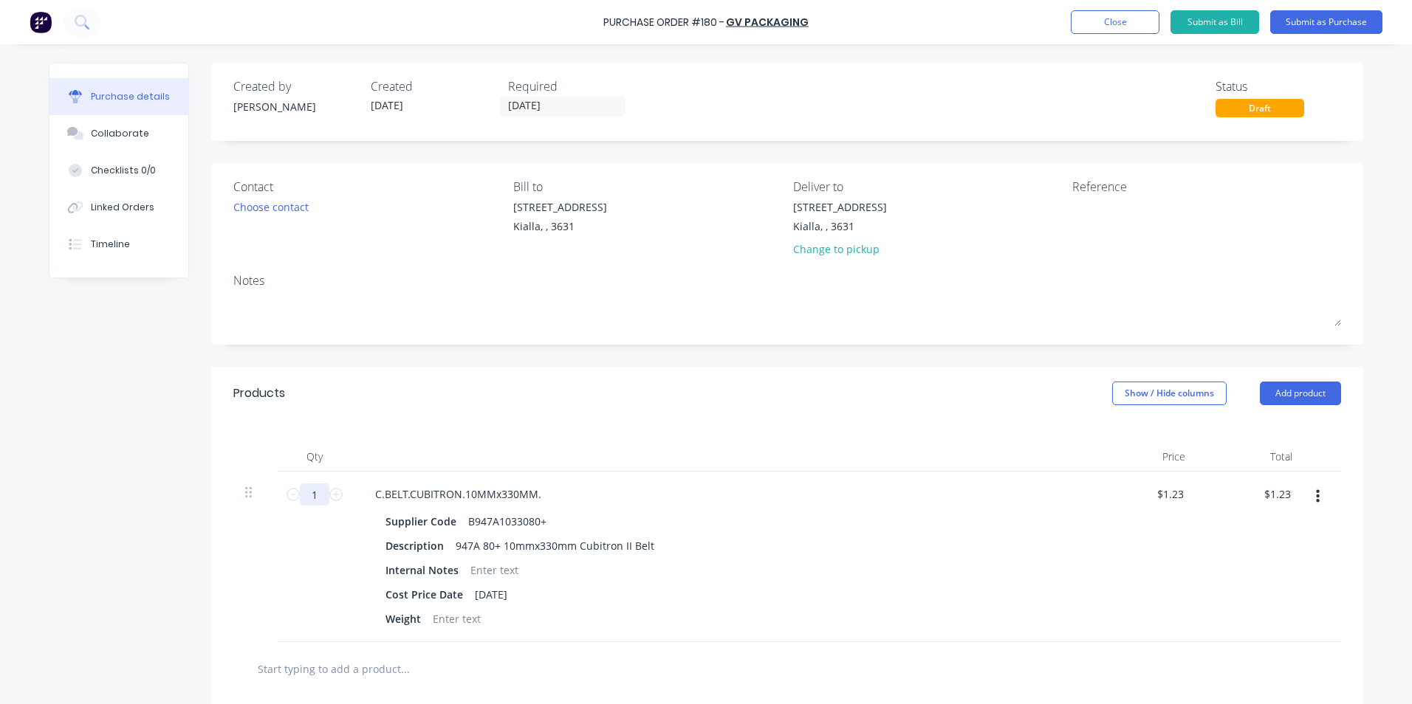
drag, startPoint x: 311, startPoint y: 494, endPoint x: 299, endPoint y: 495, distance: 11.8
click at [300, 495] on input "1" at bounding box center [315, 495] width 30 height 22
type input "10"
type input "$12.30"
click at [789, 594] on div "Cost Price Date [DATE]" at bounding box center [718, 594] width 676 height 21
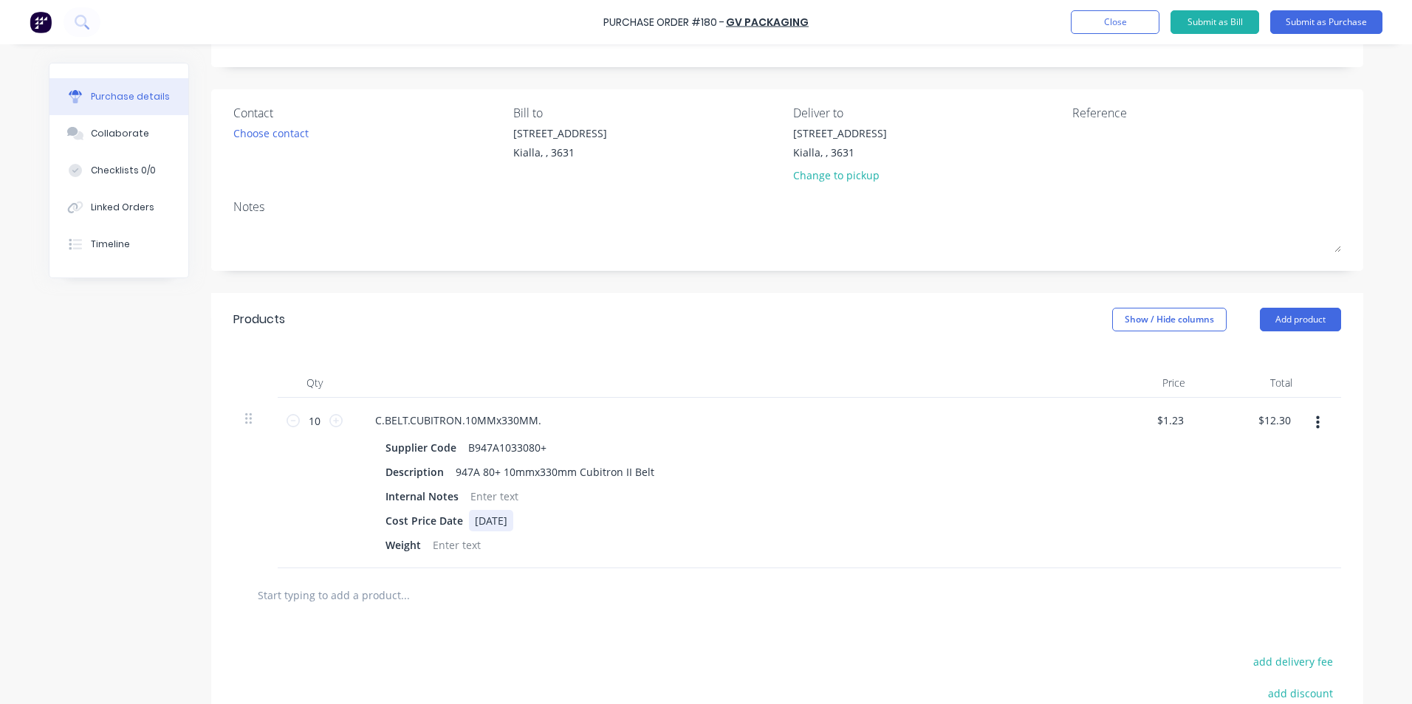
scroll to position [148, 0]
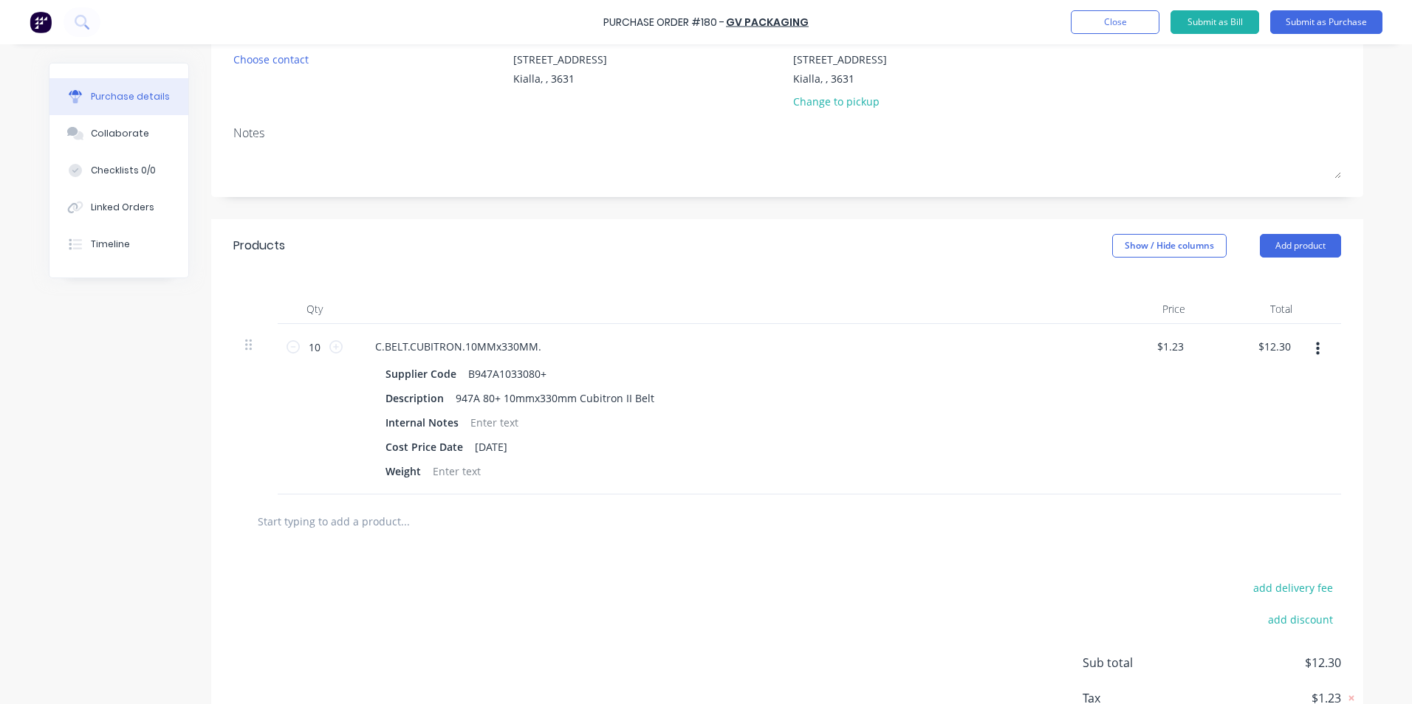
click at [335, 523] on input "text" at bounding box center [404, 522] width 295 height 30
click at [1287, 243] on button "Add product" at bounding box center [1300, 246] width 81 height 24
click at [1243, 286] on div "Product catalogue" at bounding box center [1271, 283] width 114 height 21
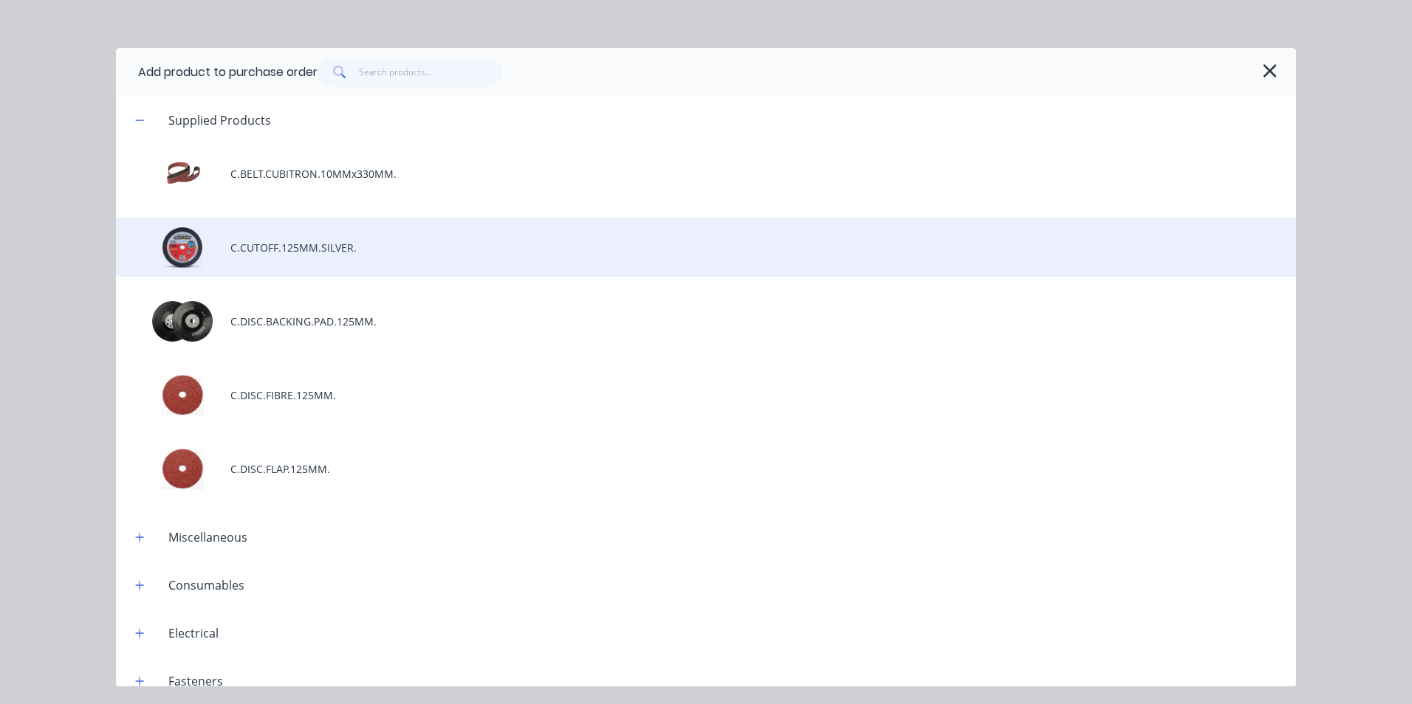
click at [306, 247] on div "C.CUTOFF.125MM.SILVER." at bounding box center [706, 247] width 1180 height 59
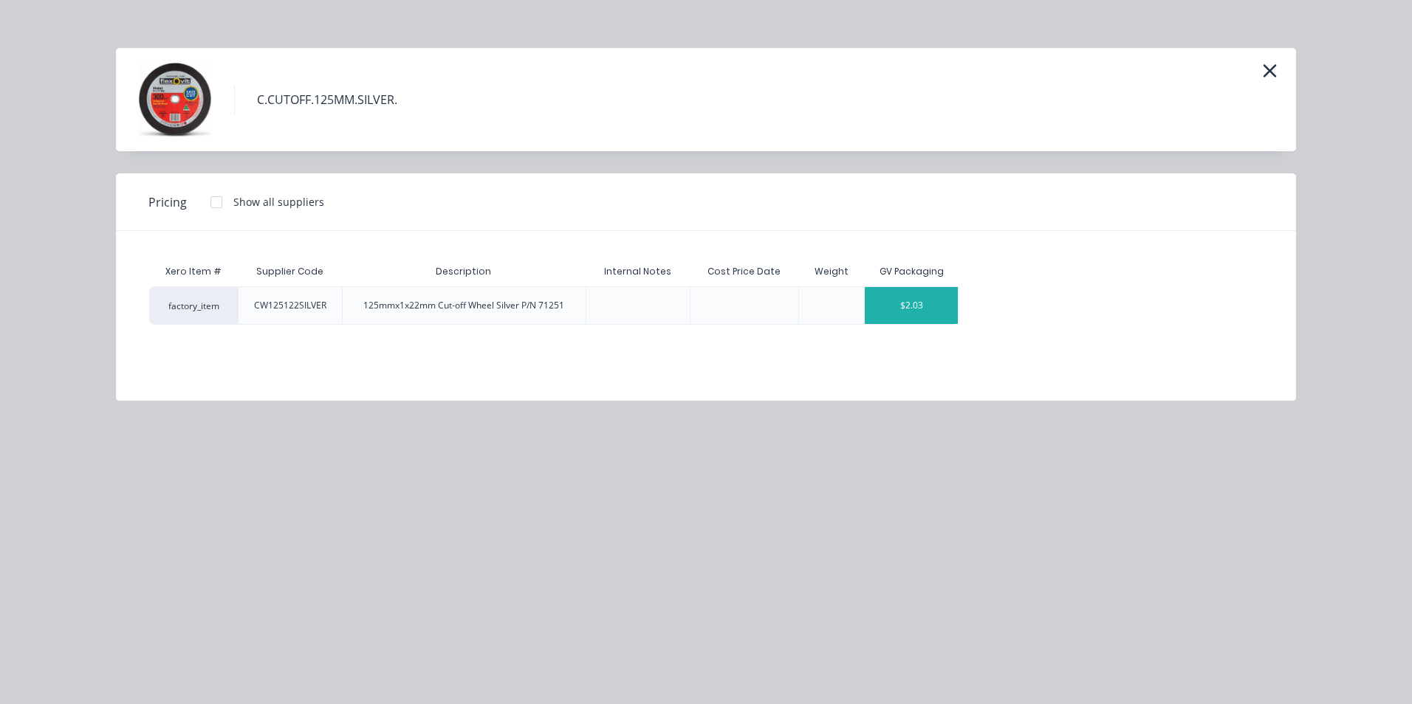
click at [933, 315] on div "$2.03" at bounding box center [911, 305] width 93 height 37
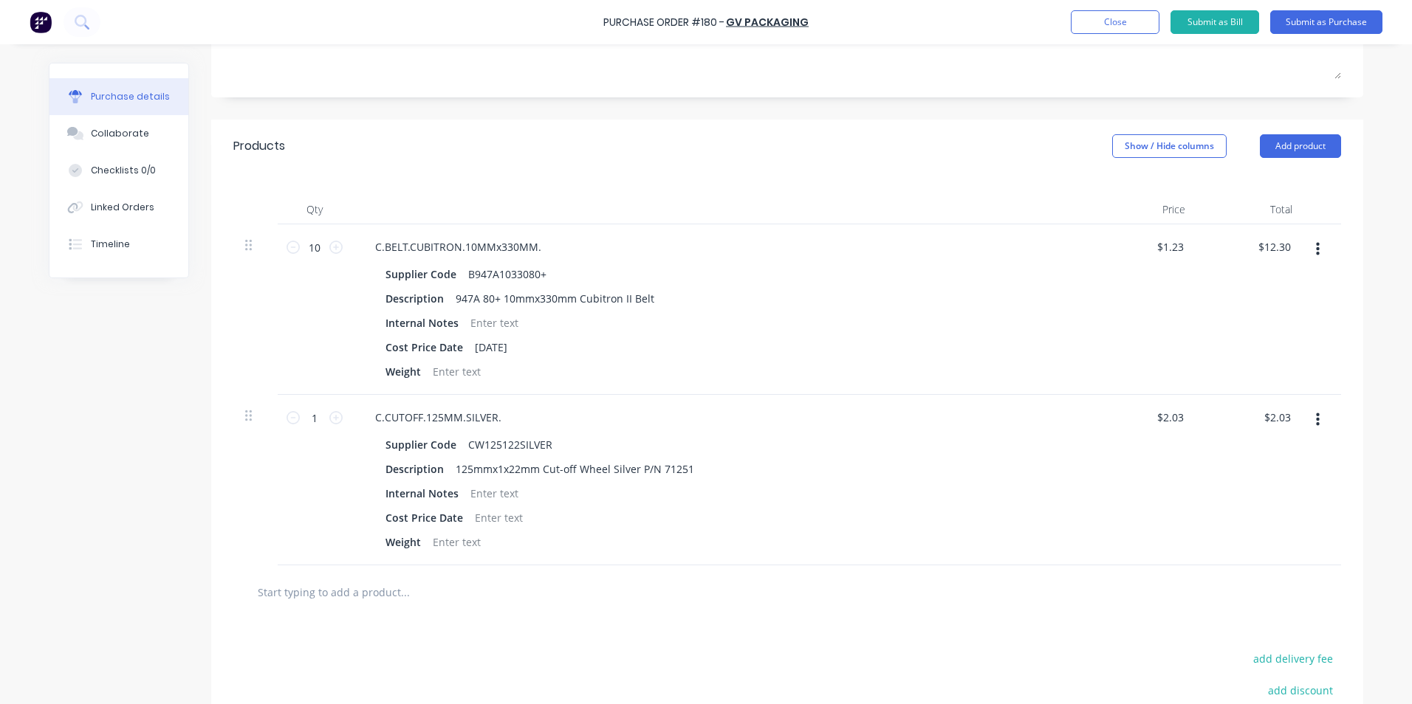
scroll to position [222, 0]
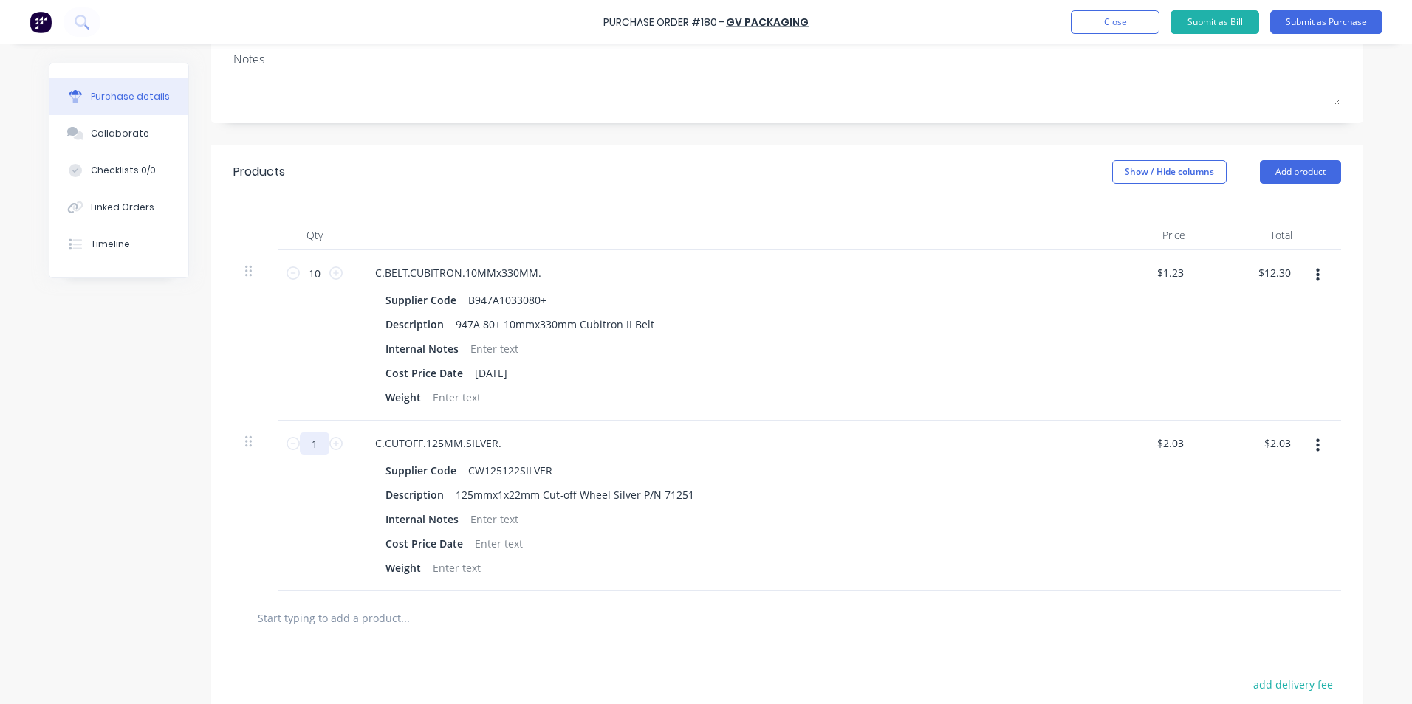
click at [315, 443] on input "1" at bounding box center [315, 444] width 30 height 22
click at [1078, 546] on div "C.CUTOFF.125MM.SILVER. Supplier Code CW125122SILVER Description 125mmx1x22mm Cu…" at bounding box center [720, 506] width 738 height 171
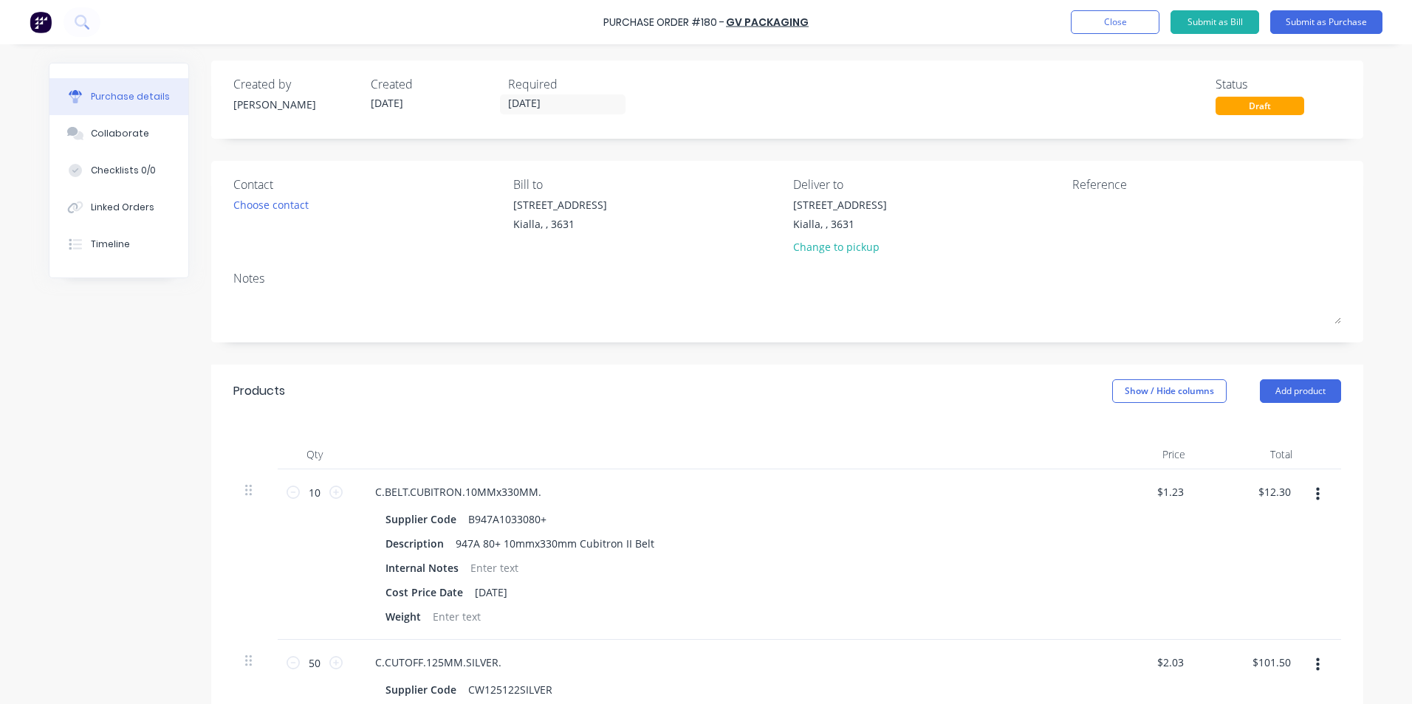
scroll to position [0, 0]
click at [1331, 22] on button "Submit as Purchase" at bounding box center [1326, 22] width 112 height 24
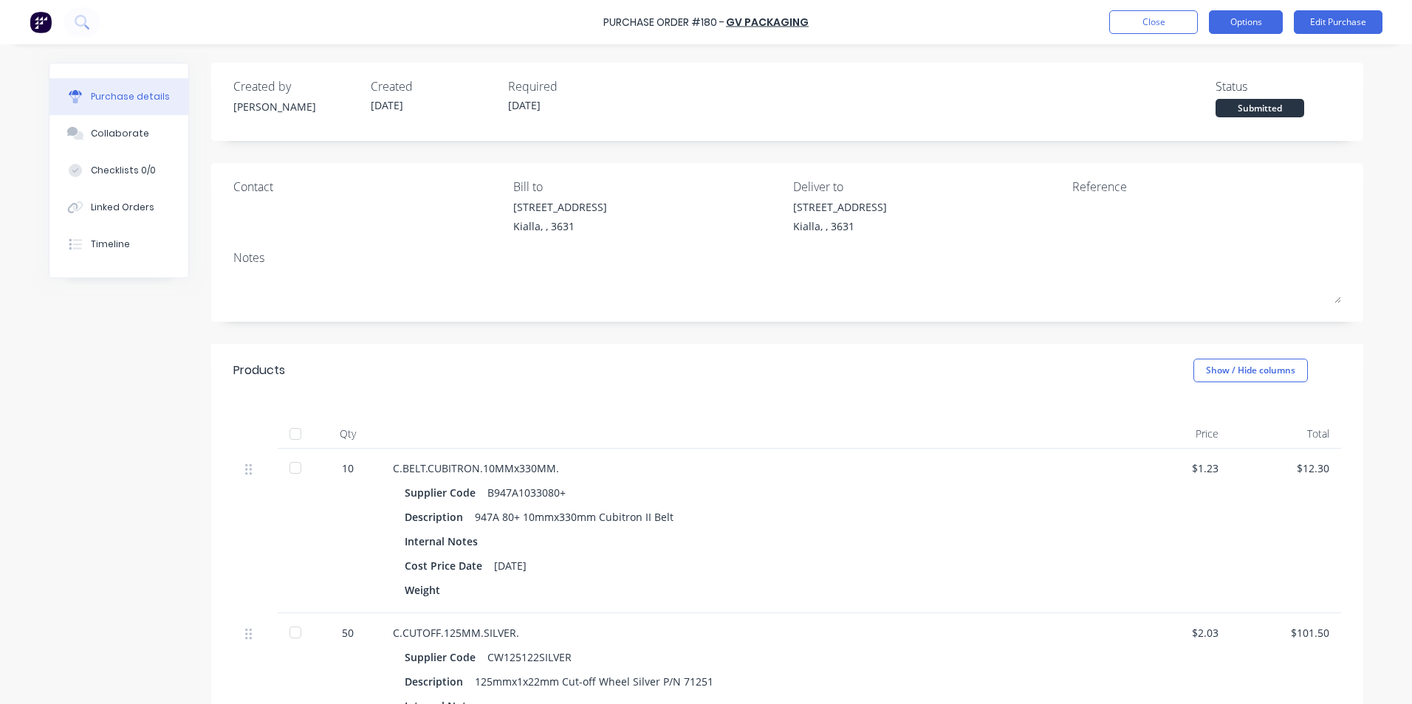
click at [1250, 24] on button "Options" at bounding box center [1246, 22] width 74 height 24
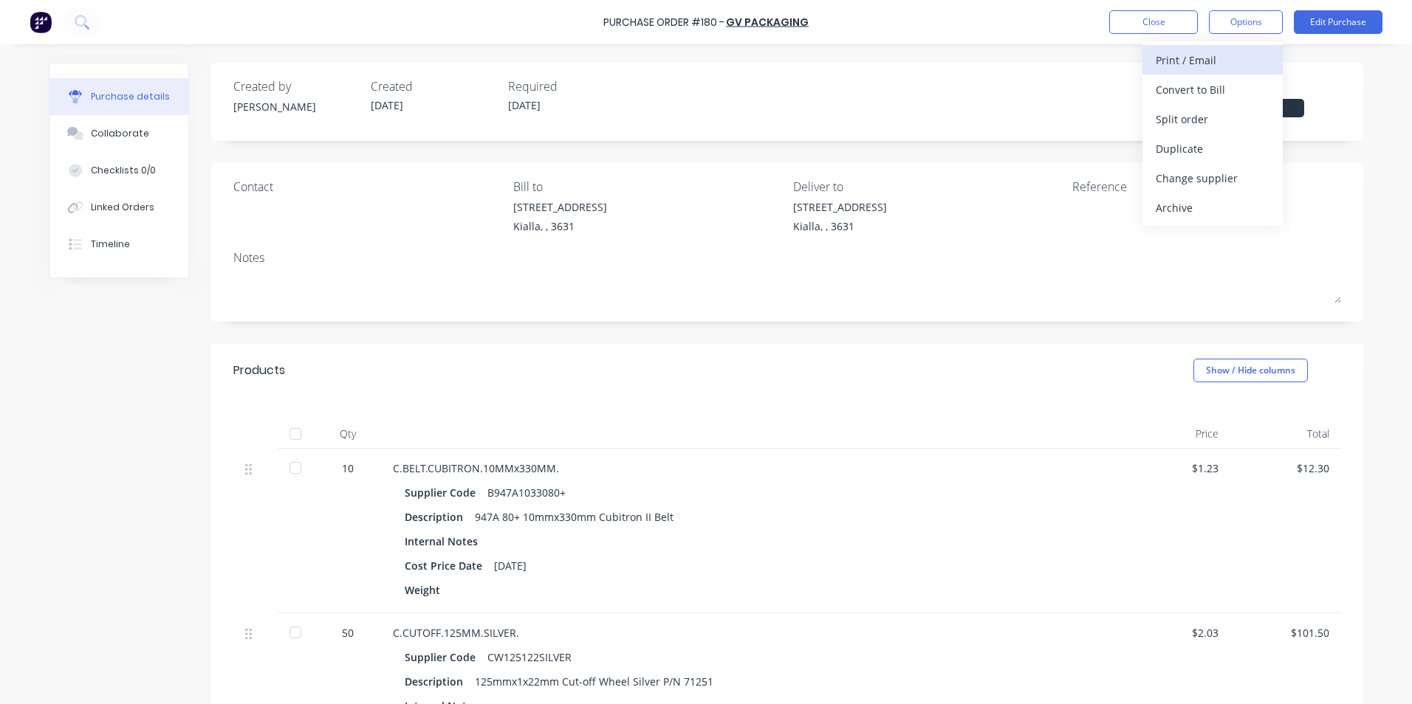
click at [1204, 61] on div "Print / Email" at bounding box center [1213, 59] width 114 height 21
click at [1207, 92] on div "With pricing" at bounding box center [1213, 89] width 114 height 21
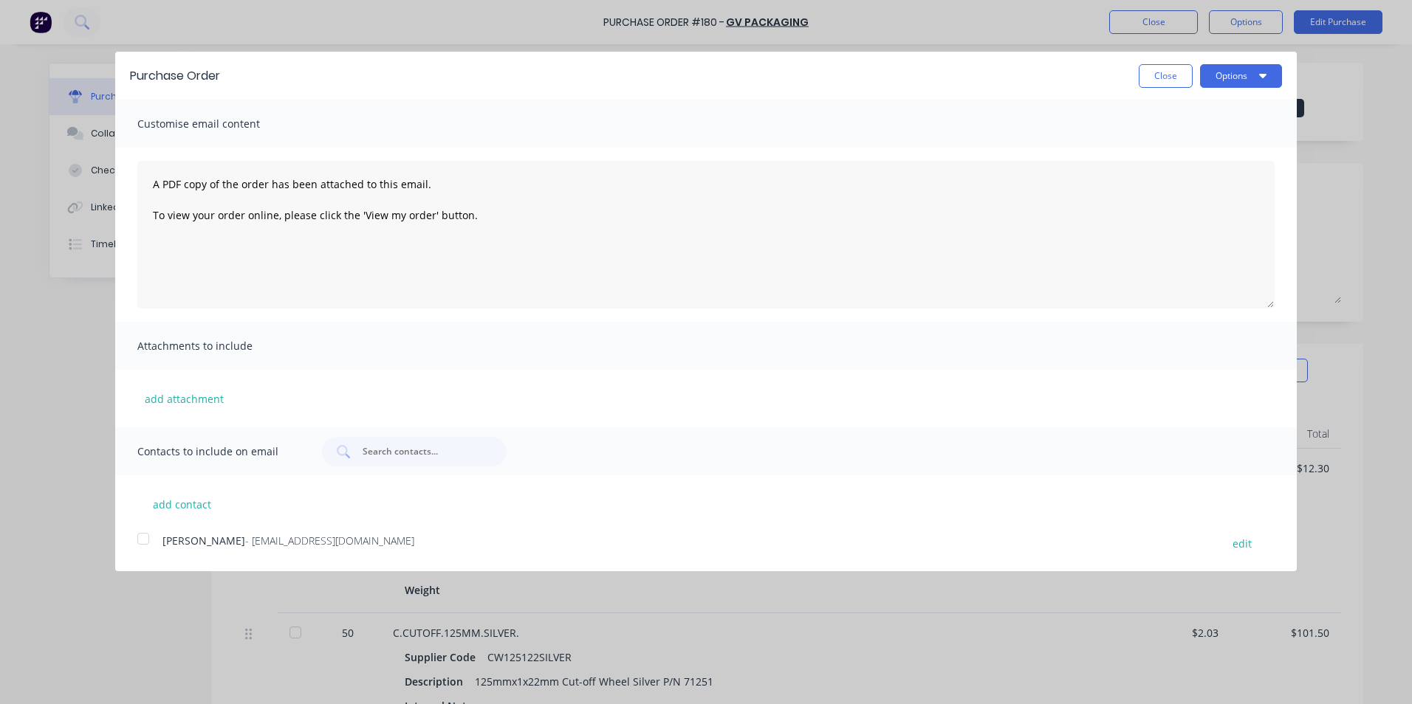
click at [141, 538] on div at bounding box center [143, 539] width 30 height 30
click at [1244, 74] on button "Options" at bounding box center [1241, 76] width 82 height 24
click at [1216, 146] on div "Email" at bounding box center [1212, 142] width 114 height 21
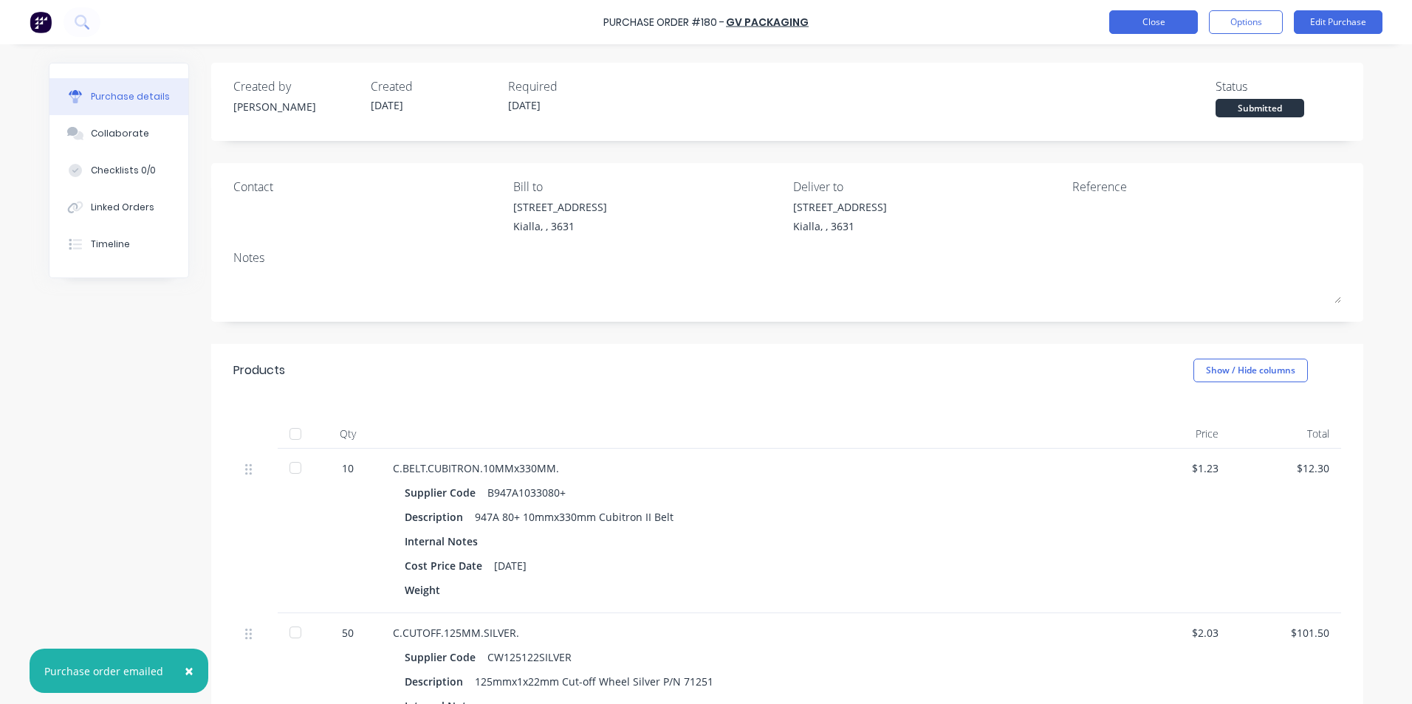
click at [1149, 20] on button "Close" at bounding box center [1153, 22] width 89 height 24
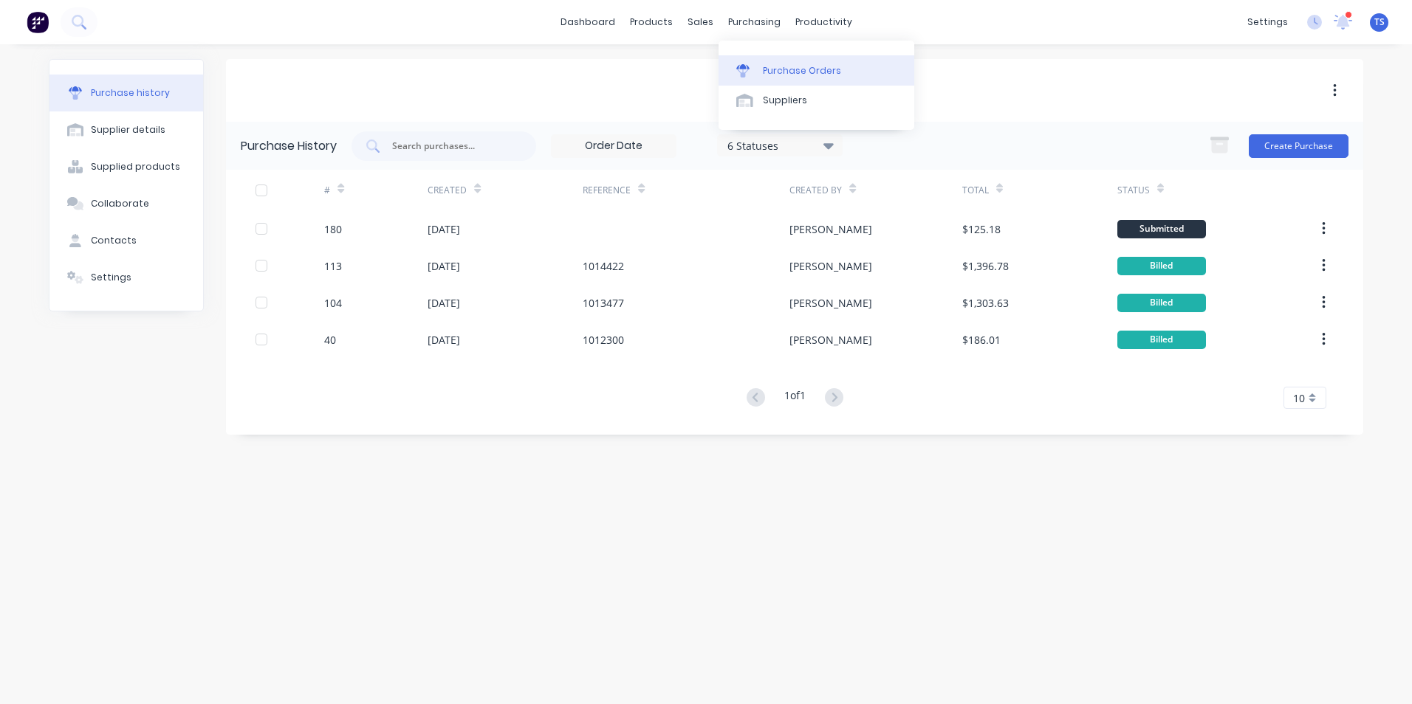
click at [793, 68] on div "Purchase Orders" at bounding box center [802, 70] width 78 height 13
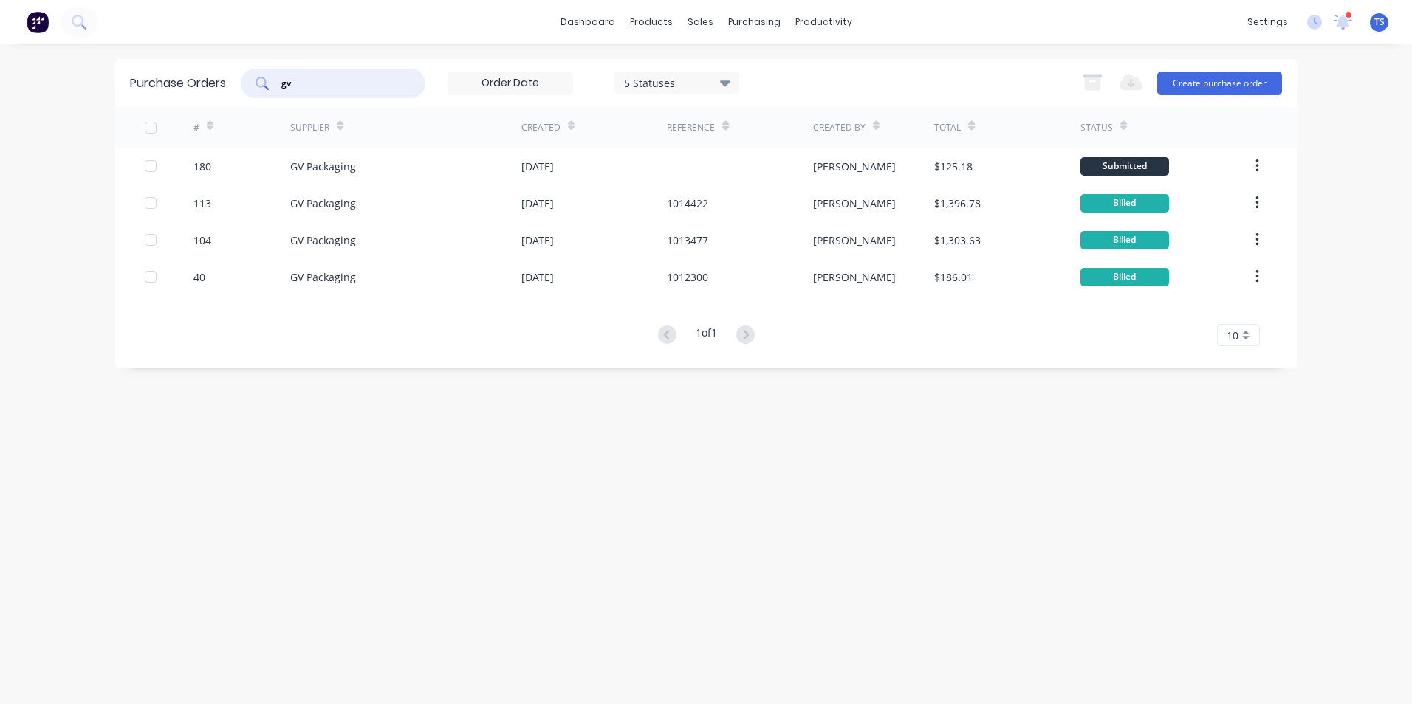
click at [306, 85] on input "gv" at bounding box center [341, 83] width 123 height 15
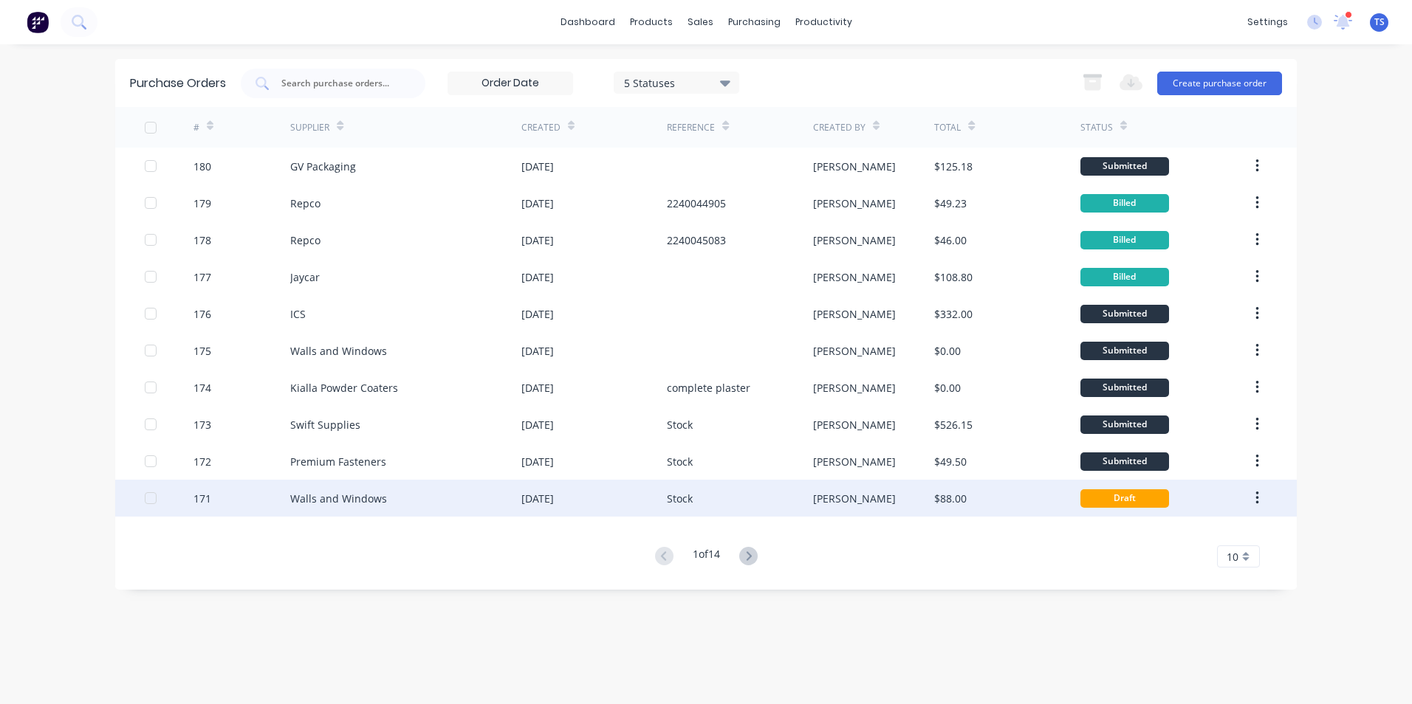
click at [362, 506] on div "Walls and Windows" at bounding box center [338, 499] width 97 height 16
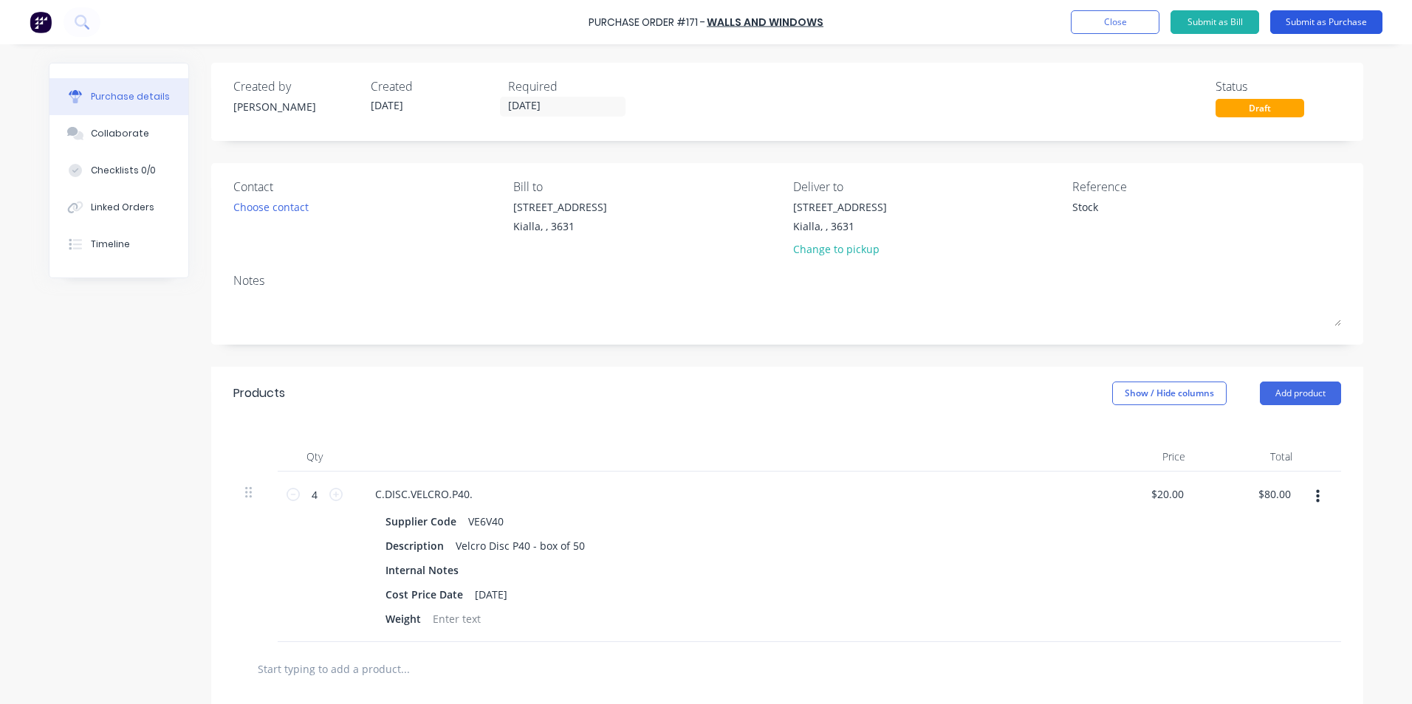
click at [1330, 23] on button "Submit as Purchase" at bounding box center [1326, 22] width 112 height 24
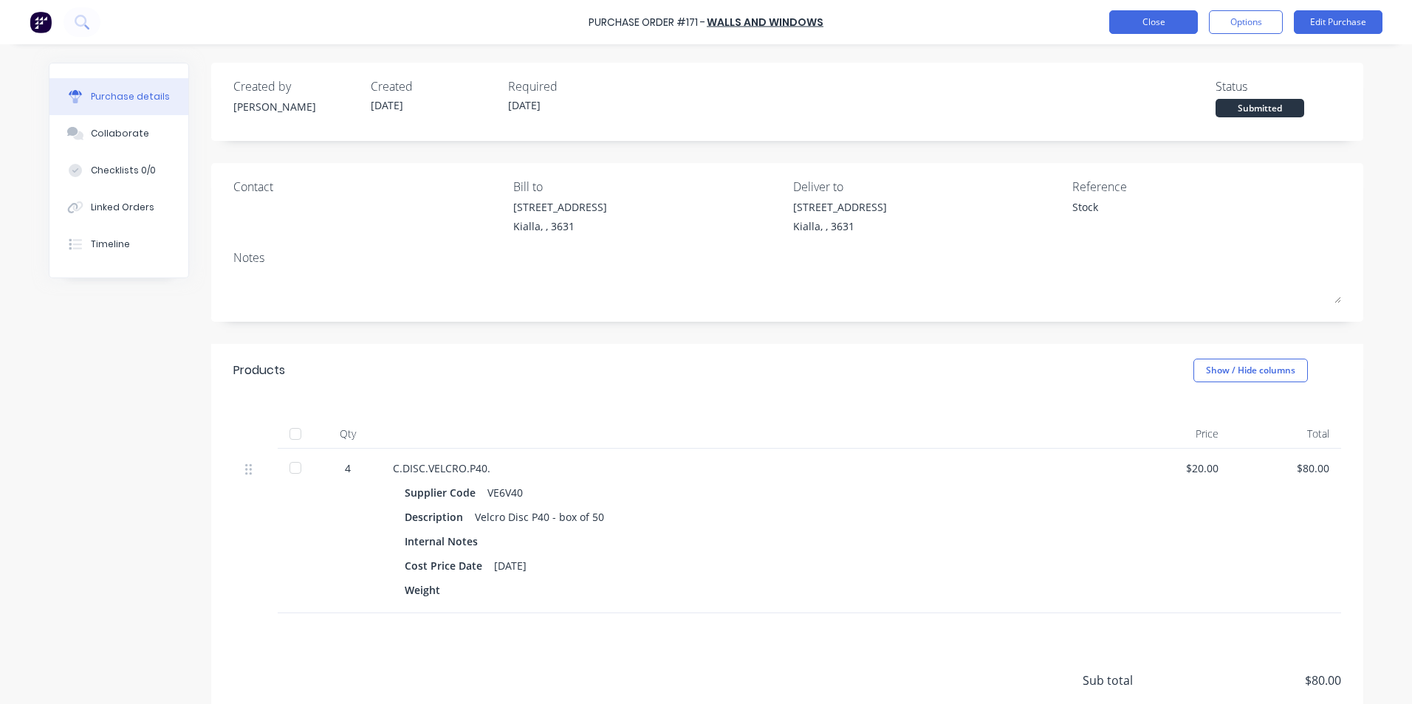
click at [1152, 24] on button "Close" at bounding box center [1153, 22] width 89 height 24
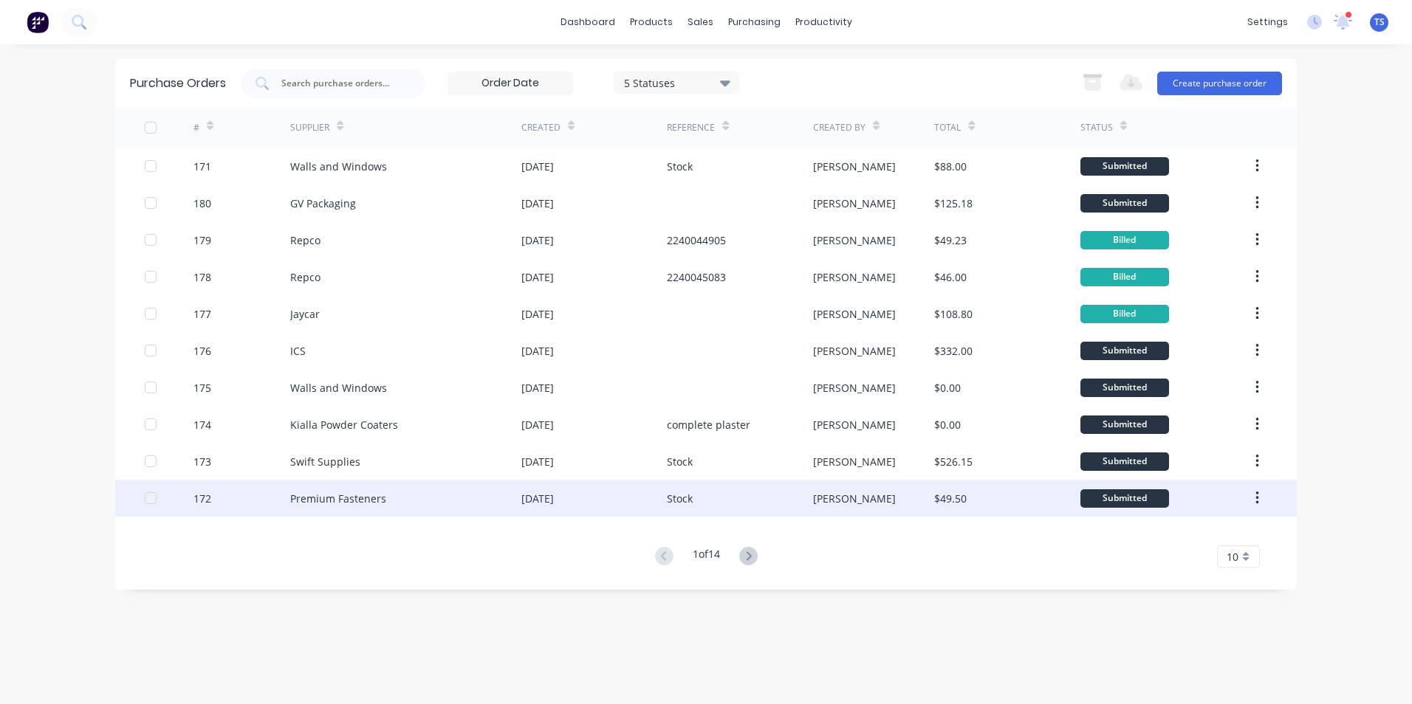
click at [387, 496] on div "Premium Fasteners" at bounding box center [405, 498] width 231 height 37
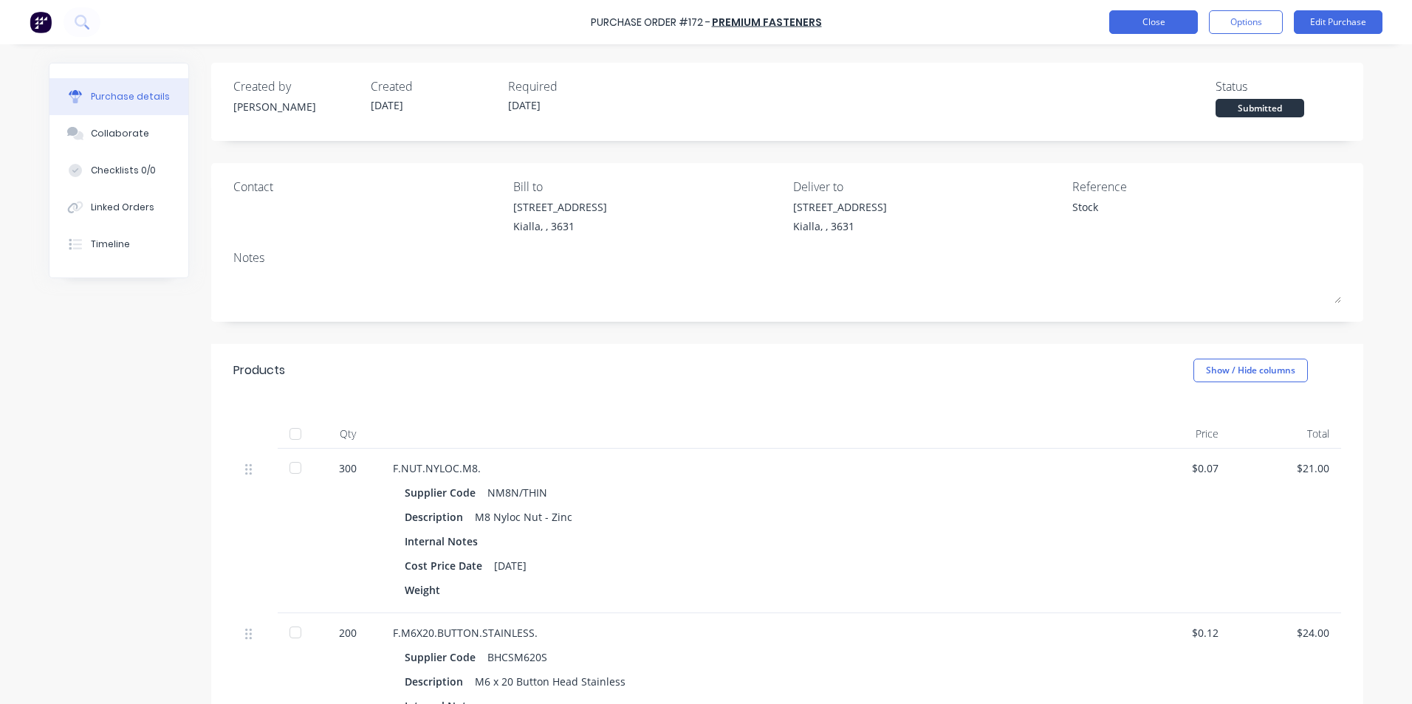
click at [1165, 27] on button "Close" at bounding box center [1153, 22] width 89 height 24
